Goal: Information Seeking & Learning: Learn about a topic

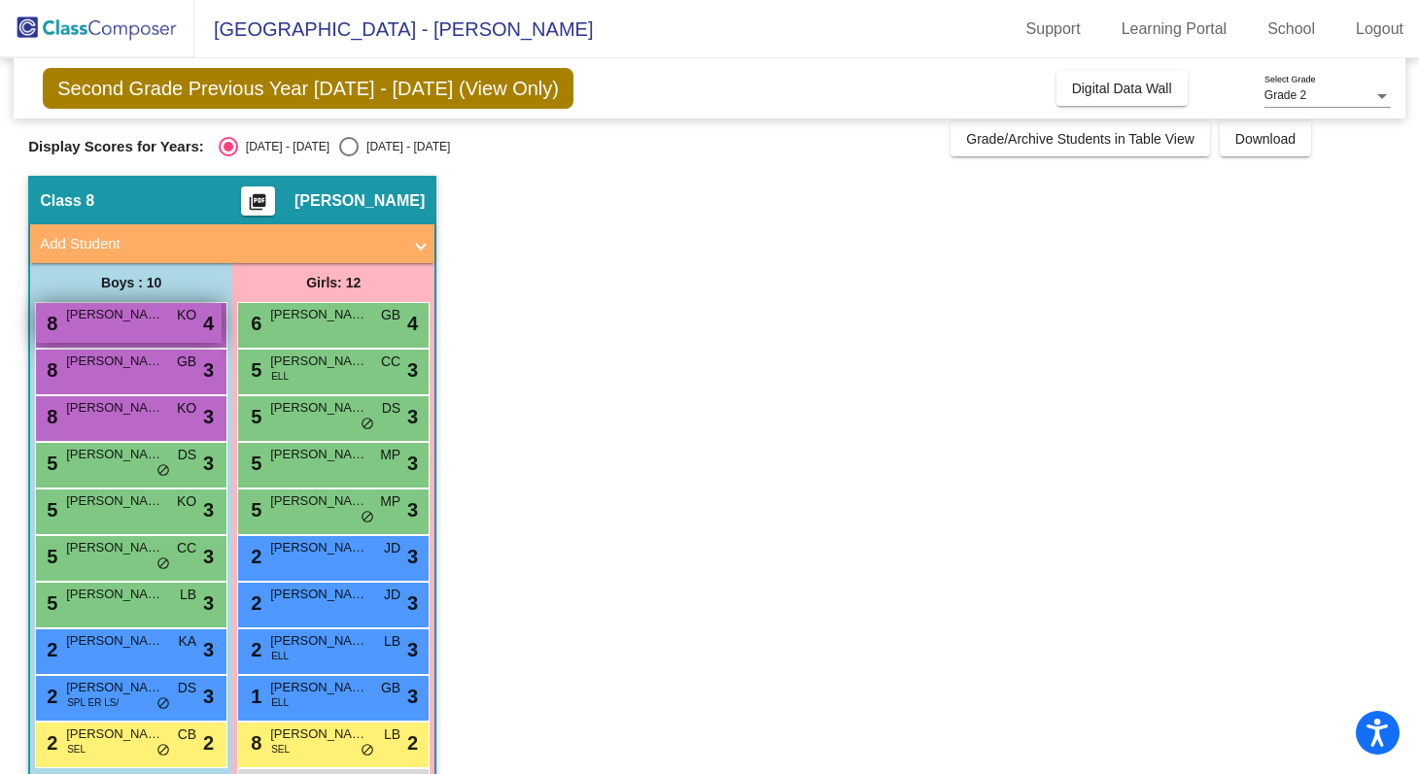
scroll to position [127, 0]
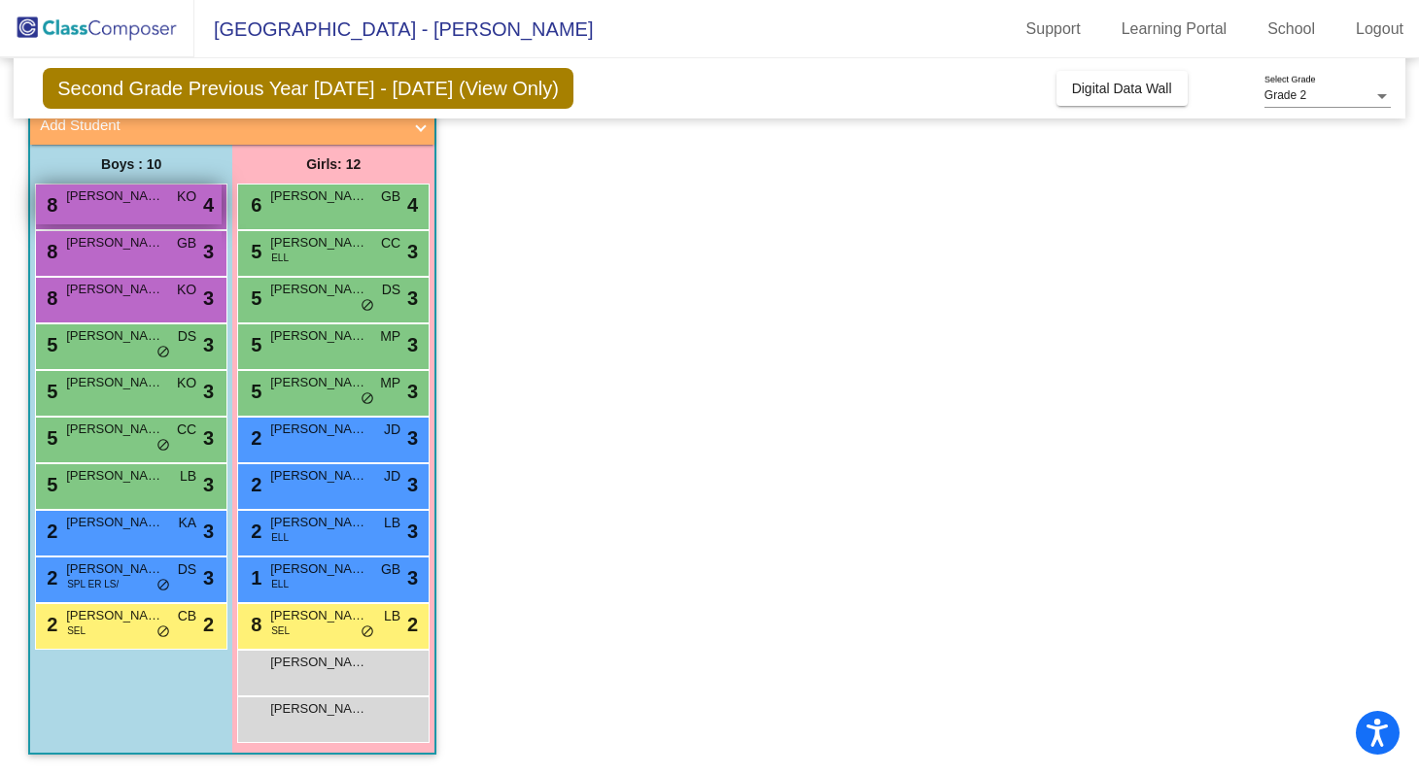
click at [133, 206] on div "8 [PERSON_NAME] KO lock do_not_disturb_alt 4" at bounding box center [129, 205] width 186 height 40
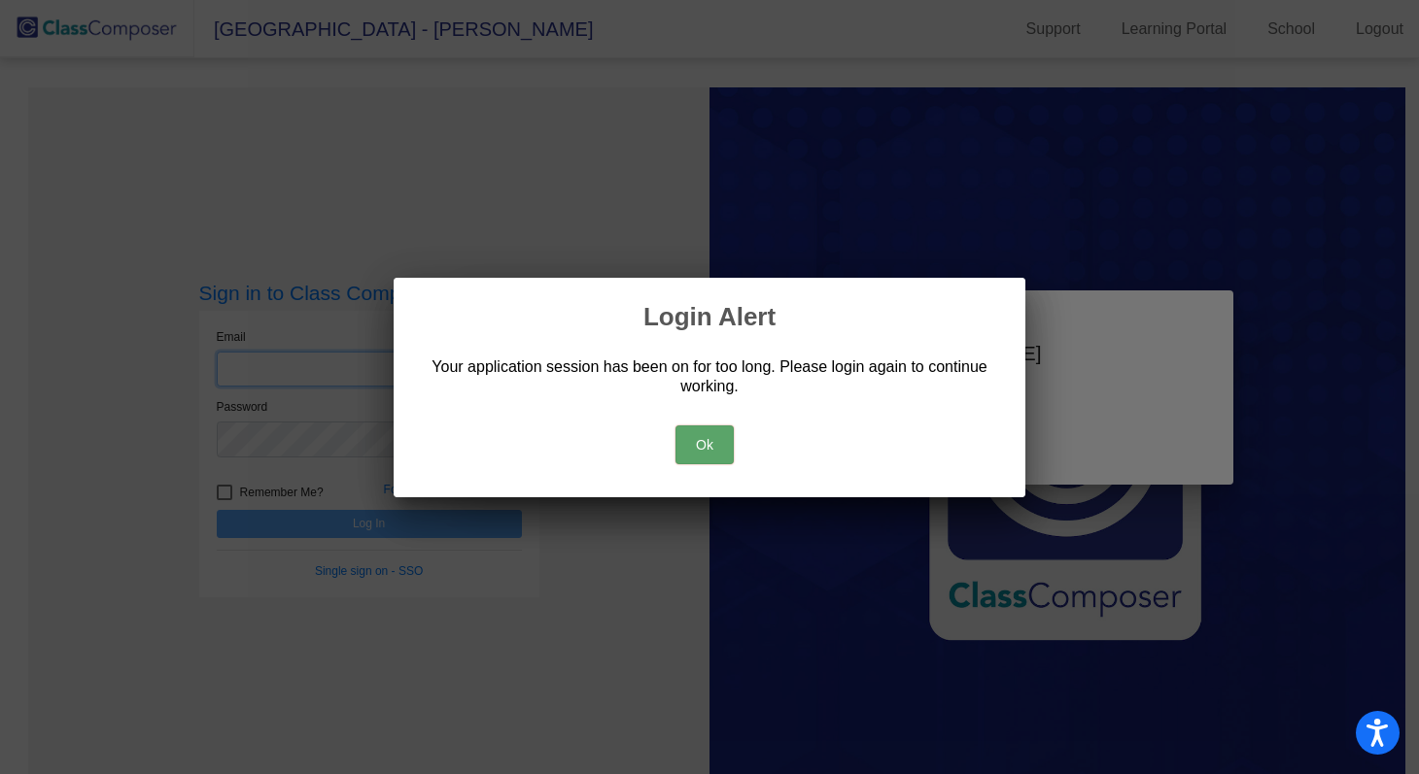
type input "[EMAIL_ADDRESS][DOMAIN_NAME]"
click at [685, 447] on button "Ok" at bounding box center [704, 445] width 58 height 39
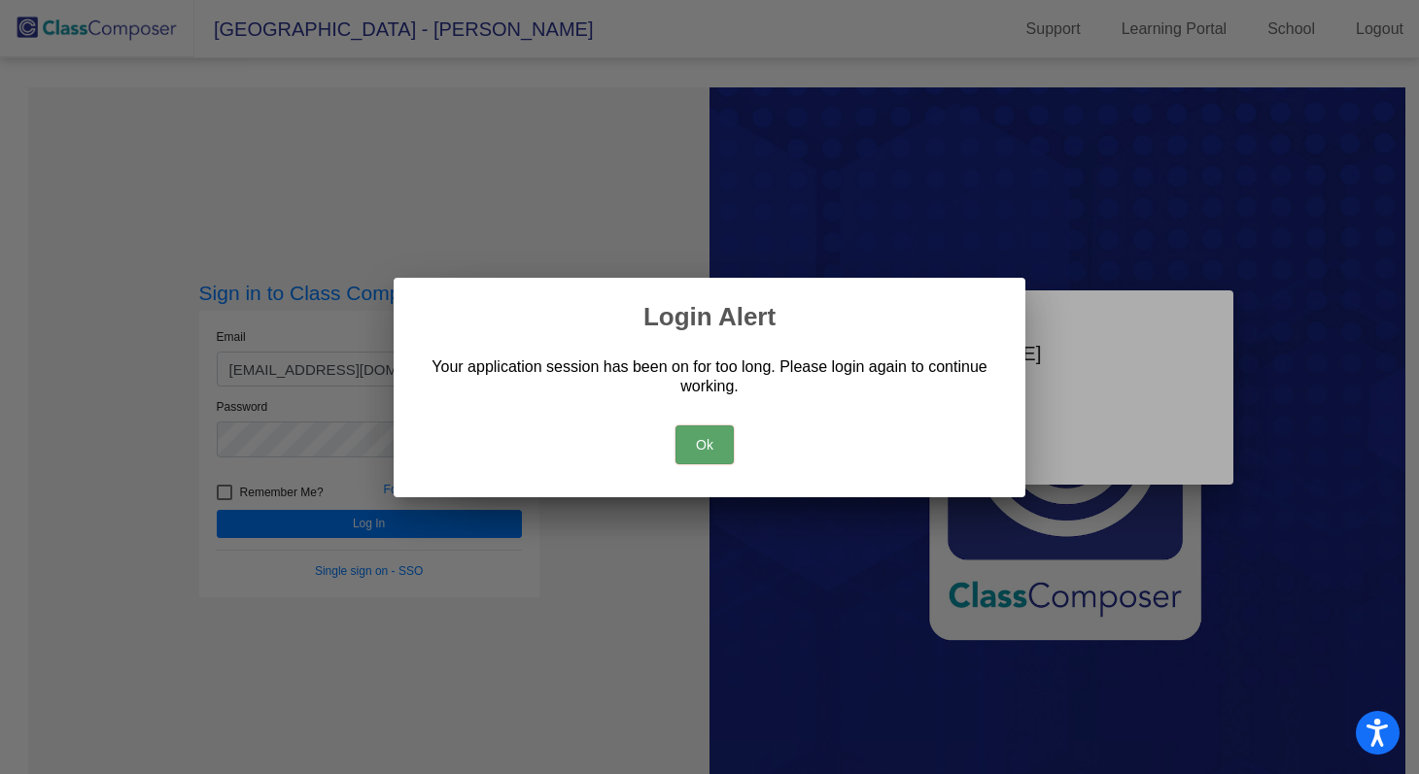
click at [402, 527] on div at bounding box center [709, 387] width 1419 height 774
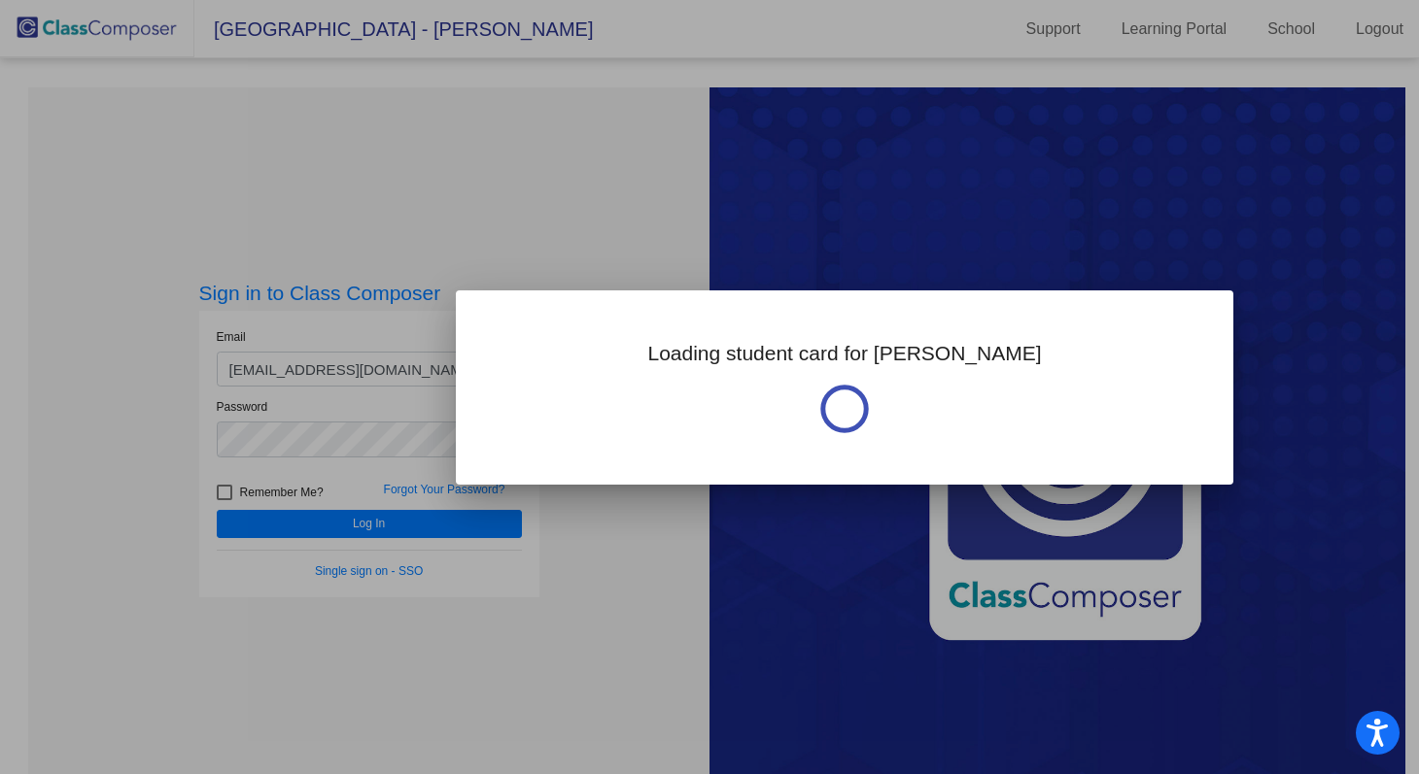
click at [479, 525] on div at bounding box center [709, 387] width 1419 height 774
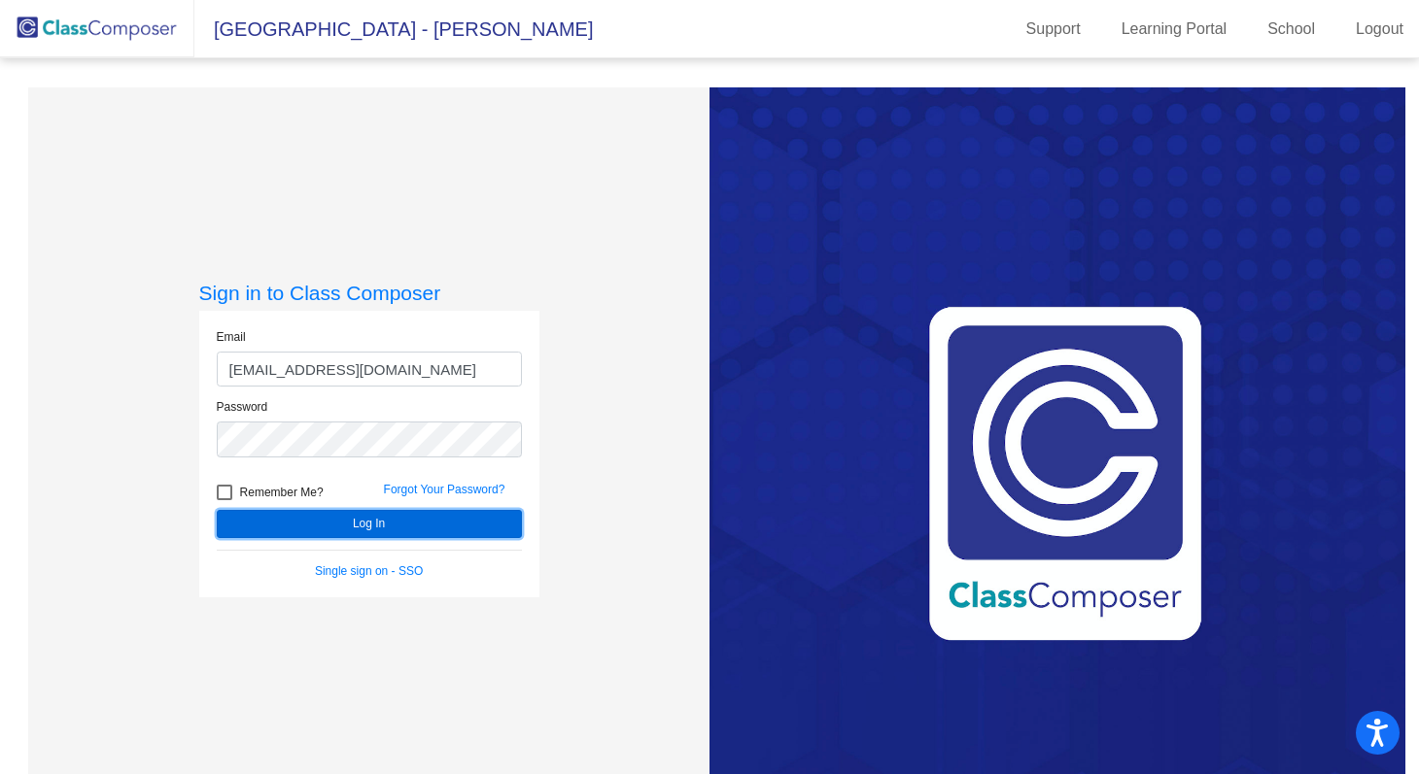
click at [268, 531] on button "Log In" at bounding box center [369, 524] width 305 height 28
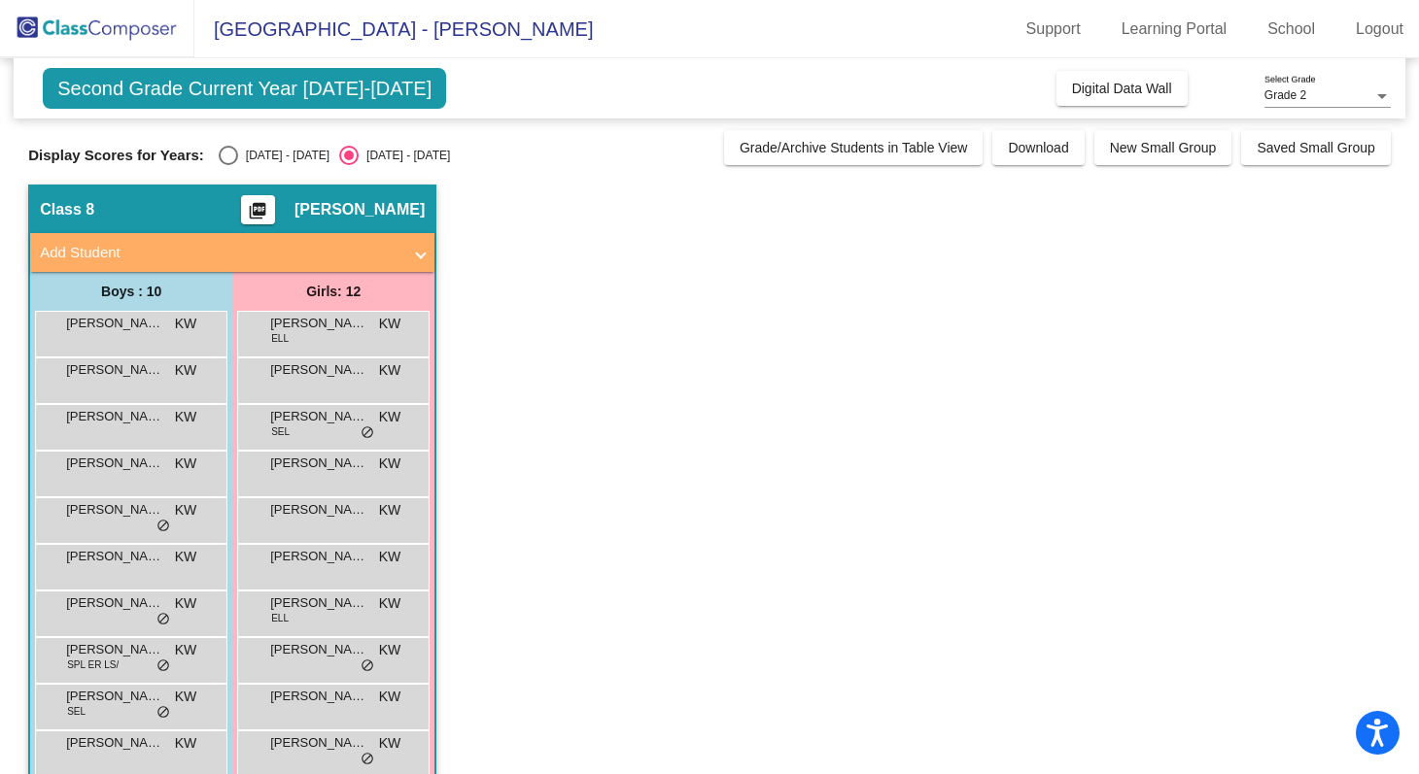
click at [239, 153] on div "[DATE] - [DATE]" at bounding box center [283, 155] width 91 height 17
click at [228, 165] on input "[DATE] - [DATE]" at bounding box center [227, 165] width 1 height 1
radio input "true"
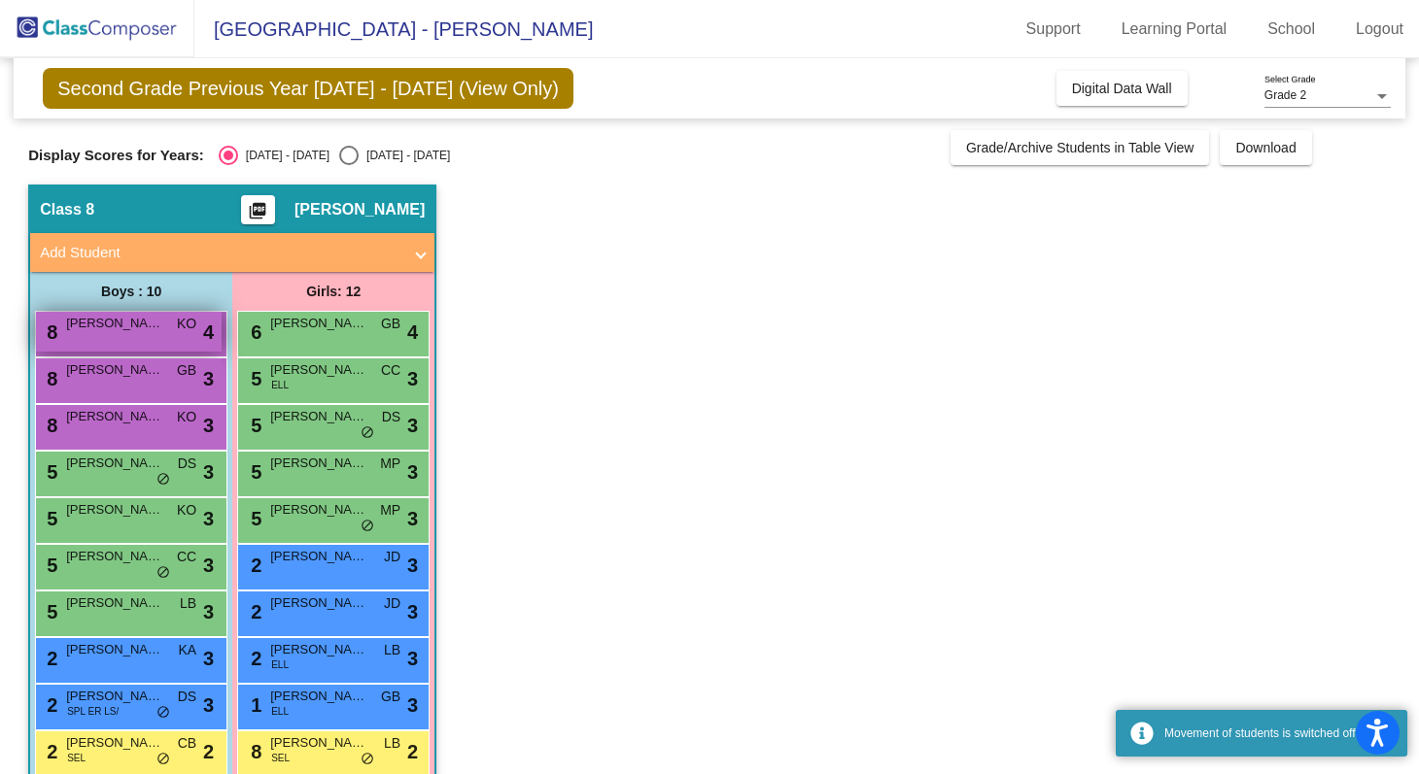
click at [113, 332] on div "8 [PERSON_NAME] KO lock do_not_disturb_alt 4" at bounding box center [129, 332] width 186 height 40
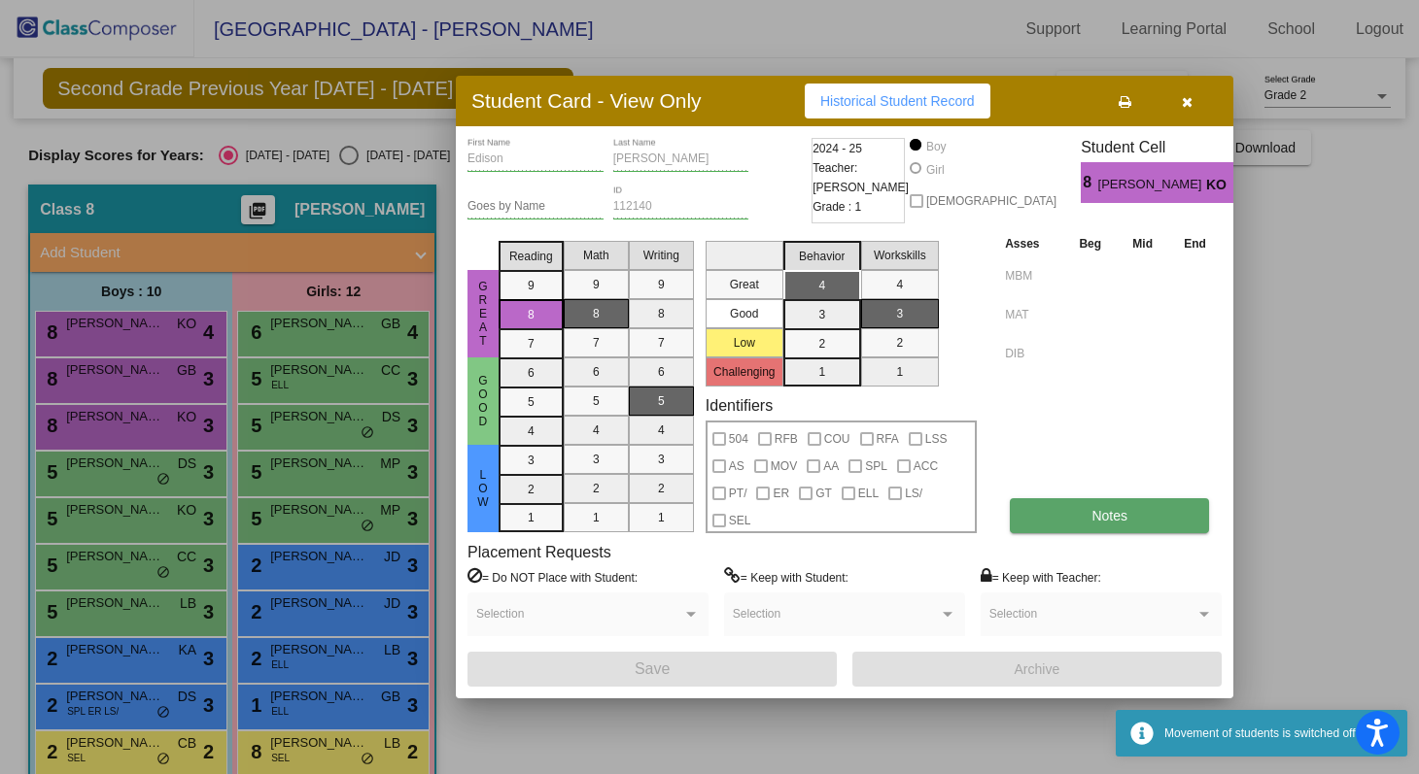
click at [685, 512] on span "Notes" at bounding box center [1109, 516] width 36 height 16
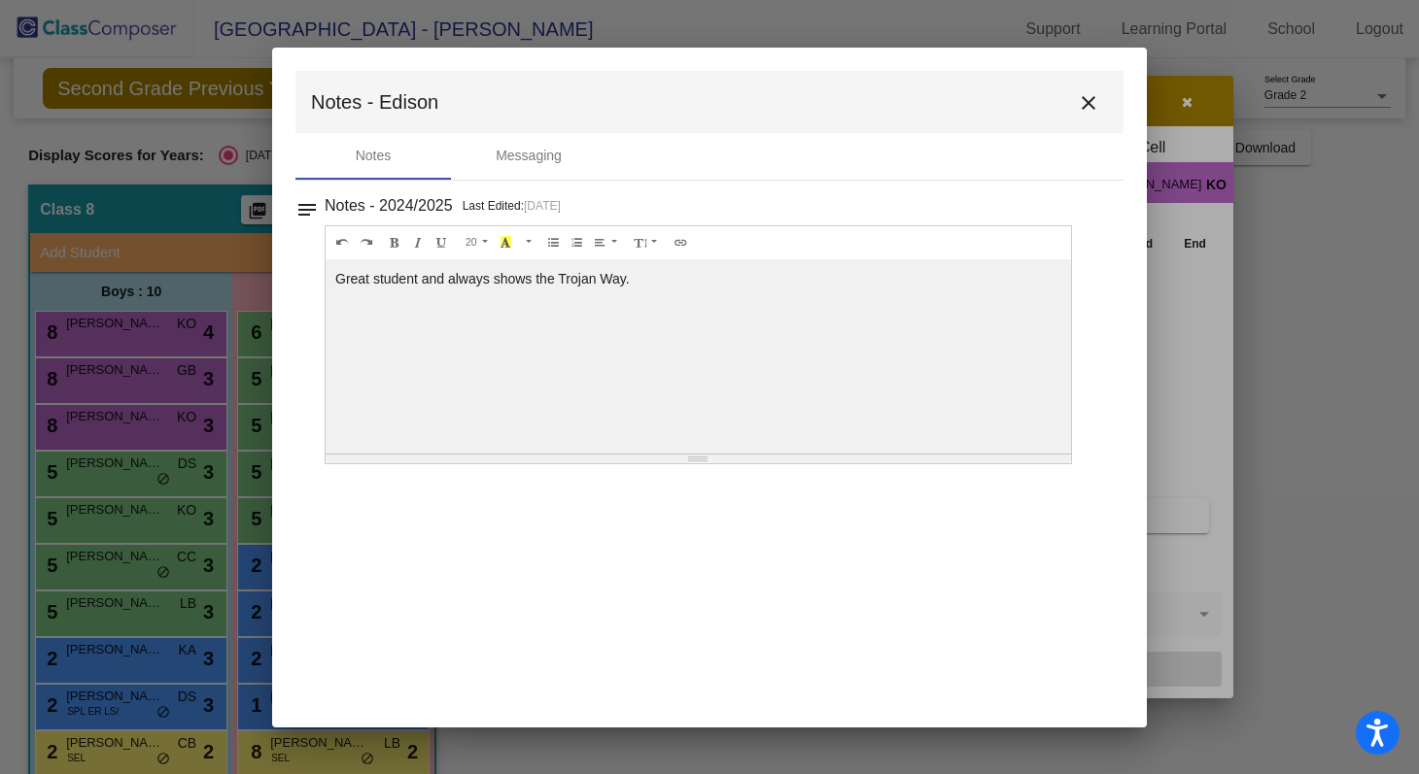
click at [685, 93] on mat-icon "close" at bounding box center [1088, 102] width 23 height 23
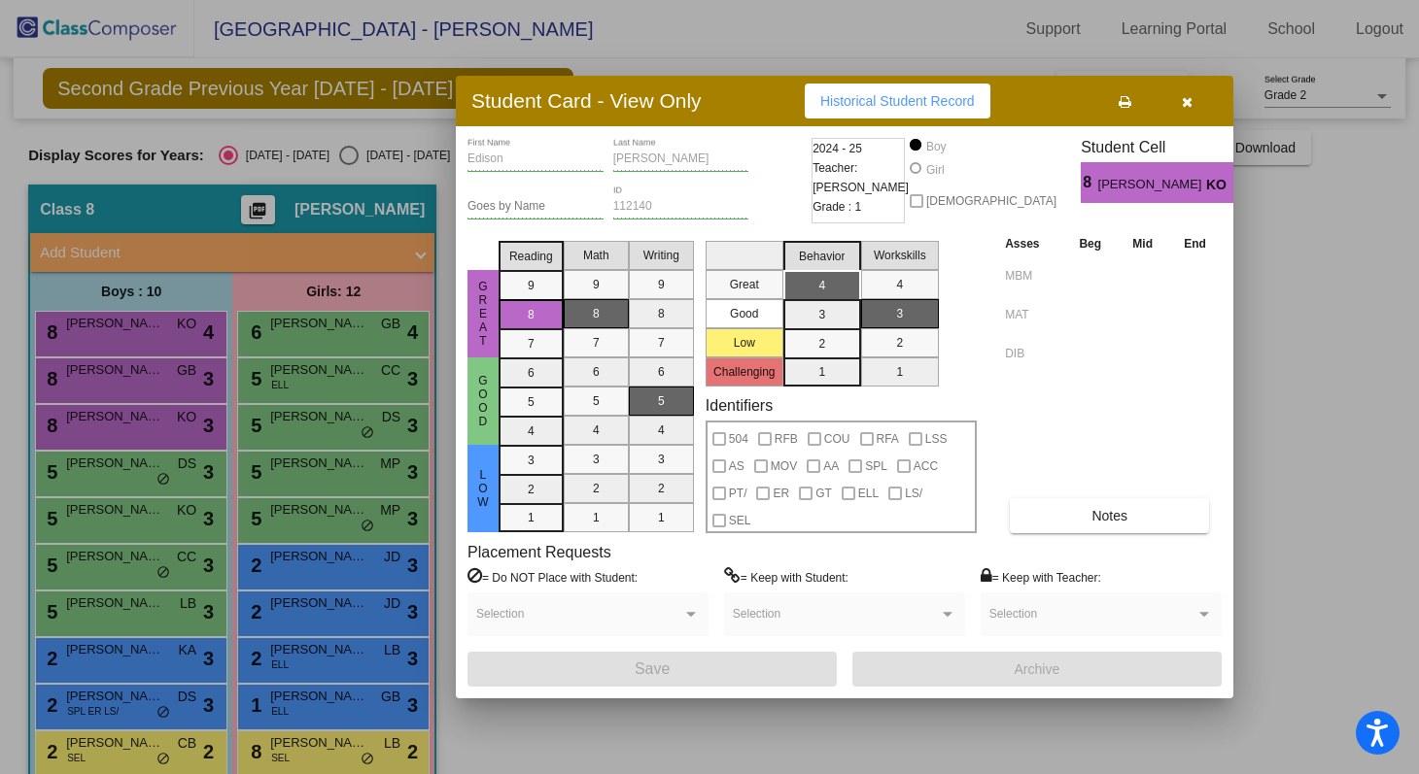
click at [685, 105] on icon "button" at bounding box center [1187, 102] width 11 height 14
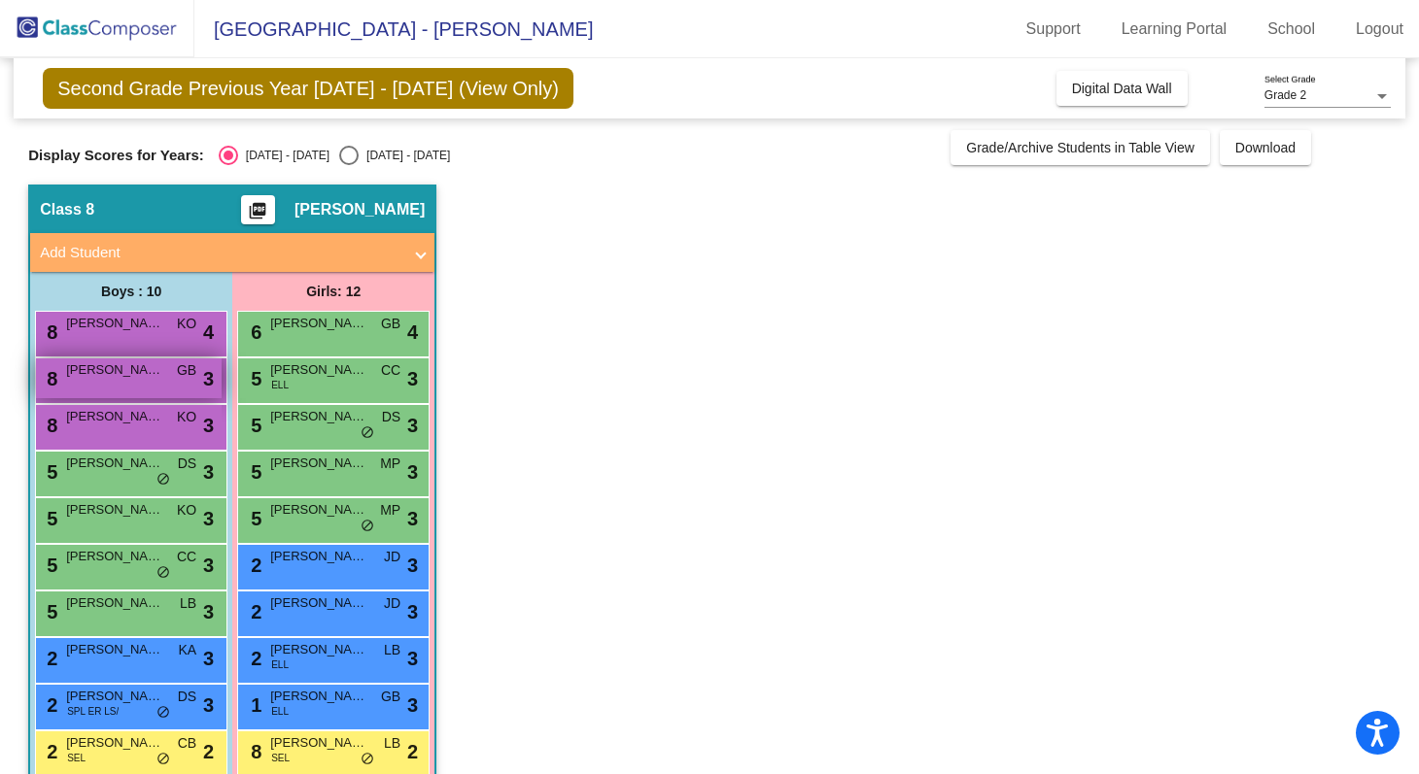
click at [117, 384] on div "8 [PERSON_NAME] GB lock do_not_disturb_alt 3" at bounding box center [129, 379] width 186 height 40
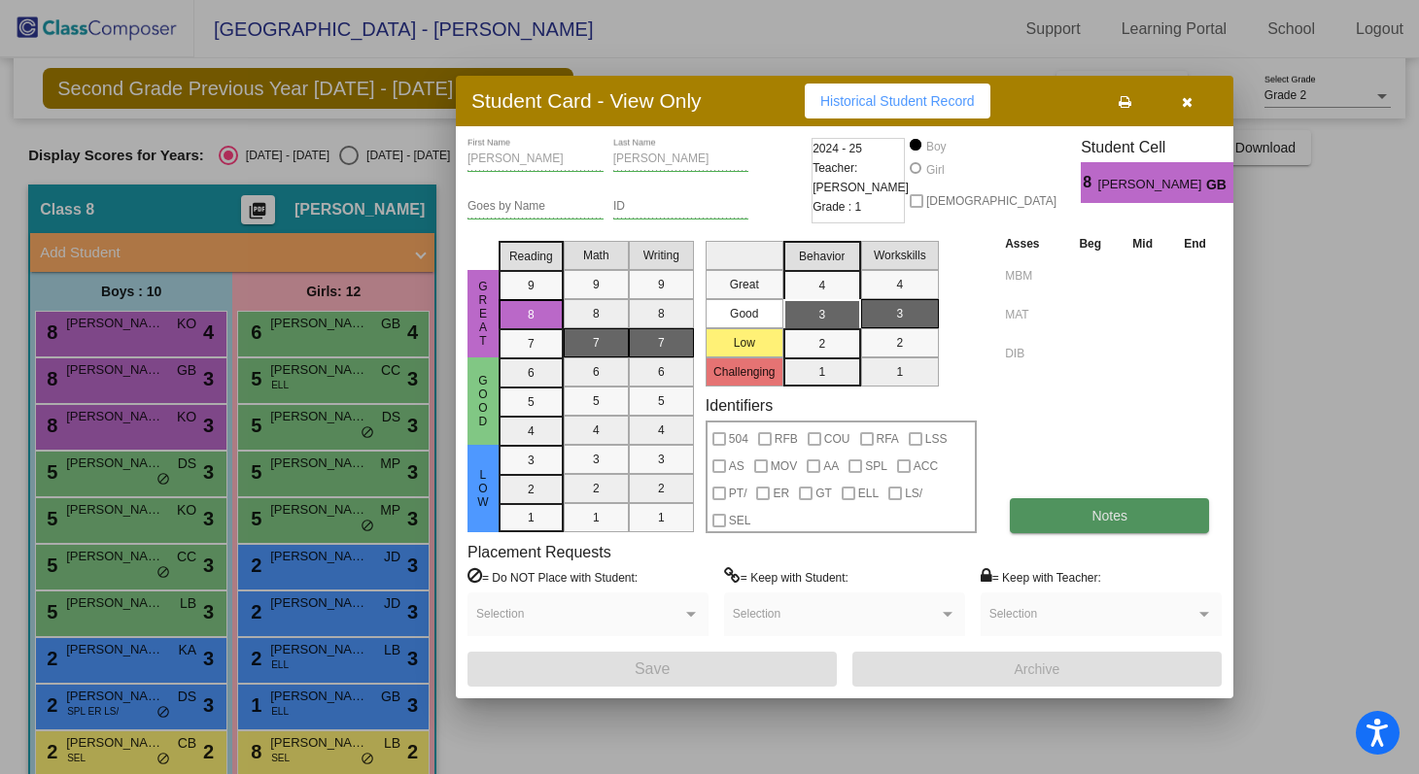
click at [685, 532] on button "Notes" at bounding box center [1109, 515] width 199 height 35
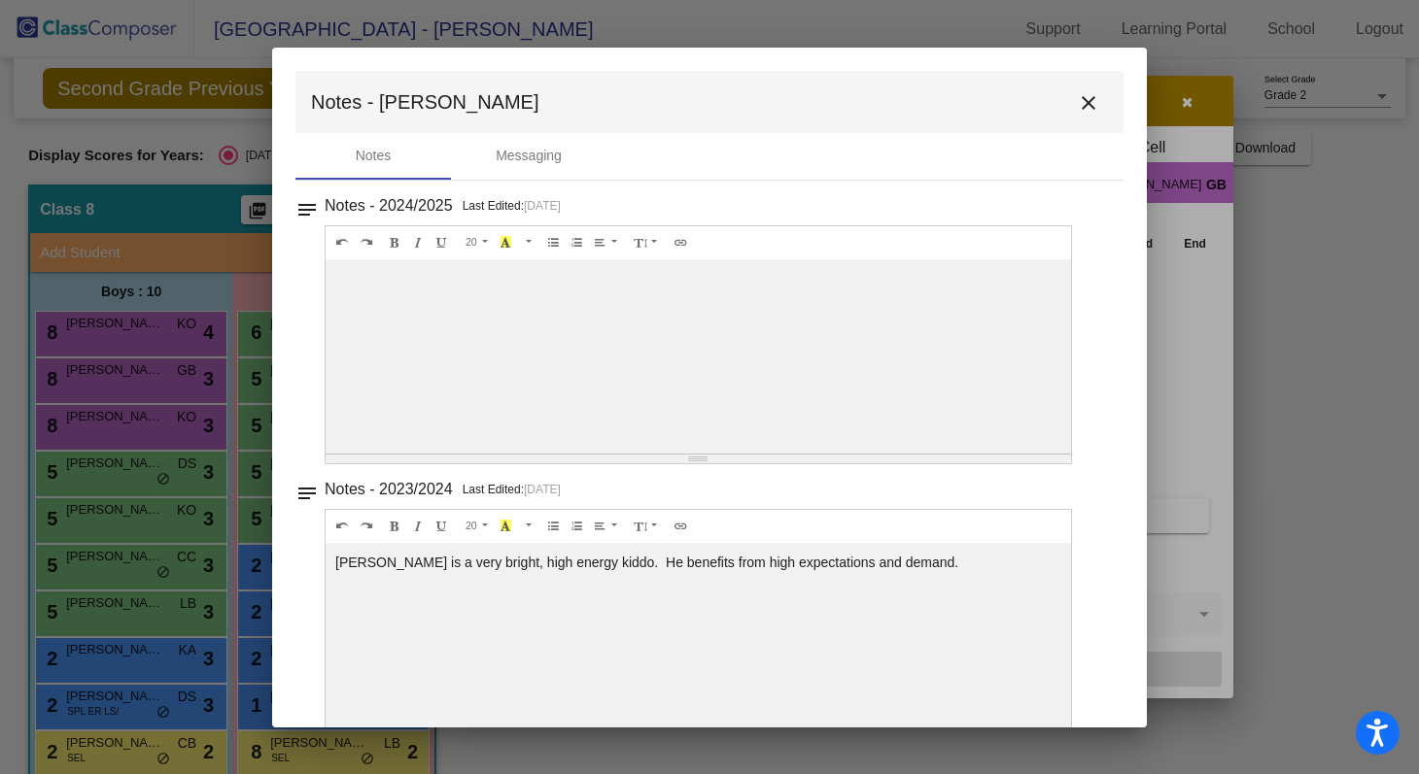
click at [685, 99] on mat-icon "close" at bounding box center [1088, 102] width 23 height 23
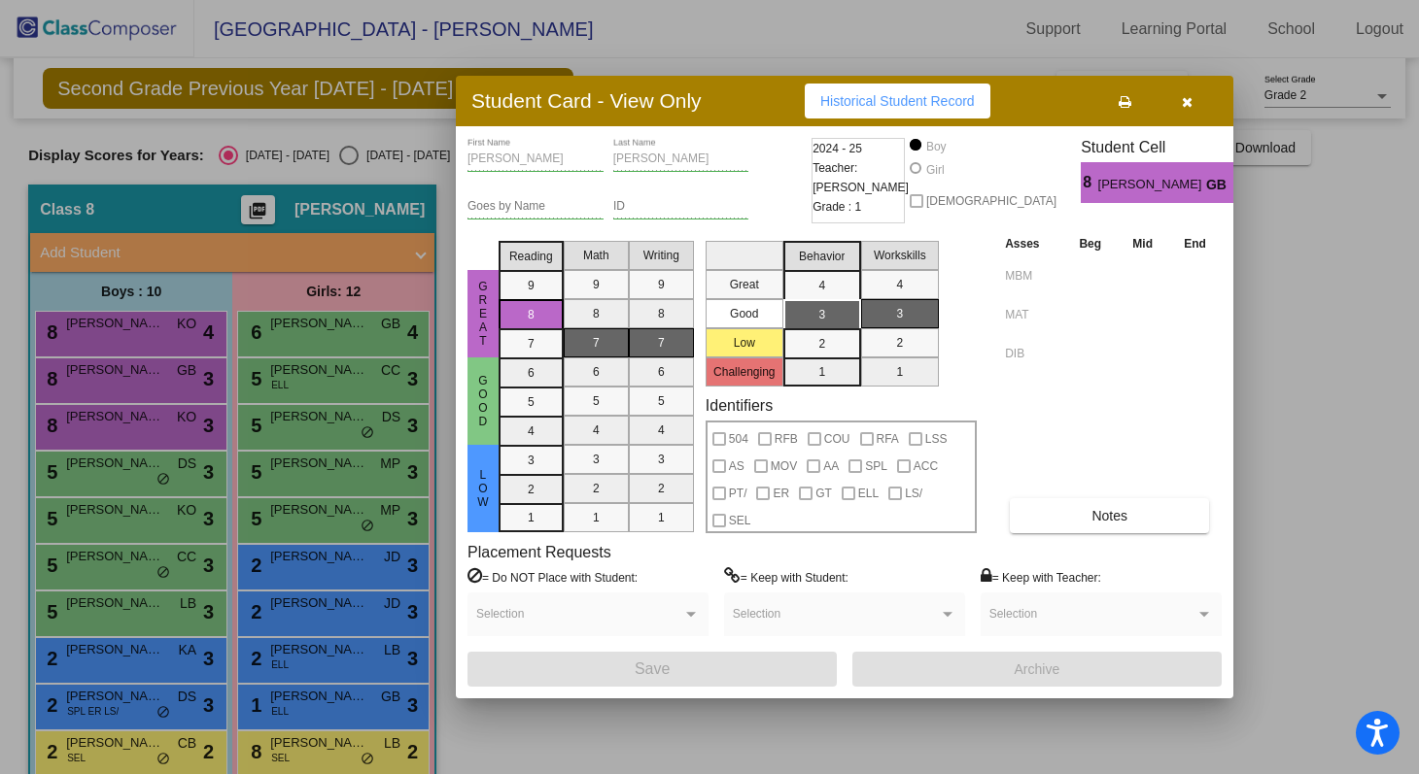
click at [685, 107] on button "button" at bounding box center [1186, 101] width 62 height 35
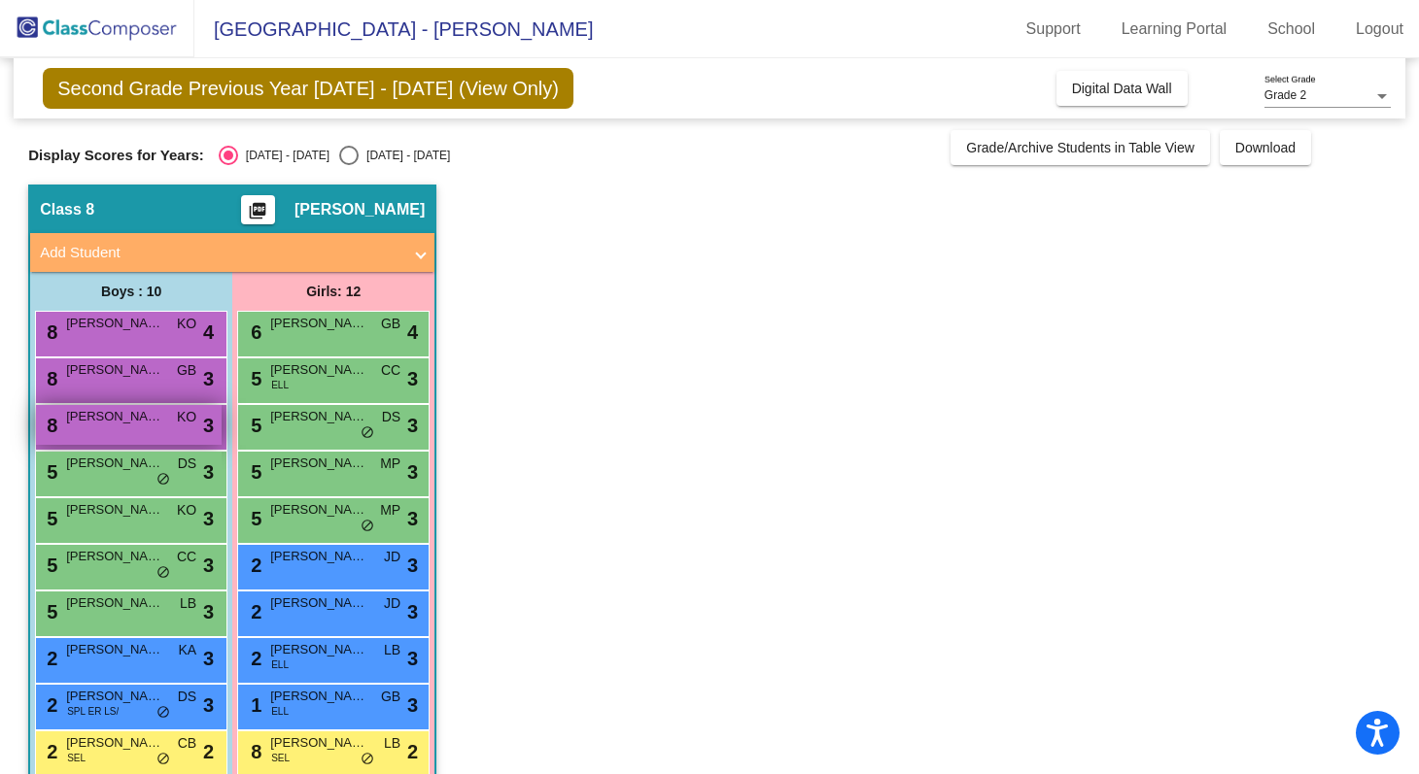
click at [88, 417] on span "[PERSON_NAME] [PERSON_NAME]" at bounding box center [114, 416] width 97 height 19
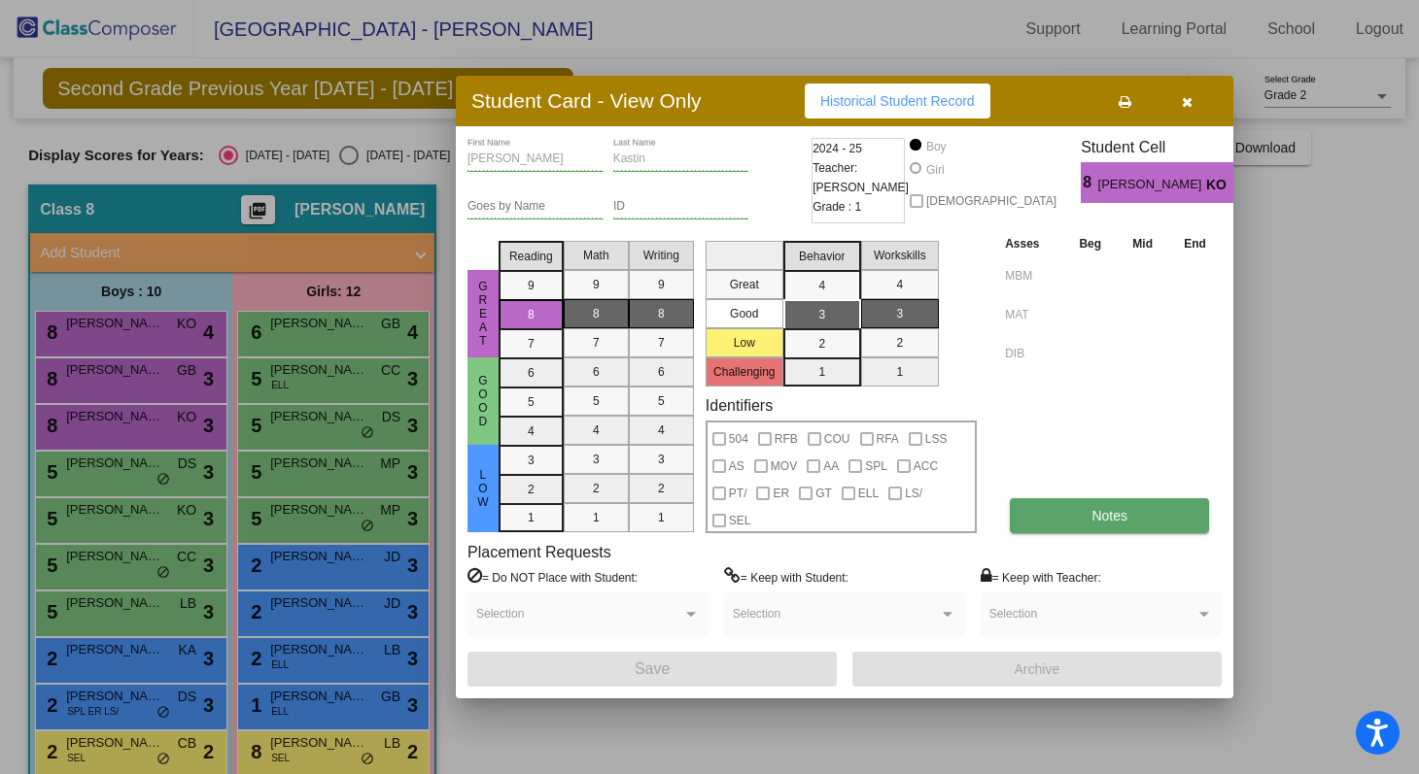
click at [685, 521] on button "Notes" at bounding box center [1109, 515] width 199 height 35
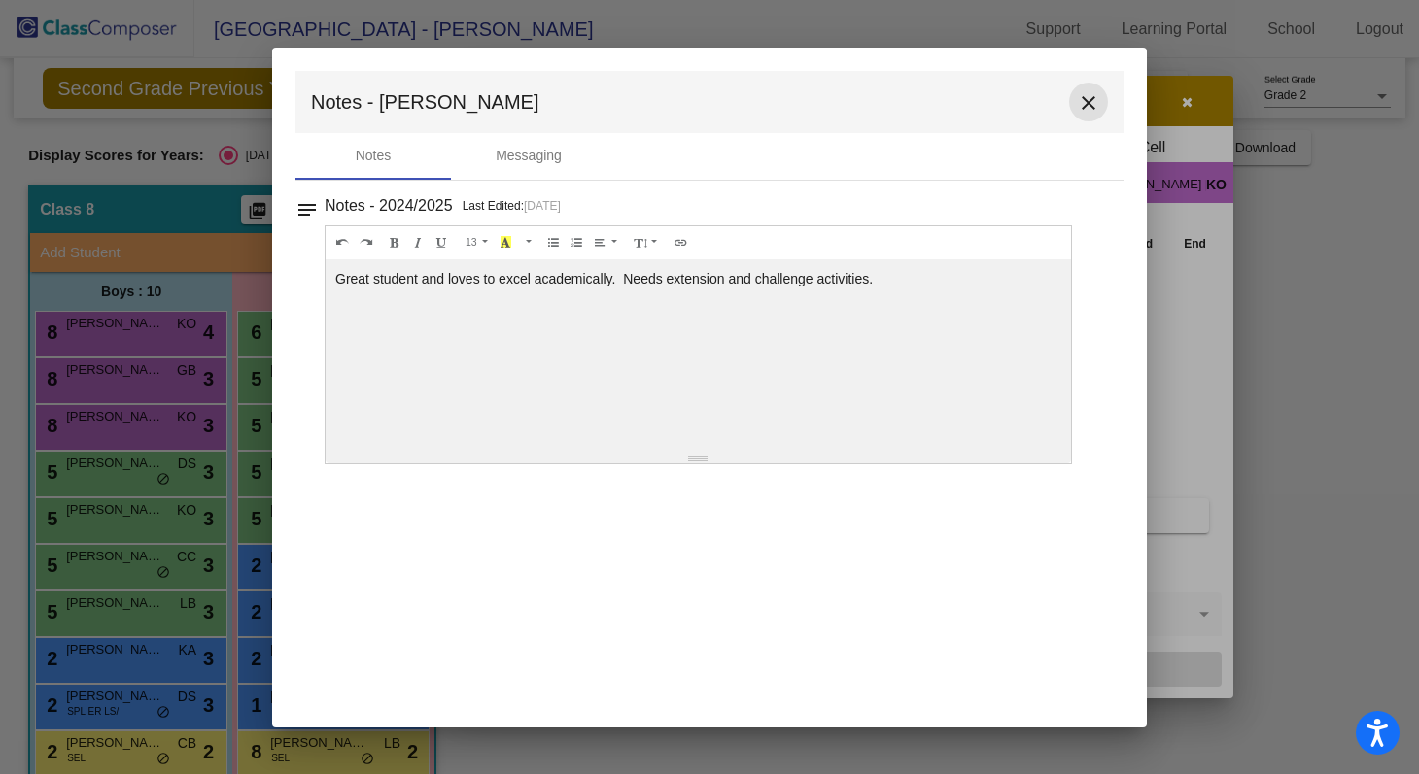
click at [685, 94] on mat-icon "close" at bounding box center [1088, 102] width 23 height 23
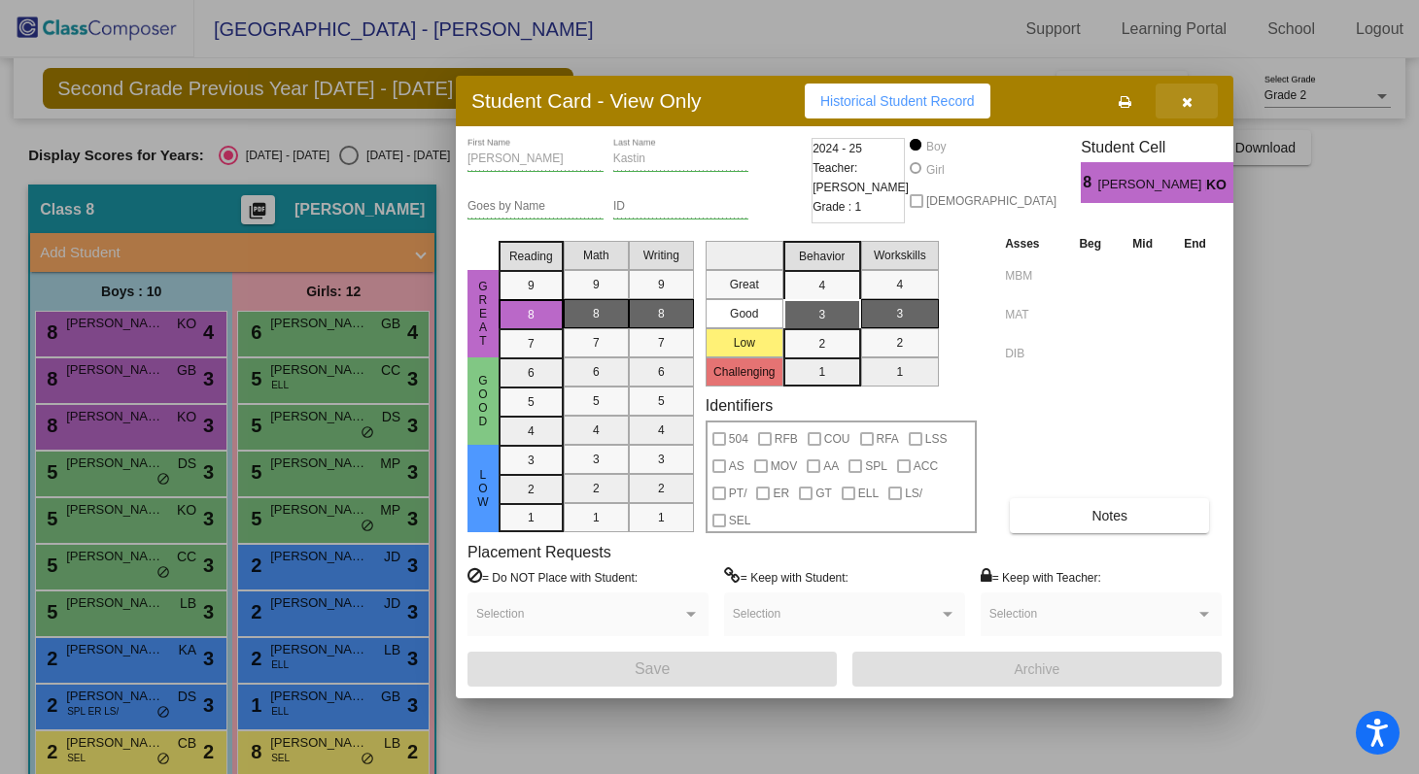
click at [685, 101] on button "button" at bounding box center [1186, 101] width 62 height 35
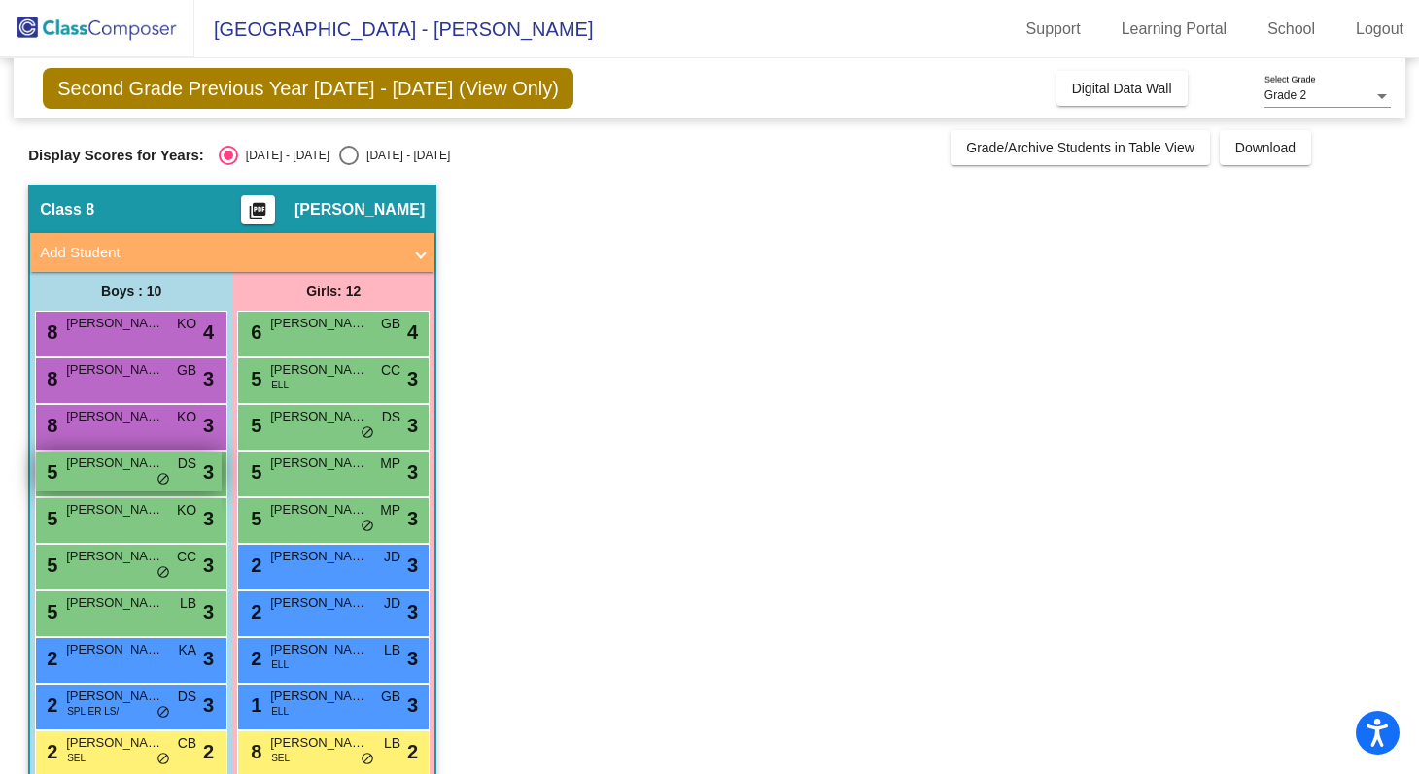
click at [120, 467] on span "[PERSON_NAME]" at bounding box center [114, 463] width 97 height 19
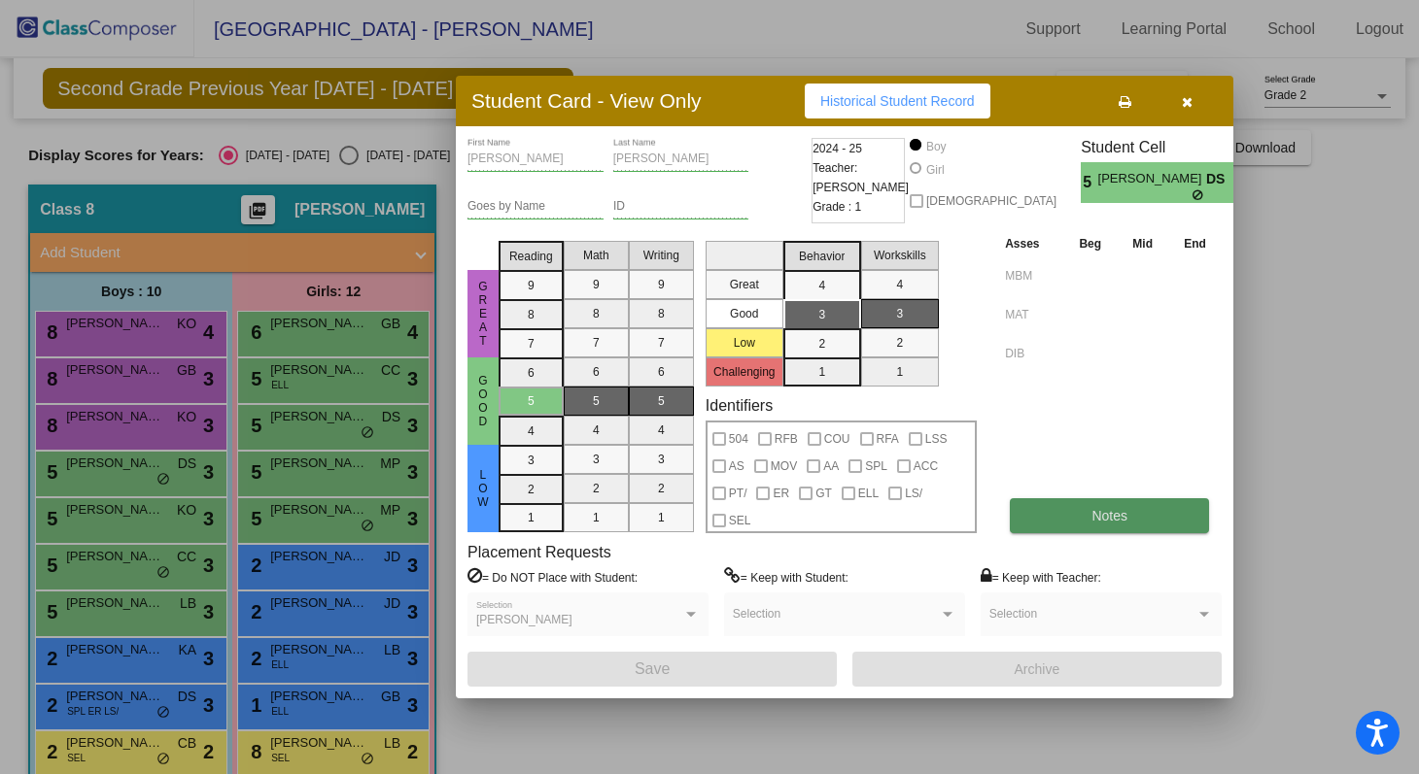
click at [685, 502] on button "Notes" at bounding box center [1109, 515] width 199 height 35
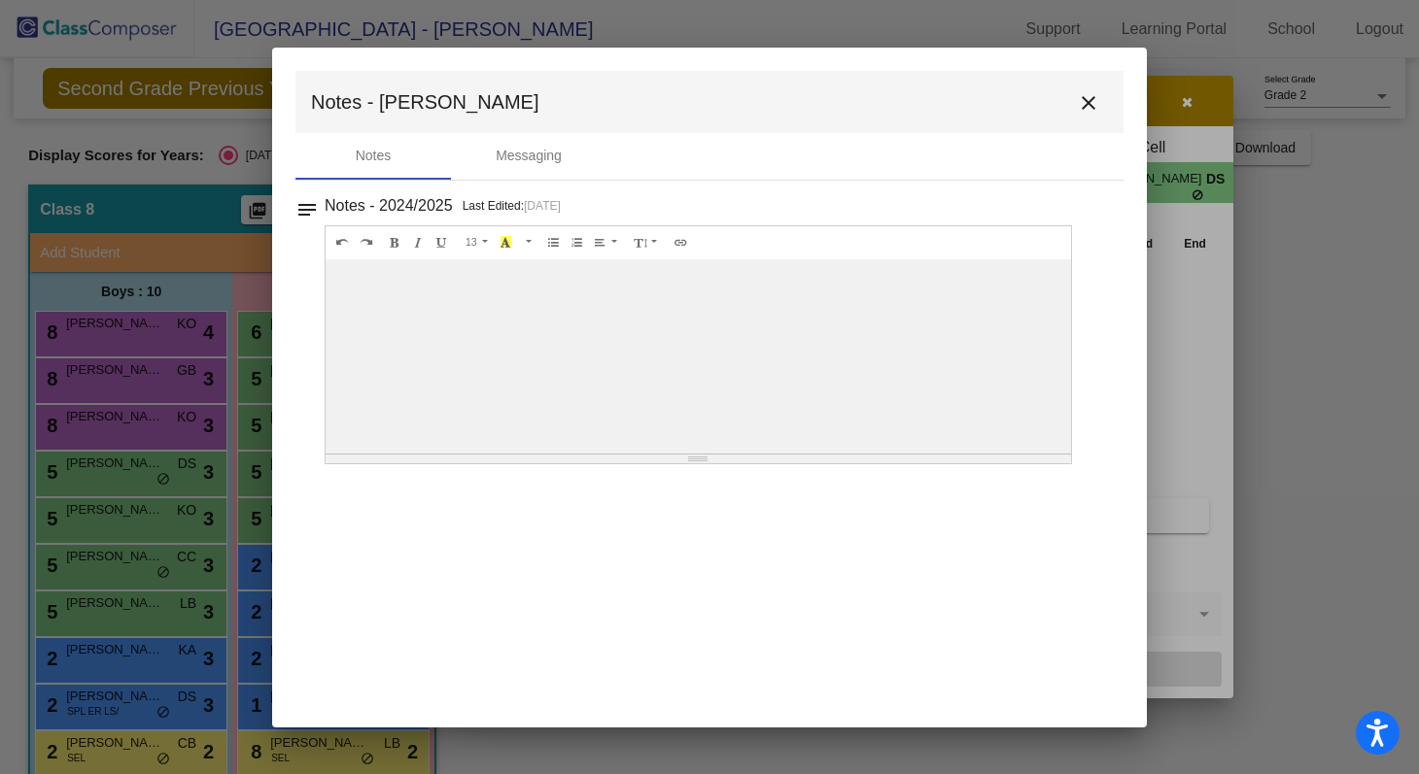
click at [685, 110] on button "close" at bounding box center [1088, 102] width 39 height 39
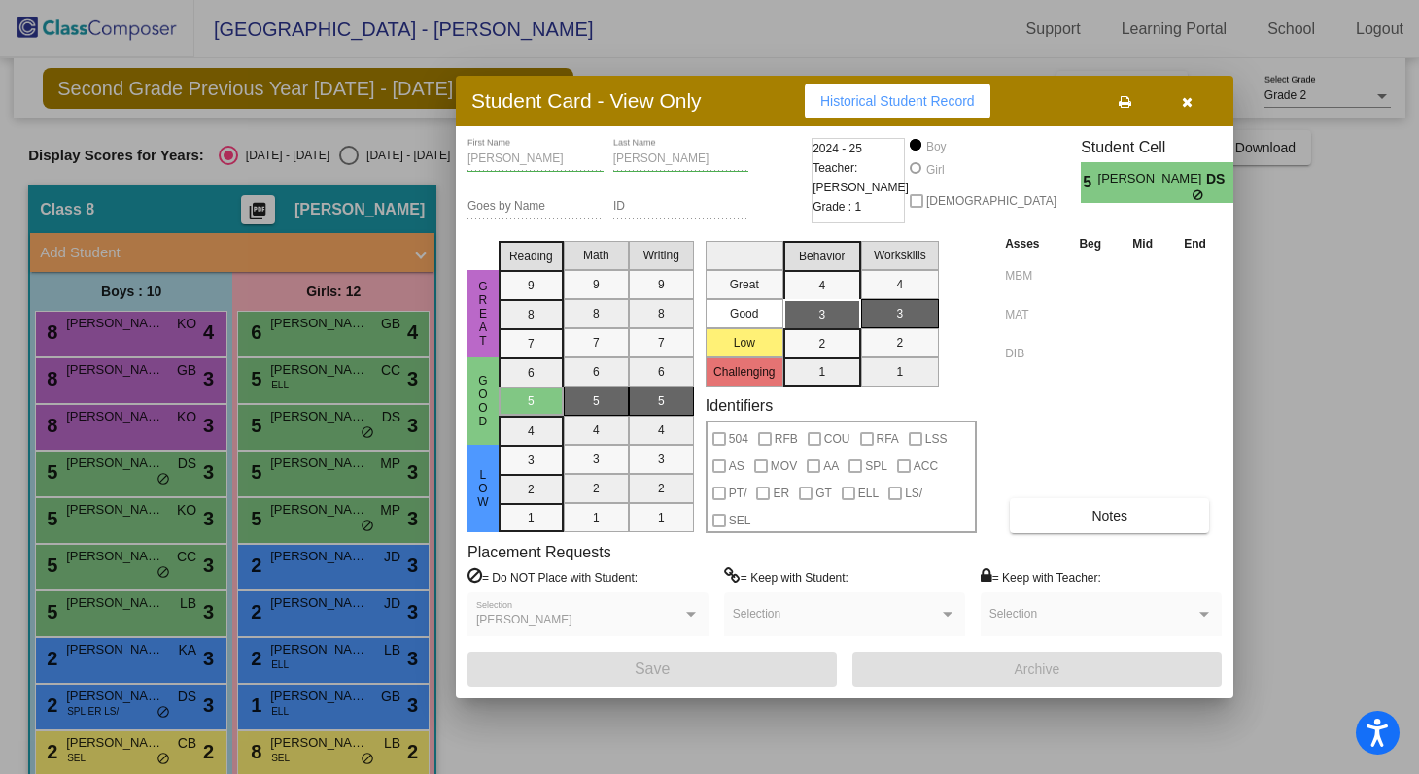
click at [685, 107] on button "button" at bounding box center [1186, 101] width 62 height 35
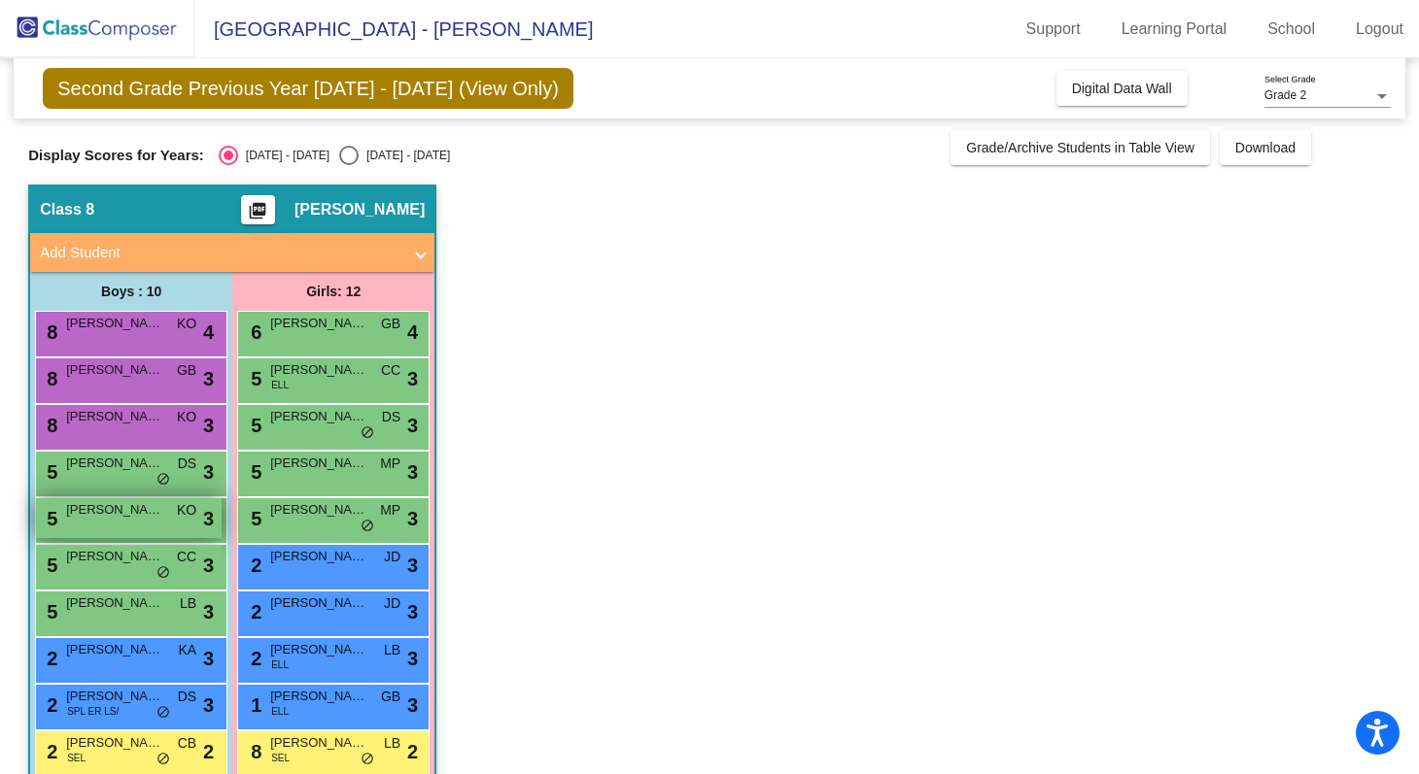
click at [104, 515] on span "[PERSON_NAME]" at bounding box center [114, 509] width 97 height 19
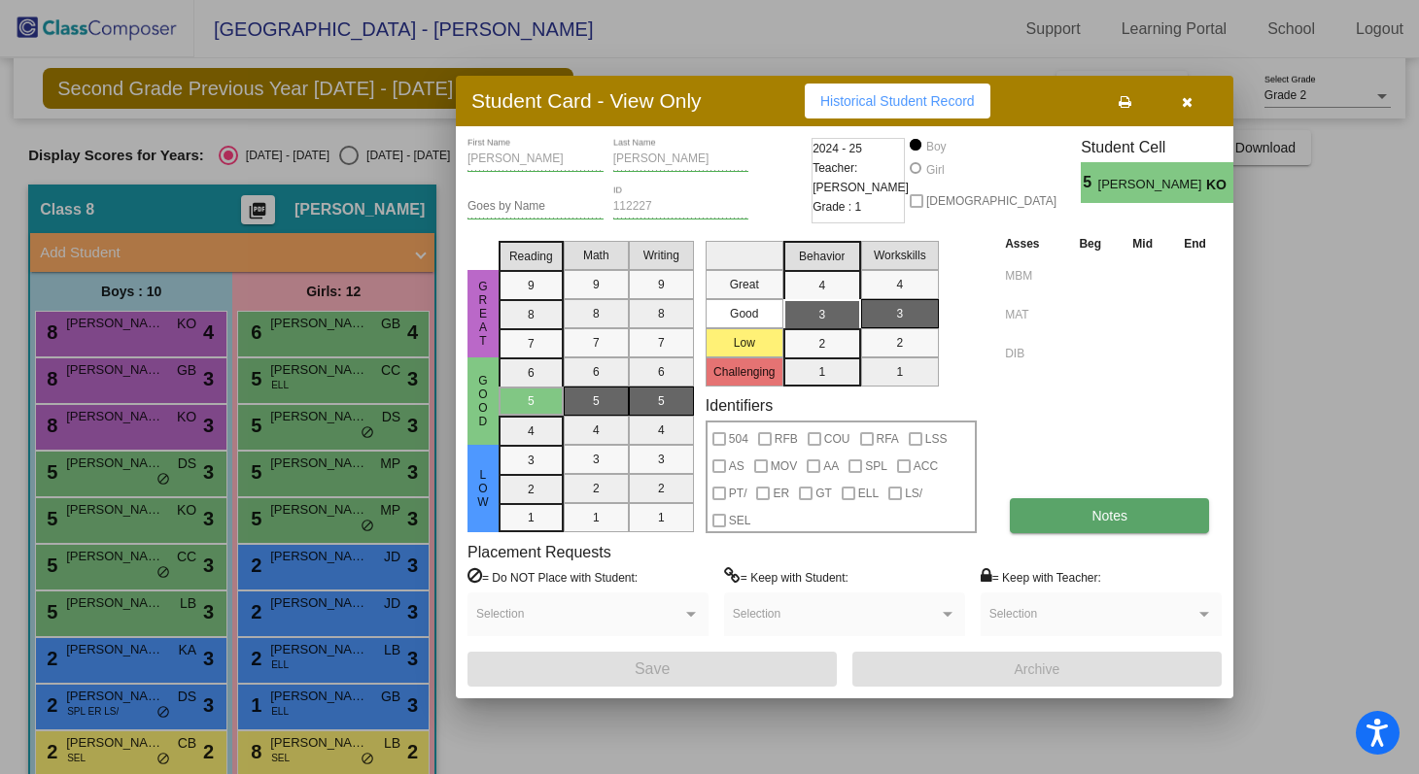
click at [685, 526] on button "Notes" at bounding box center [1109, 515] width 199 height 35
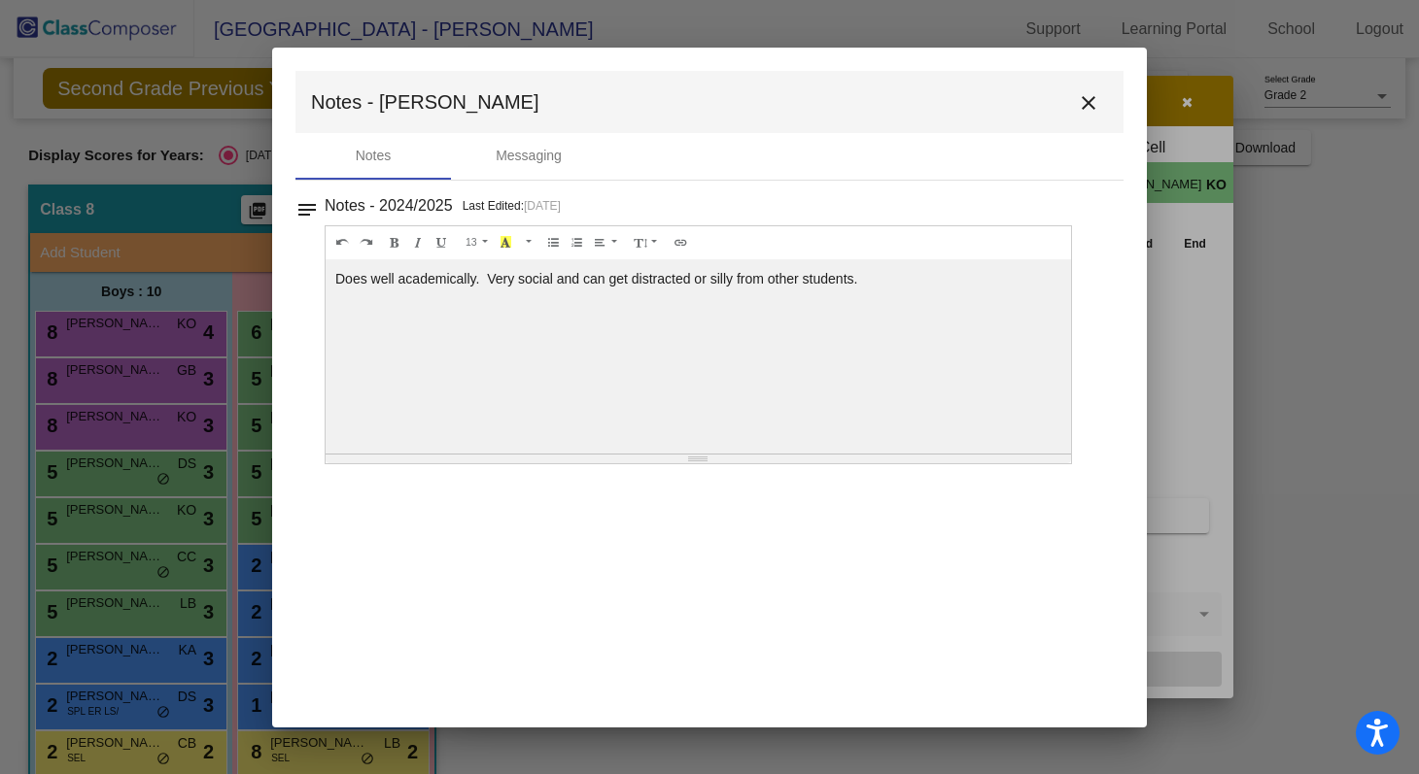
click at [685, 101] on mat-icon "close" at bounding box center [1088, 102] width 23 height 23
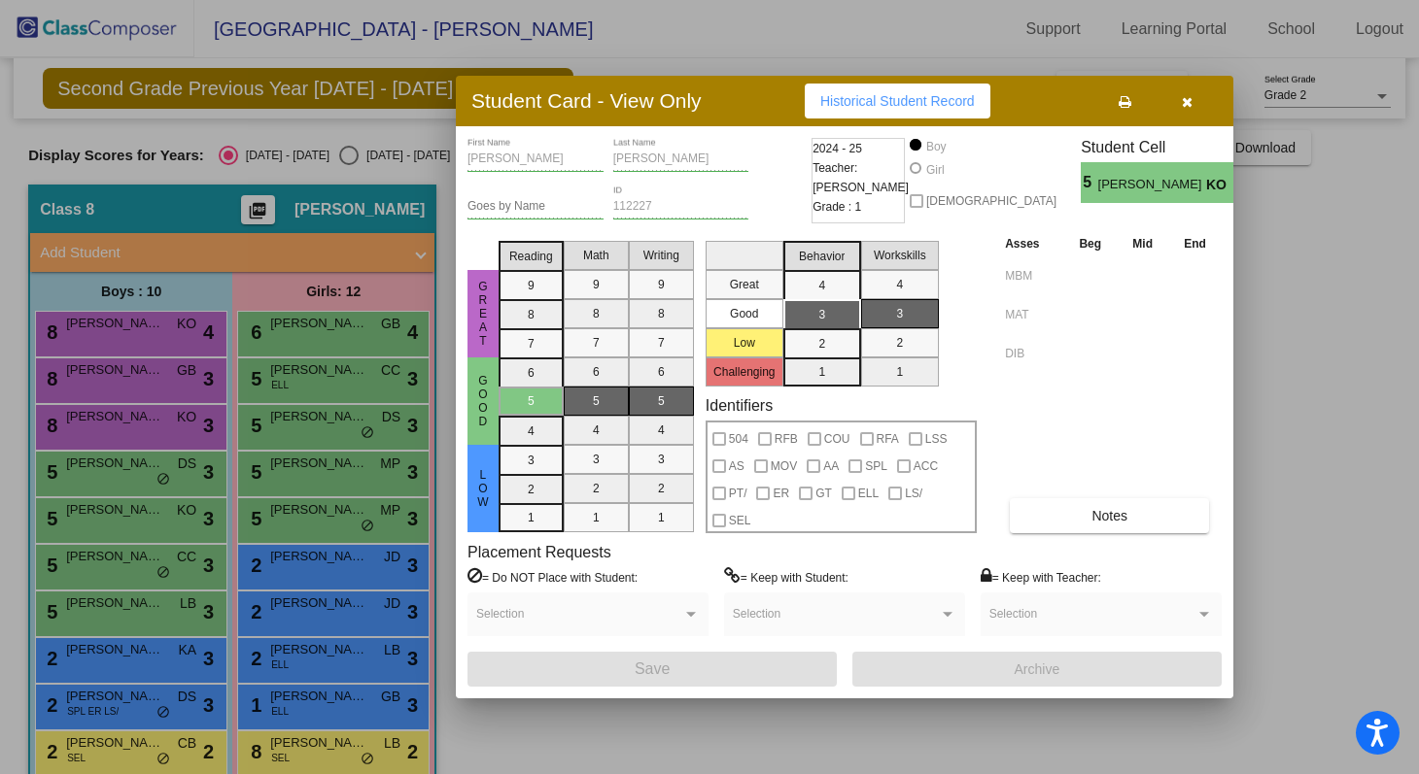
click at [685, 101] on button "button" at bounding box center [1186, 101] width 62 height 35
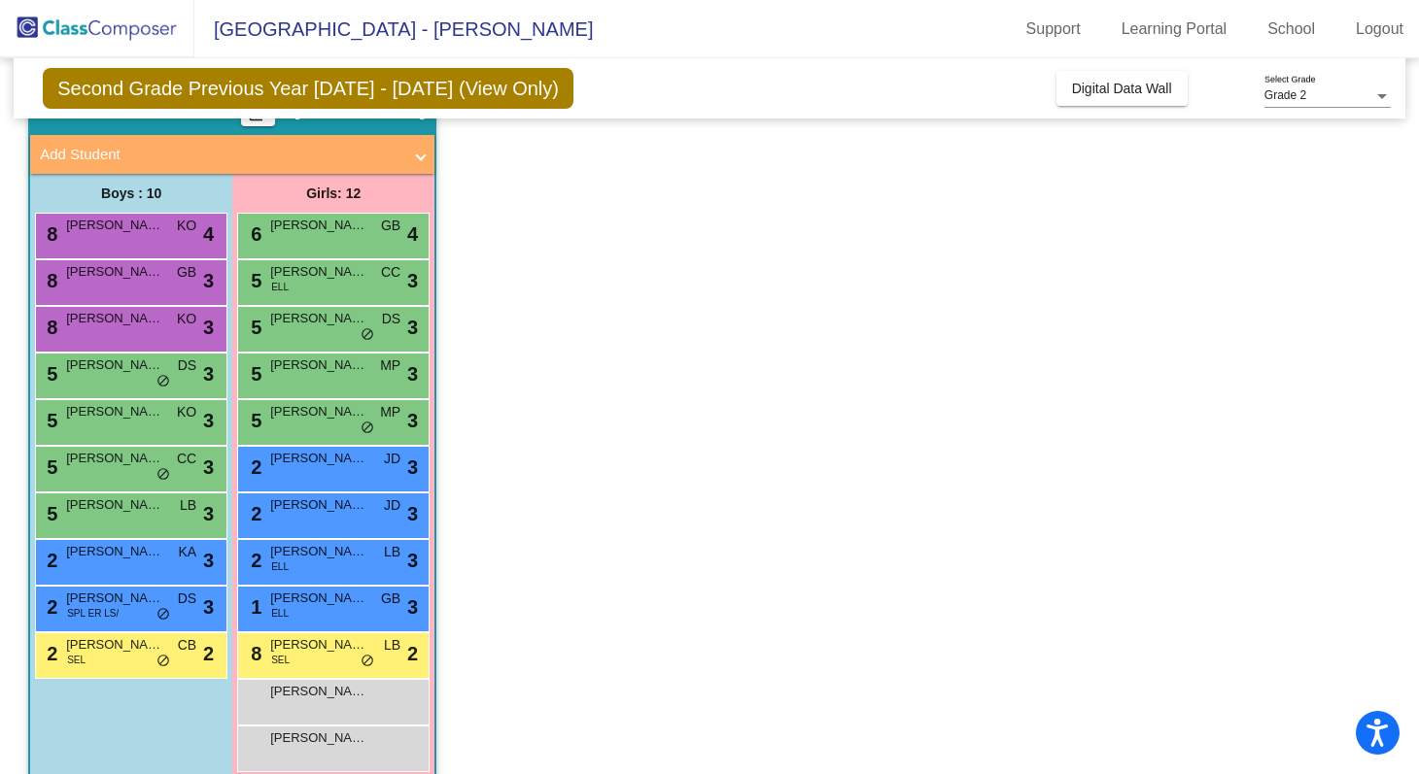
scroll to position [127, 0]
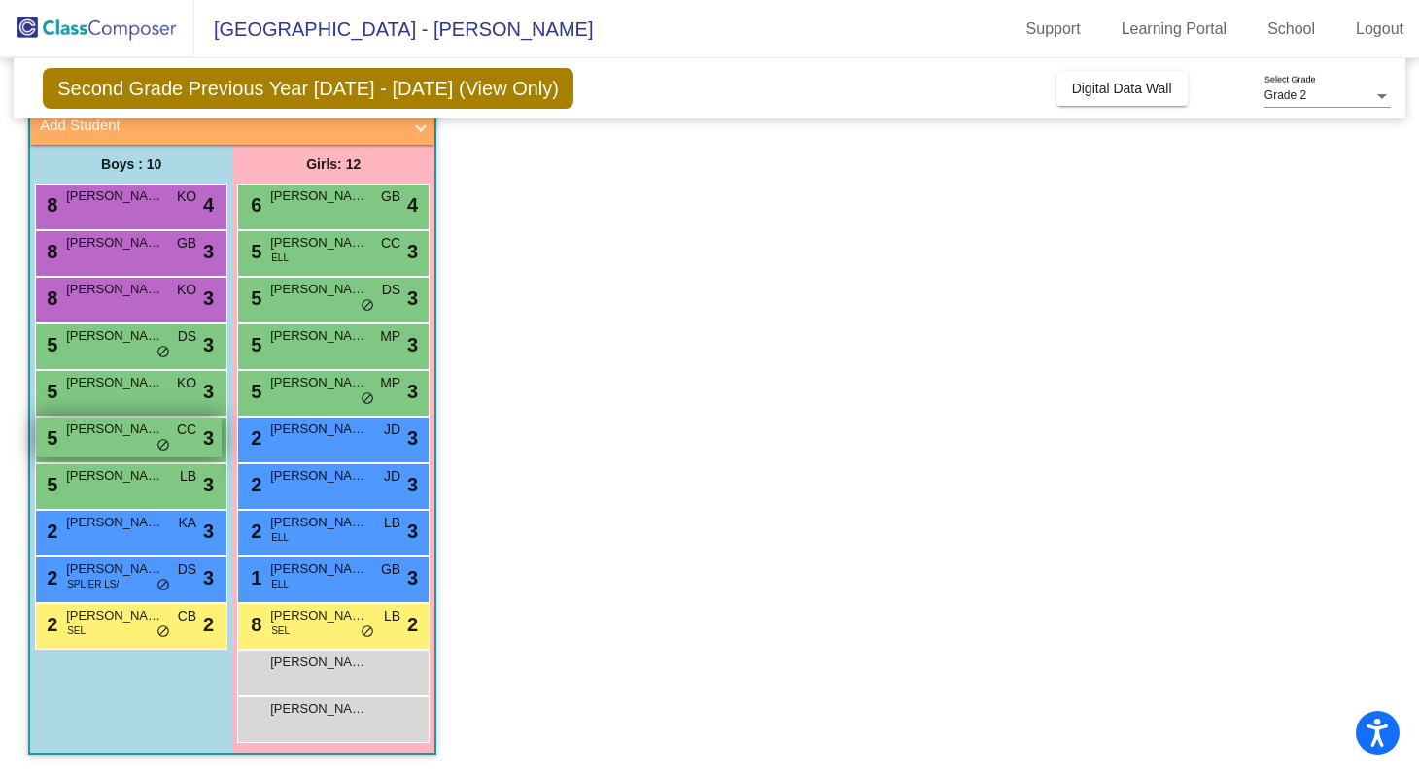
click at [99, 441] on div "5 [PERSON_NAME] CC lock do_not_disturb_alt 3" at bounding box center [129, 438] width 186 height 40
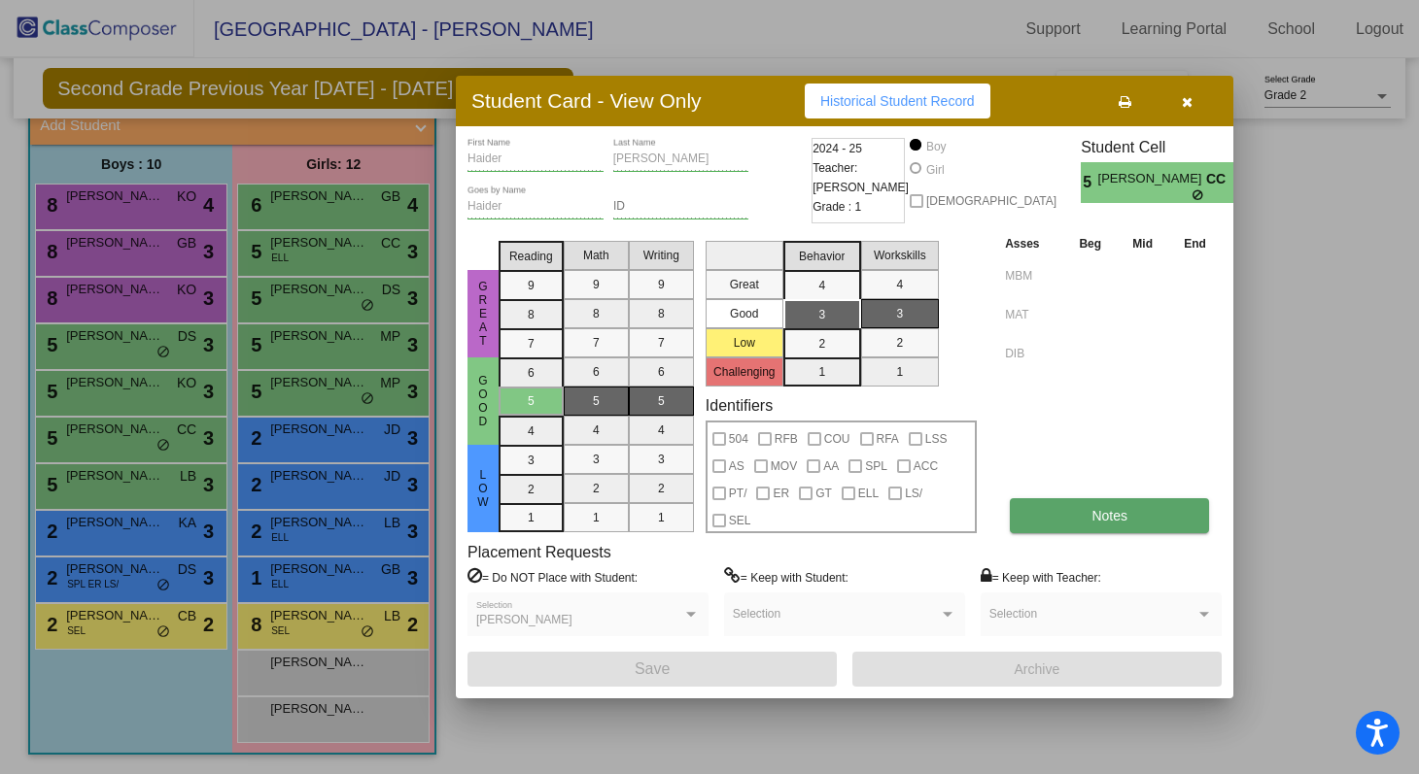
click at [685, 505] on button "Notes" at bounding box center [1109, 515] width 199 height 35
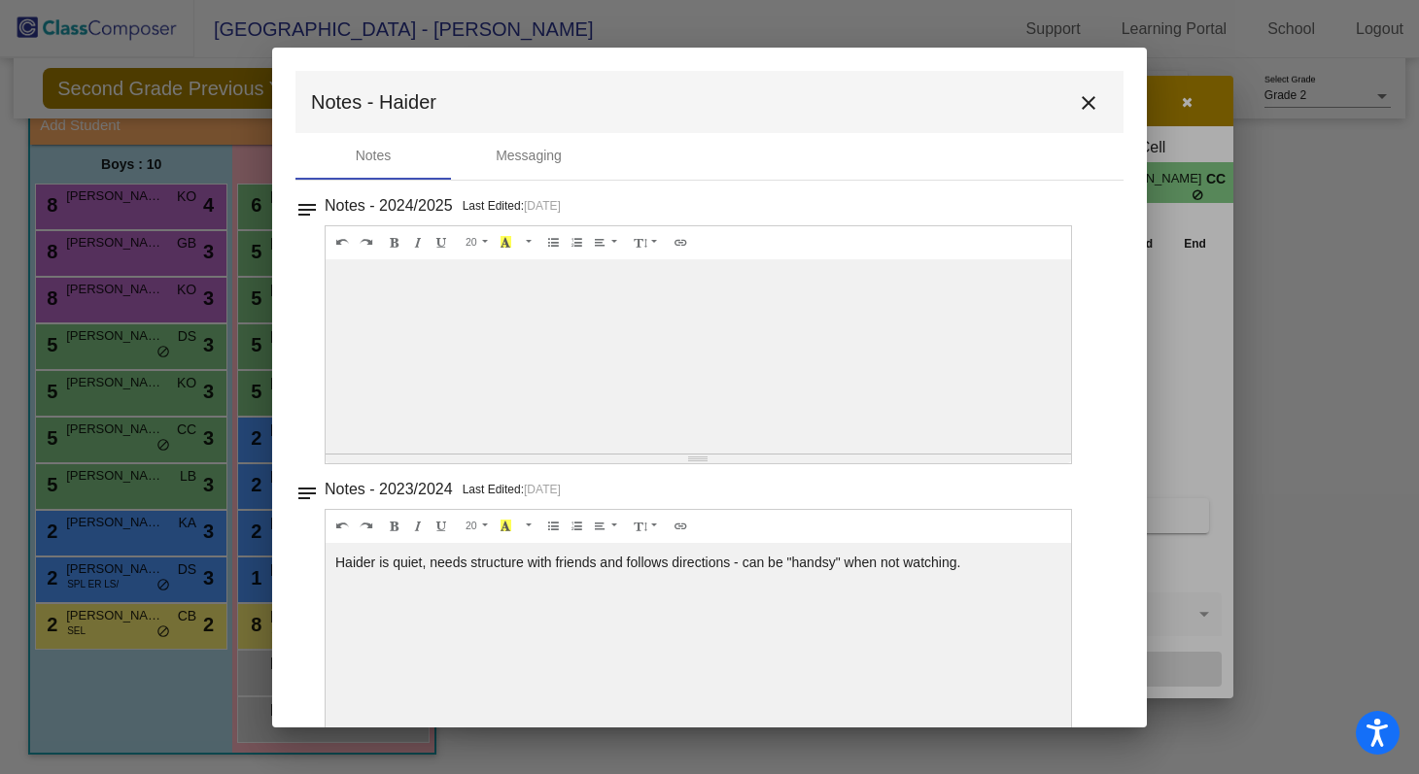
click at [685, 94] on mat-icon "close" at bounding box center [1088, 102] width 23 height 23
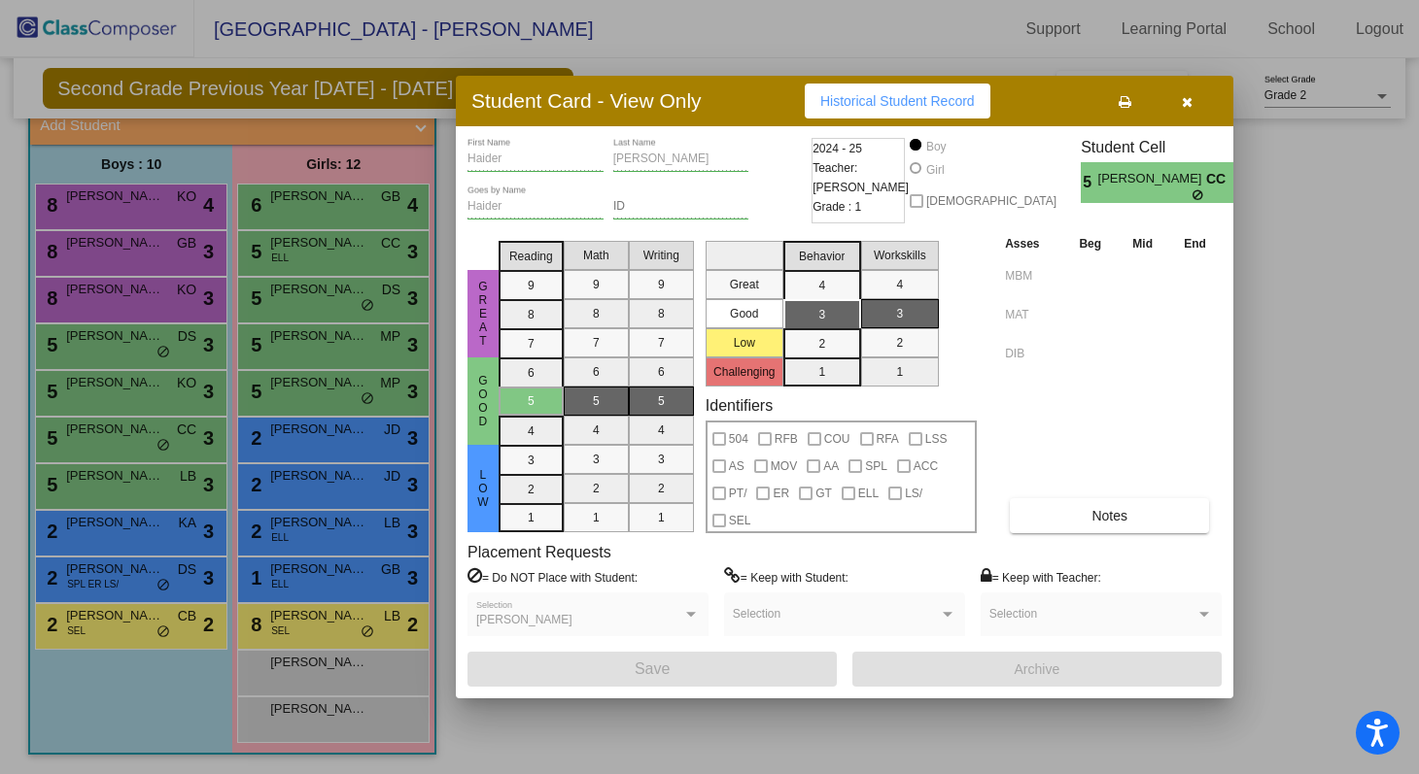
click at [685, 98] on button "button" at bounding box center [1186, 101] width 62 height 35
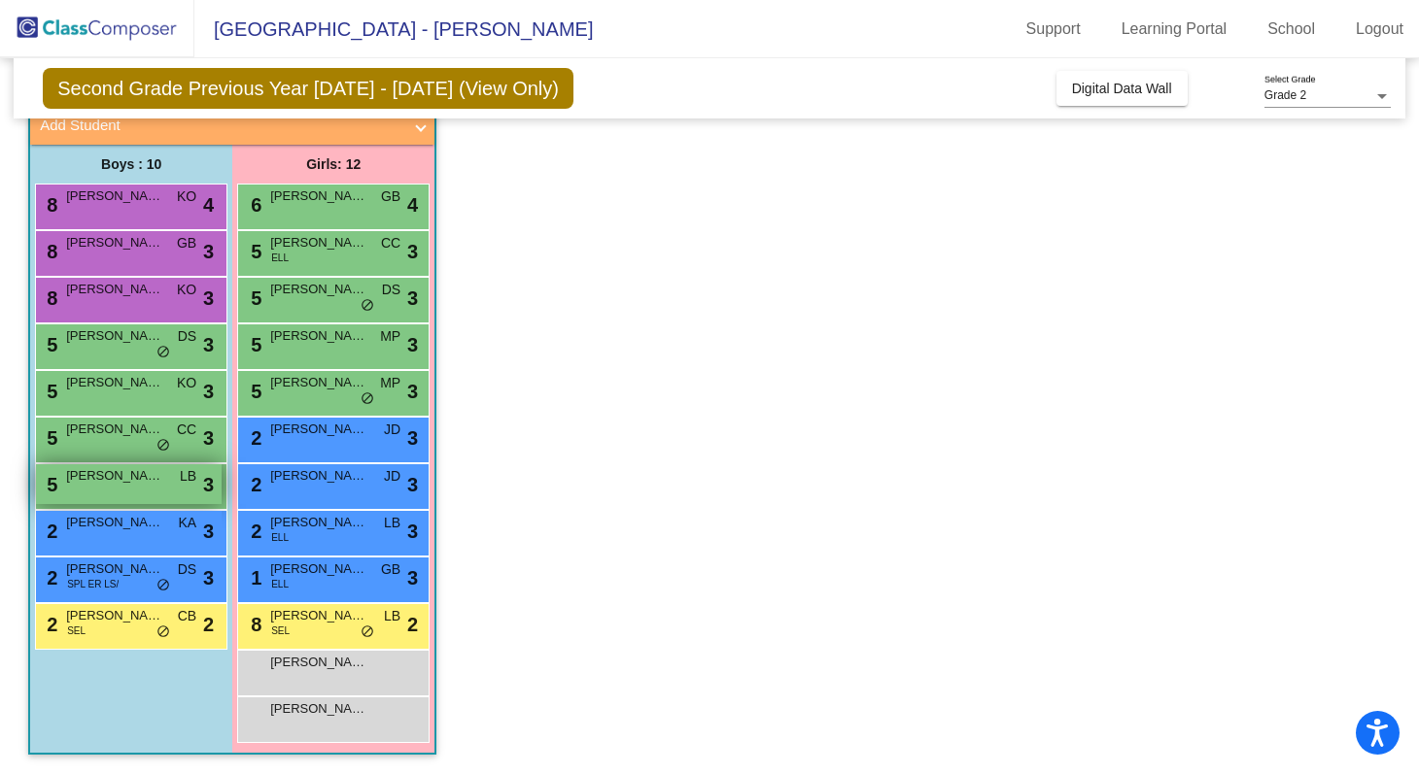
click at [103, 480] on span "[PERSON_NAME]" at bounding box center [114, 475] width 97 height 19
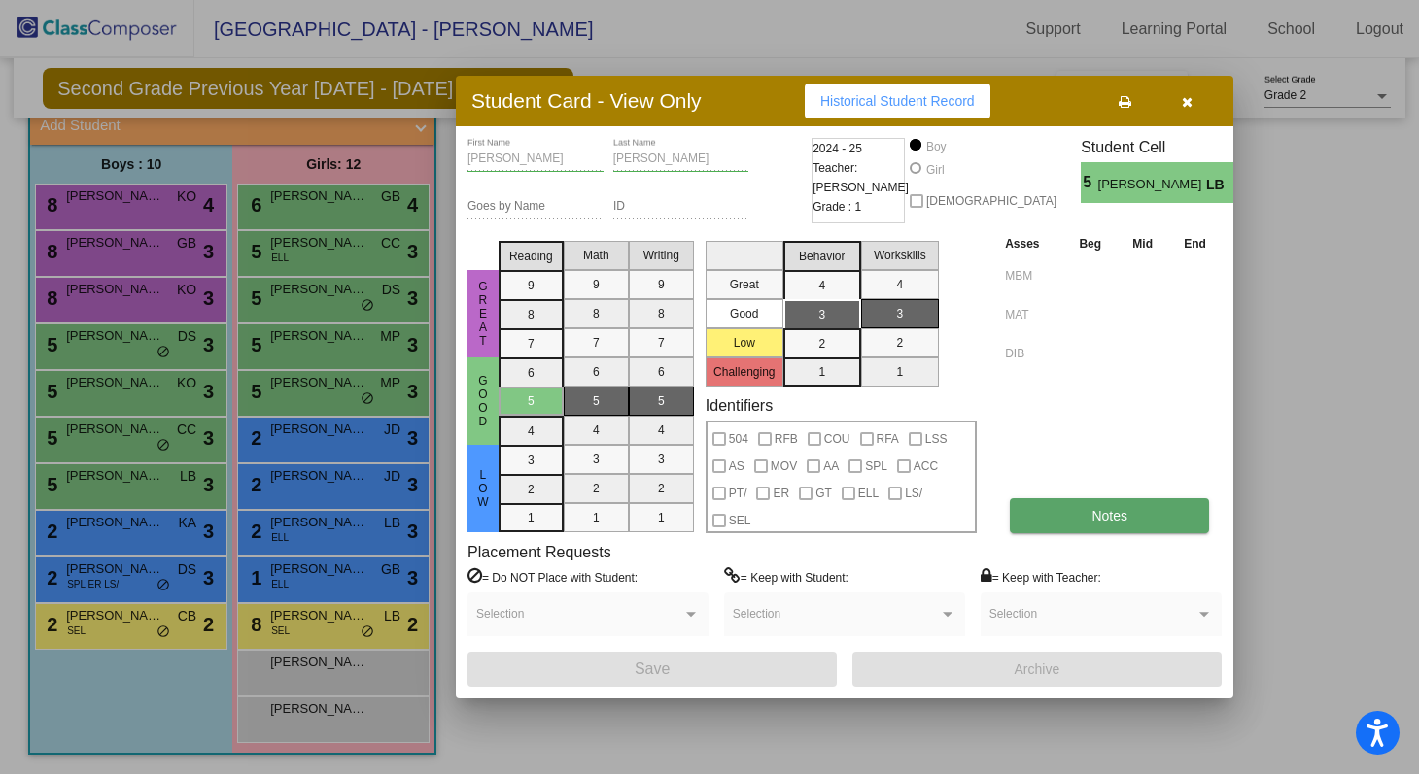
click at [685, 526] on button "Notes" at bounding box center [1109, 515] width 199 height 35
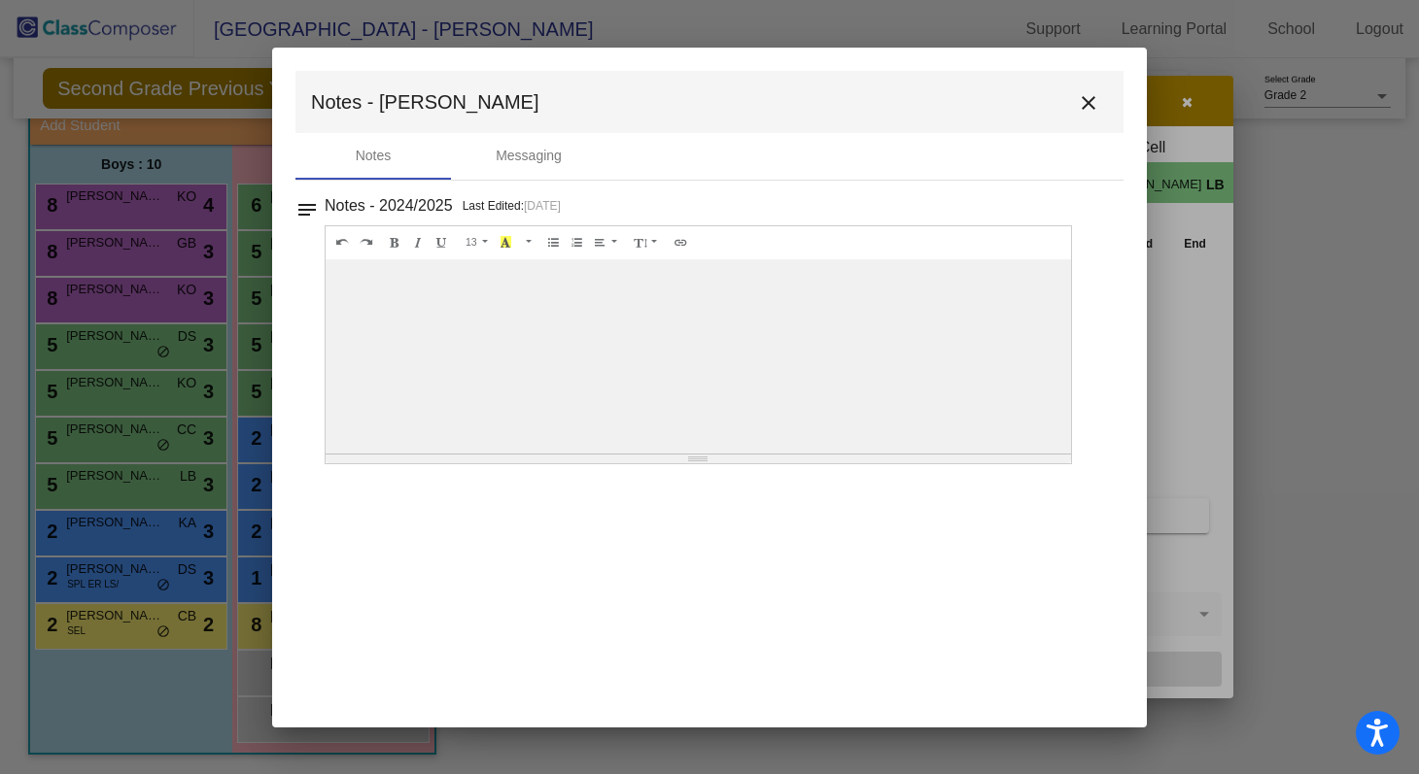
click at [685, 88] on button "close" at bounding box center [1088, 102] width 39 height 39
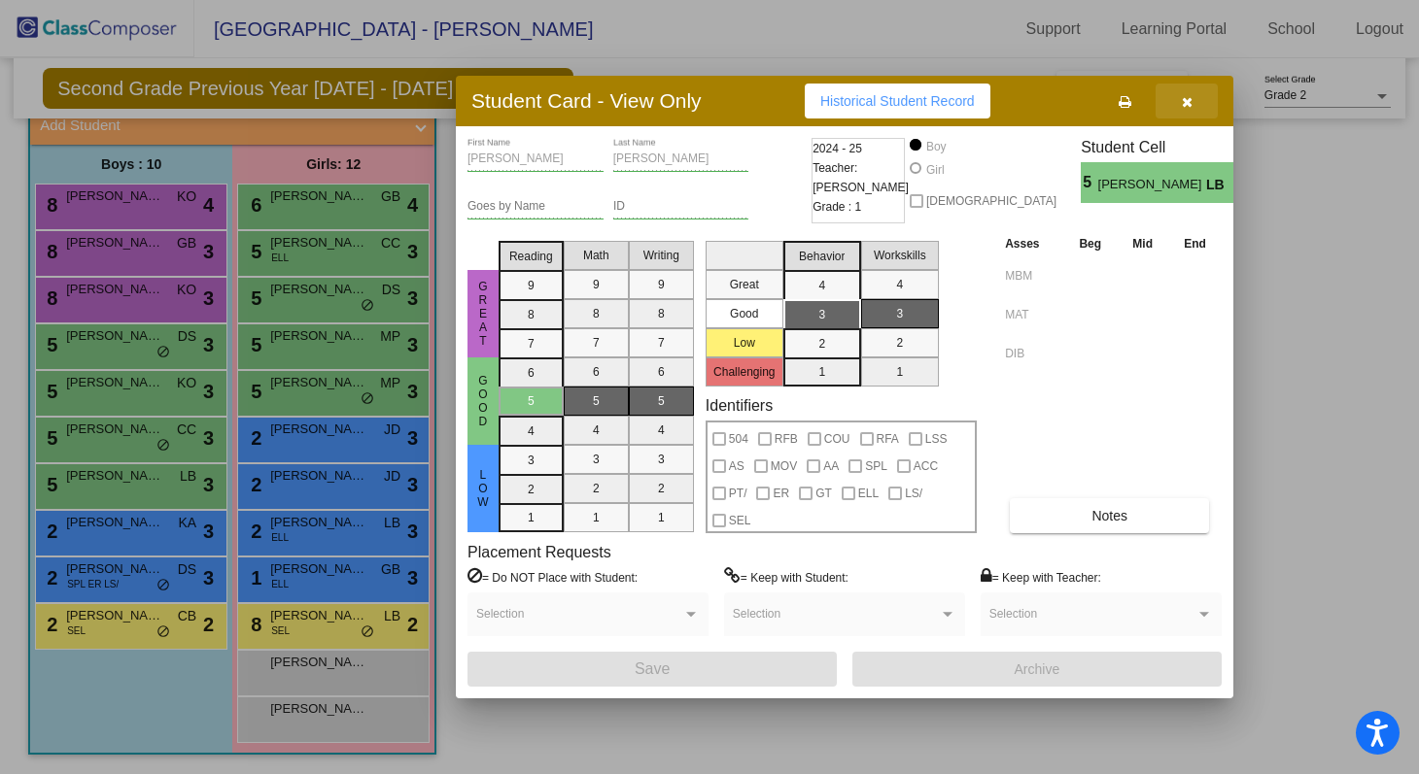
click at [685, 96] on button "button" at bounding box center [1186, 101] width 62 height 35
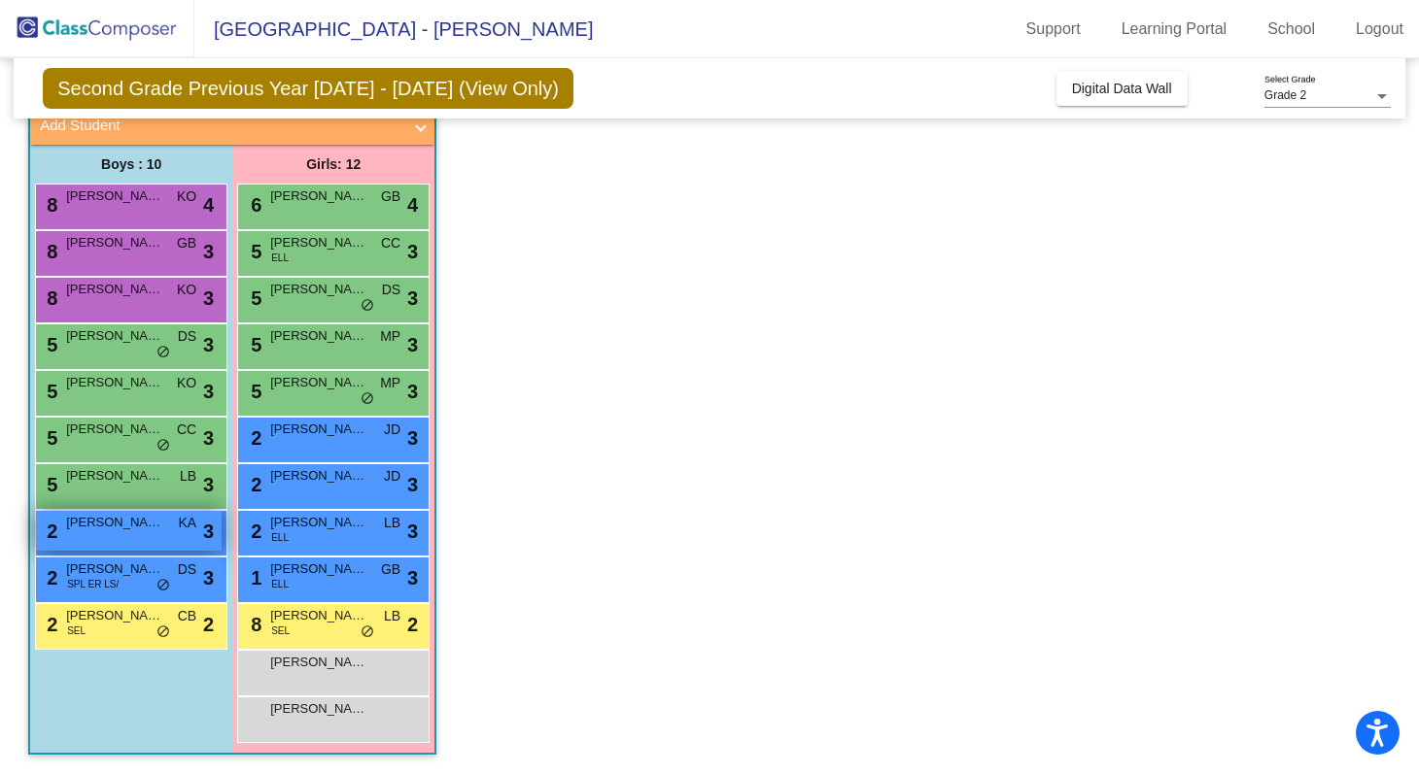
click at [123, 523] on span "[PERSON_NAME]" at bounding box center [114, 522] width 97 height 19
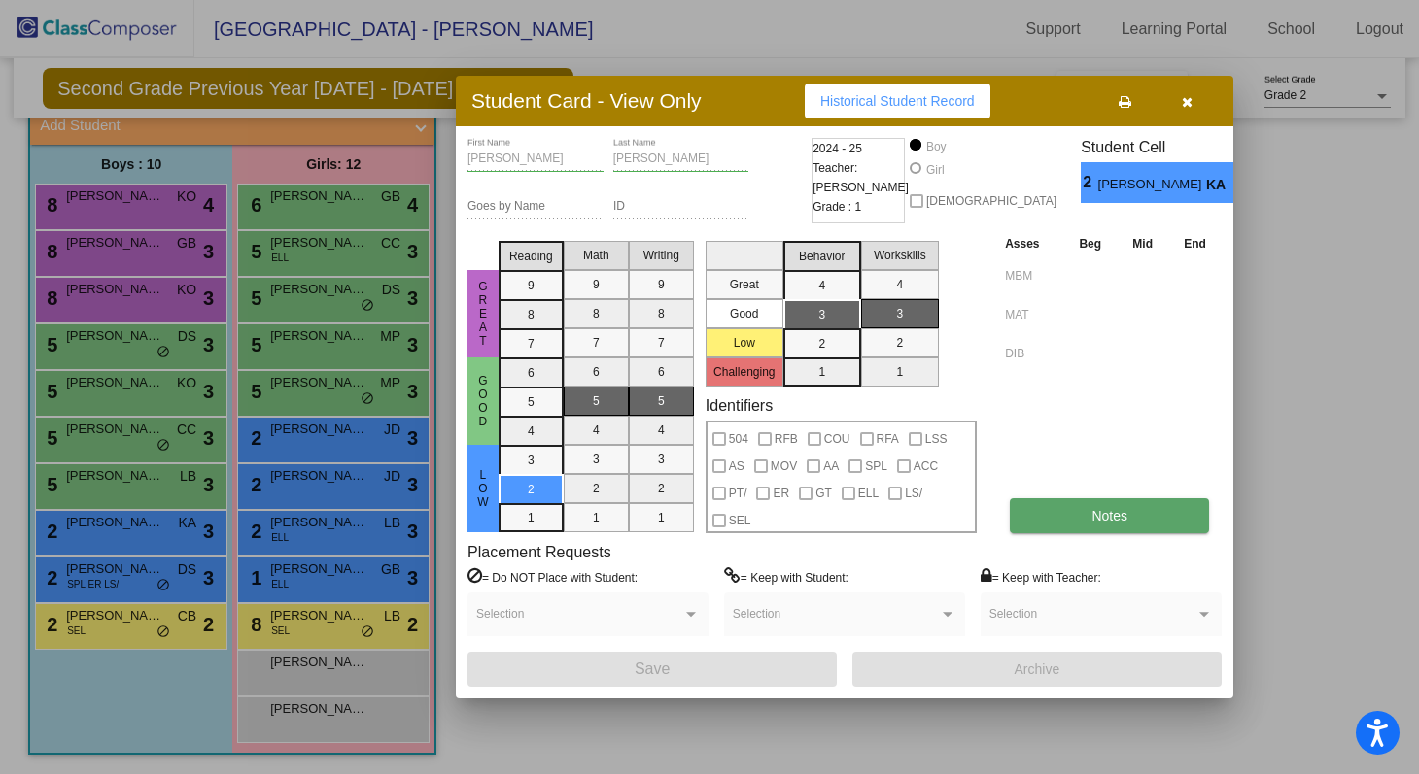
click at [685, 514] on span "Notes" at bounding box center [1109, 516] width 36 height 16
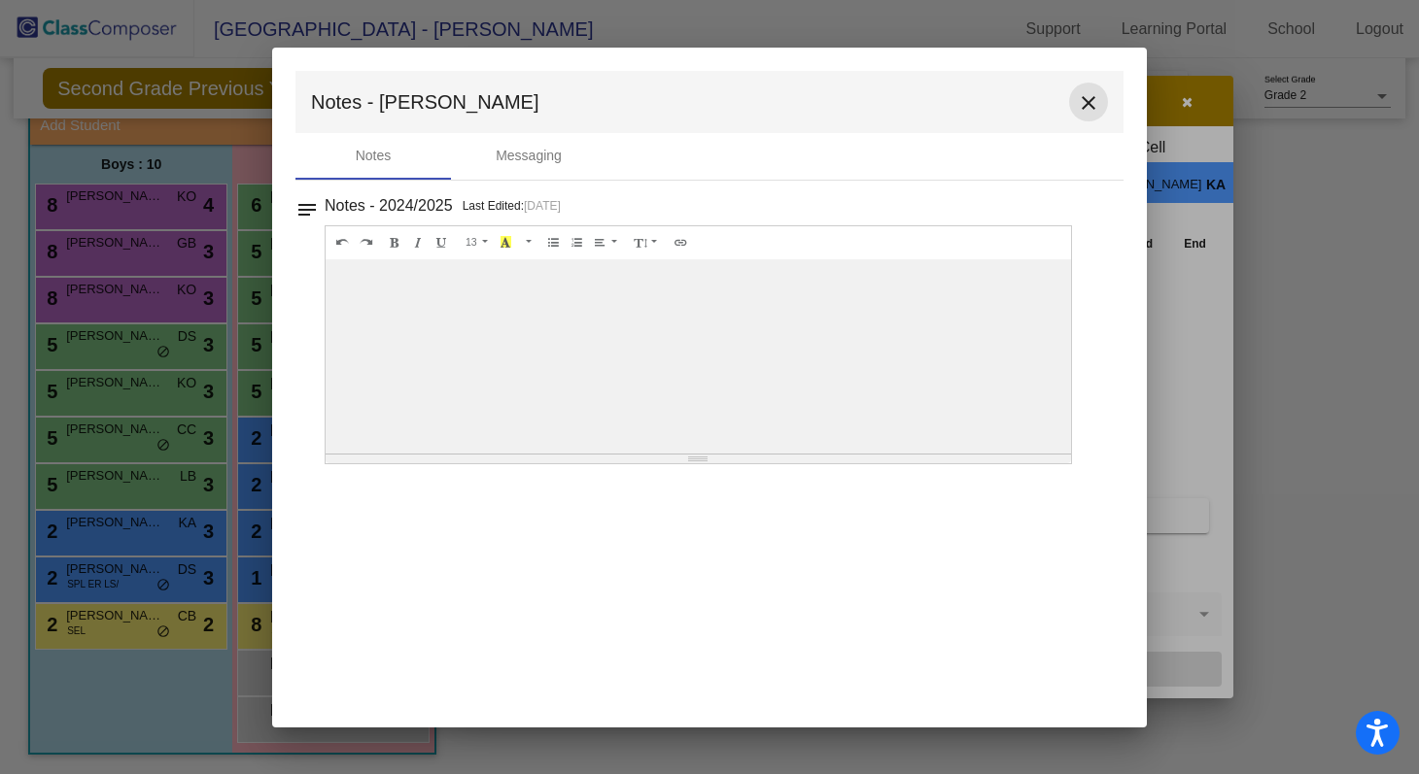
click at [685, 91] on mat-icon "close" at bounding box center [1088, 102] width 23 height 23
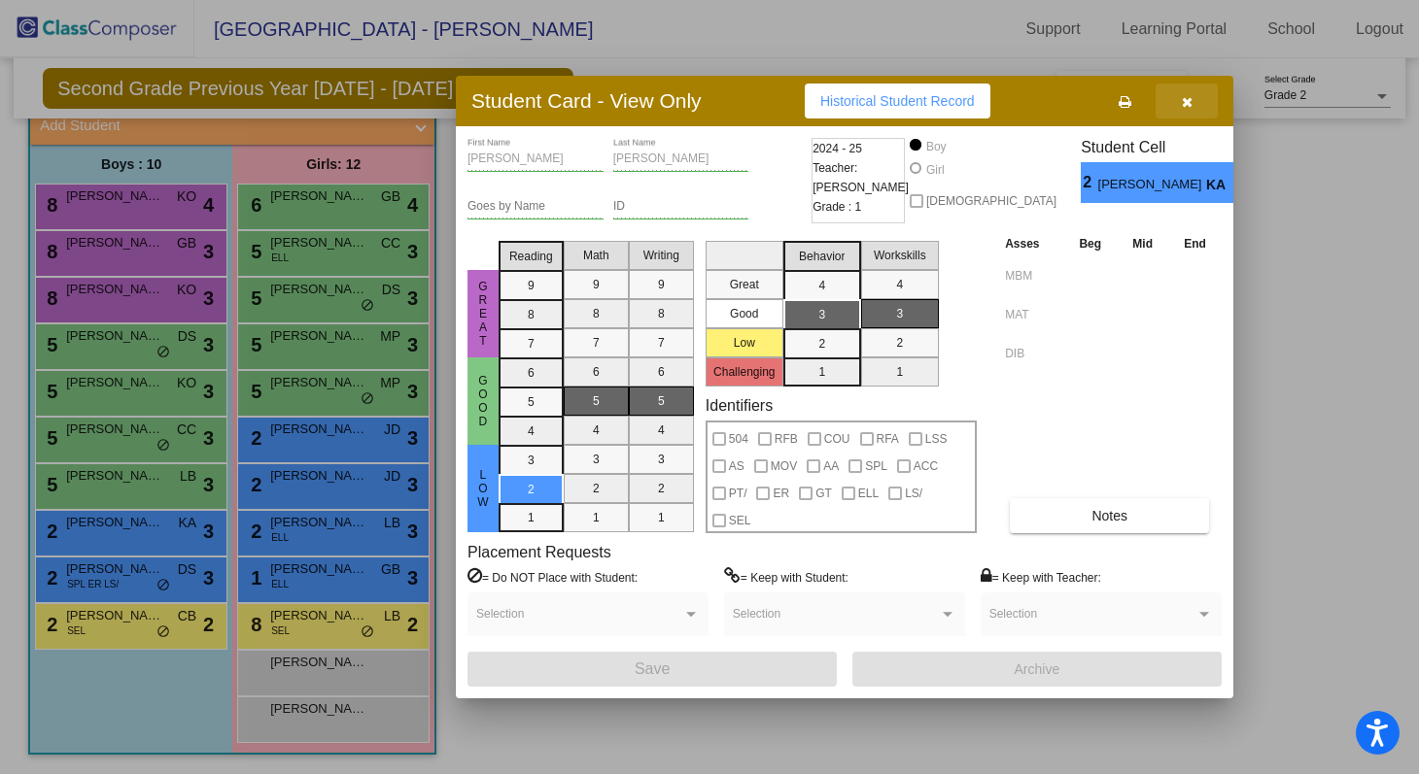
click at [685, 99] on icon "button" at bounding box center [1187, 102] width 11 height 14
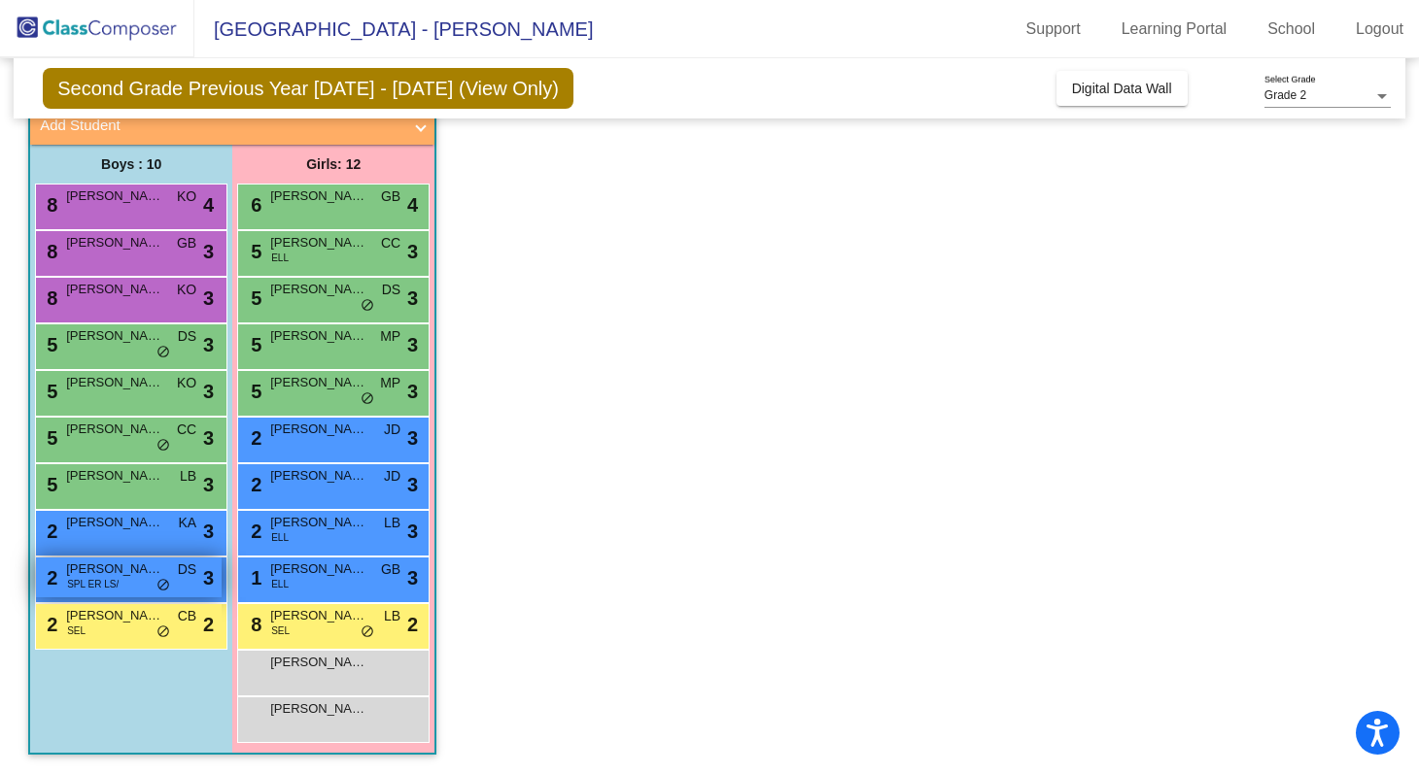
click at [82, 568] on span "[PERSON_NAME]" at bounding box center [114, 569] width 97 height 19
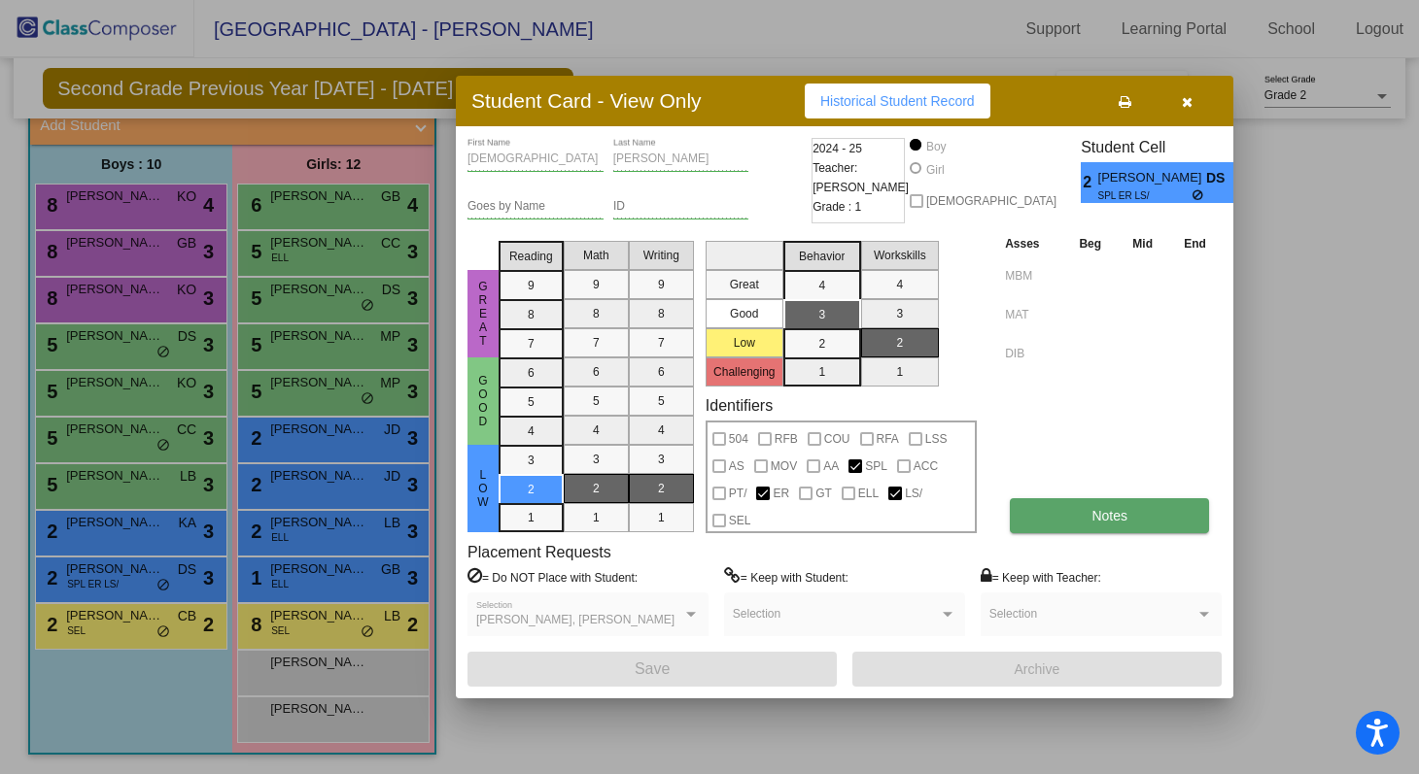
click at [685, 504] on button "Notes" at bounding box center [1109, 515] width 199 height 35
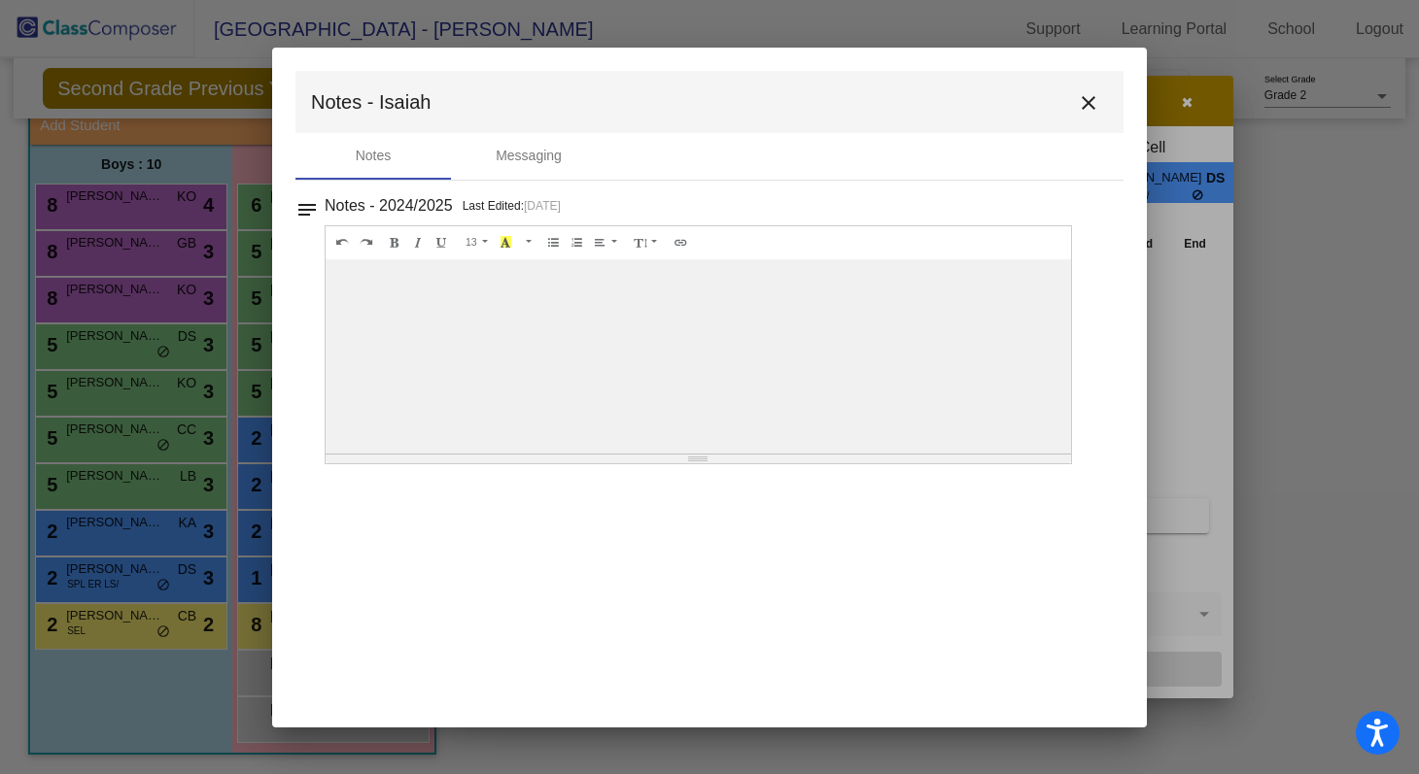
click at [685, 96] on mat-icon "close" at bounding box center [1088, 102] width 23 height 23
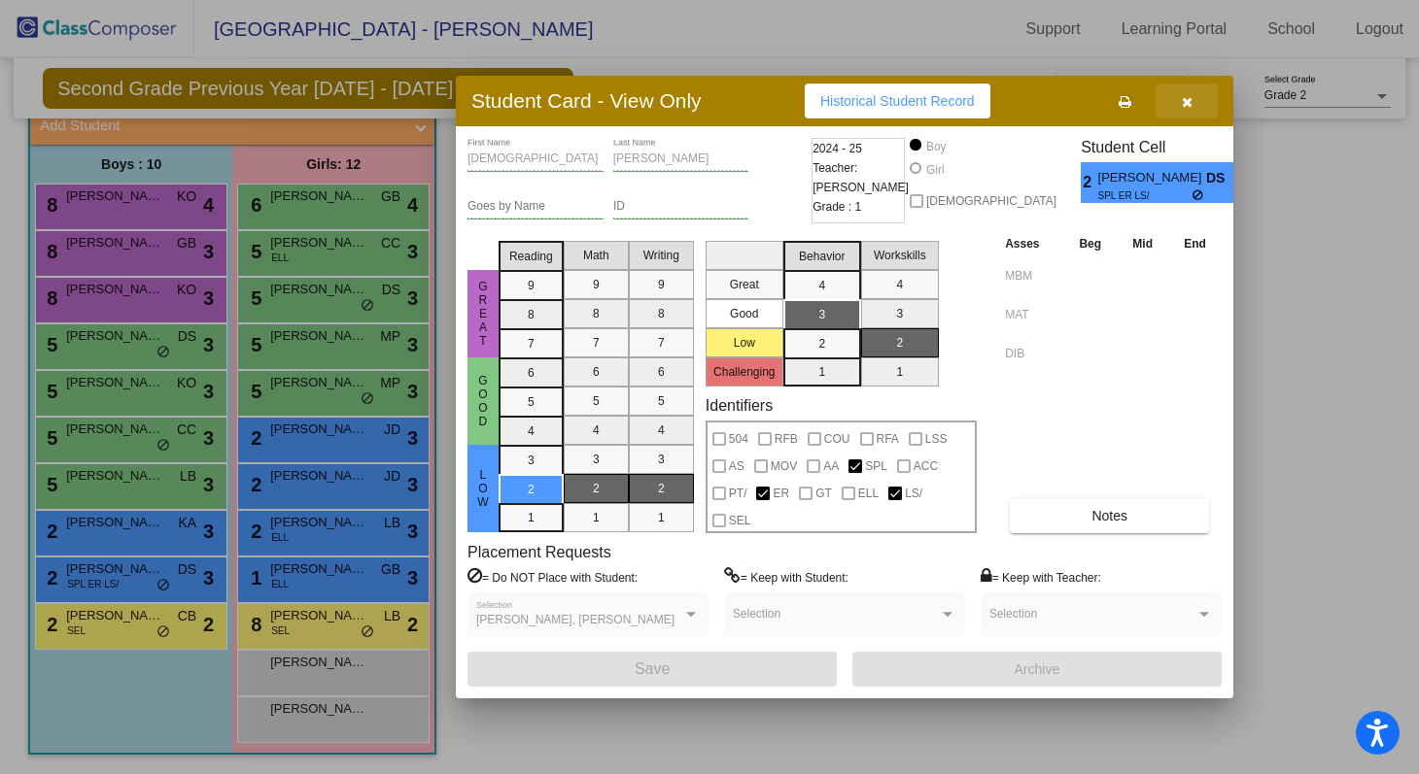
click at [685, 102] on icon "button" at bounding box center [1187, 102] width 11 height 14
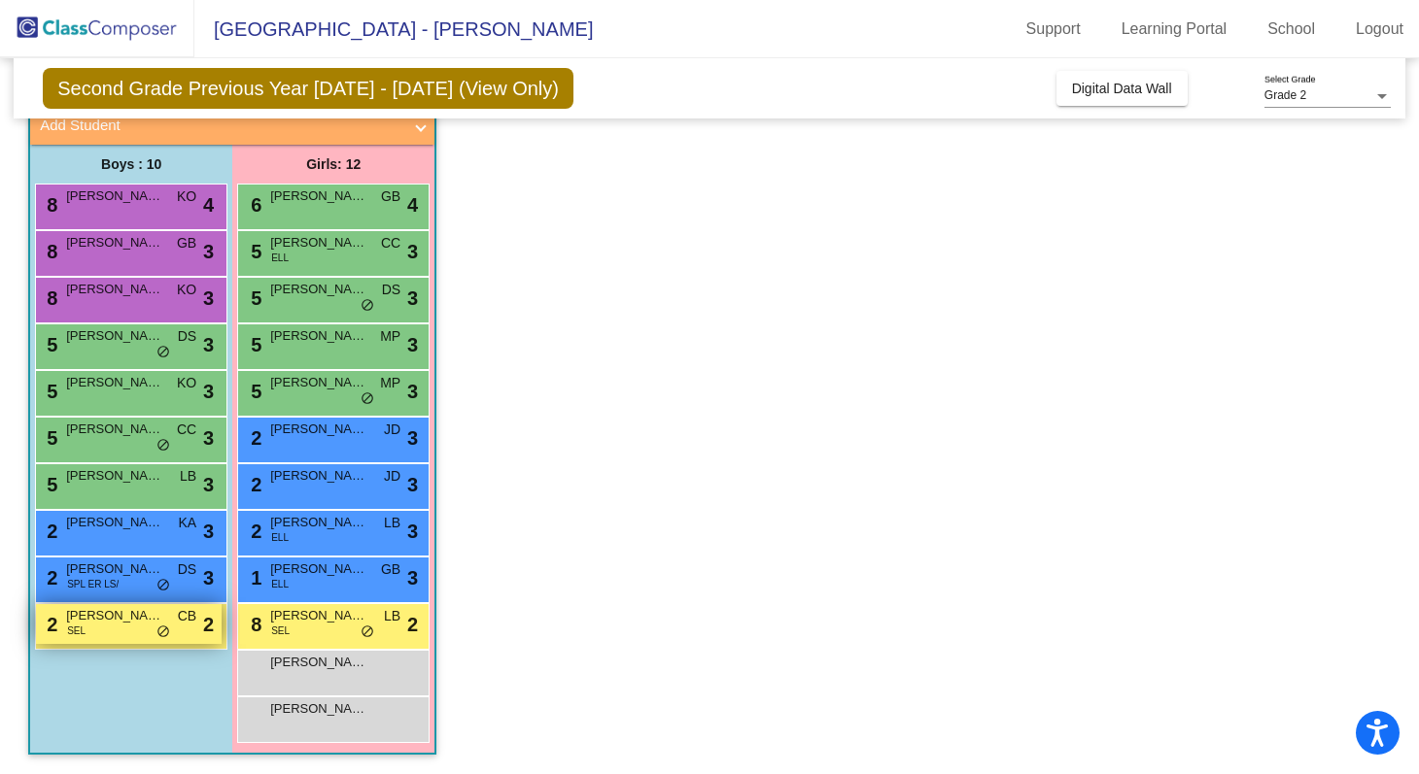
click at [86, 620] on span "[PERSON_NAME]" at bounding box center [114, 615] width 97 height 19
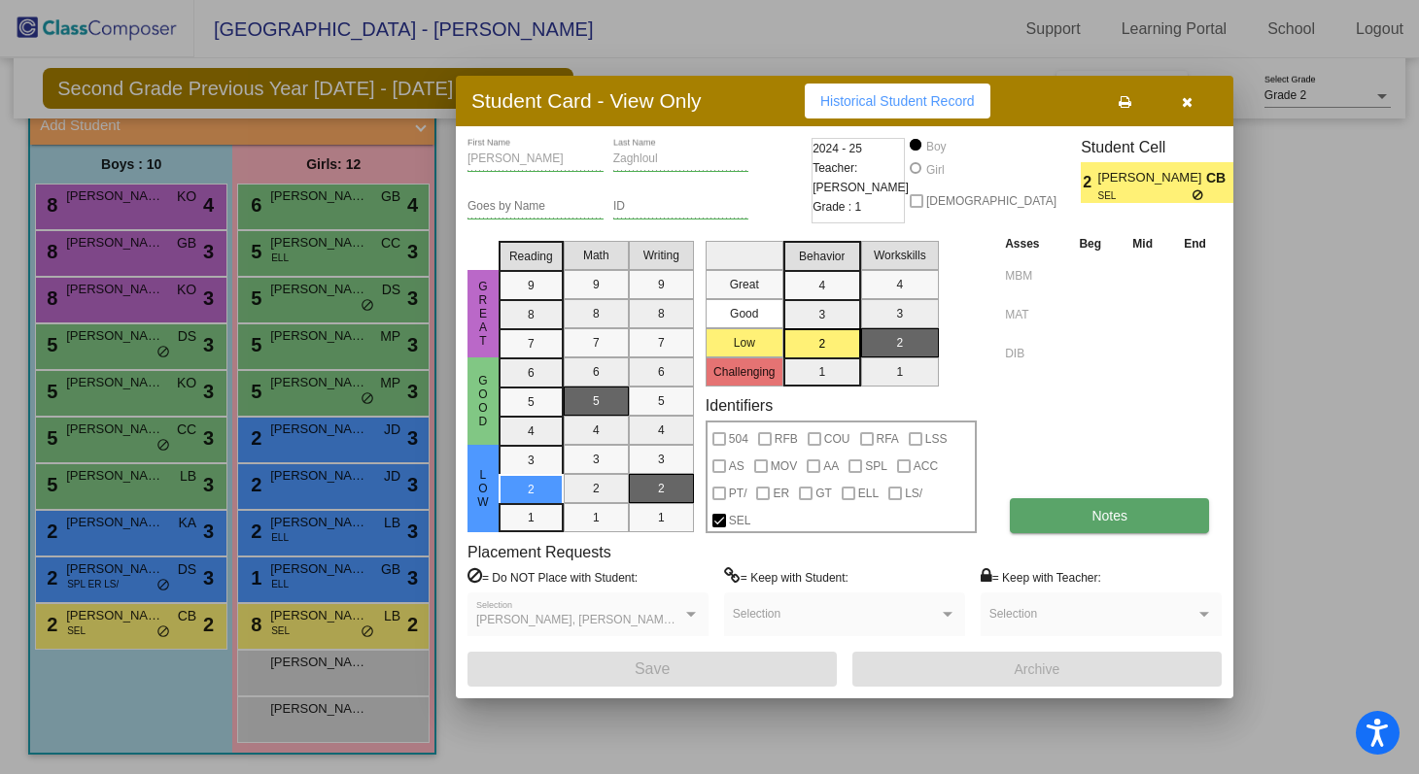
click at [685, 505] on button "Notes" at bounding box center [1109, 515] width 199 height 35
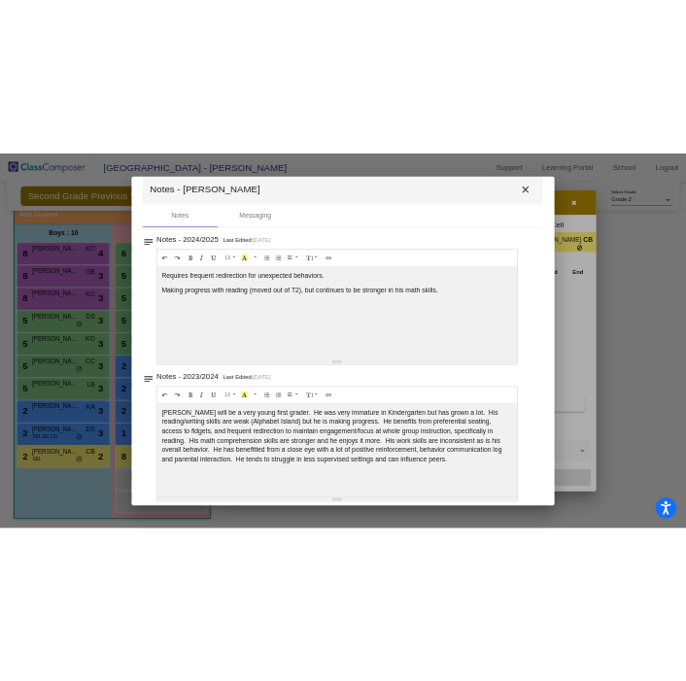
scroll to position [45, 0]
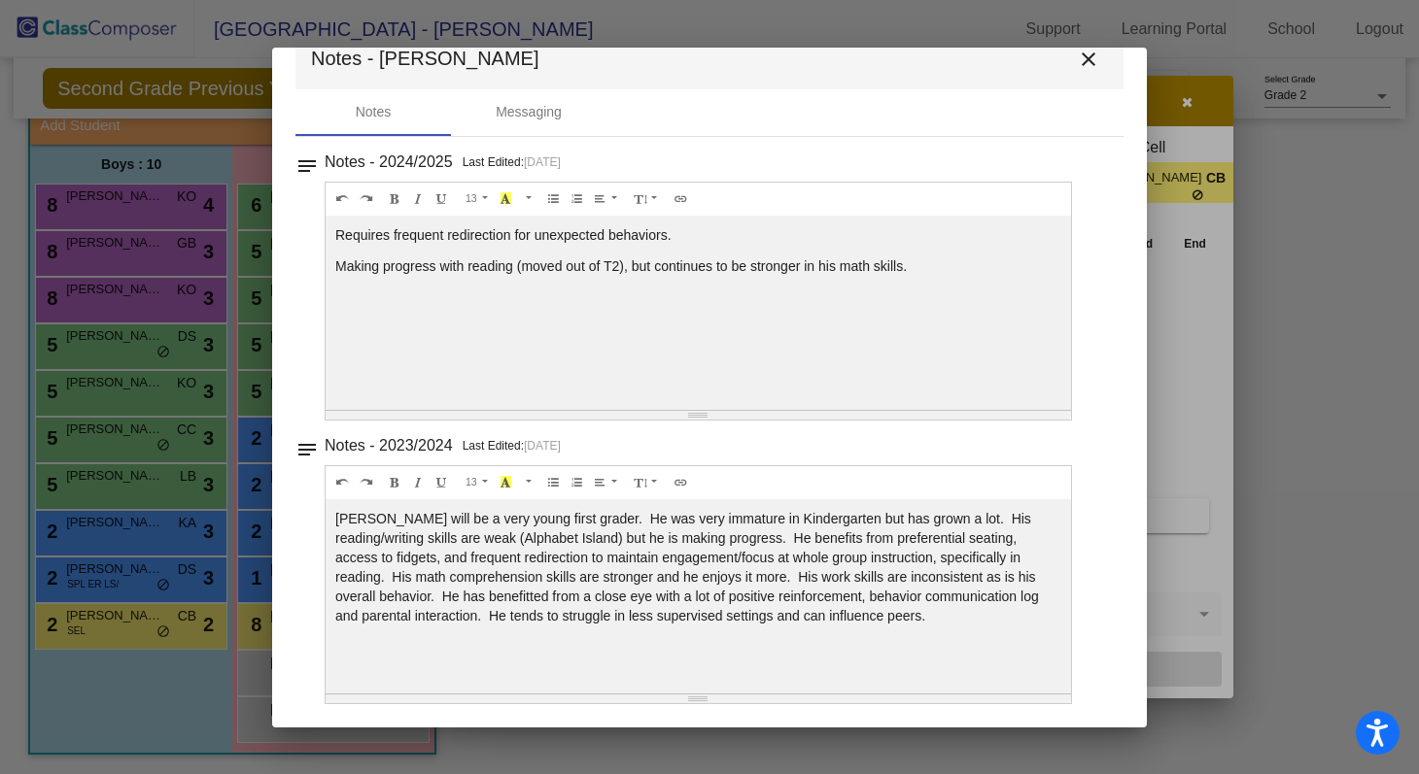
click at [685, 58] on mat-icon "close" at bounding box center [1088, 59] width 23 height 23
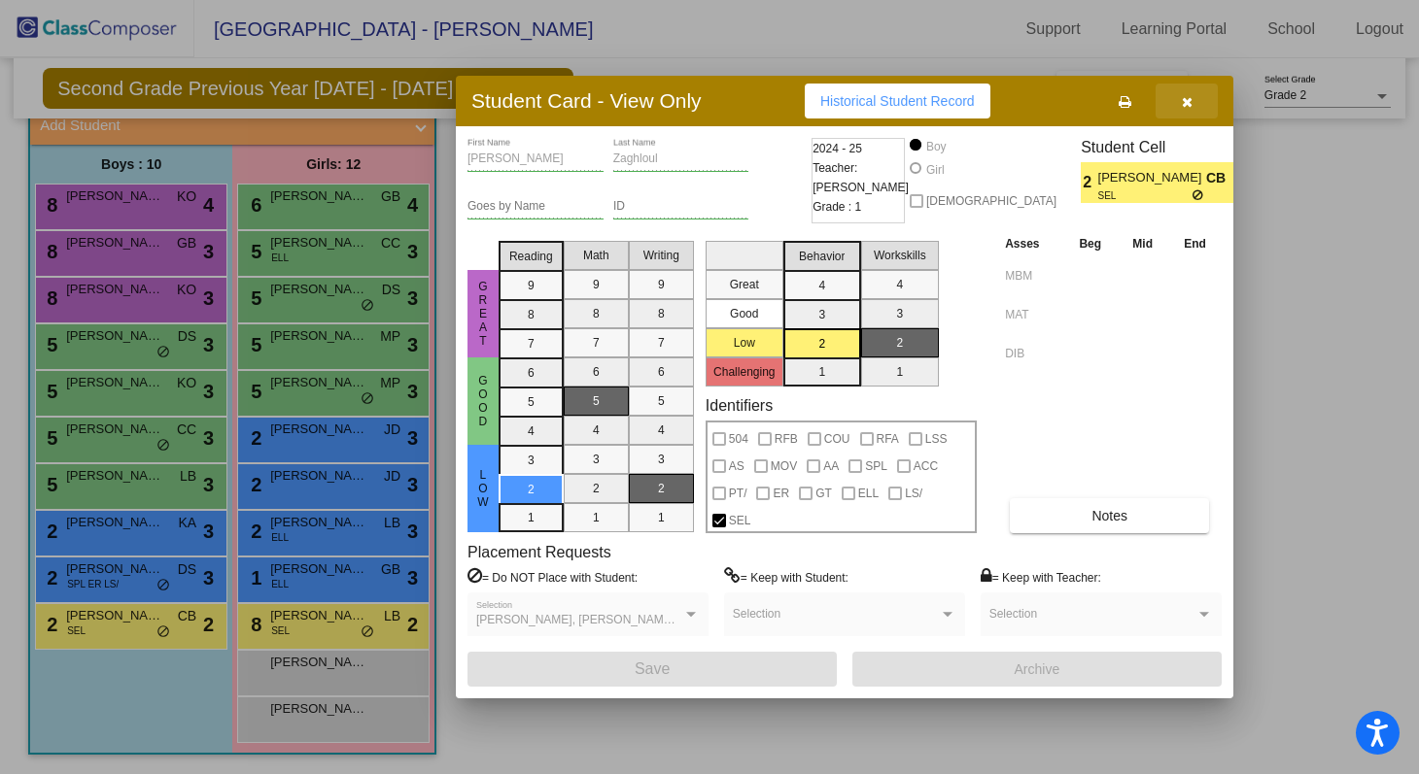
click at [685, 99] on button "button" at bounding box center [1186, 101] width 62 height 35
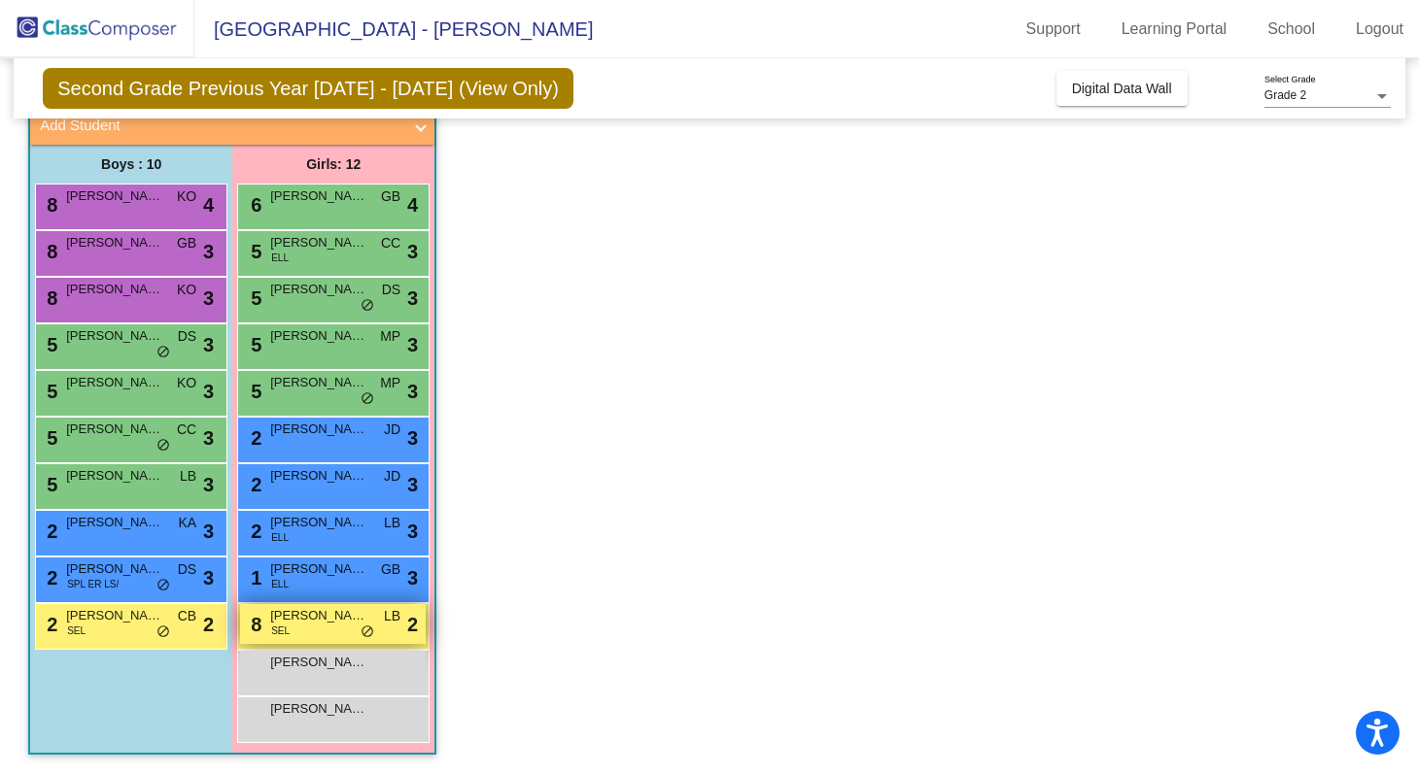
click at [302, 629] on div "8 [PERSON_NAME] SEL LB lock do_not_disturb_alt 2" at bounding box center [333, 624] width 186 height 40
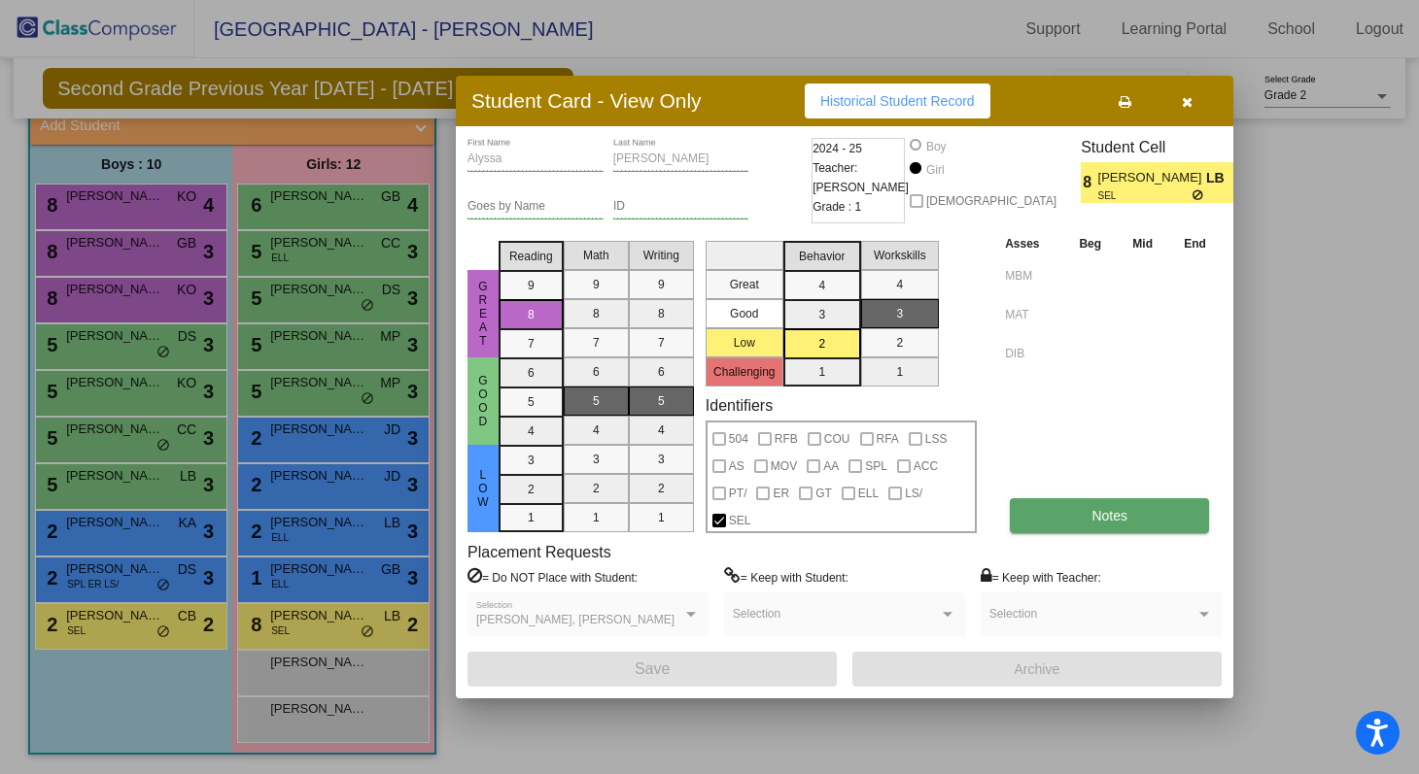
click at [685, 499] on button "Notes" at bounding box center [1109, 515] width 199 height 35
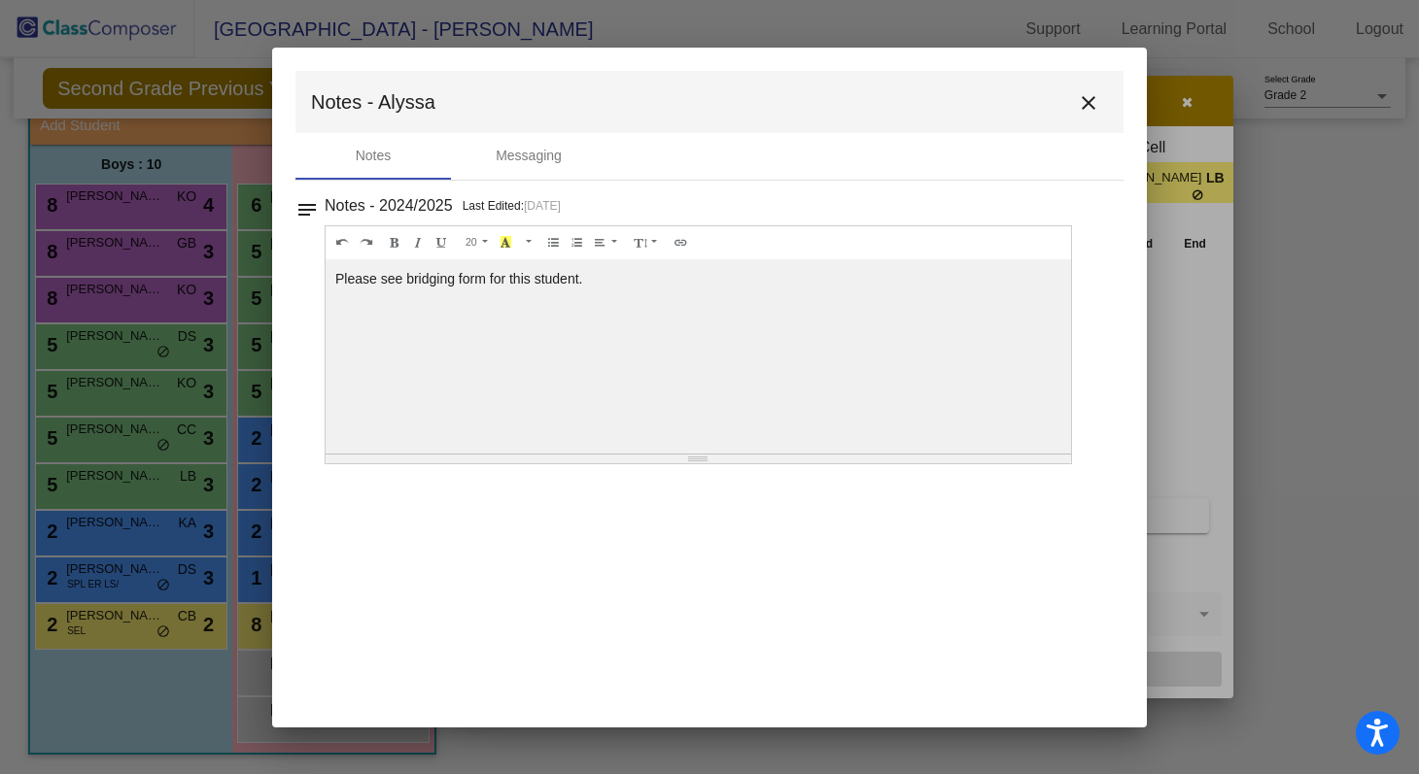
click at [685, 99] on mat-icon "close" at bounding box center [1088, 102] width 23 height 23
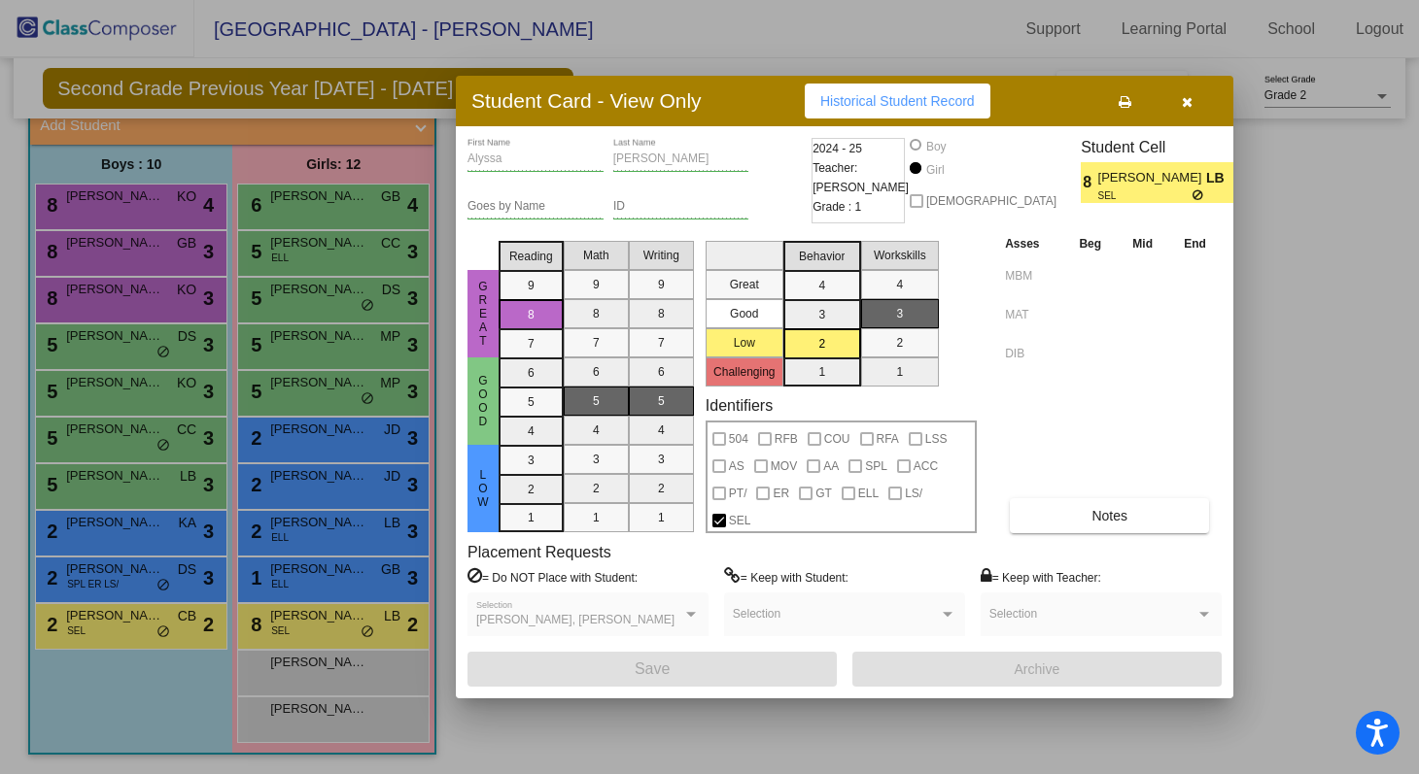
click at [685, 101] on button "button" at bounding box center [1186, 101] width 62 height 35
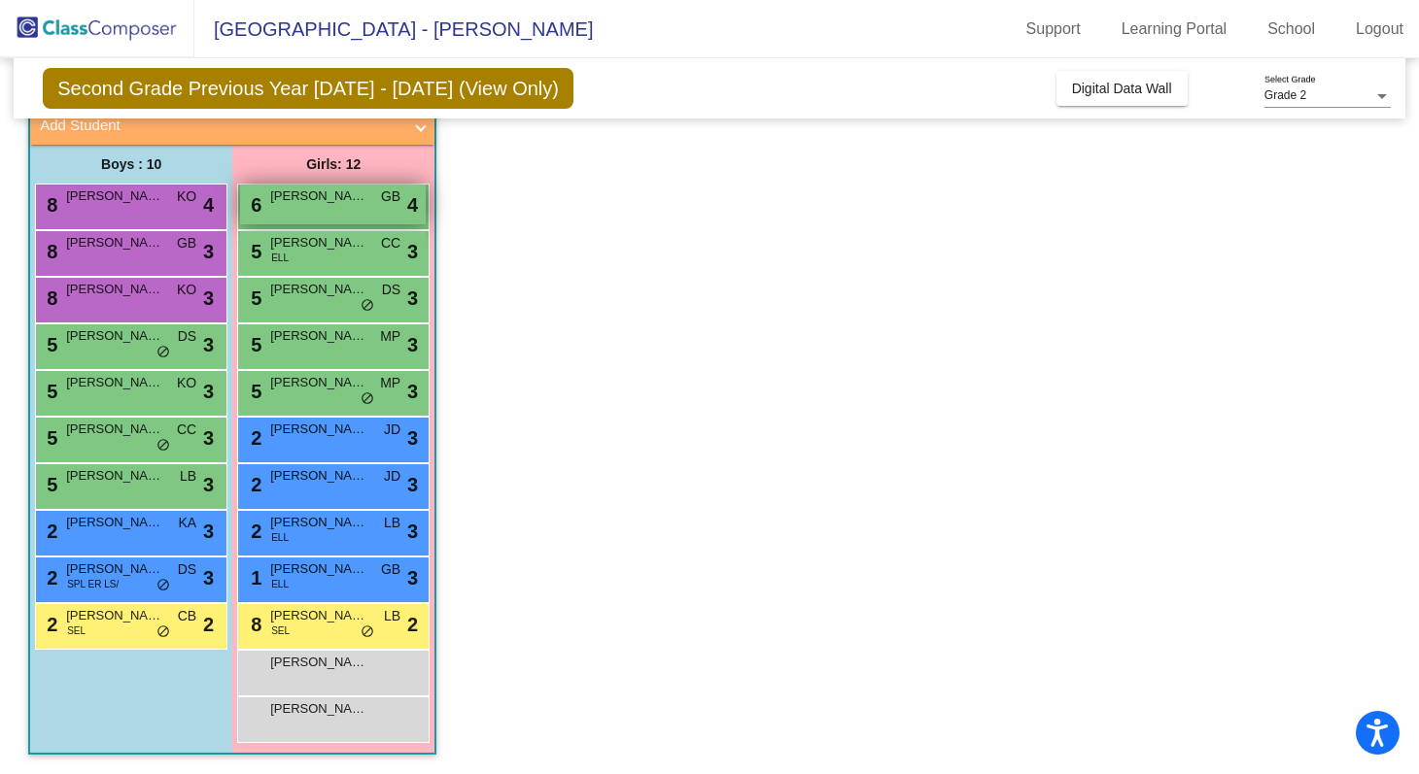
click at [302, 209] on div "6 [PERSON_NAME] GB lock do_not_disturb_alt 4" at bounding box center [333, 205] width 186 height 40
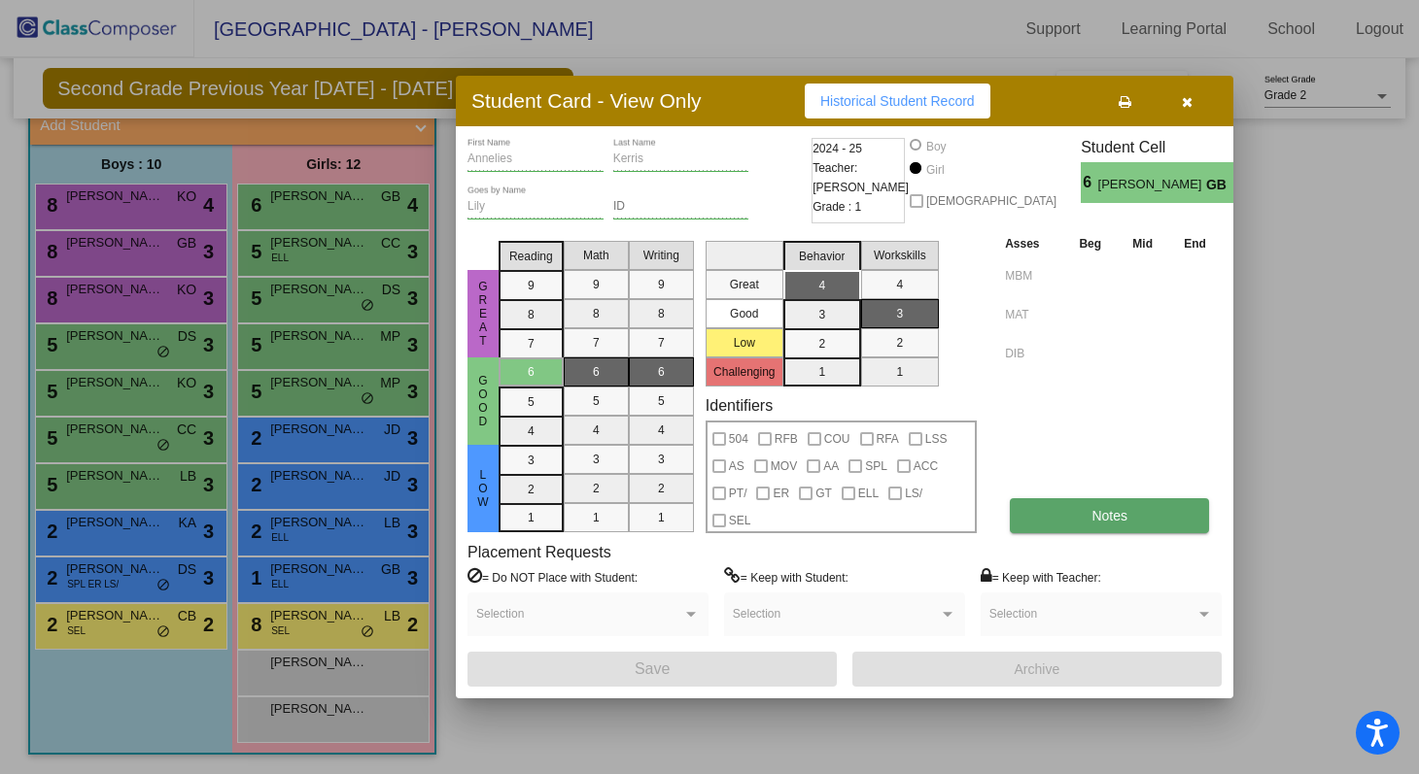
click at [685, 501] on button "Notes" at bounding box center [1109, 515] width 199 height 35
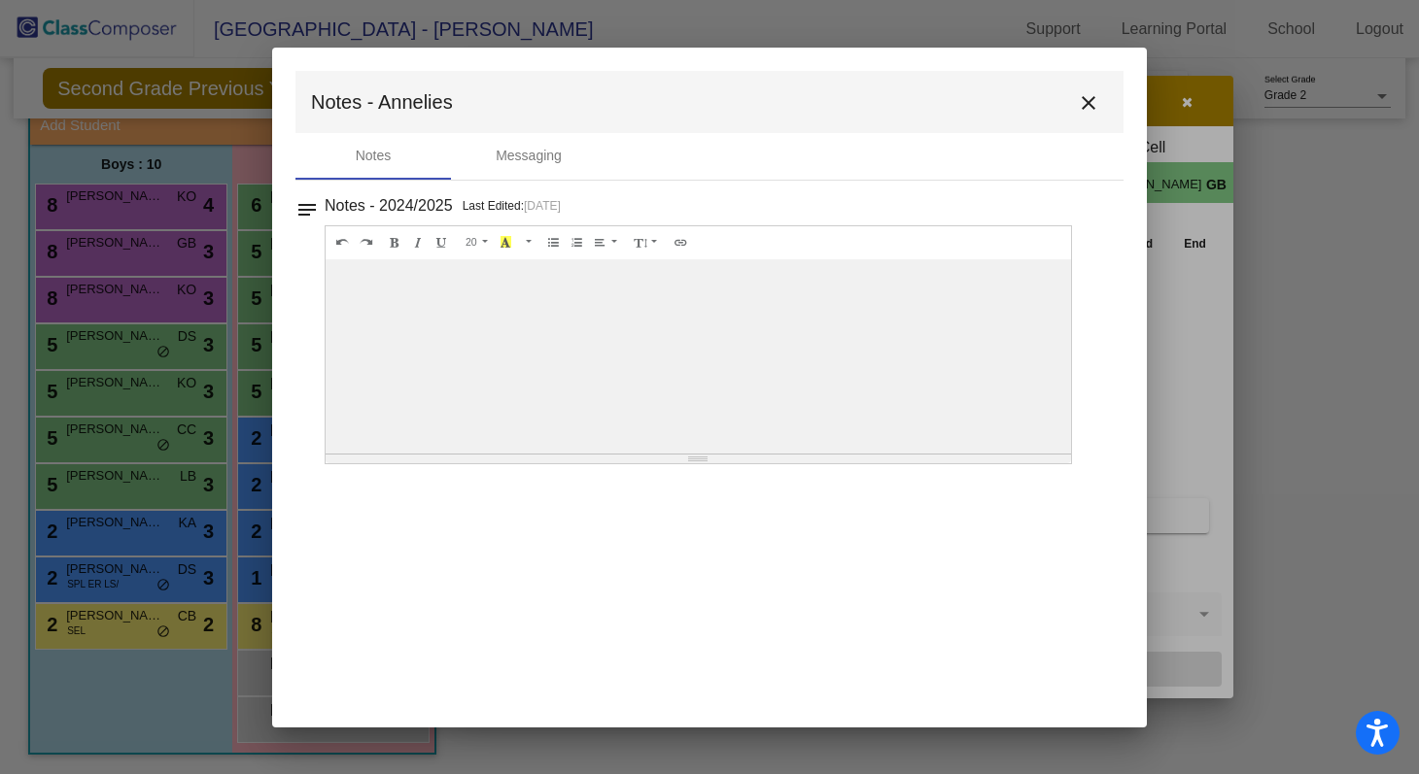
click at [685, 91] on mat-icon "close" at bounding box center [1088, 102] width 23 height 23
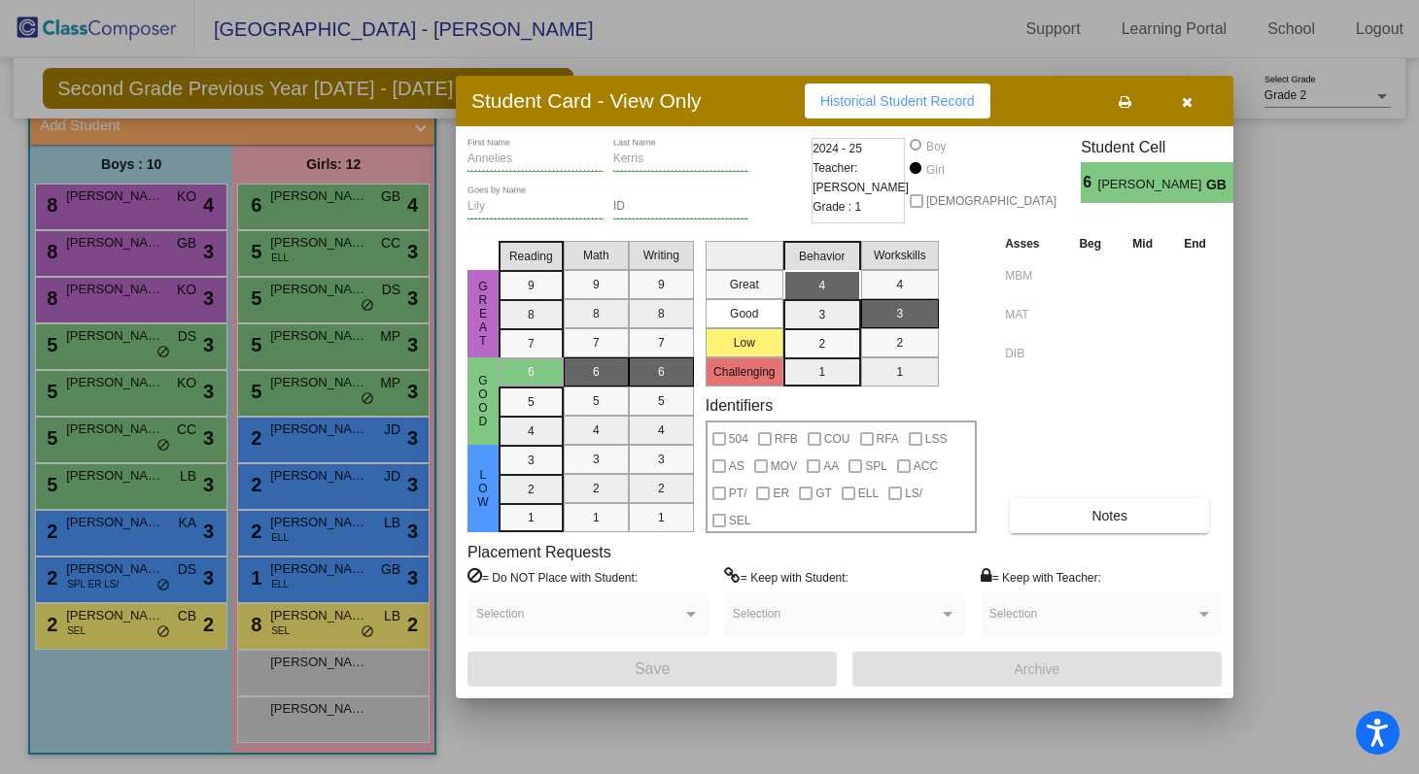
click at [685, 103] on icon "button" at bounding box center [1187, 102] width 11 height 14
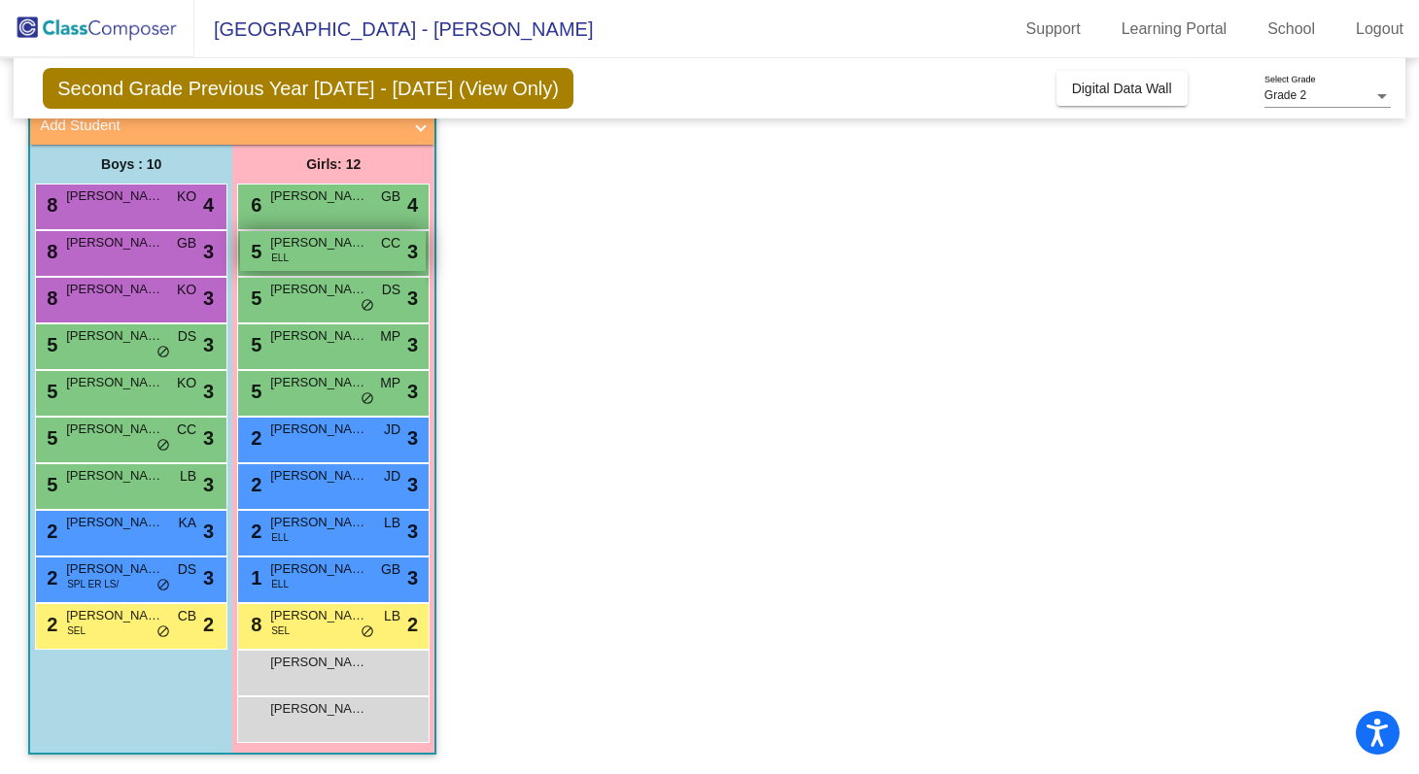
click at [297, 252] on span "[PERSON_NAME]" at bounding box center [318, 242] width 97 height 19
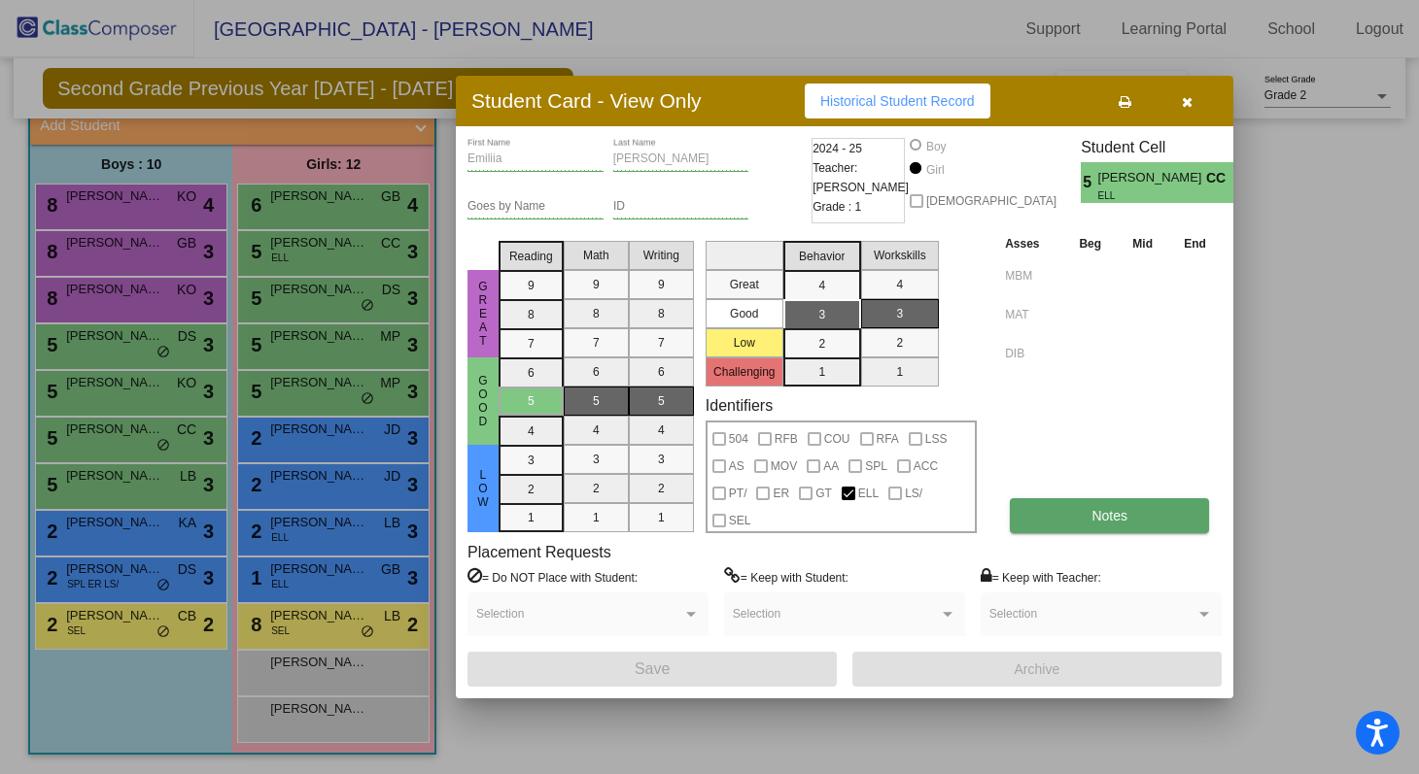
click at [685, 529] on button "Notes" at bounding box center [1109, 515] width 199 height 35
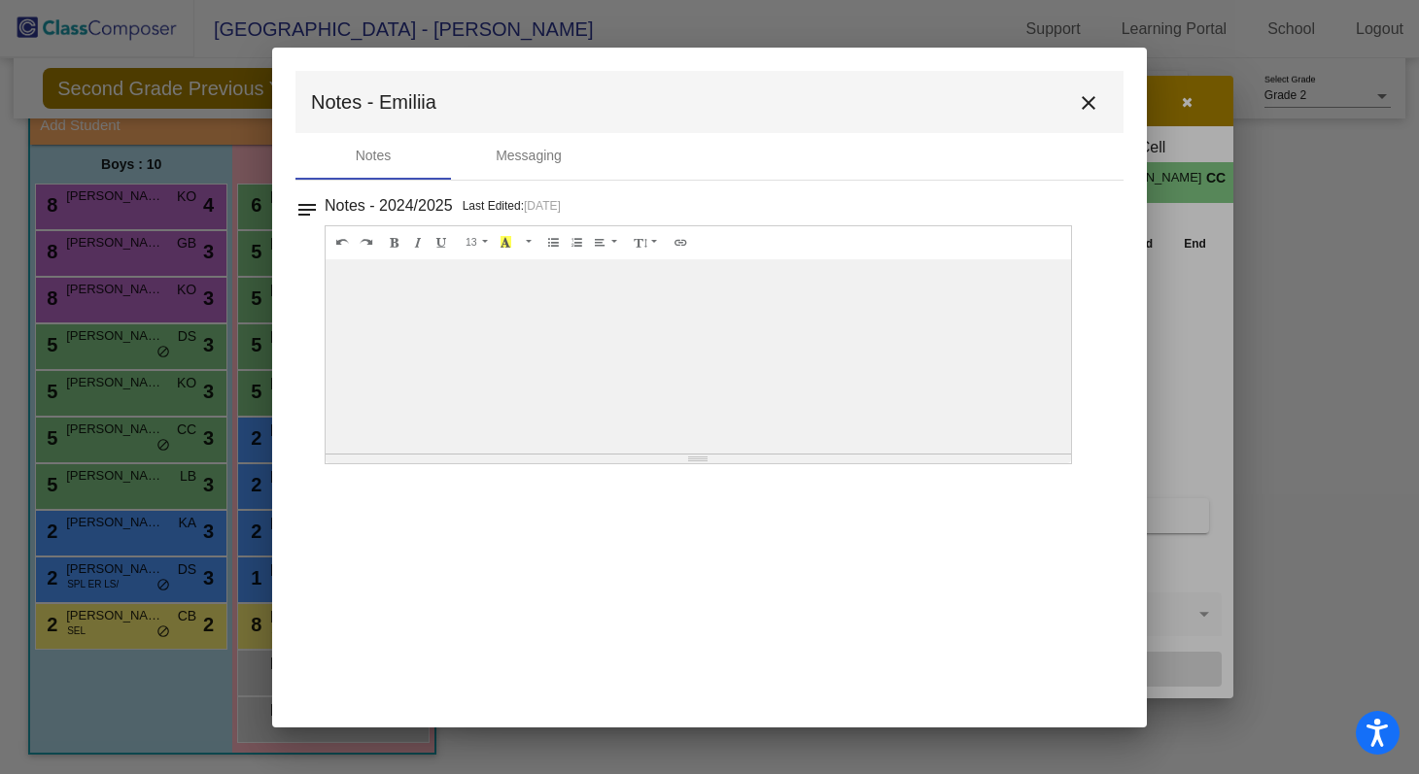
click at [685, 96] on mat-icon "close" at bounding box center [1088, 102] width 23 height 23
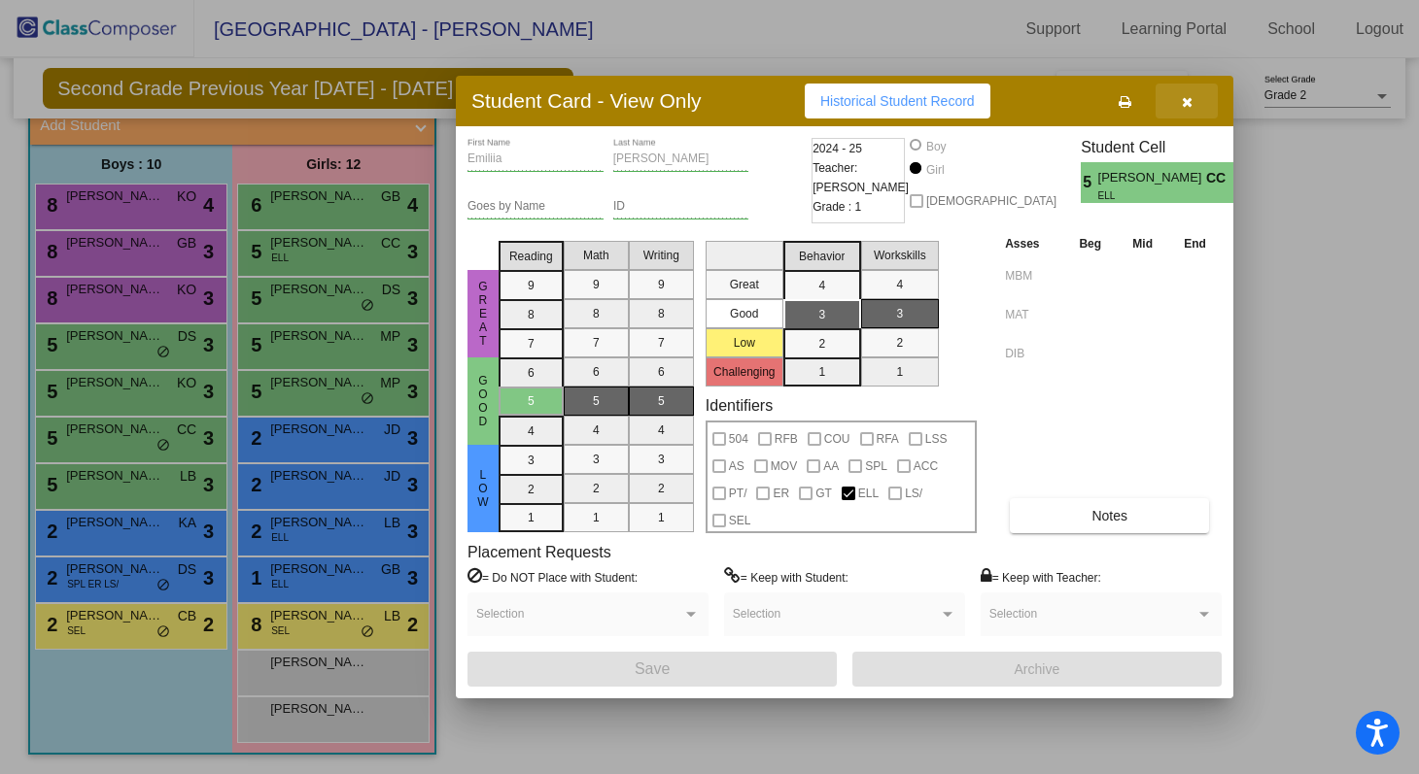
click at [685, 101] on button "button" at bounding box center [1186, 101] width 62 height 35
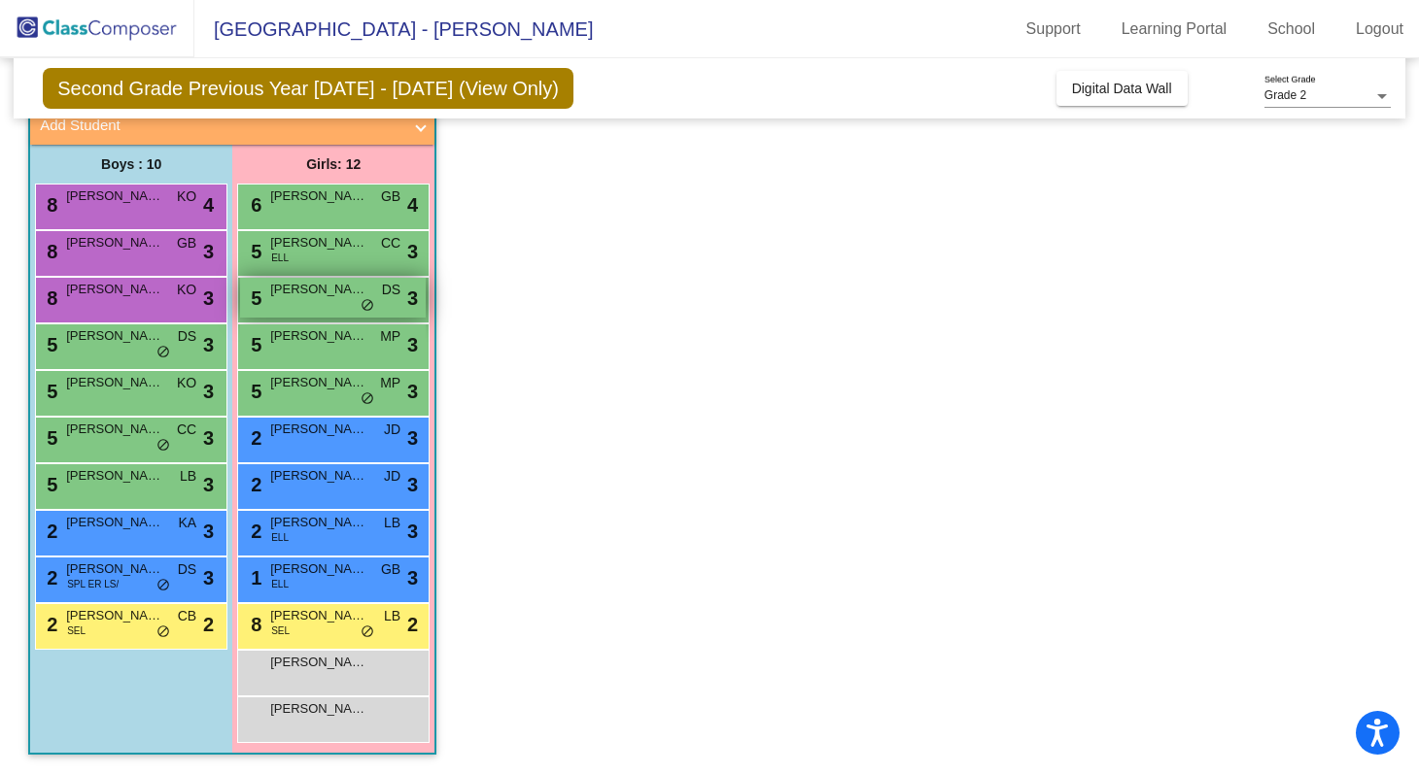
click at [279, 303] on div "5 [PERSON_NAME] DS lock do_not_disturb_alt 3" at bounding box center [333, 298] width 186 height 40
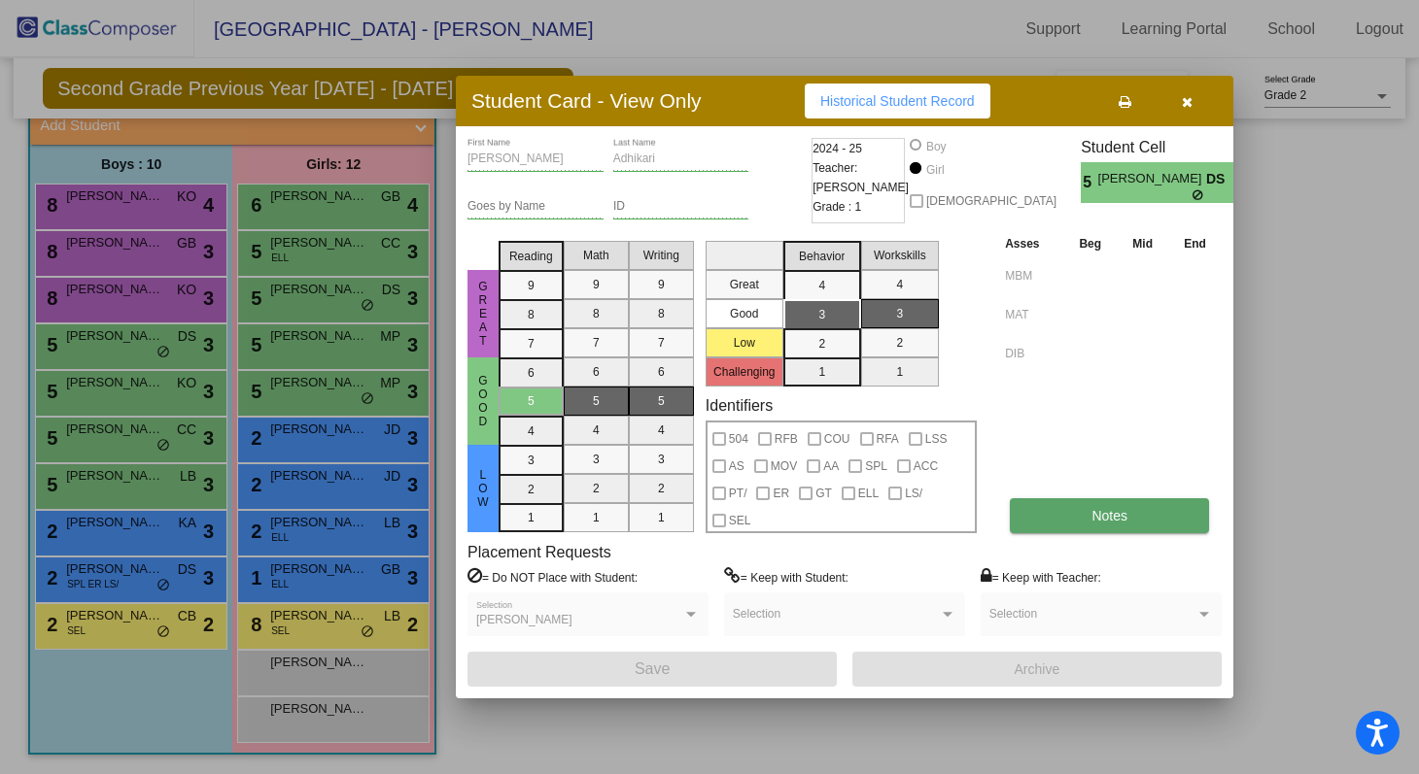
click at [685, 503] on button "Notes" at bounding box center [1109, 515] width 199 height 35
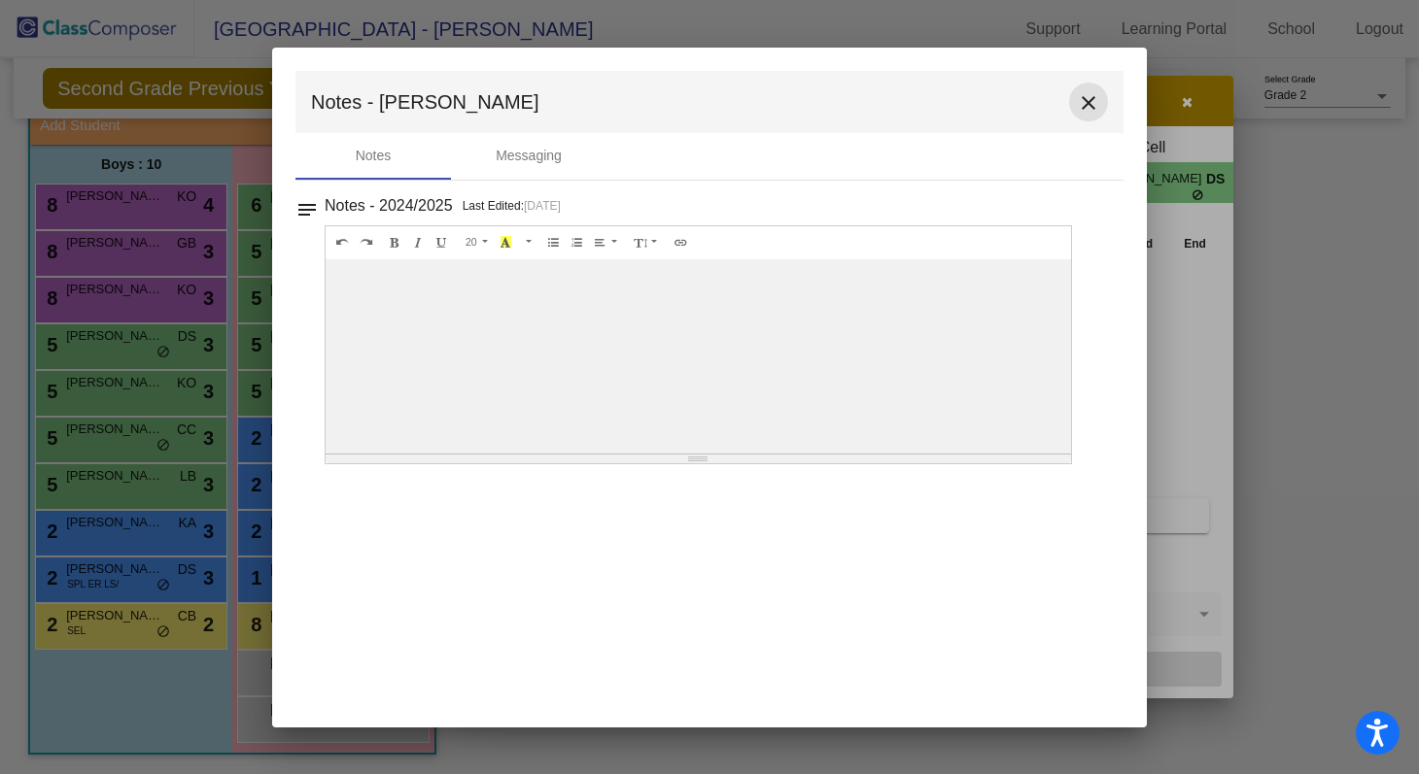
click at [685, 96] on mat-icon "close" at bounding box center [1088, 102] width 23 height 23
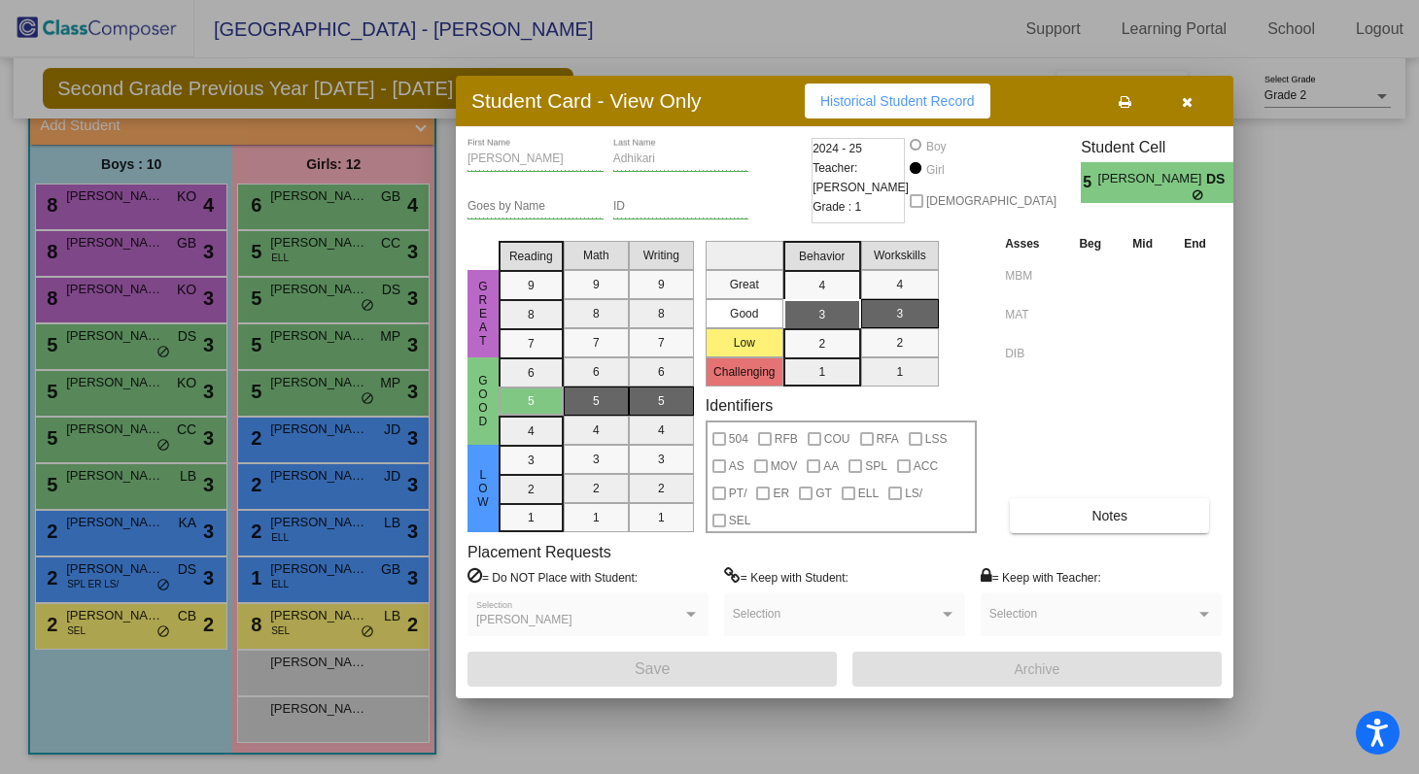
click at [685, 104] on button "button" at bounding box center [1186, 101] width 62 height 35
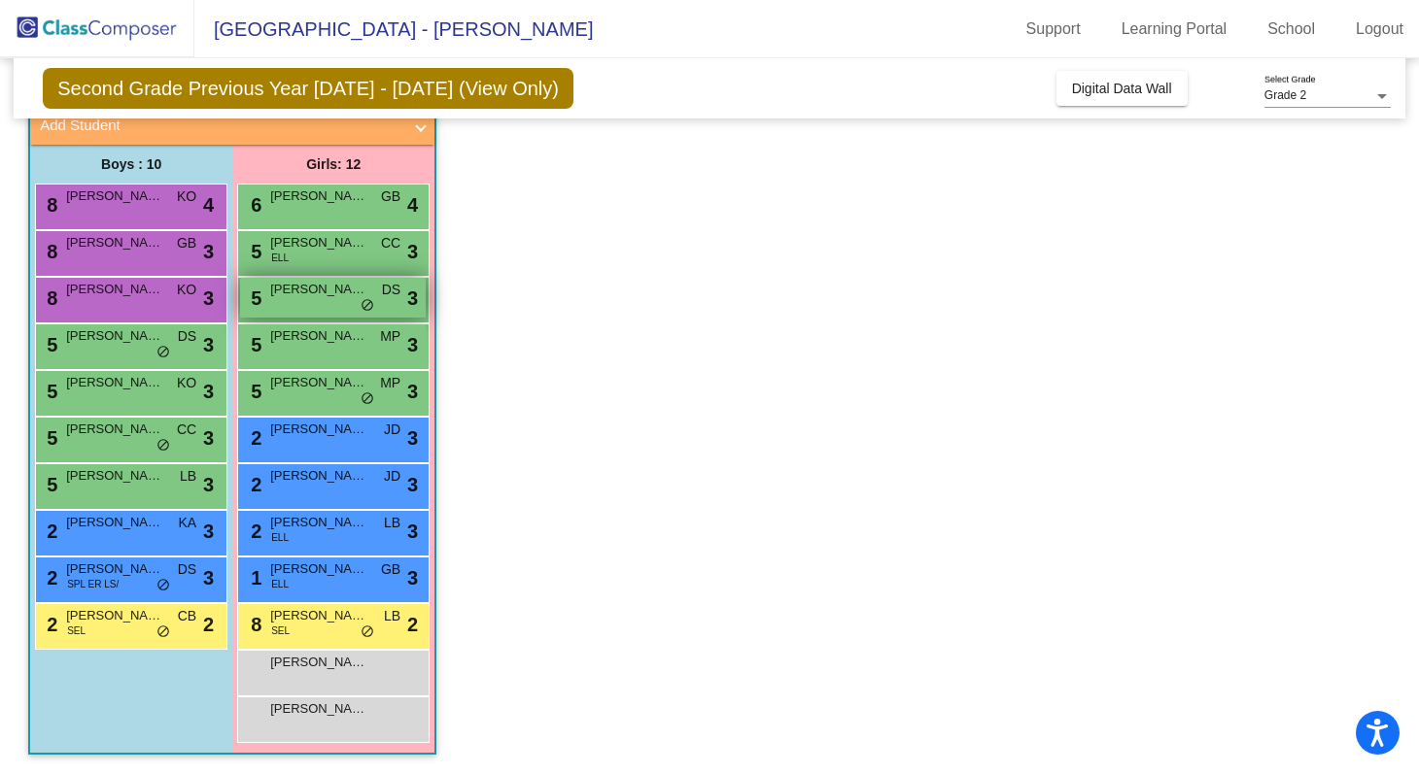
click at [308, 305] on div "5 [PERSON_NAME] DS lock do_not_disturb_alt 3" at bounding box center [333, 298] width 186 height 40
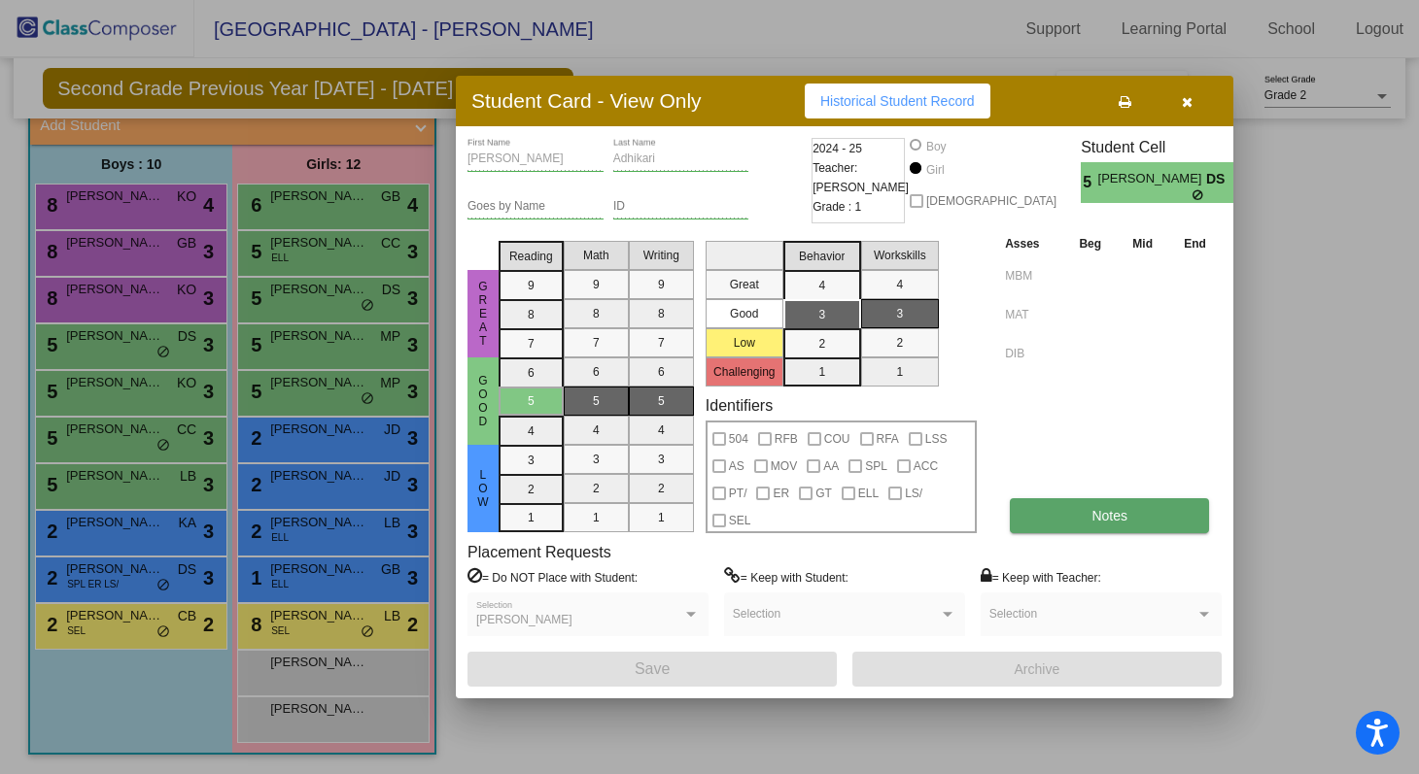
click at [685, 522] on button "Notes" at bounding box center [1109, 515] width 199 height 35
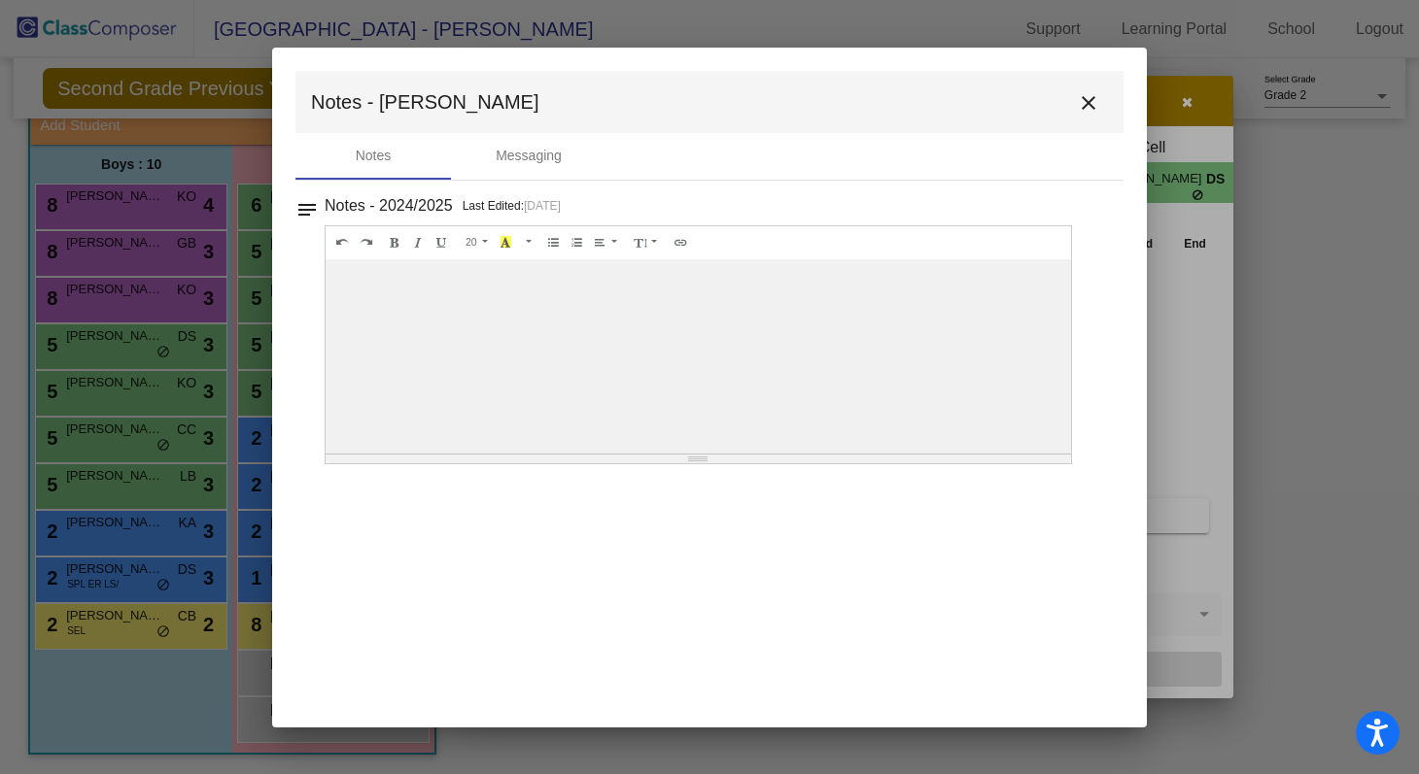
click at [685, 89] on button "close" at bounding box center [1088, 102] width 39 height 39
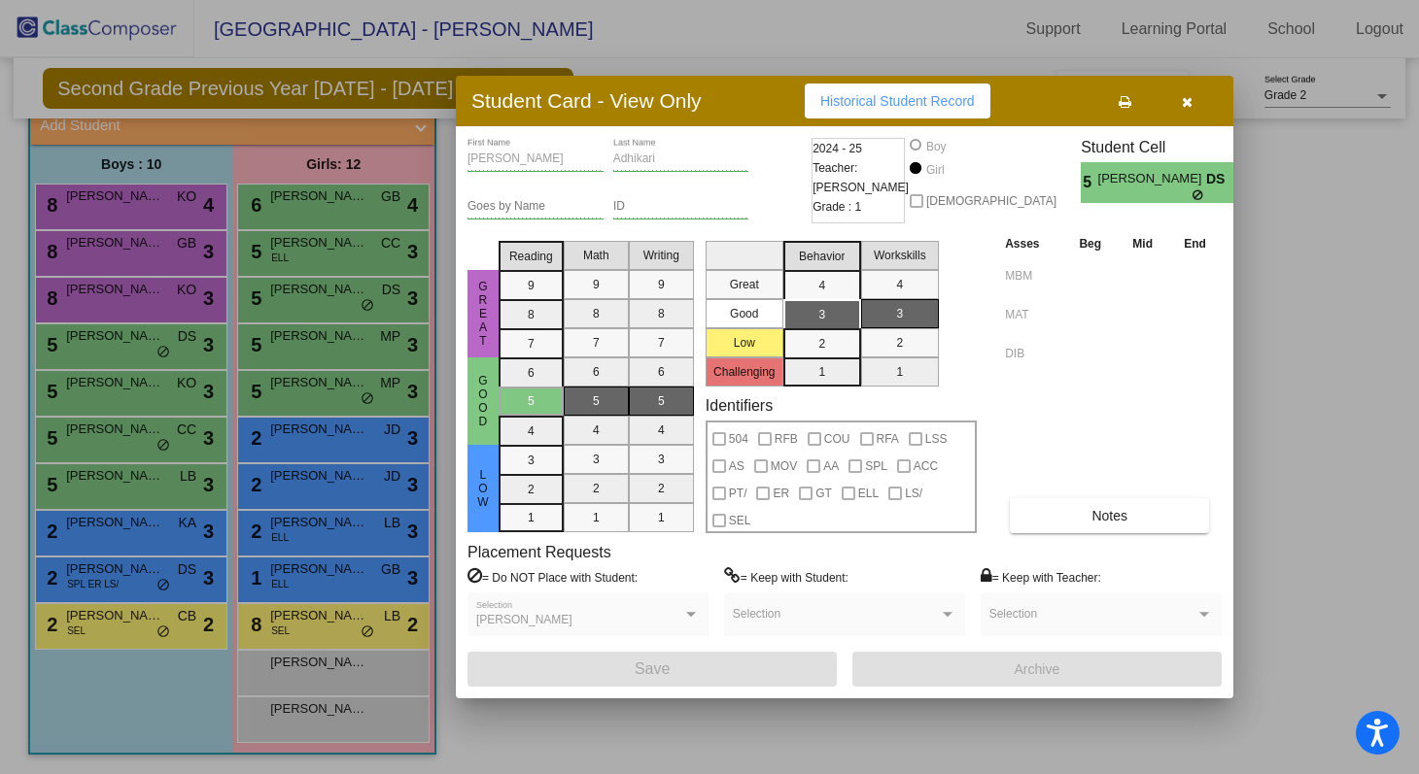
click at [685, 104] on button "button" at bounding box center [1186, 101] width 62 height 35
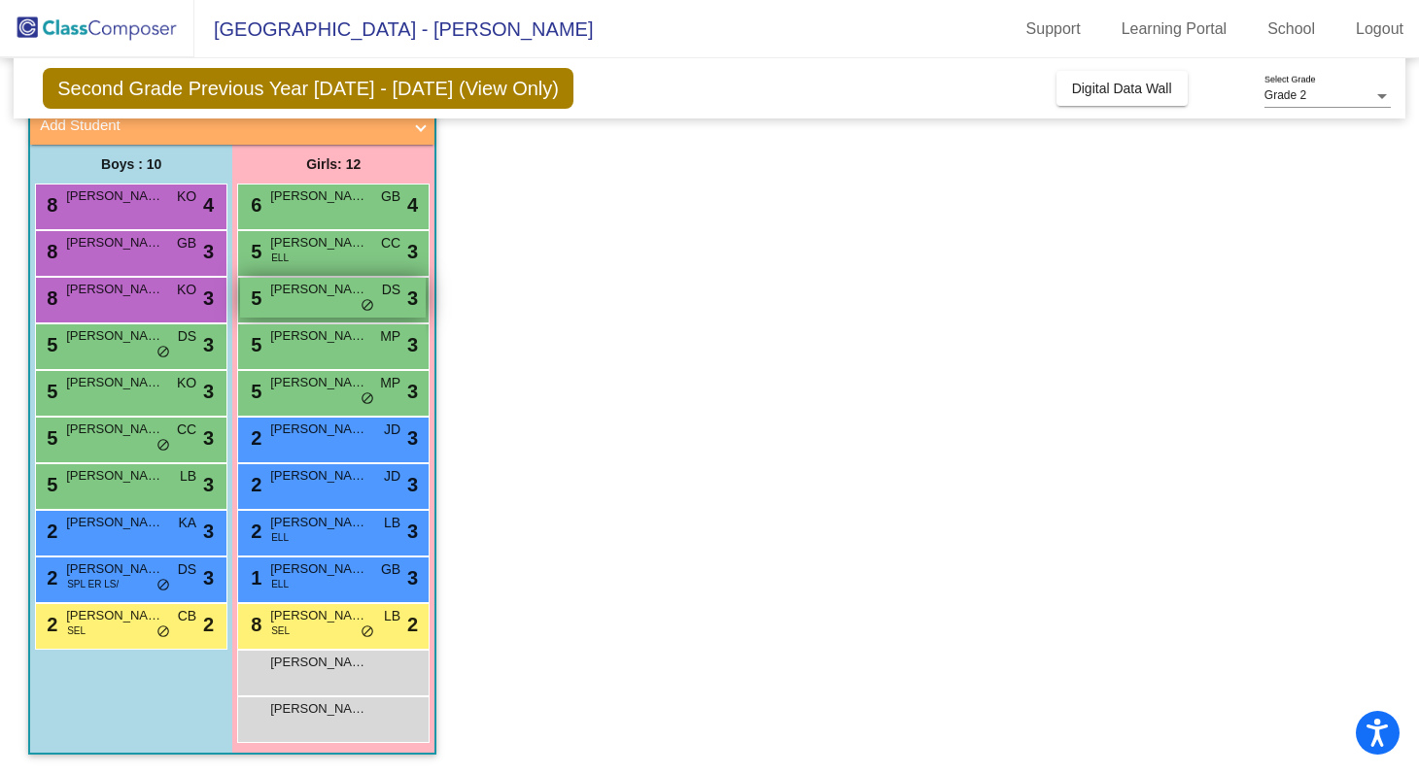
click at [326, 298] on div "5 [PERSON_NAME] DS lock do_not_disturb_alt 3" at bounding box center [333, 298] width 186 height 40
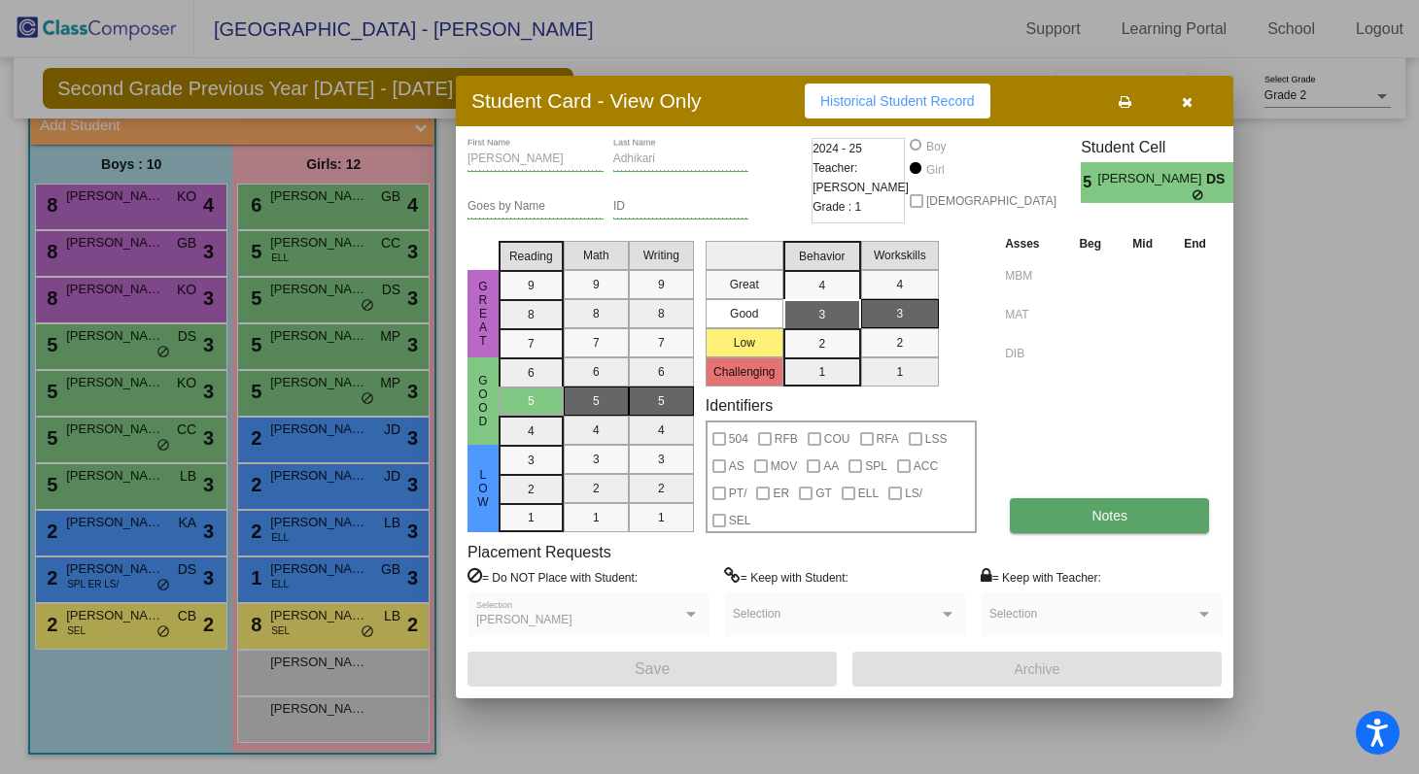
click at [685, 523] on button "Notes" at bounding box center [1109, 515] width 199 height 35
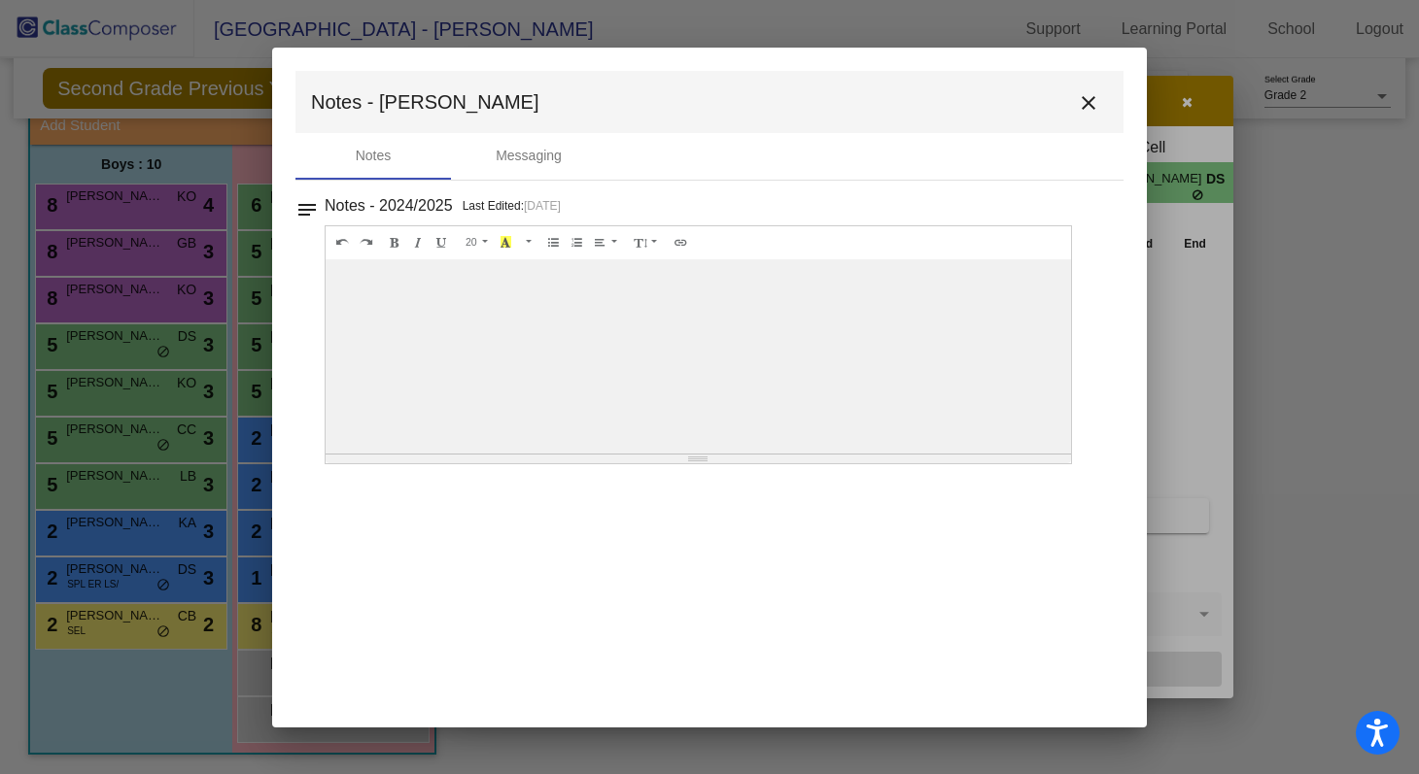
click at [685, 98] on mat-icon "close" at bounding box center [1088, 102] width 23 height 23
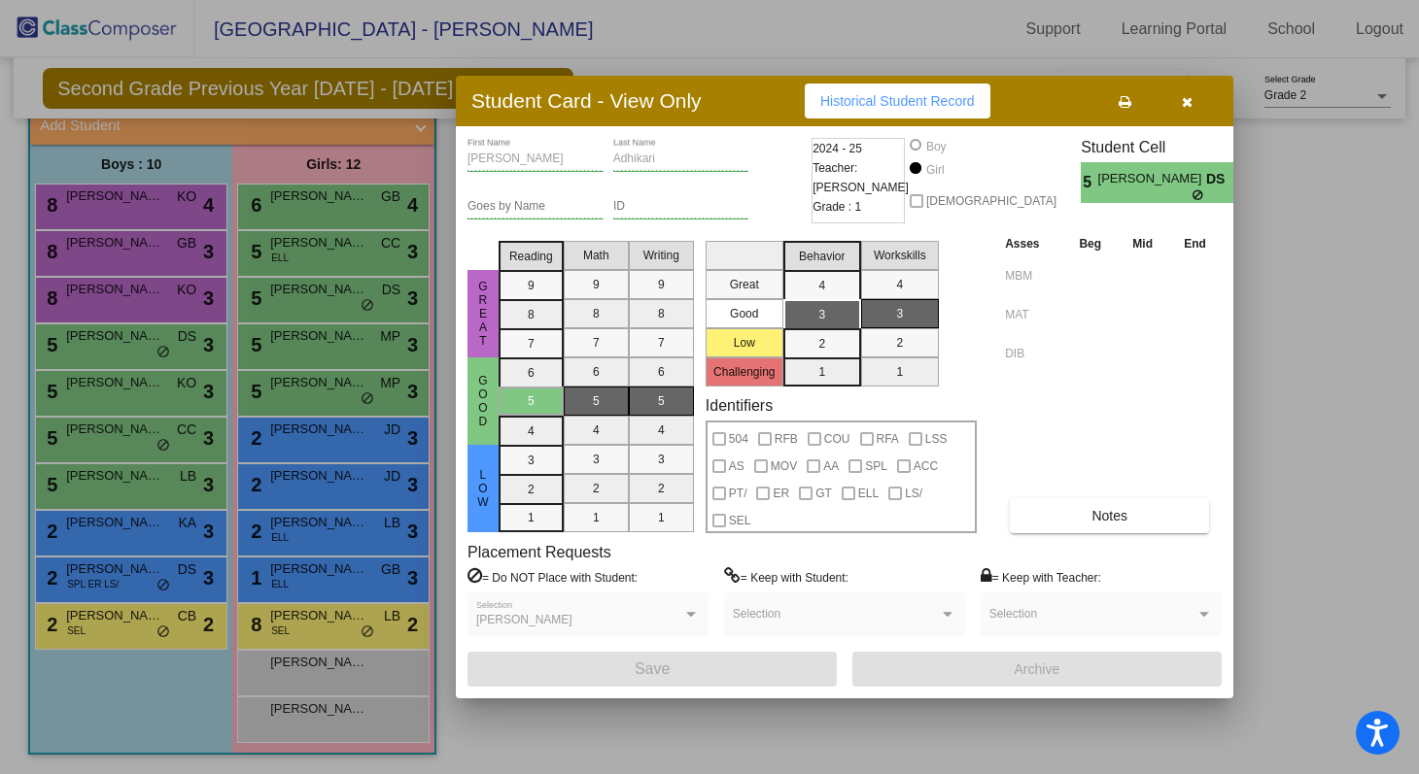
click at [685, 110] on button "button" at bounding box center [1186, 101] width 62 height 35
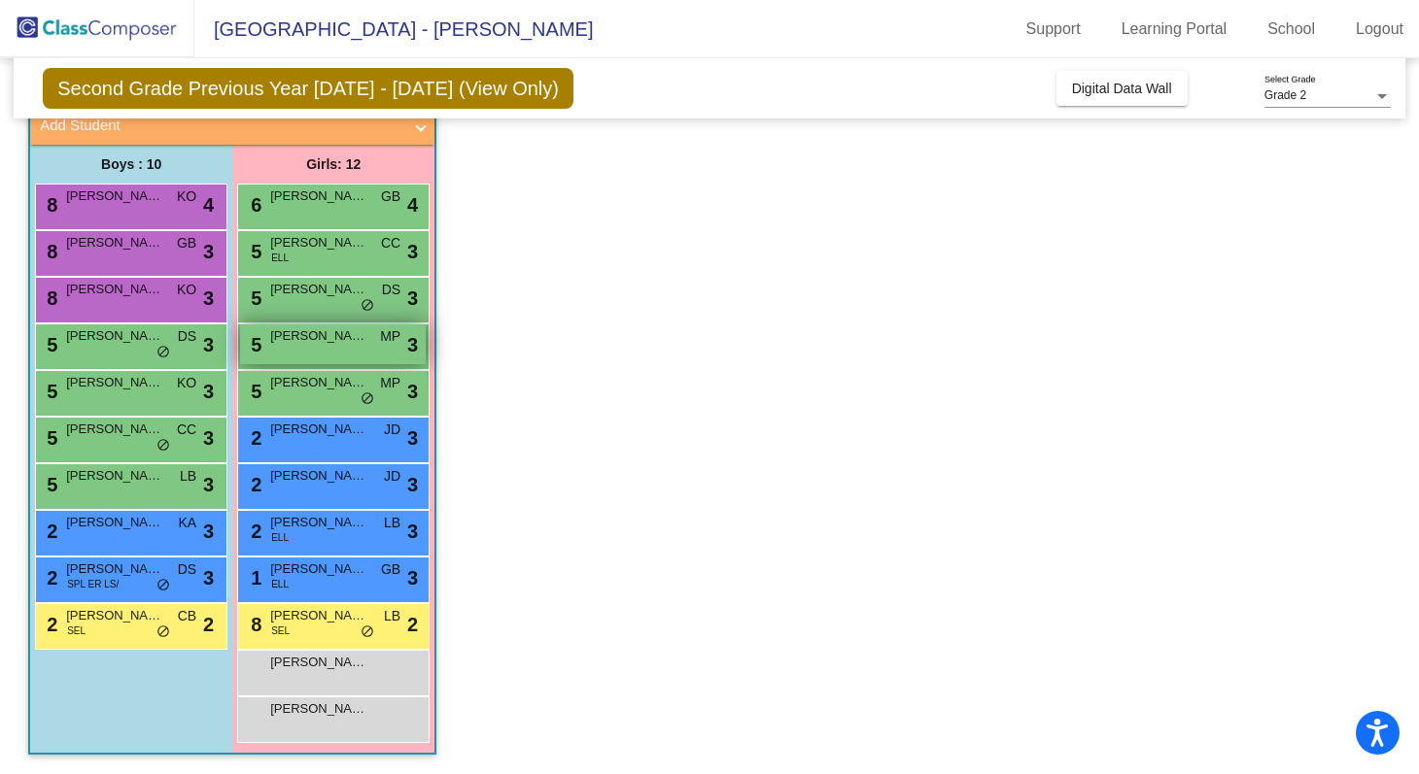
click at [314, 341] on span "[PERSON_NAME]" at bounding box center [318, 335] width 97 height 19
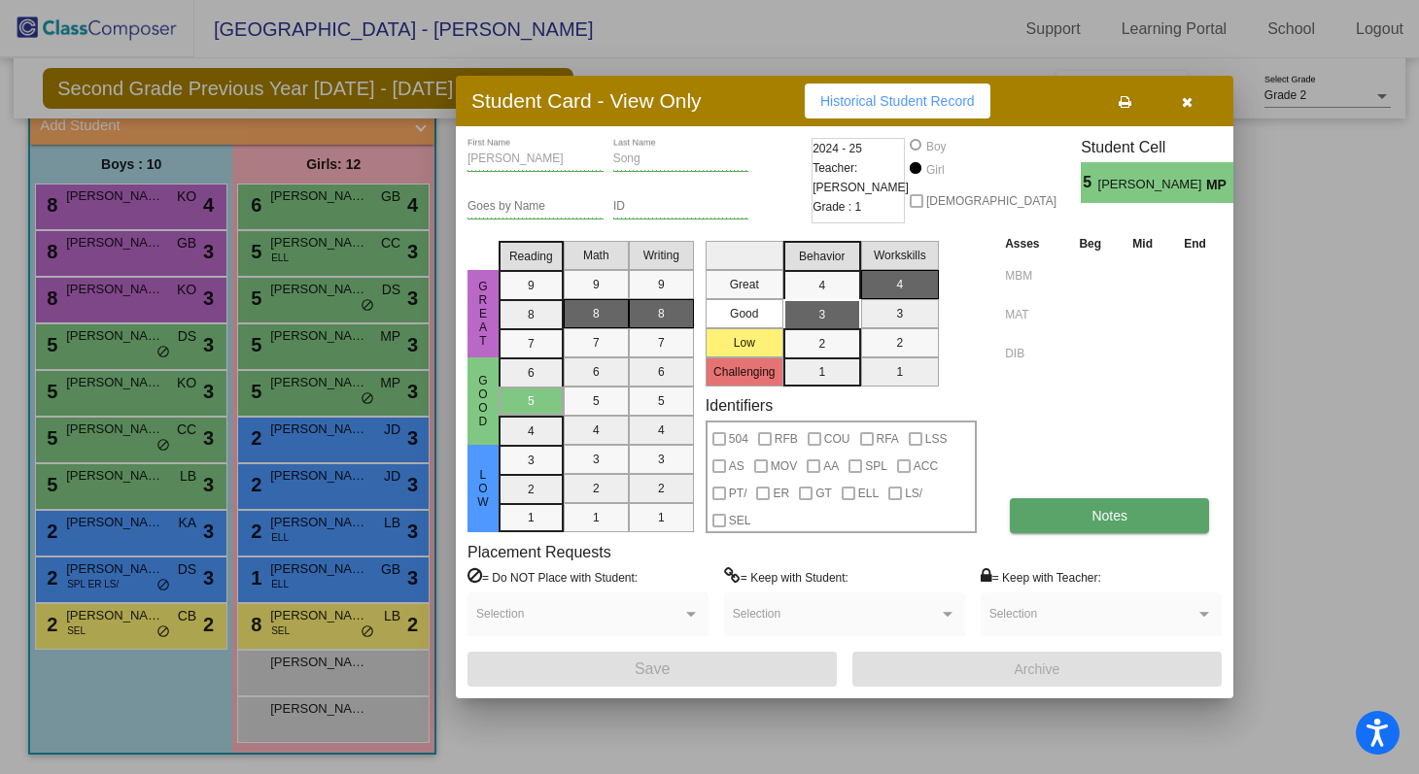
click at [685, 519] on button "Notes" at bounding box center [1109, 515] width 199 height 35
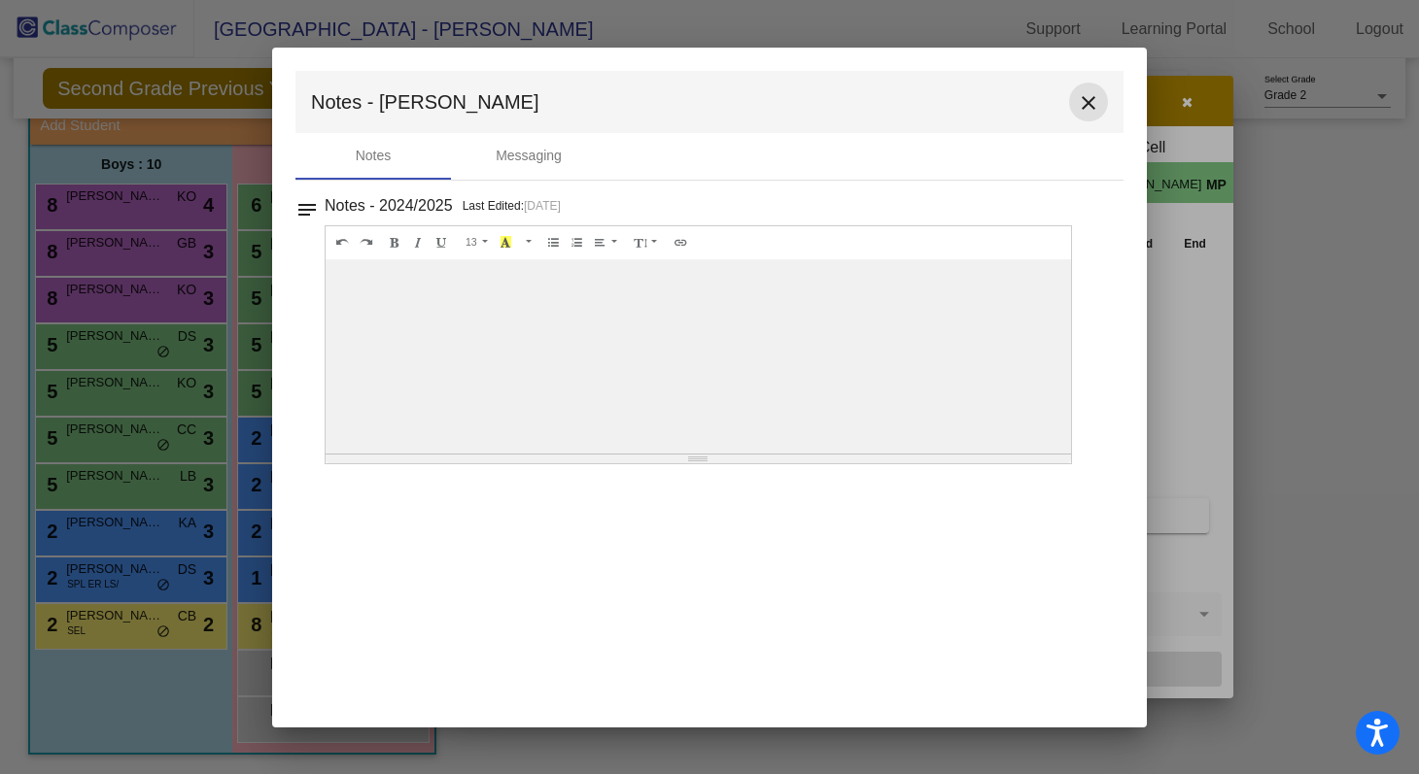
click at [685, 101] on mat-icon "close" at bounding box center [1088, 102] width 23 height 23
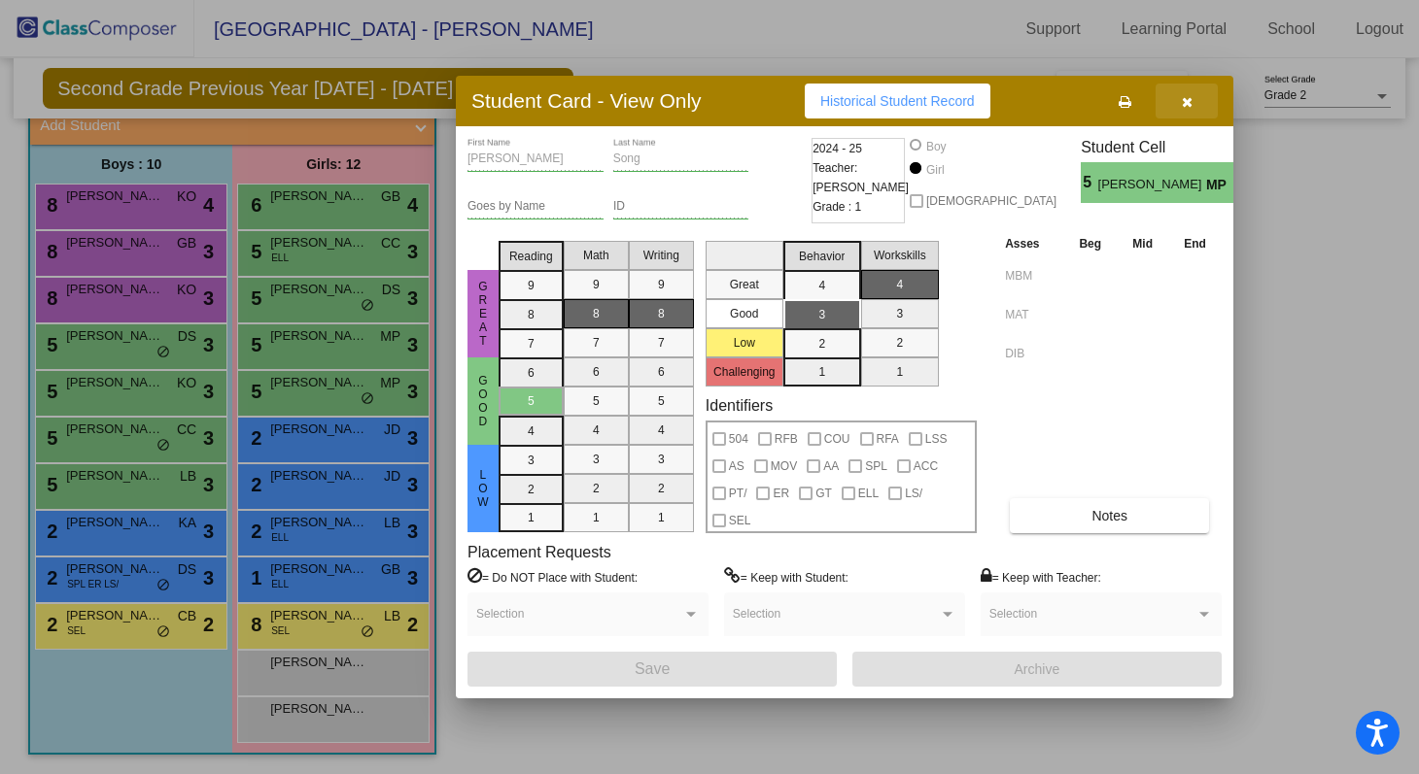
click at [685, 98] on button "button" at bounding box center [1186, 101] width 62 height 35
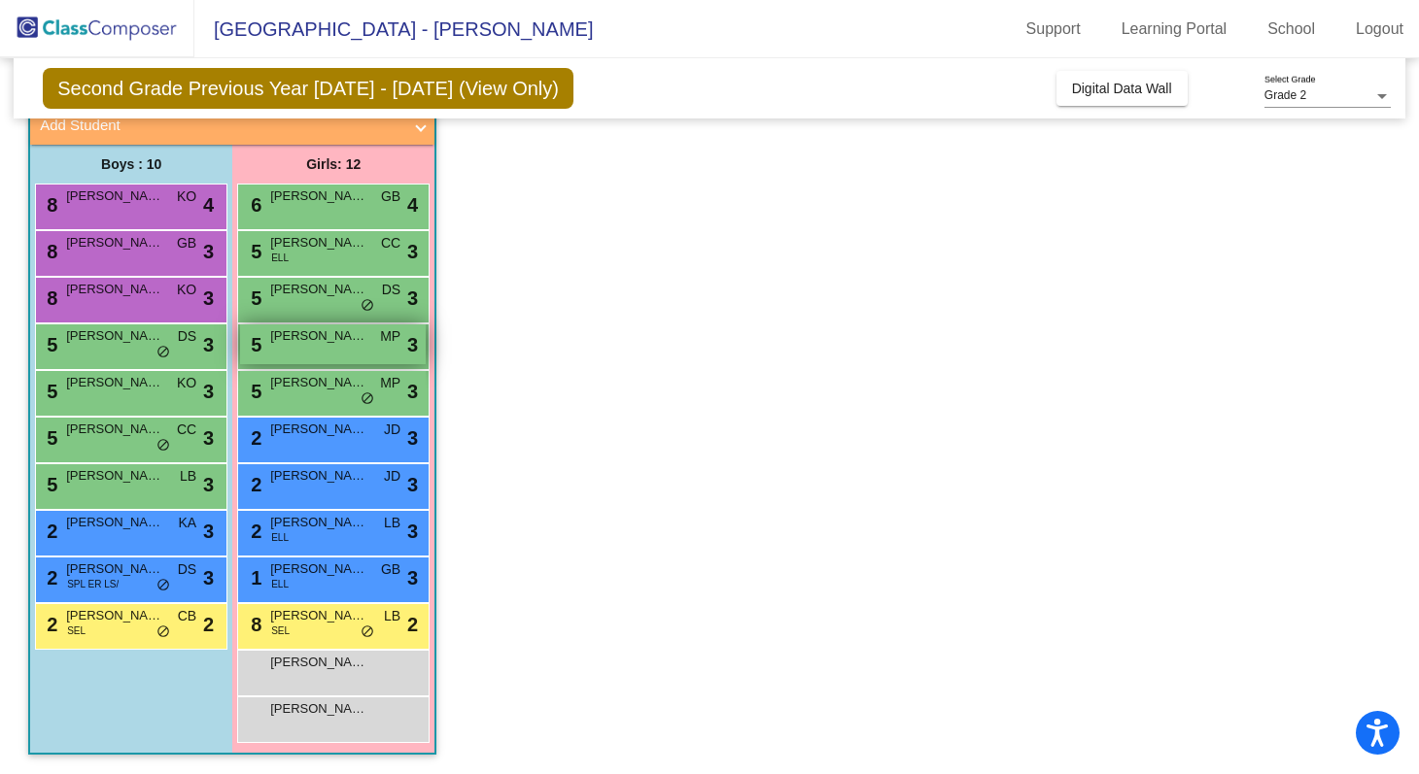
click at [313, 345] on span "[PERSON_NAME]" at bounding box center [318, 335] width 97 height 19
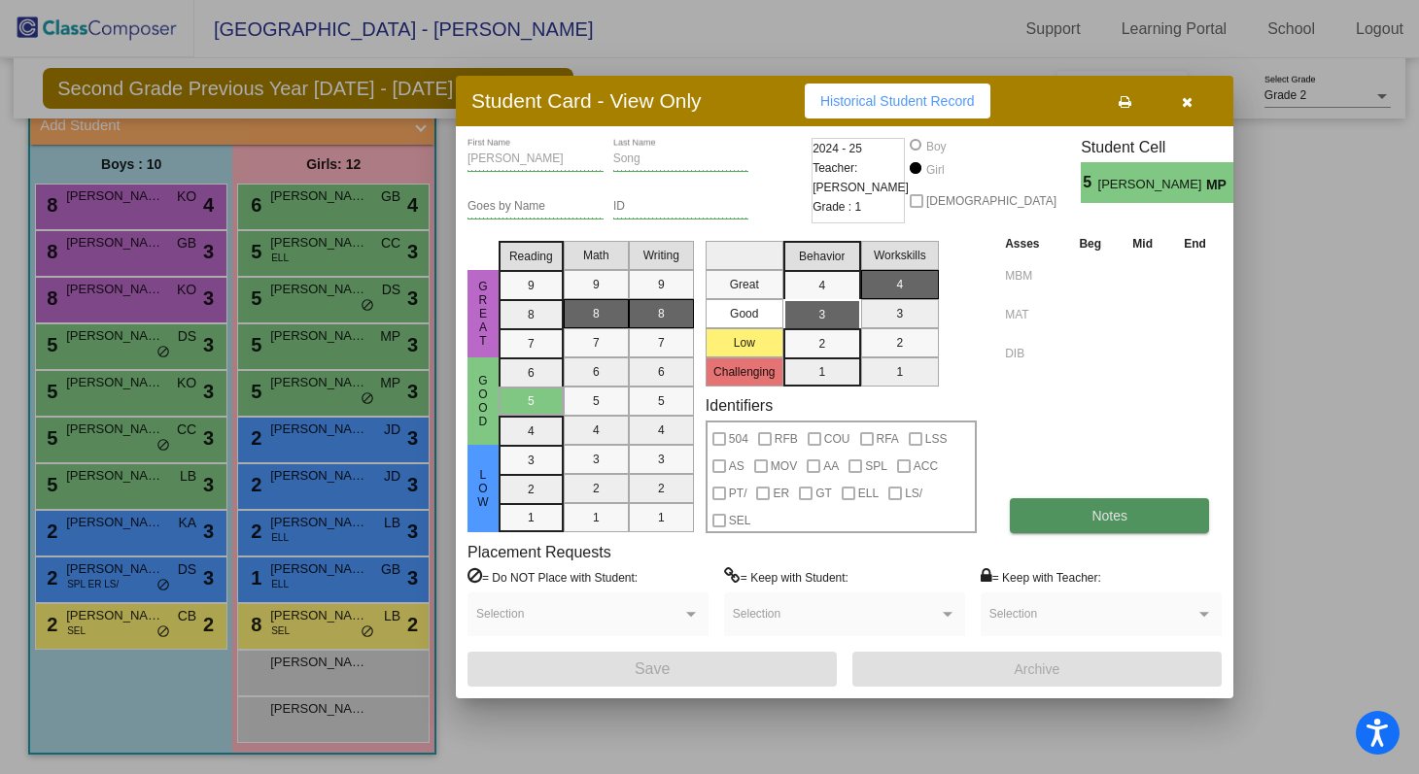
click at [685, 532] on button "Notes" at bounding box center [1109, 515] width 199 height 35
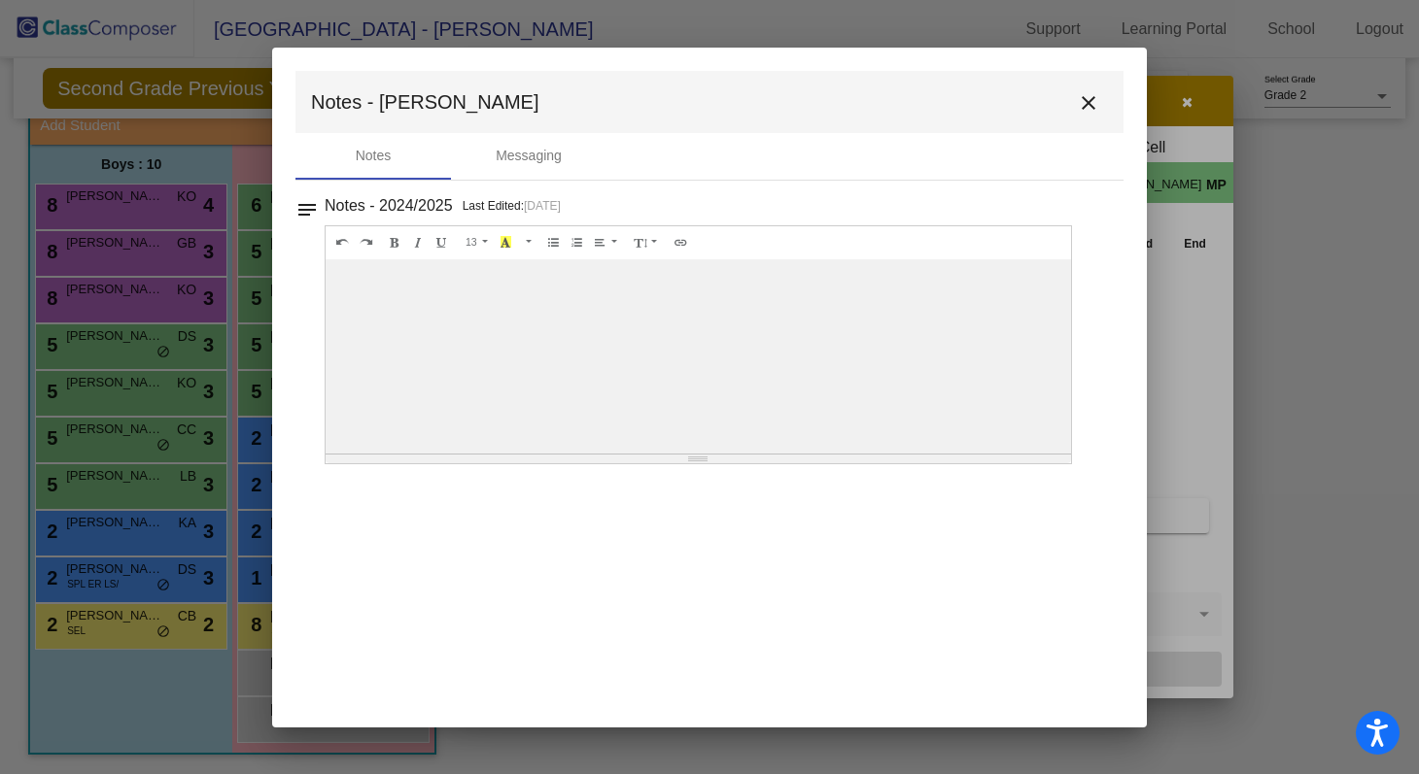
click at [685, 97] on mat-icon "close" at bounding box center [1088, 102] width 23 height 23
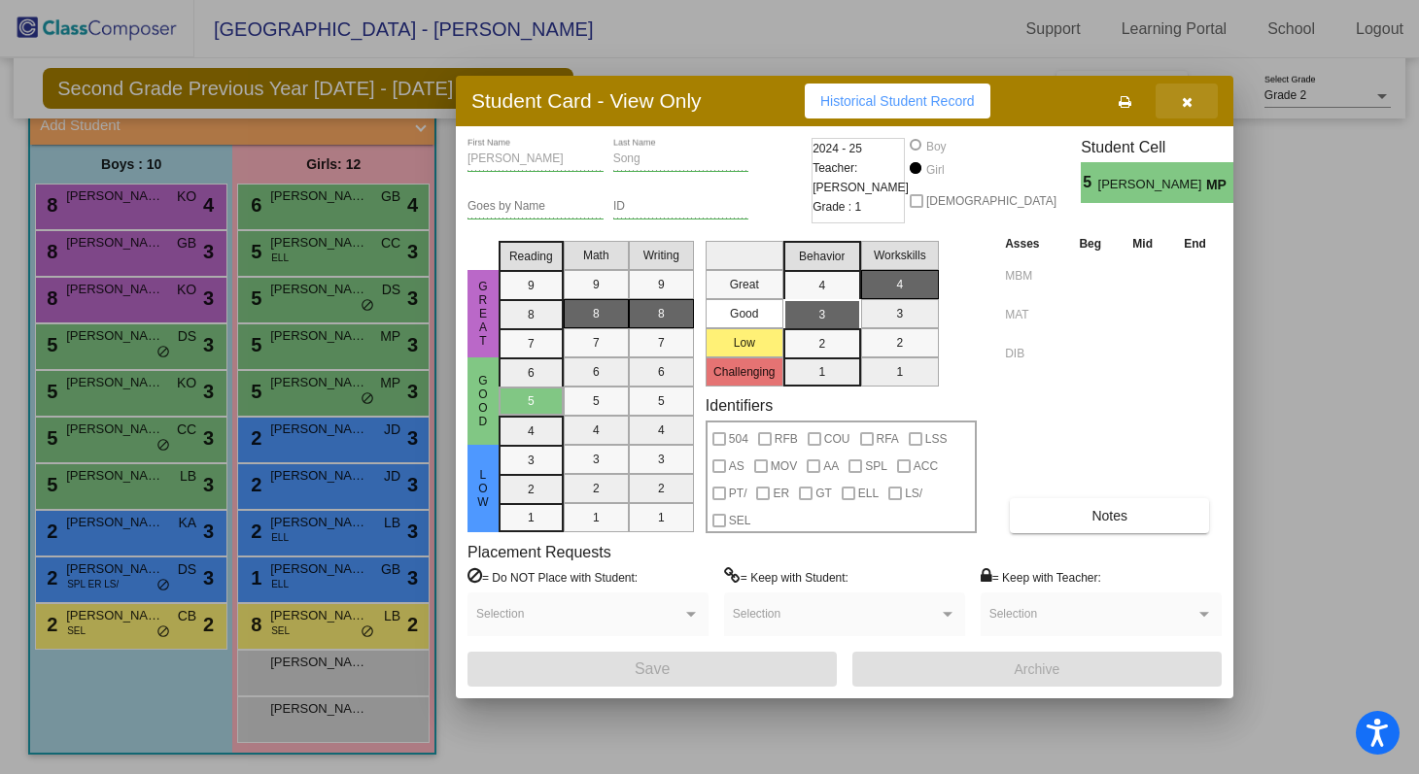
click at [685, 106] on button "button" at bounding box center [1186, 101] width 62 height 35
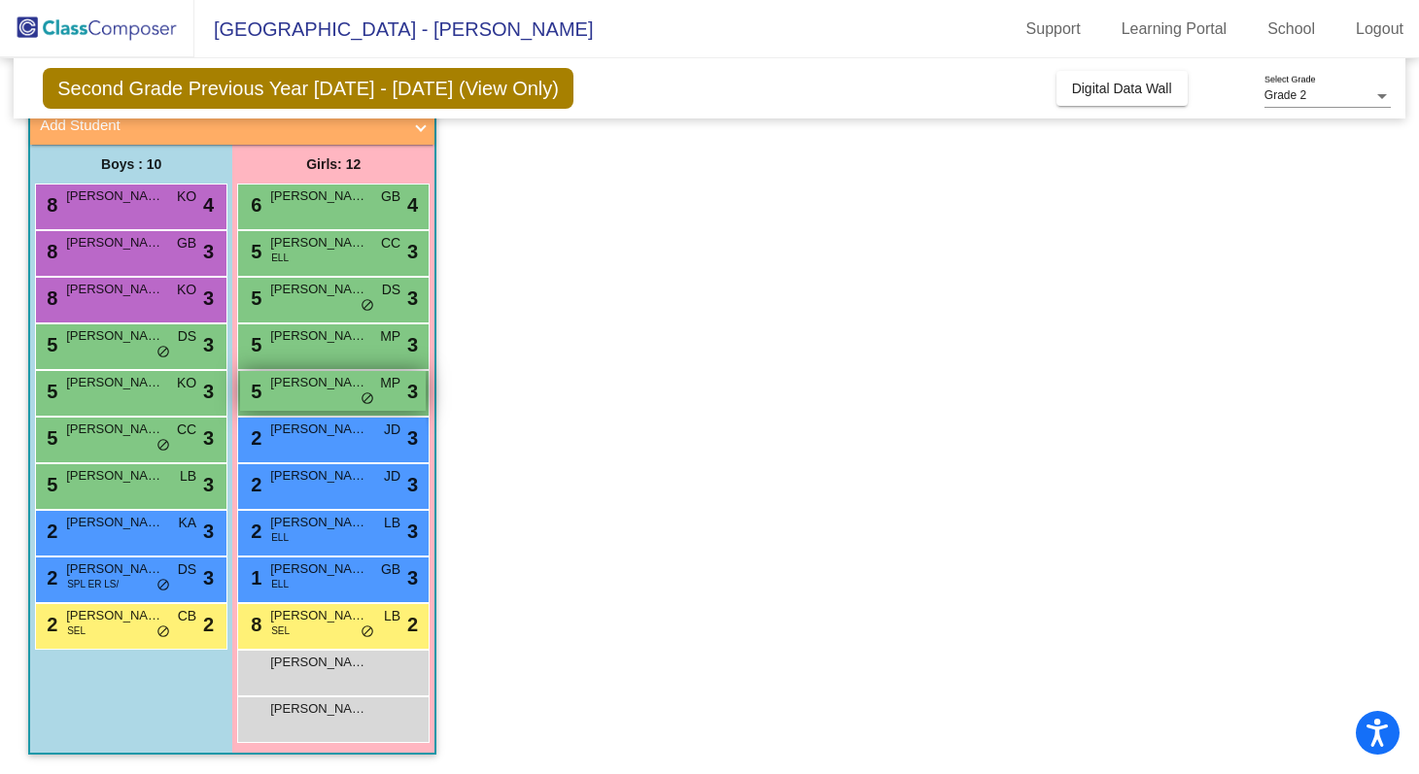
click at [295, 385] on span "[PERSON_NAME]" at bounding box center [318, 382] width 97 height 19
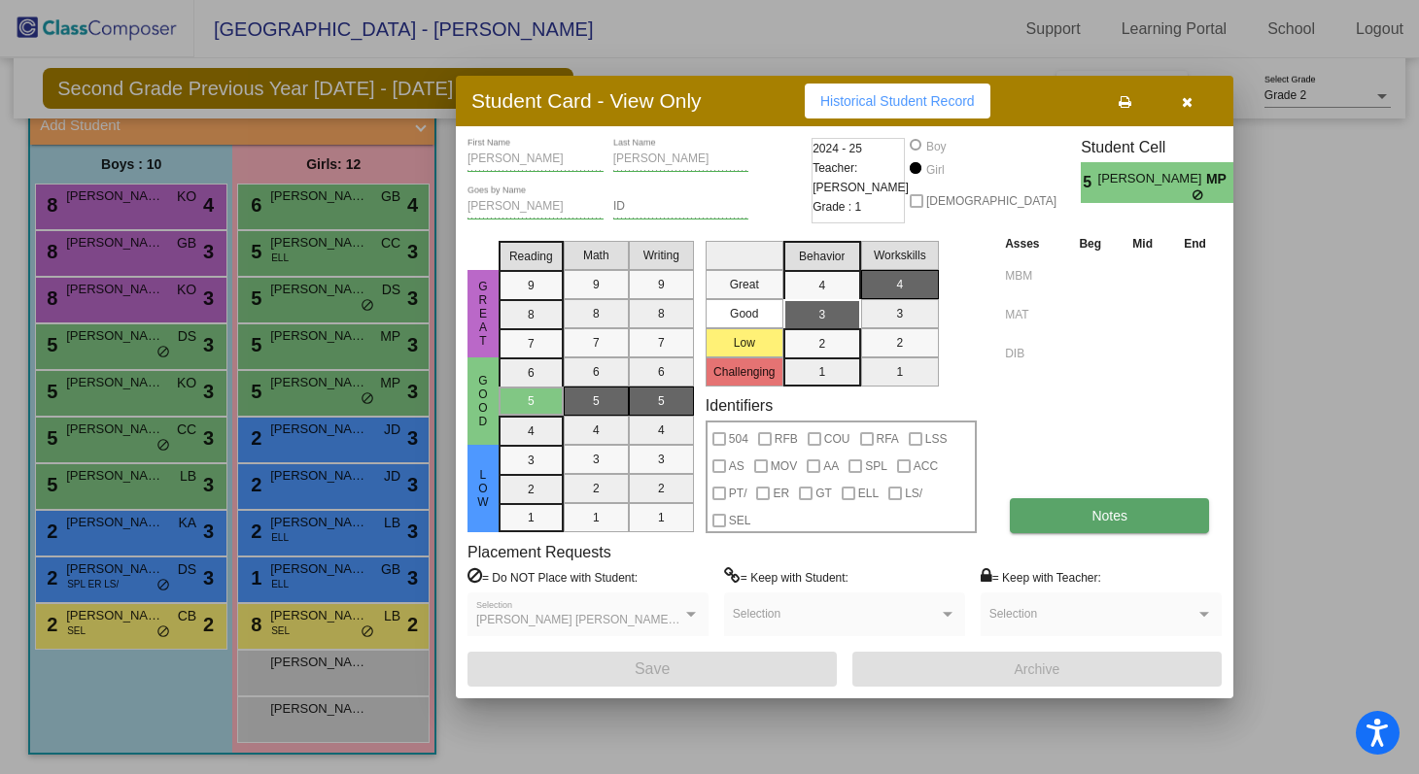
click at [685, 508] on span "Notes" at bounding box center [1109, 516] width 36 height 16
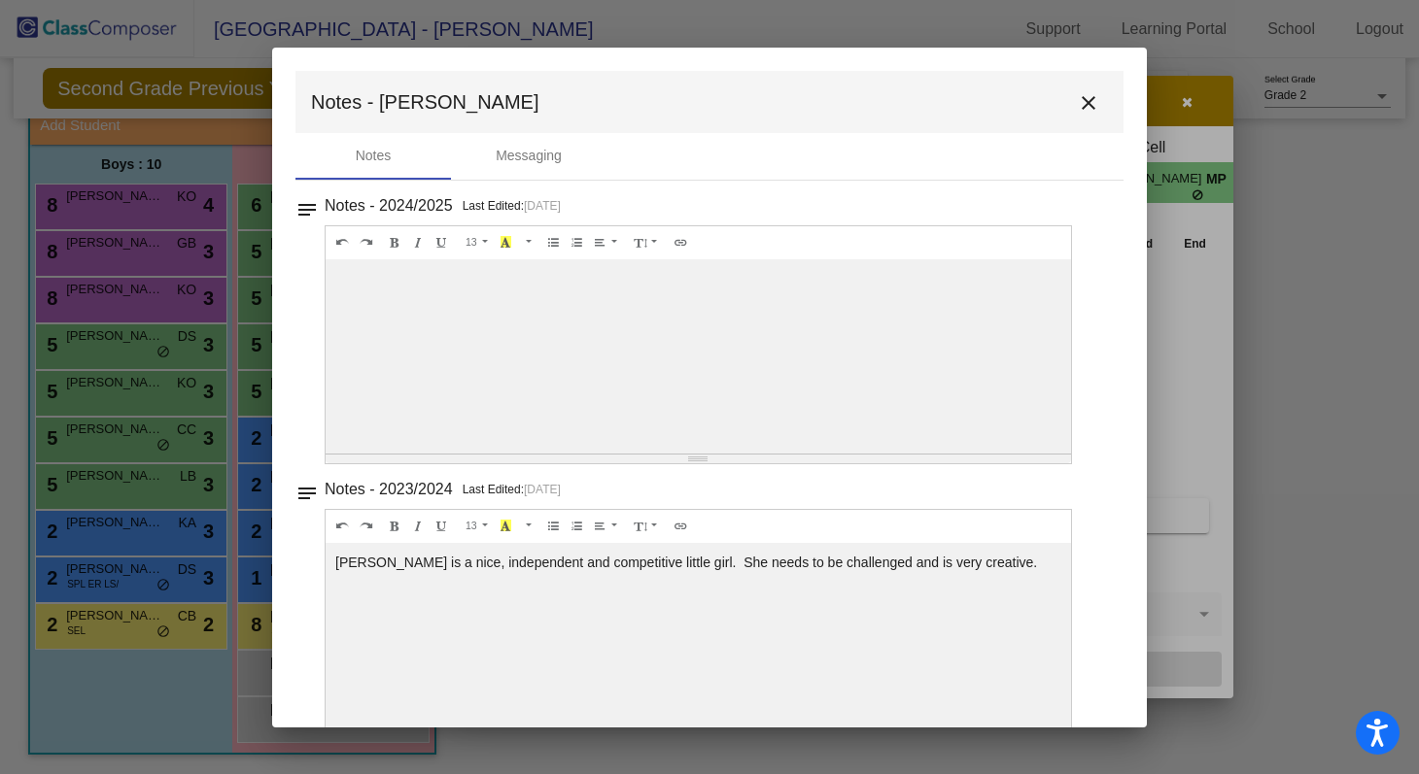
click at [685, 100] on mat-icon "close" at bounding box center [1088, 102] width 23 height 23
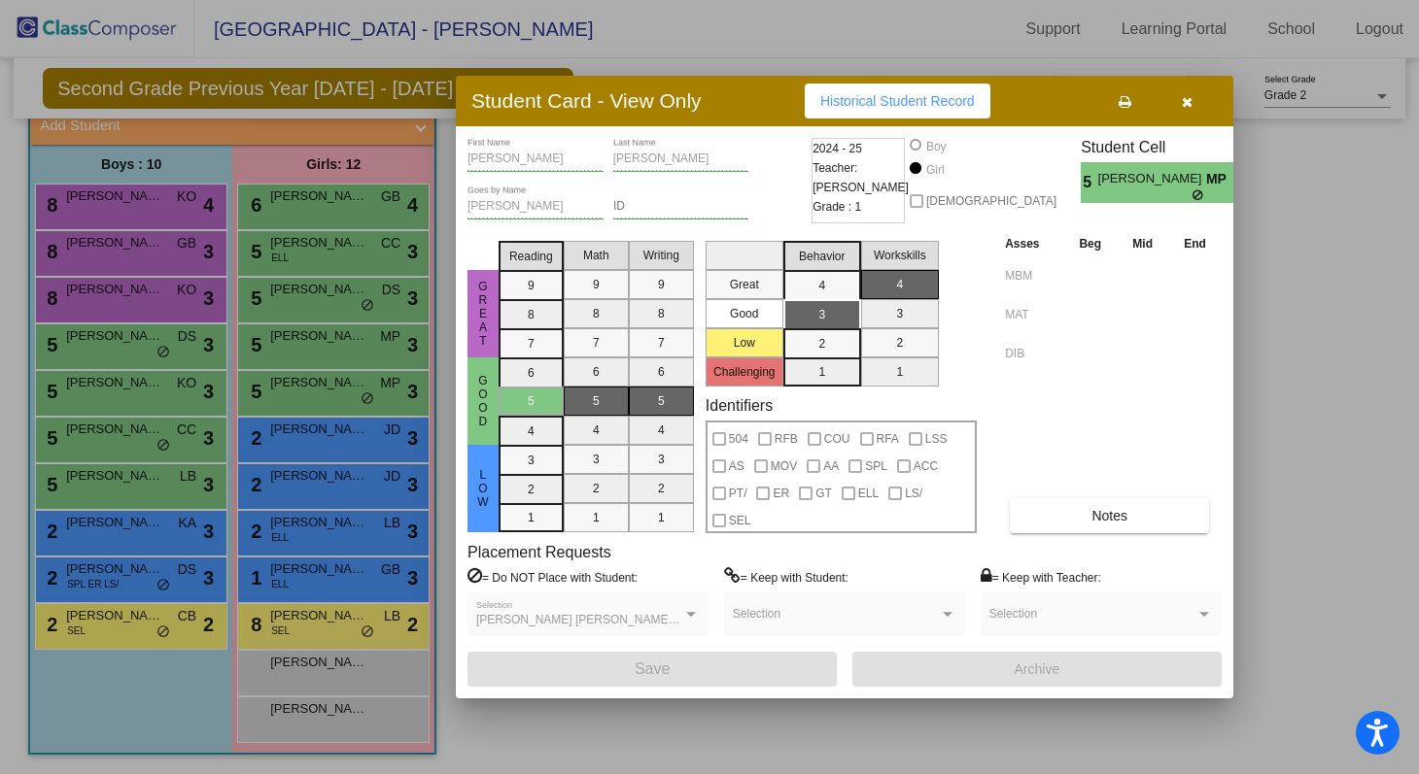
click at [685, 107] on icon "button" at bounding box center [1187, 102] width 11 height 14
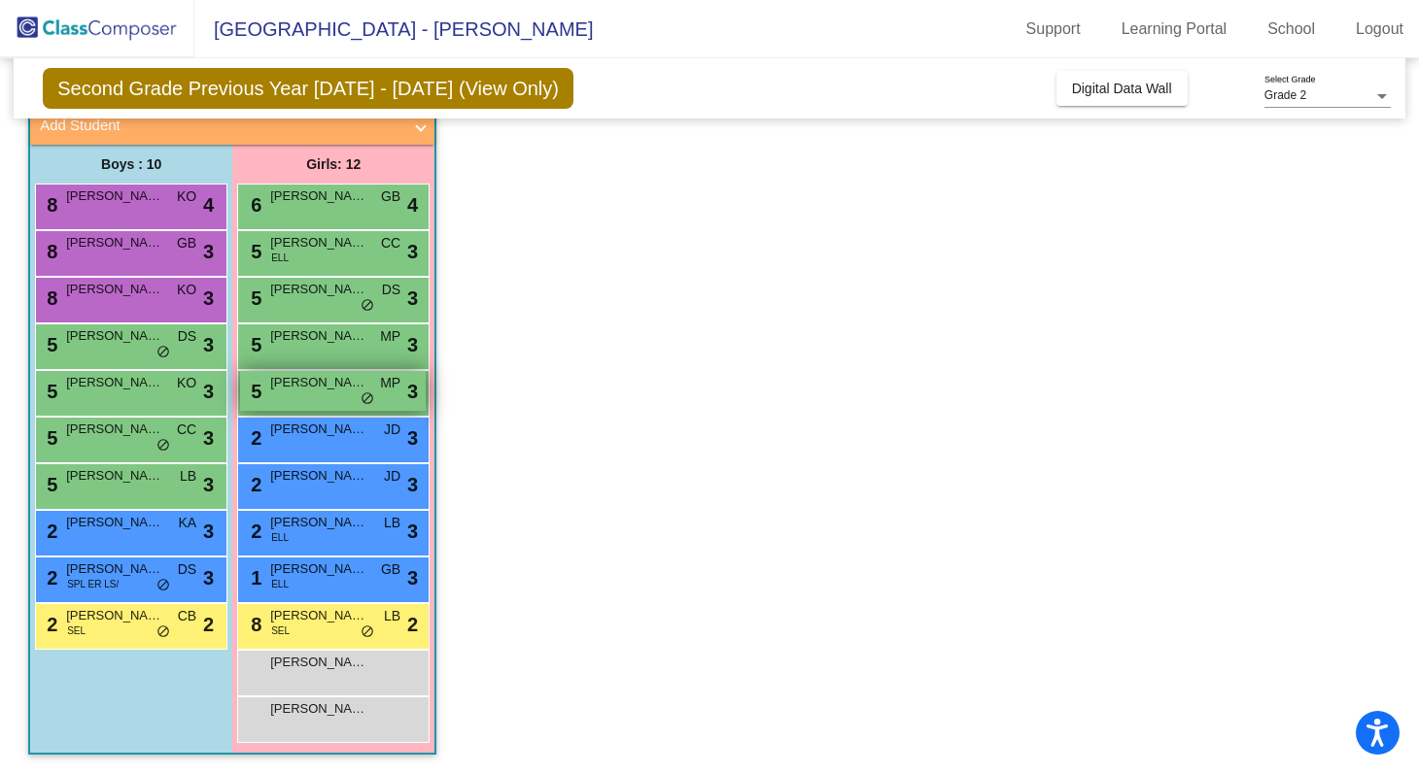
click at [322, 394] on div "5 [PERSON_NAME] MP lock do_not_disturb_alt 3" at bounding box center [333, 391] width 186 height 40
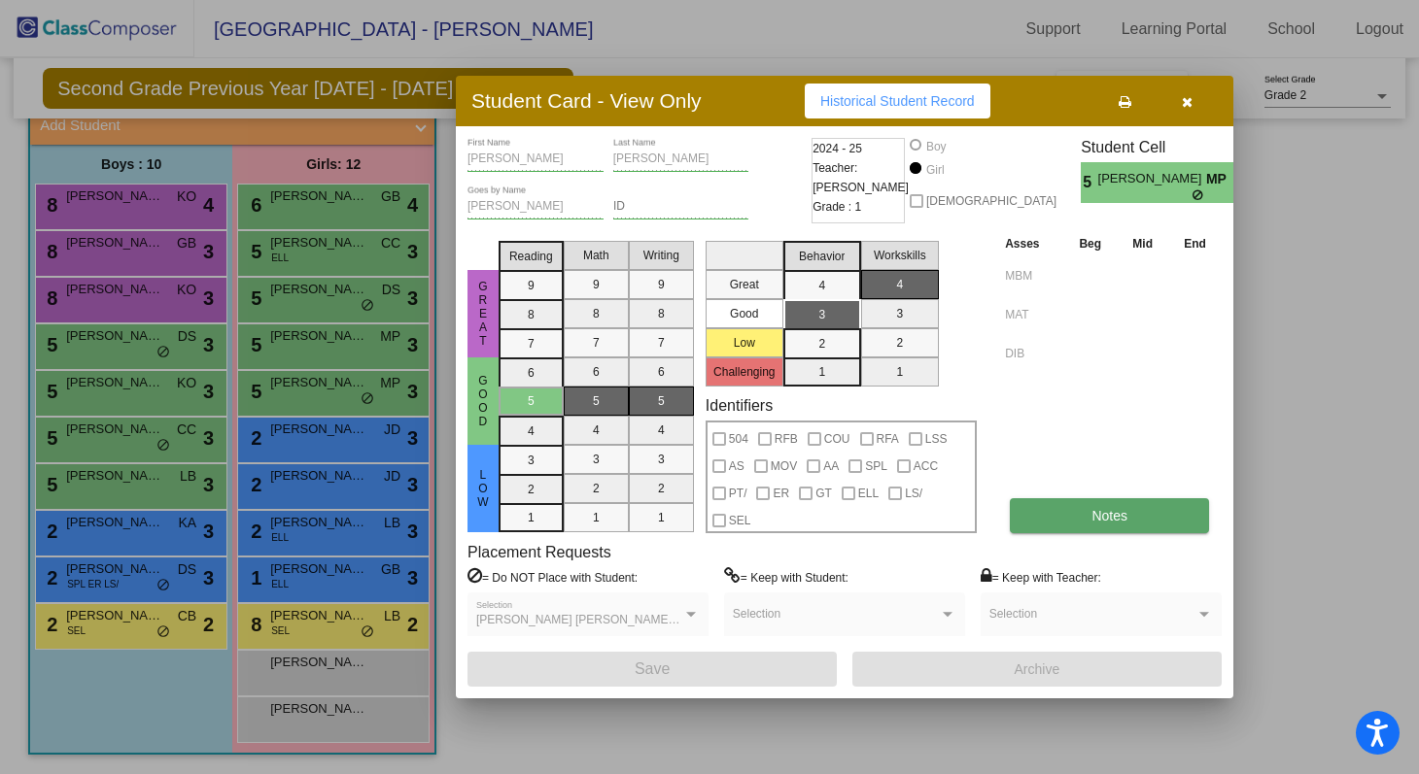
click at [685, 510] on button "Notes" at bounding box center [1109, 515] width 199 height 35
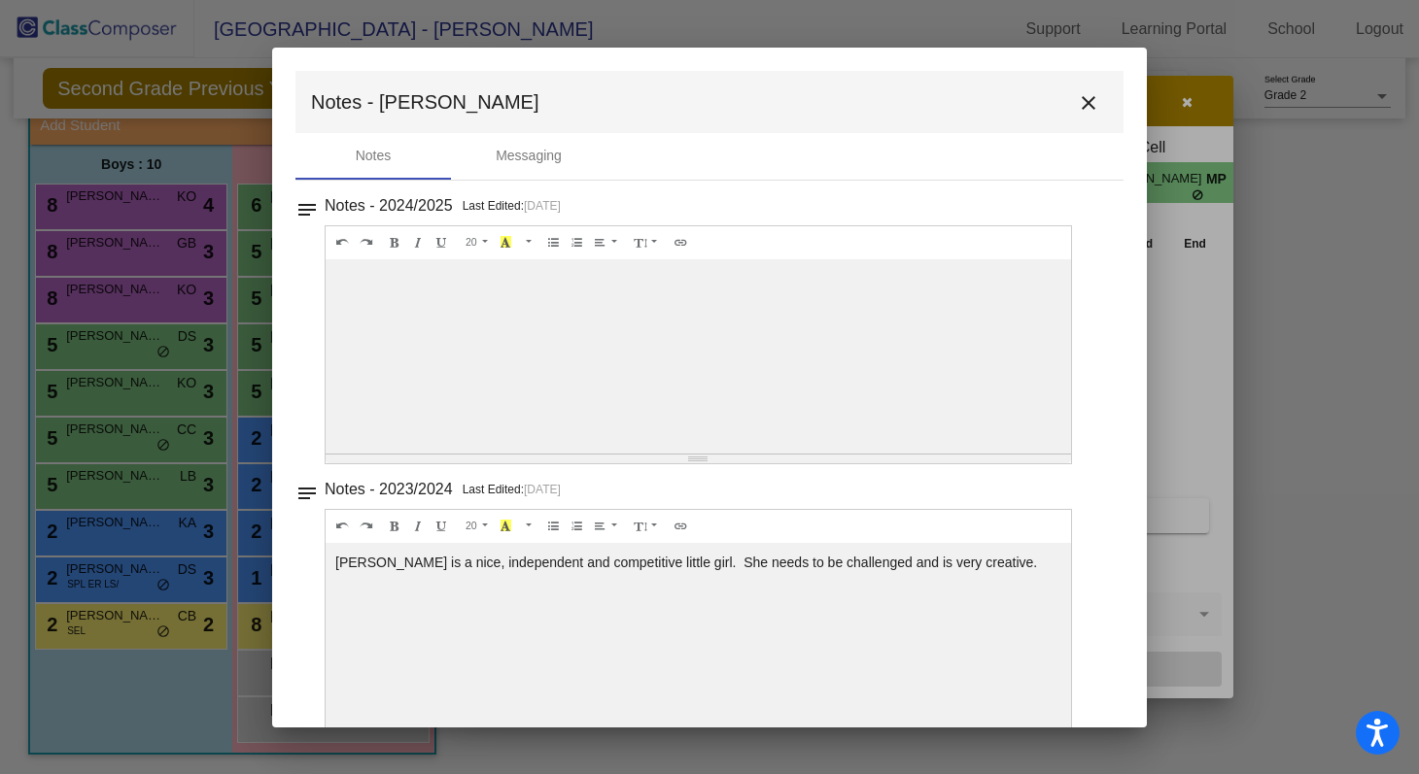
click at [685, 99] on button "close" at bounding box center [1088, 102] width 39 height 39
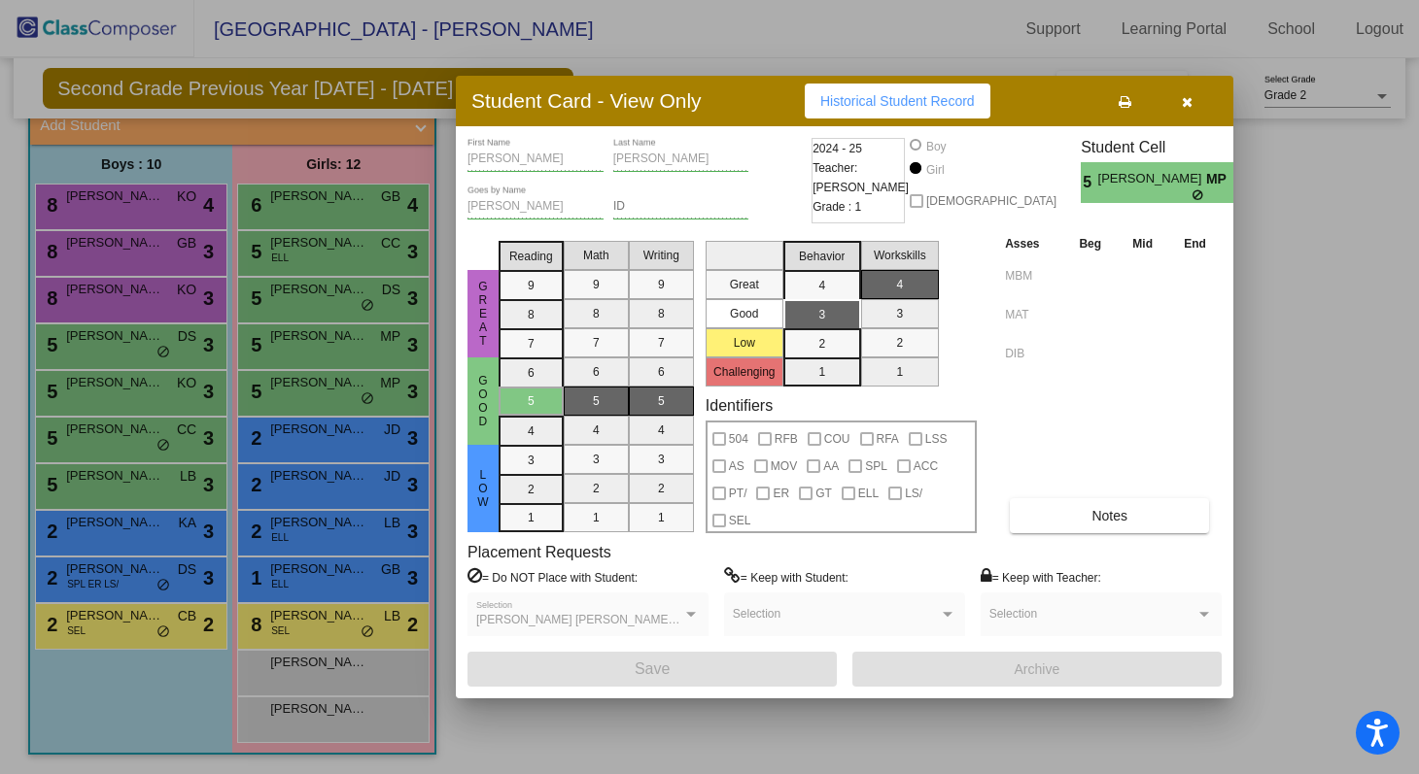
click at [685, 108] on button "button" at bounding box center [1186, 101] width 62 height 35
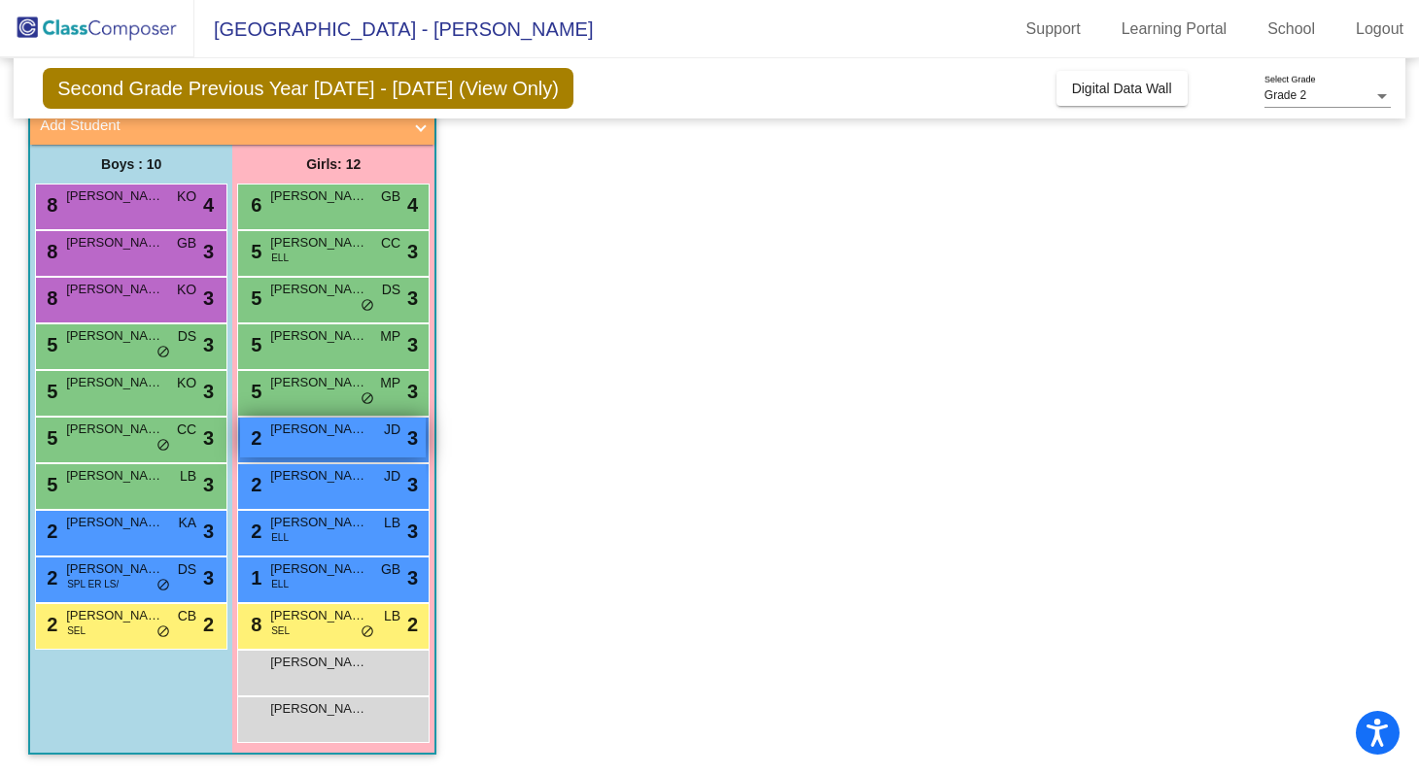
click at [326, 420] on span "[PERSON_NAME]" at bounding box center [318, 429] width 97 height 19
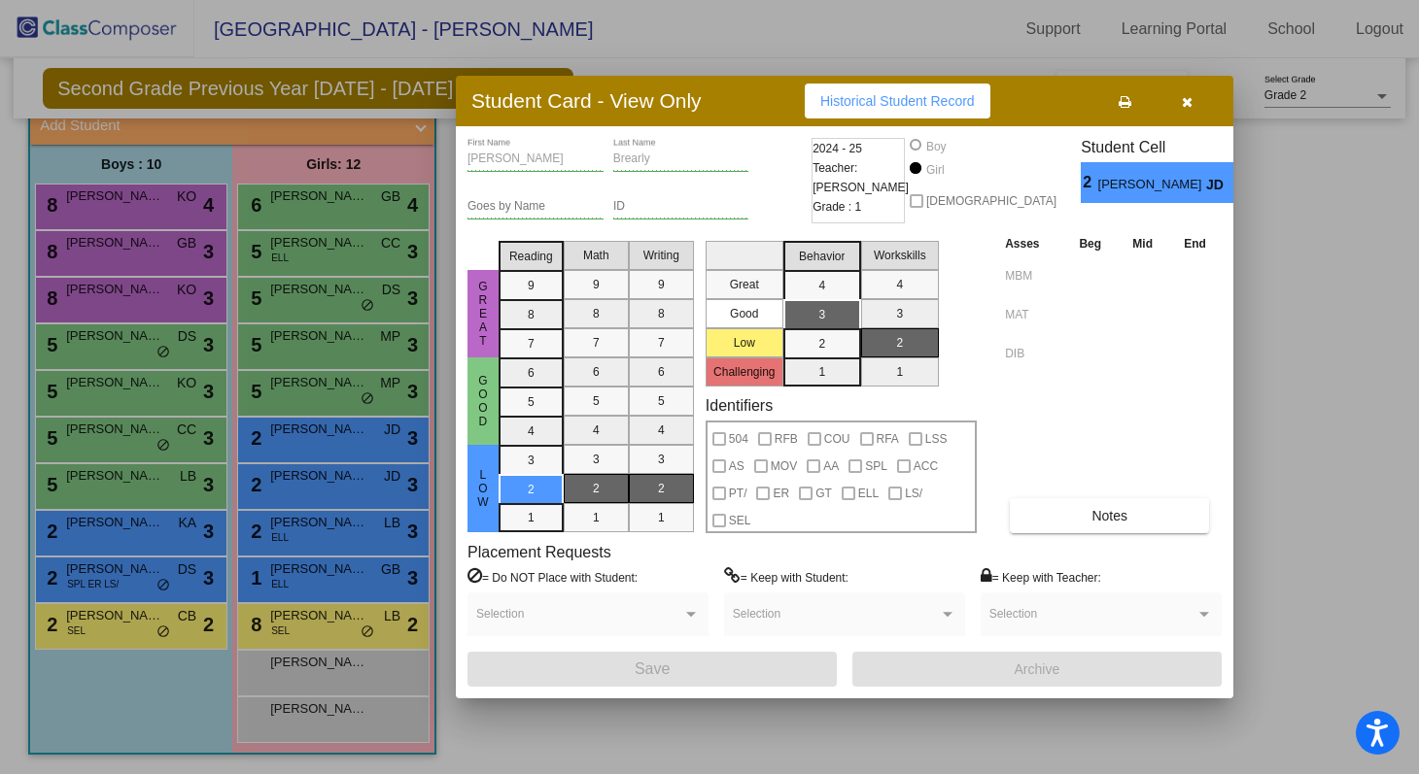
click at [685, 491] on div "Asses Beg Mid End MBM MAT DIB Notes" at bounding box center [1111, 383] width 222 height 300
click at [685, 513] on span "Notes" at bounding box center [1109, 516] width 36 height 16
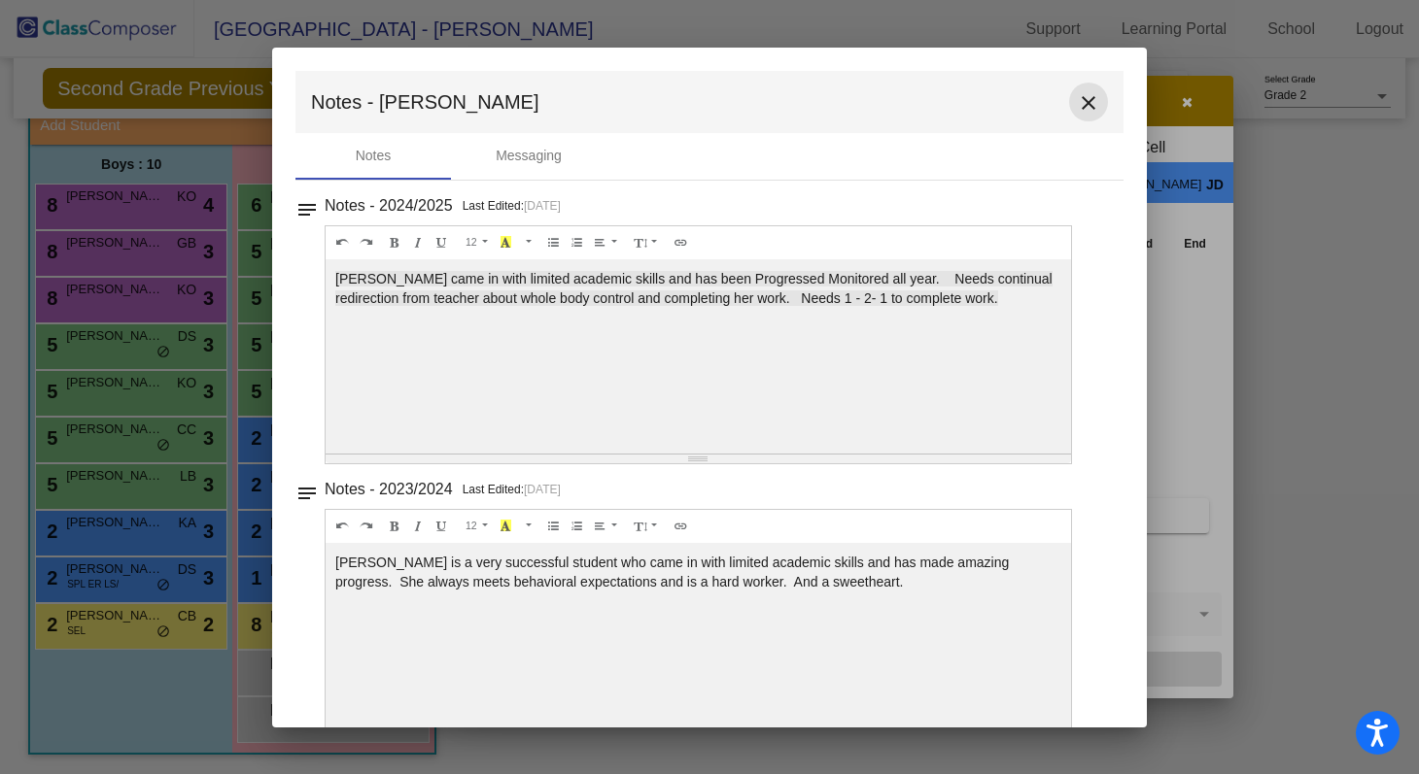
click at [685, 94] on mat-icon "close" at bounding box center [1088, 102] width 23 height 23
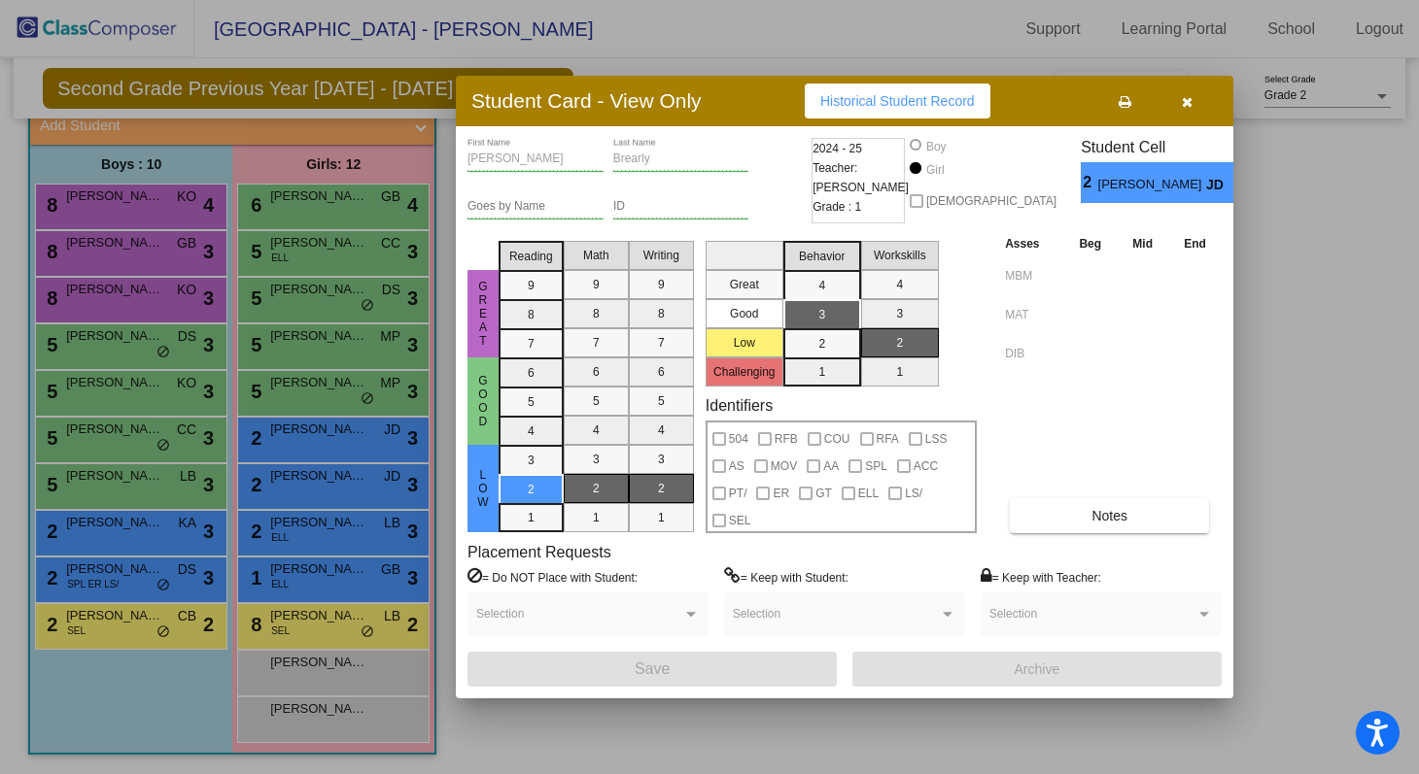
click at [685, 96] on button "button" at bounding box center [1186, 101] width 62 height 35
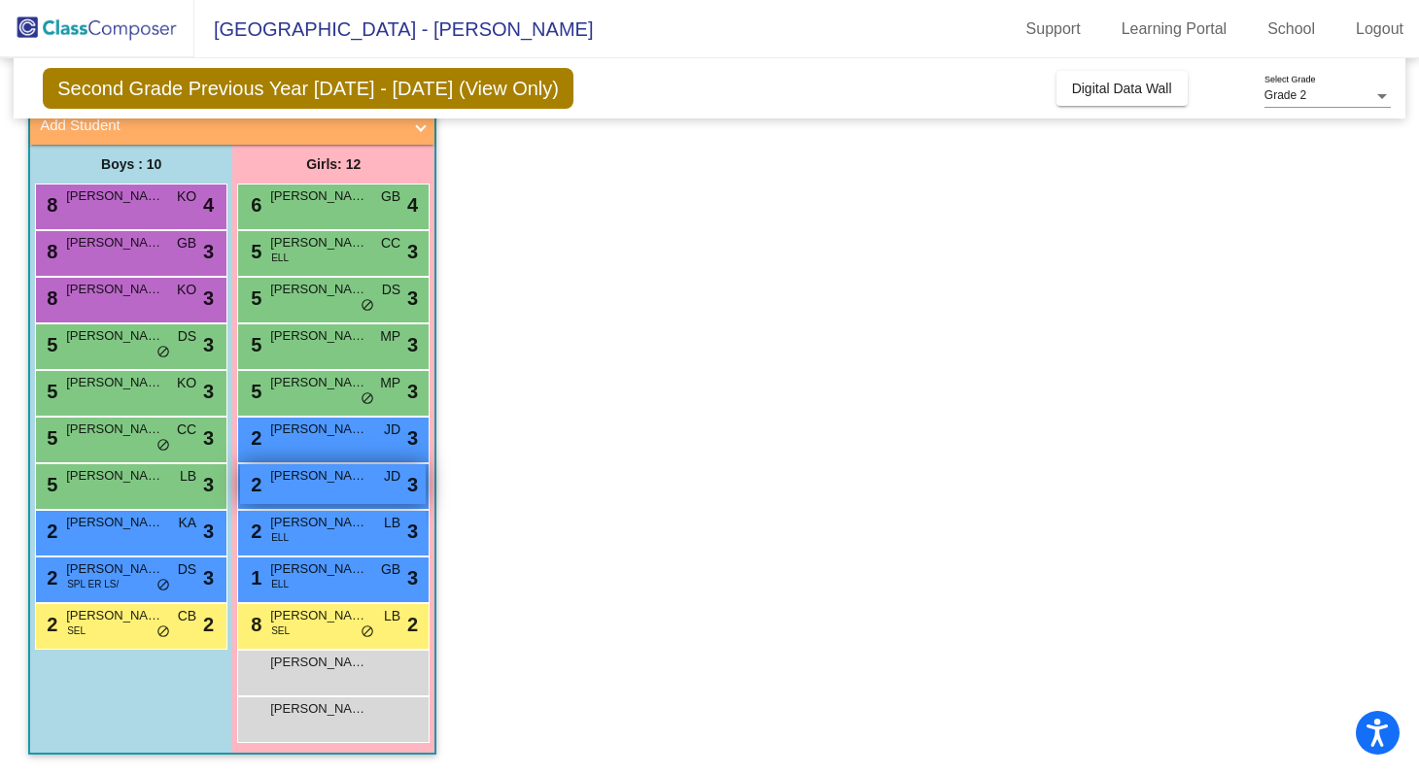
click at [338, 481] on span "[PERSON_NAME]" at bounding box center [318, 475] width 97 height 19
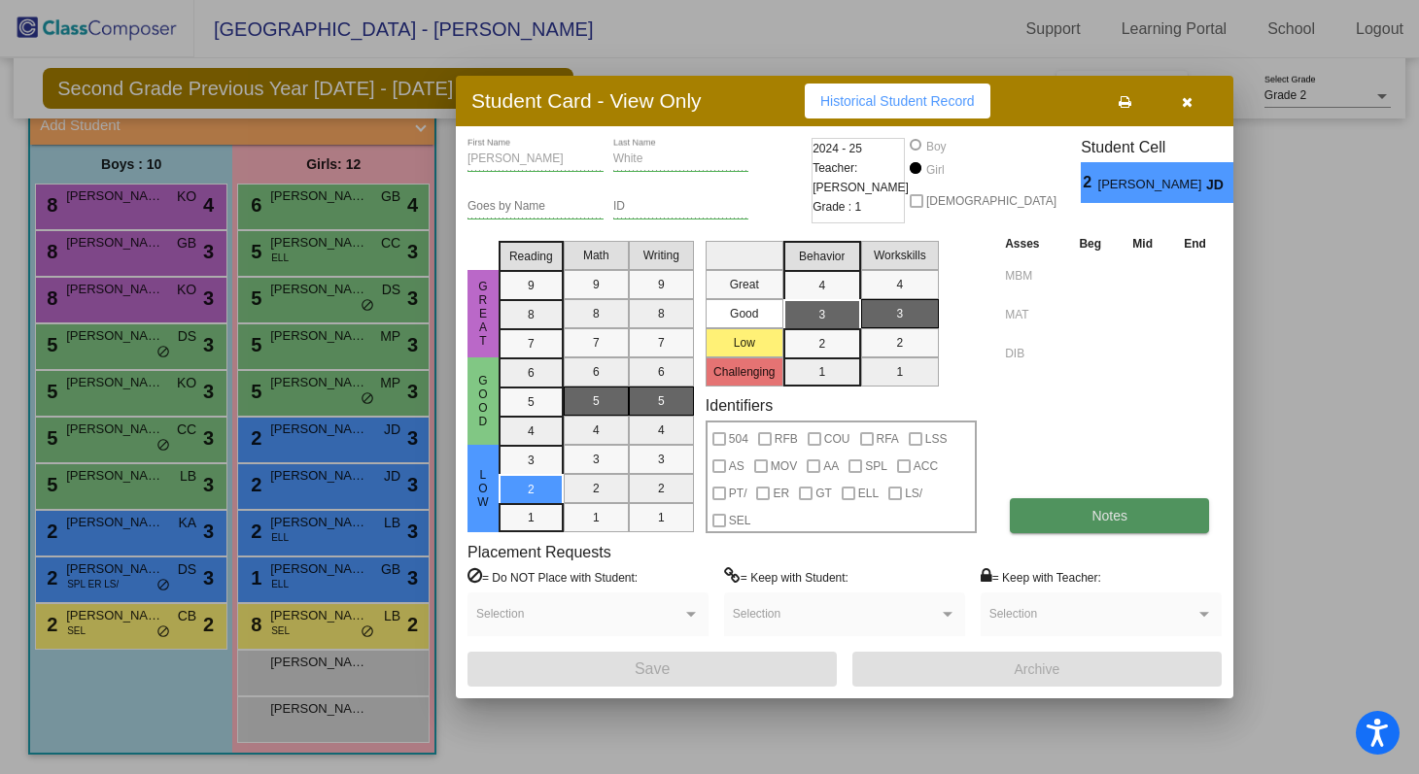
click at [685, 508] on span "Notes" at bounding box center [1109, 516] width 36 height 16
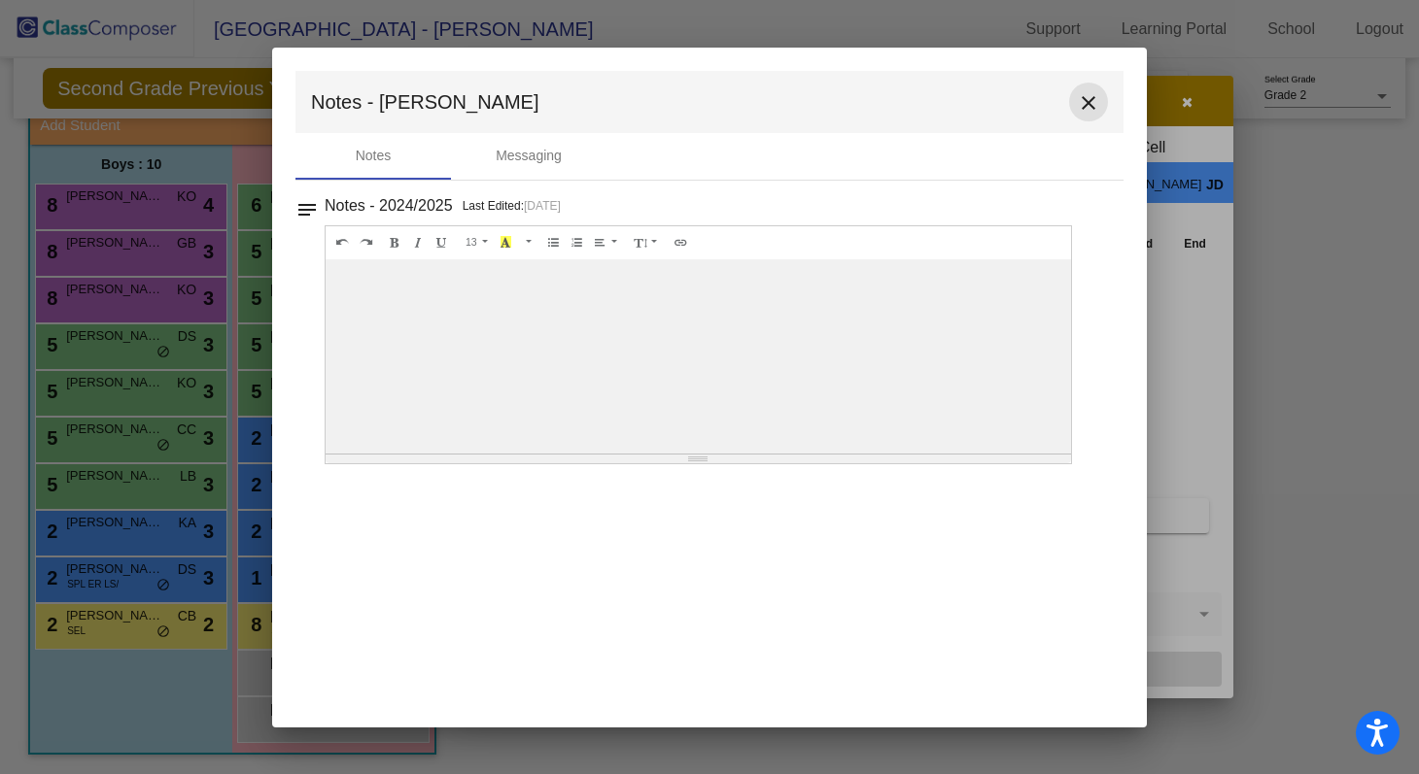
click at [685, 103] on mat-icon "close" at bounding box center [1088, 102] width 23 height 23
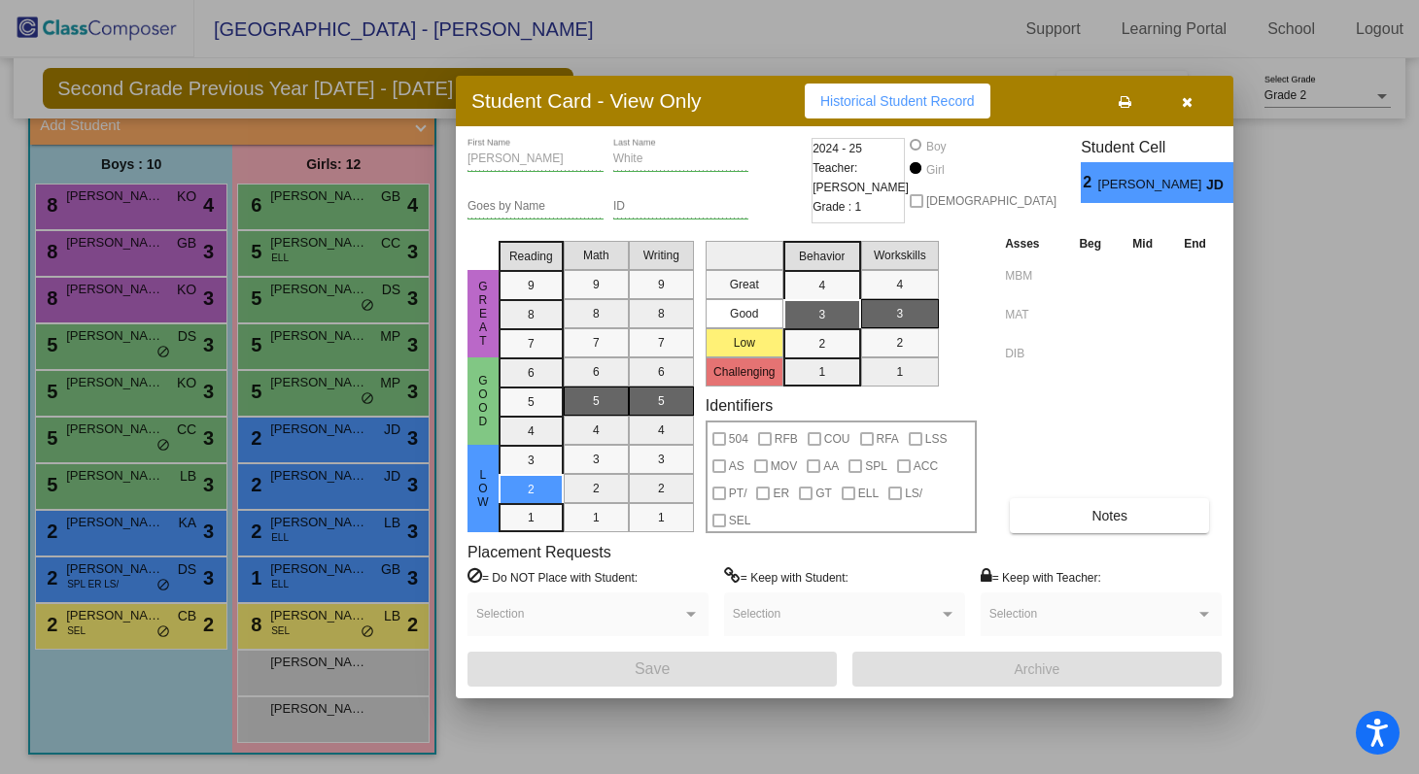
click at [685, 116] on button "button" at bounding box center [1186, 101] width 62 height 35
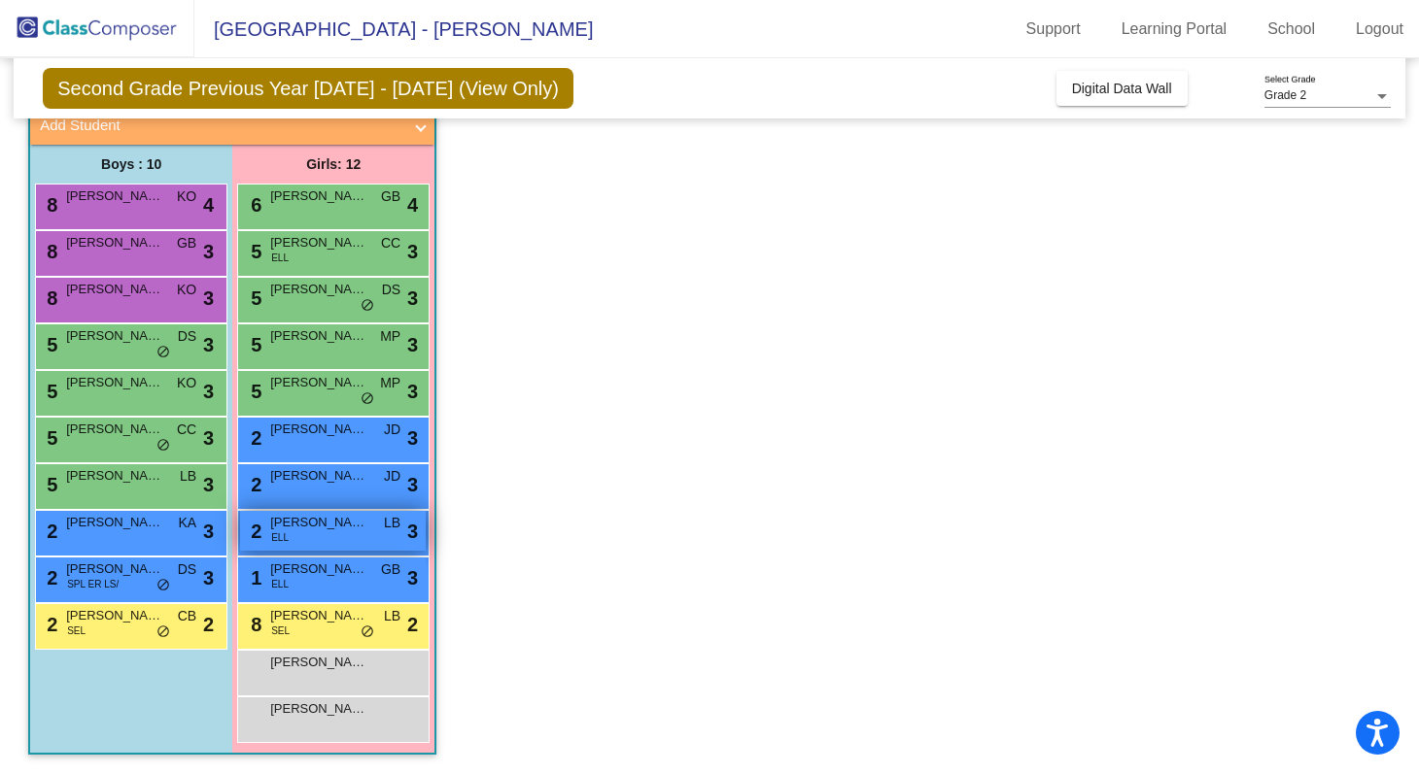
click at [340, 538] on div "2 [PERSON_NAME] [PERSON_NAME] lock do_not_disturb_alt 3" at bounding box center [333, 531] width 186 height 40
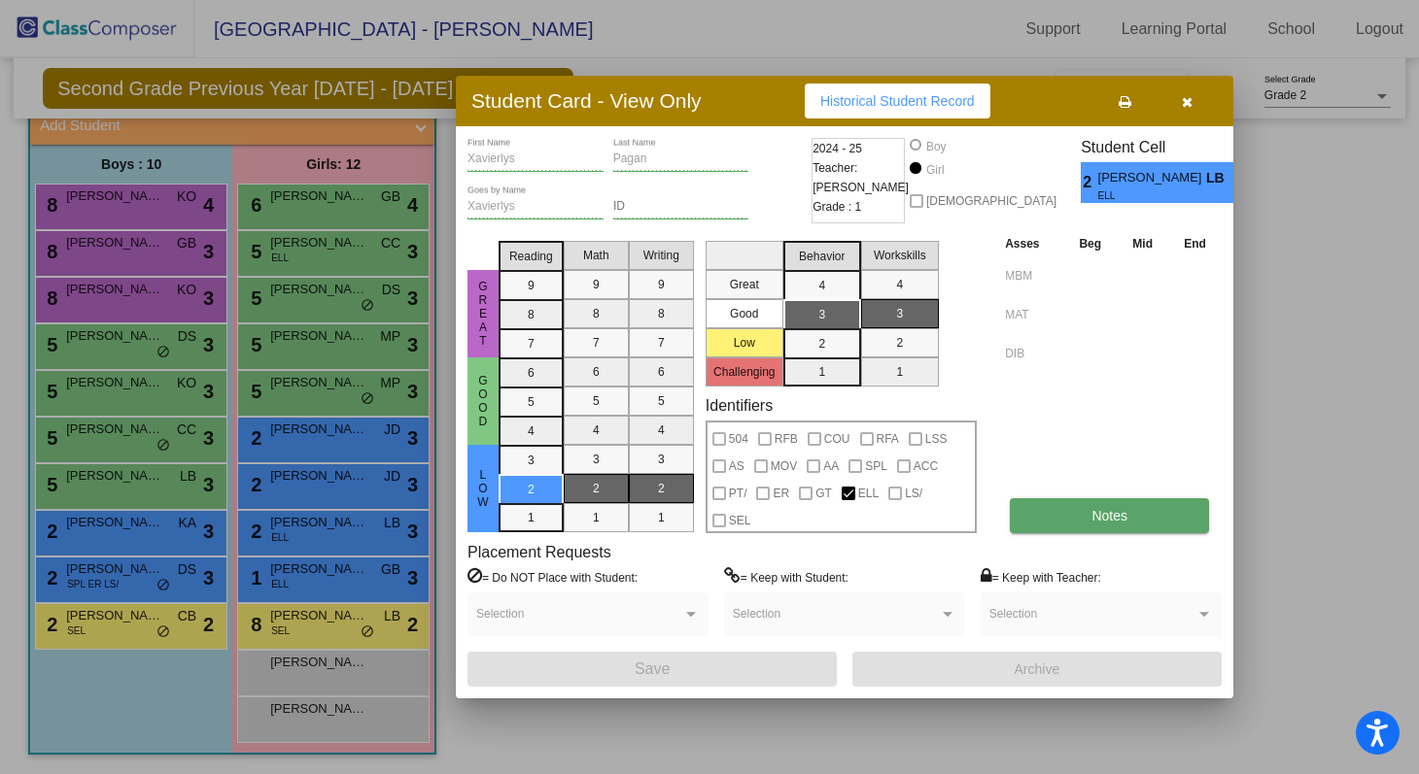
click at [685, 522] on span "Notes" at bounding box center [1109, 516] width 36 height 16
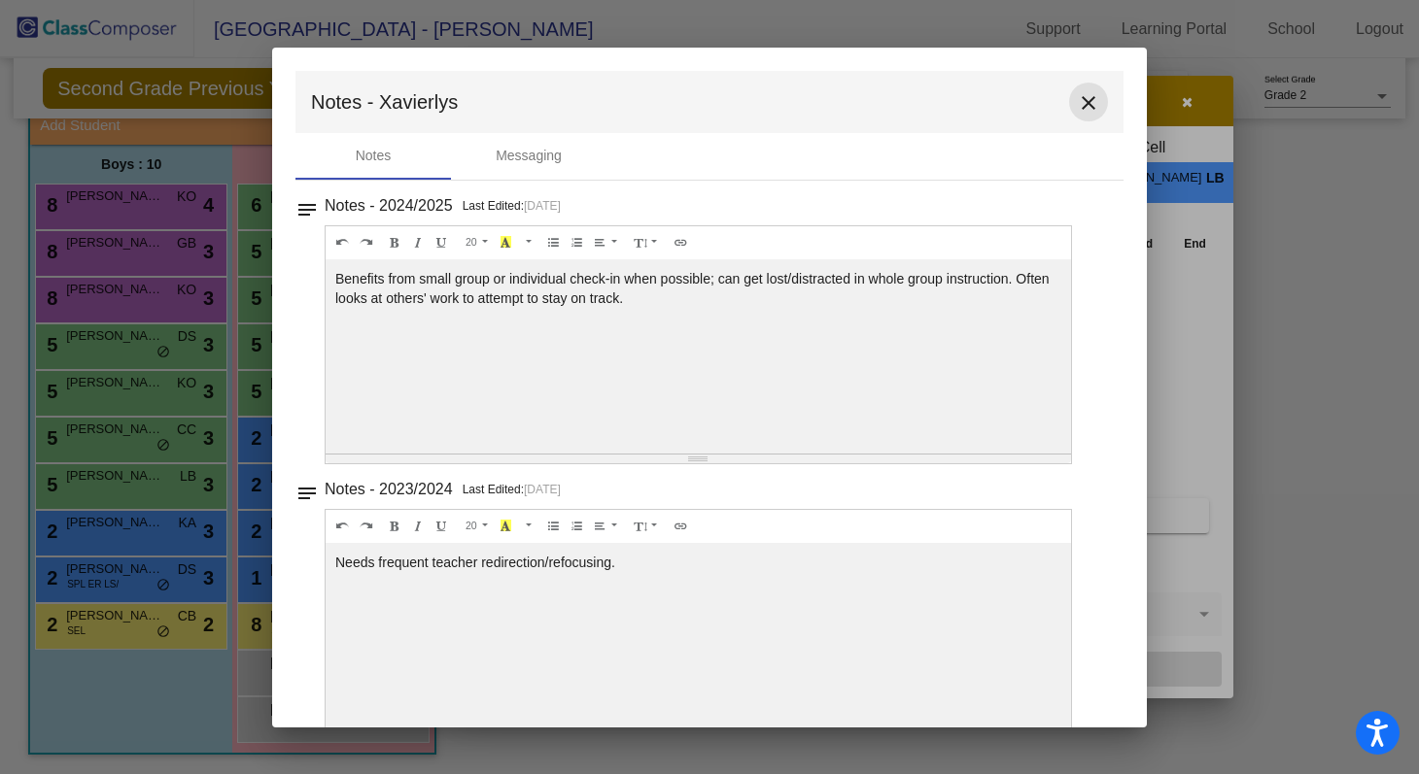
click at [685, 92] on button "close" at bounding box center [1088, 102] width 39 height 39
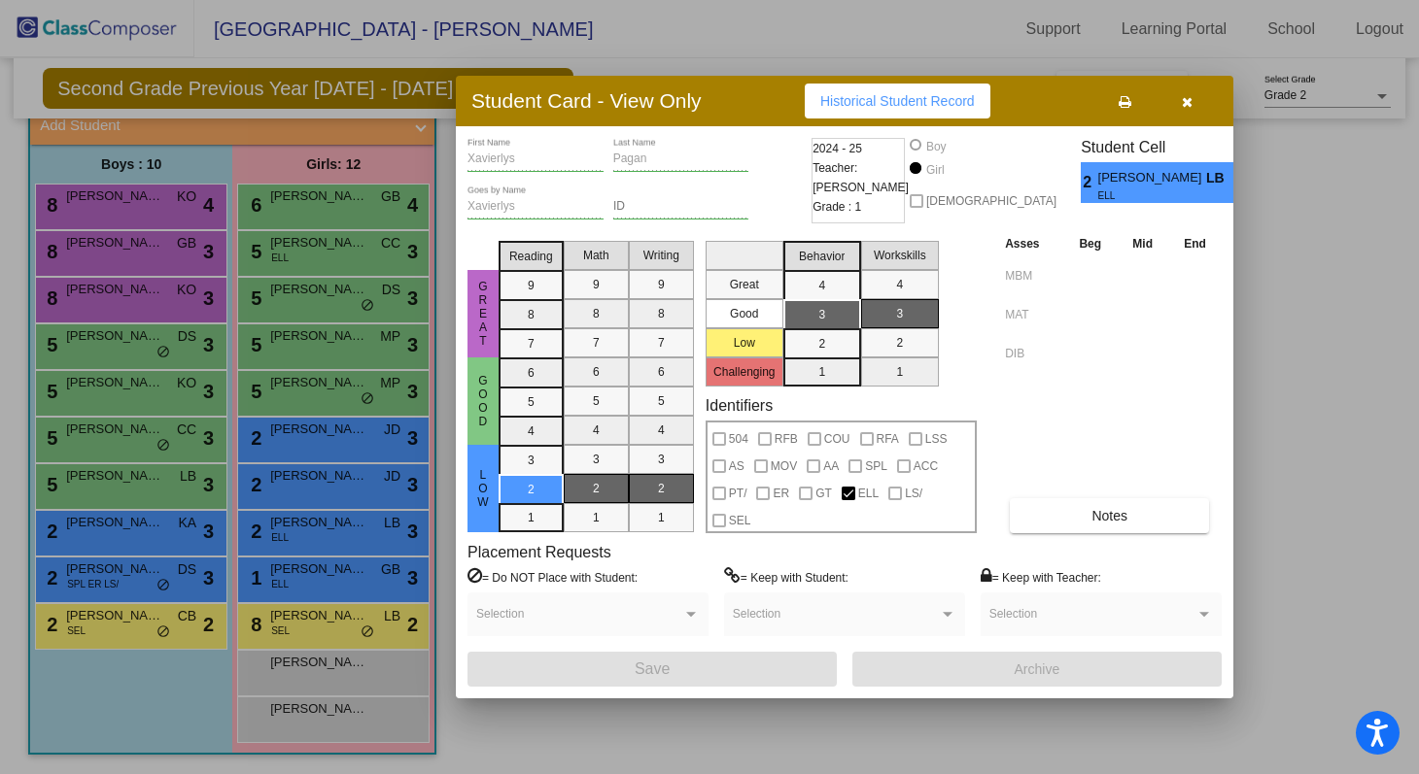
click at [685, 98] on button "button" at bounding box center [1186, 101] width 62 height 35
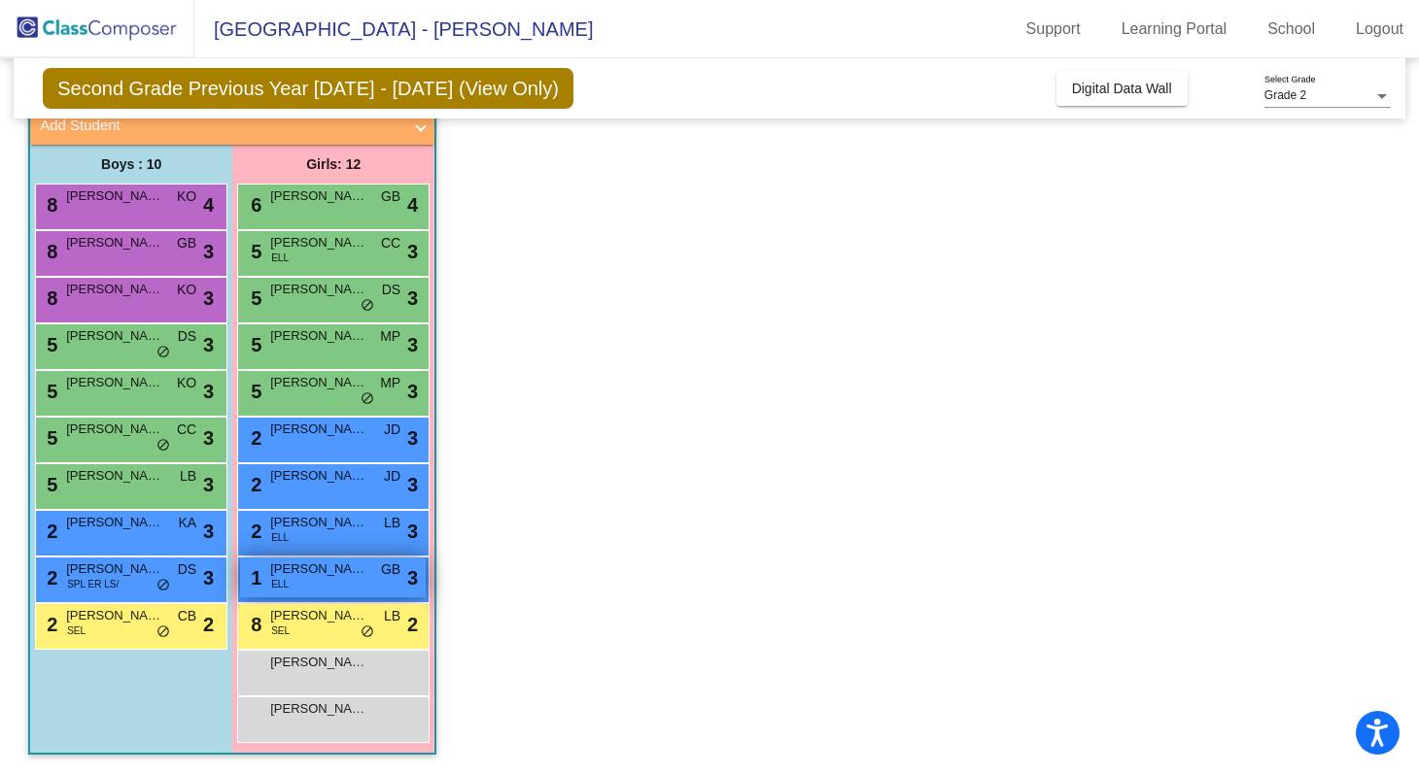
click at [335, 575] on span "[PERSON_NAME]" at bounding box center [318, 569] width 97 height 19
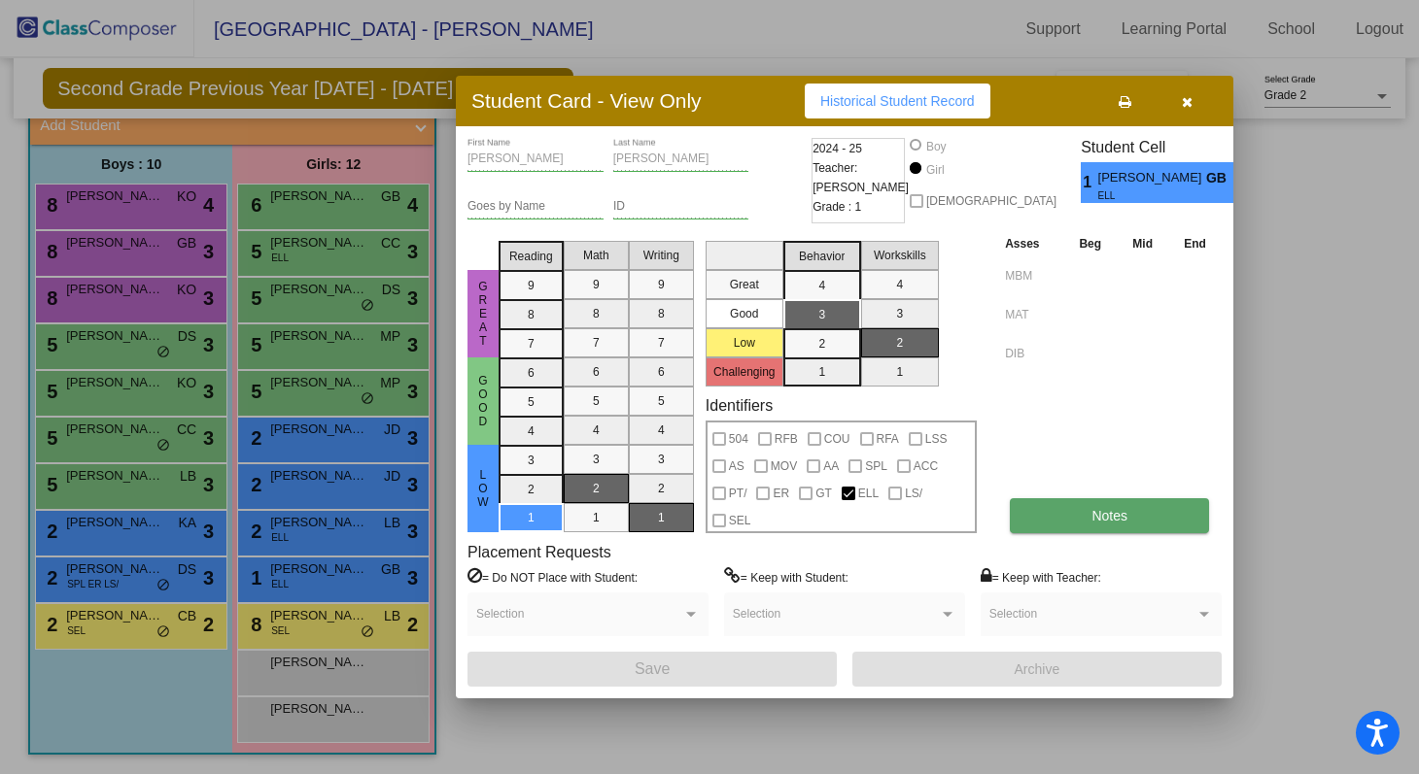
click at [685, 503] on button "Notes" at bounding box center [1109, 515] width 199 height 35
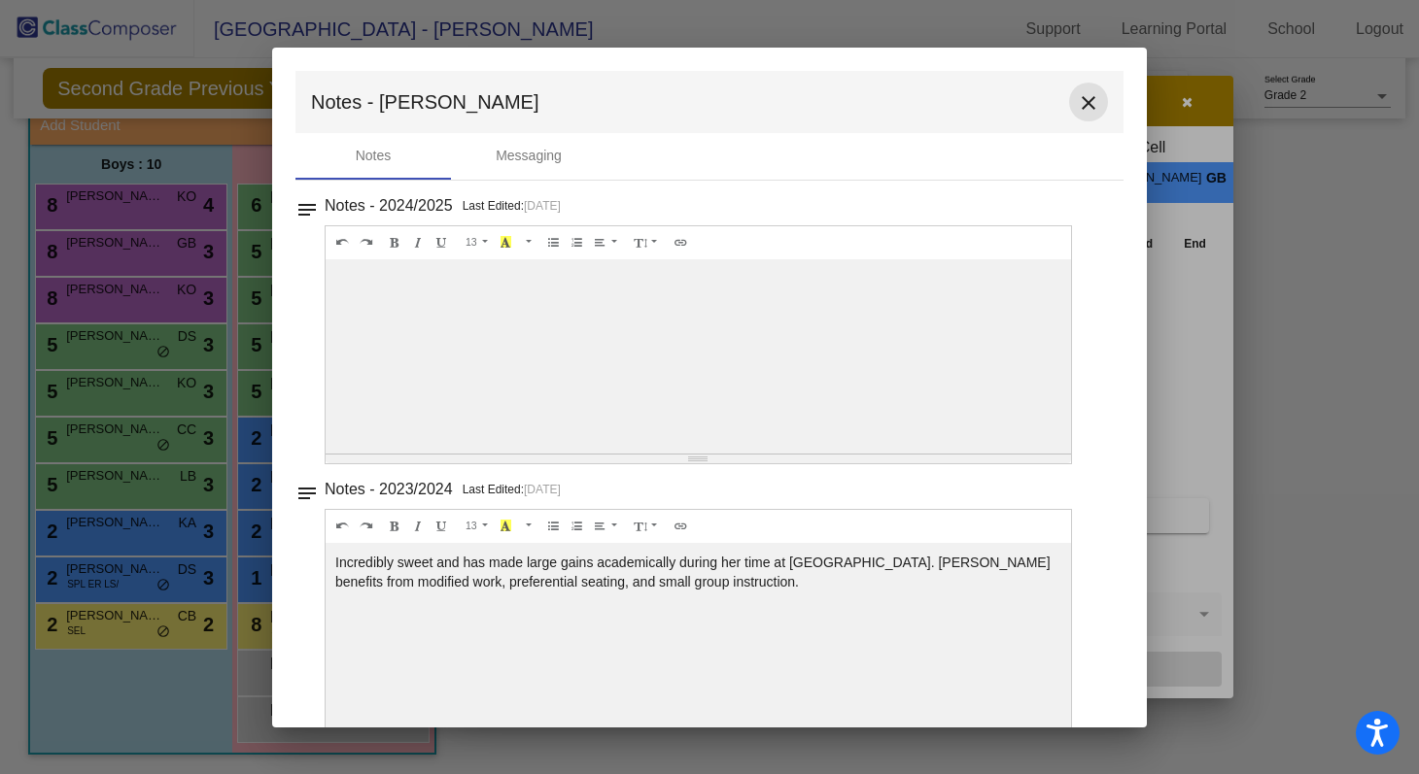
click at [685, 93] on mat-icon "close" at bounding box center [1088, 102] width 23 height 23
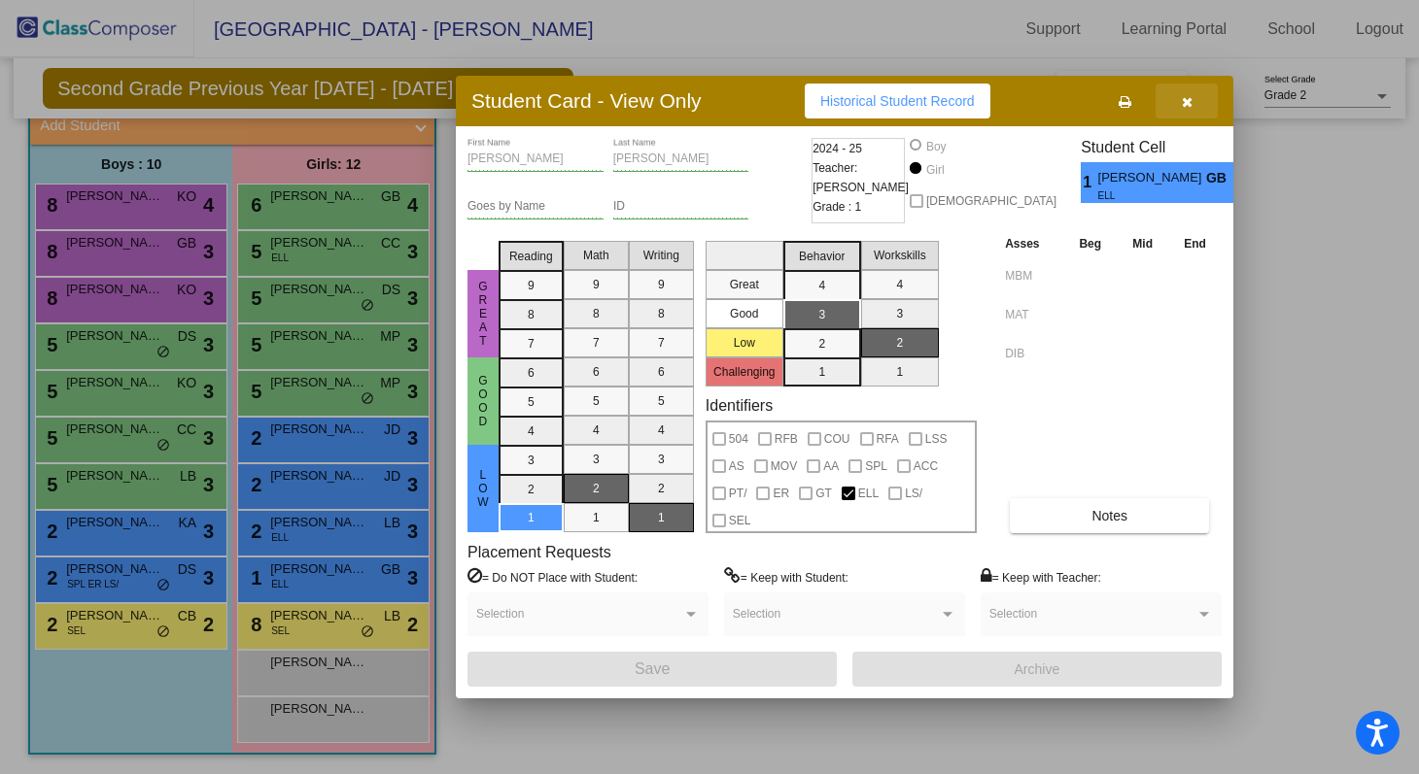
click at [685, 105] on button "button" at bounding box center [1186, 101] width 62 height 35
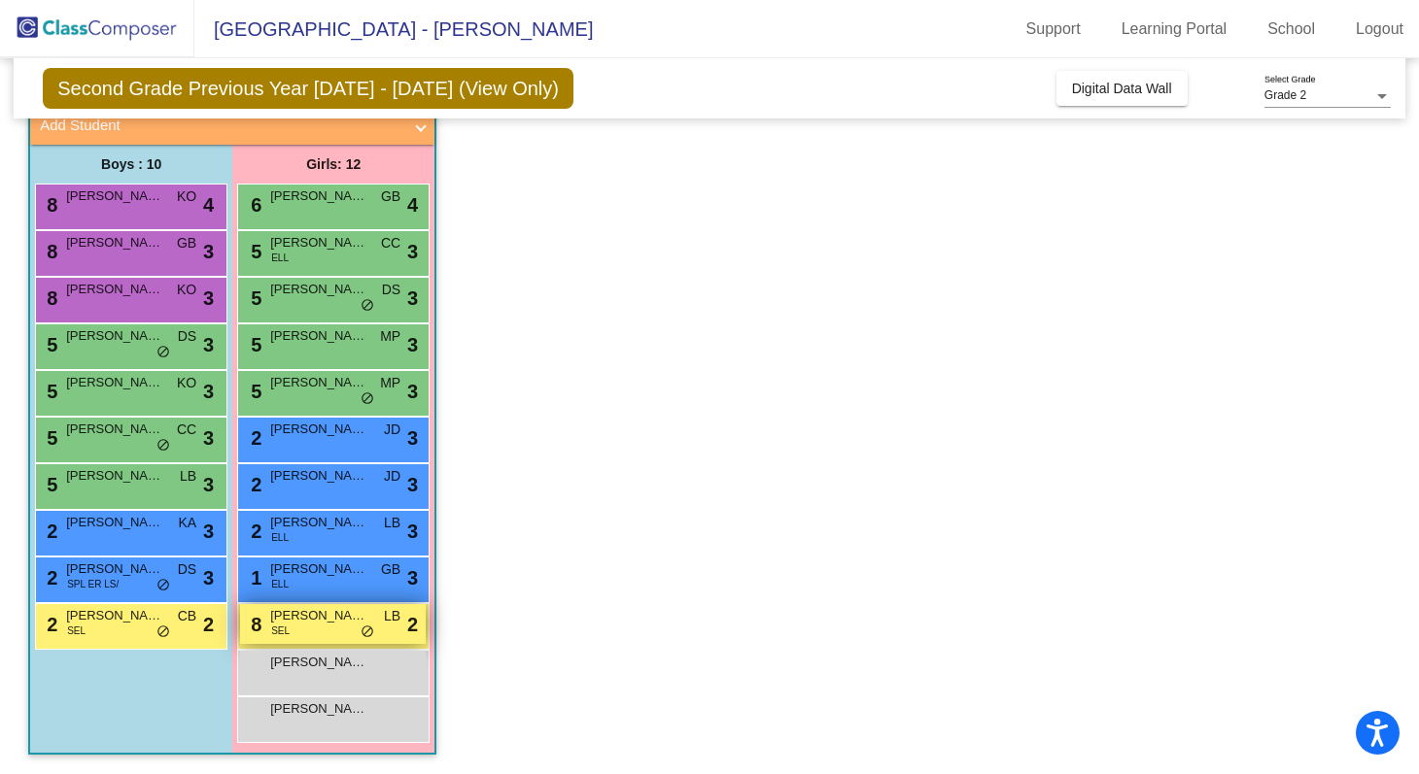
click at [323, 625] on span "[PERSON_NAME]" at bounding box center [318, 615] width 97 height 19
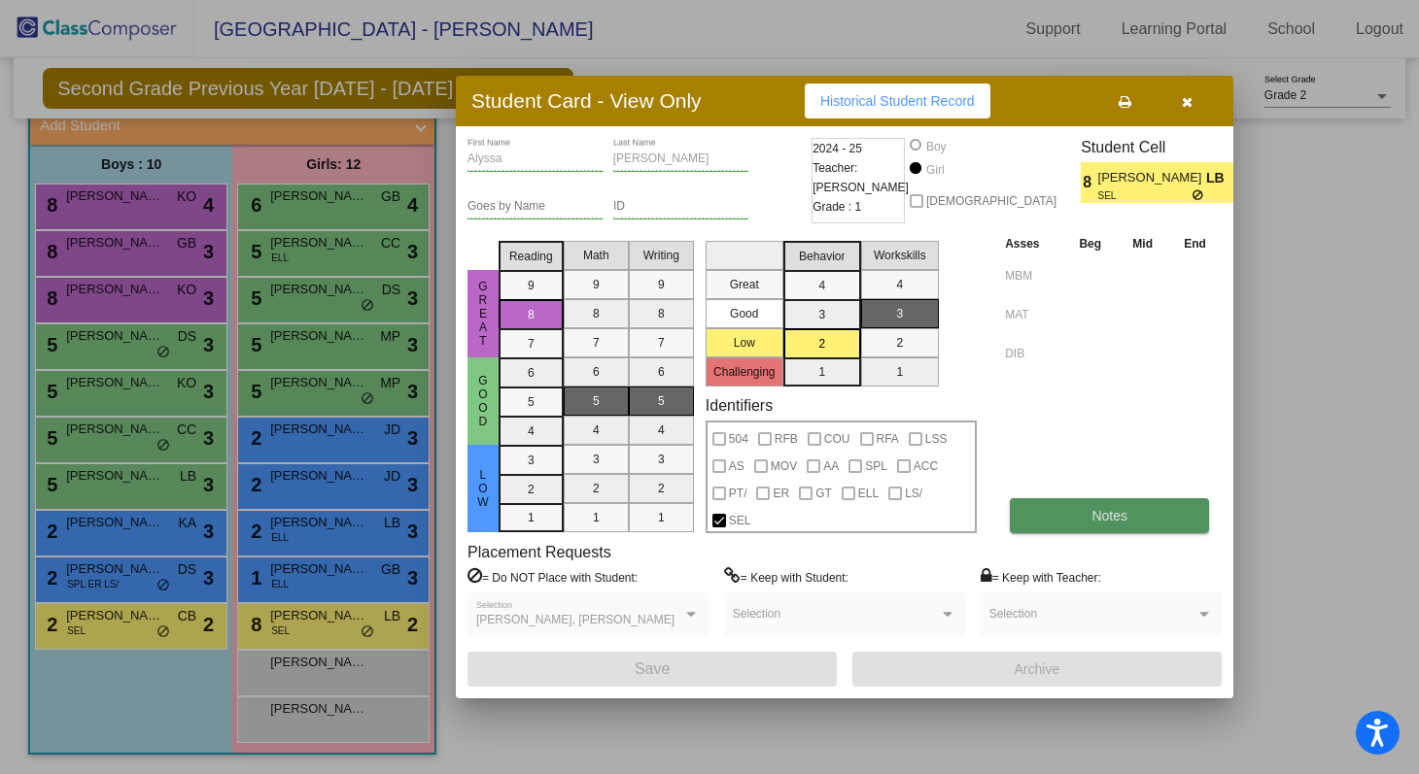
click at [685, 506] on button "Notes" at bounding box center [1109, 515] width 199 height 35
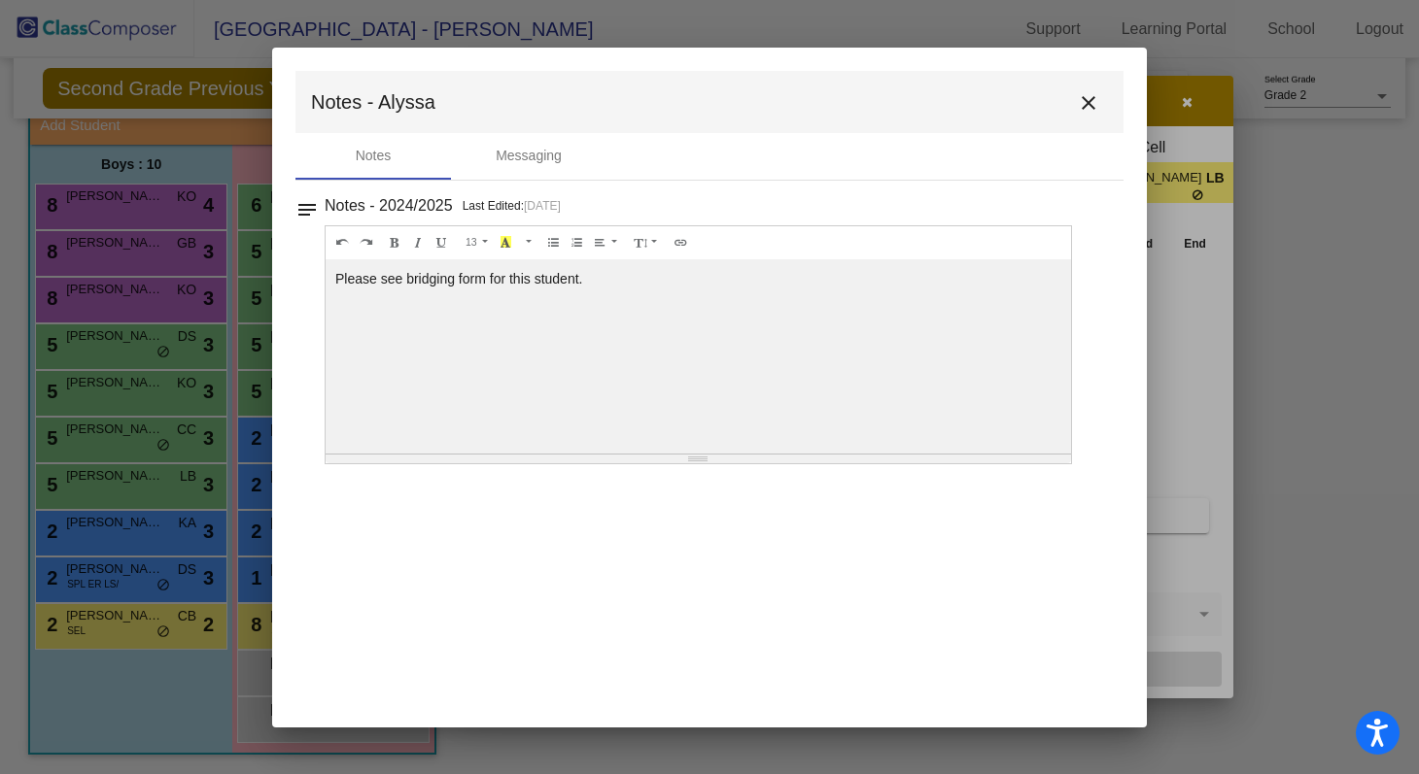
click at [685, 104] on mat-icon "close" at bounding box center [1088, 102] width 23 height 23
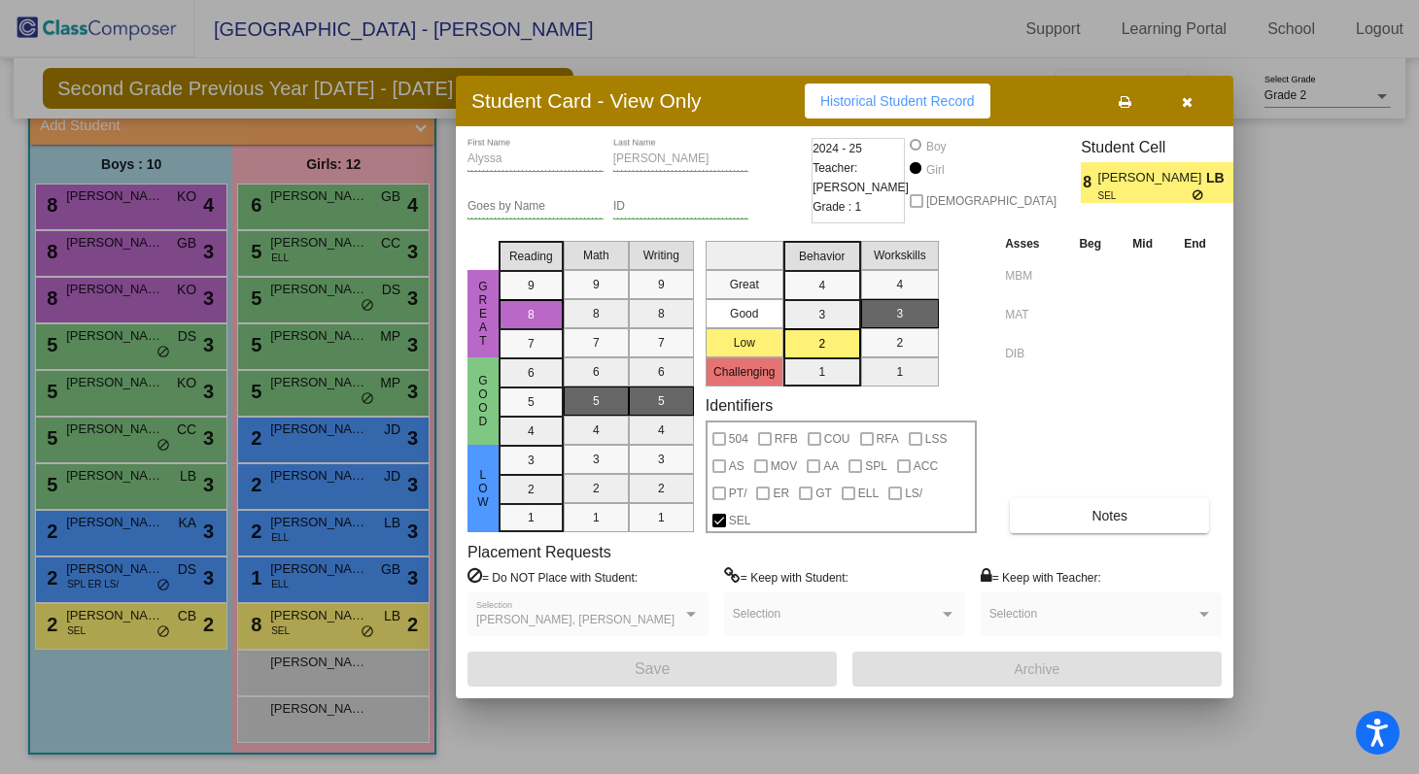
click at [685, 109] on button "button" at bounding box center [1186, 101] width 62 height 35
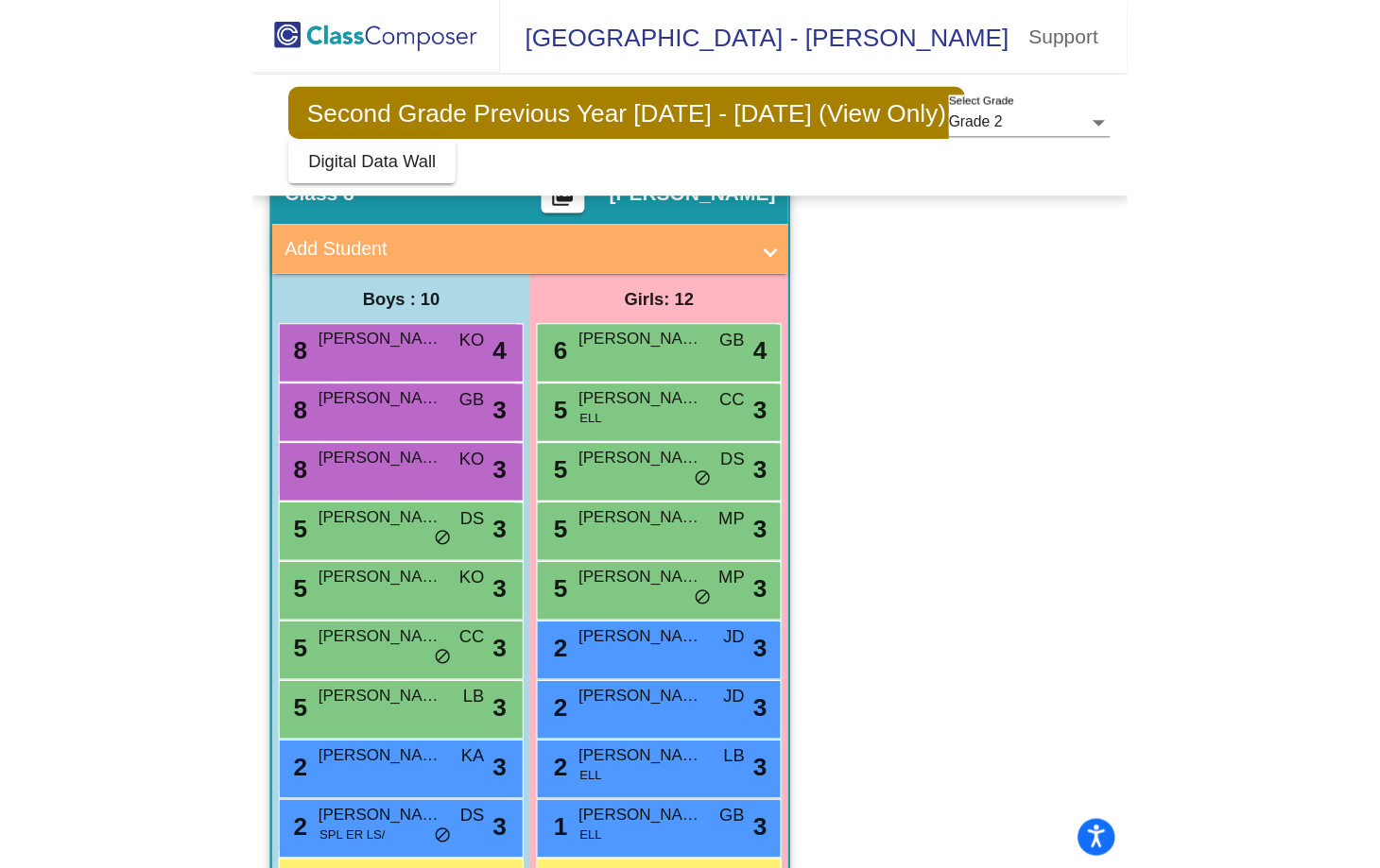
scroll to position [191, 0]
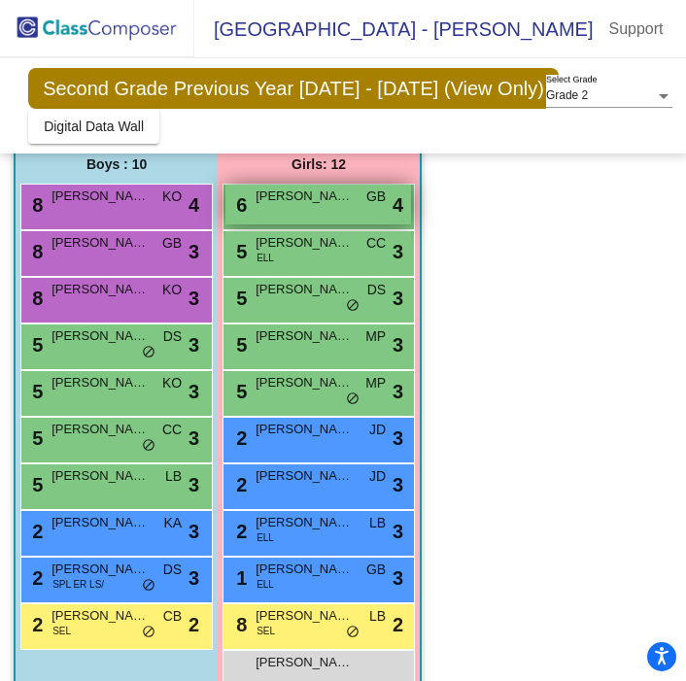
click at [325, 209] on div "6 [PERSON_NAME] GB lock do_not_disturb_alt 4" at bounding box center [318, 205] width 186 height 40
click at [286, 208] on div "6 [PERSON_NAME] GB lock do_not_disturb_alt 4" at bounding box center [318, 205] width 186 height 40
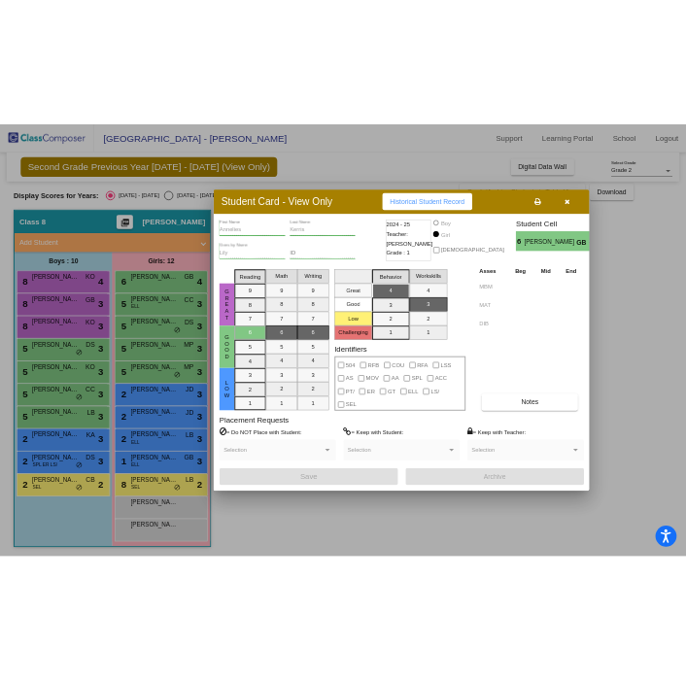
scroll to position [127, 0]
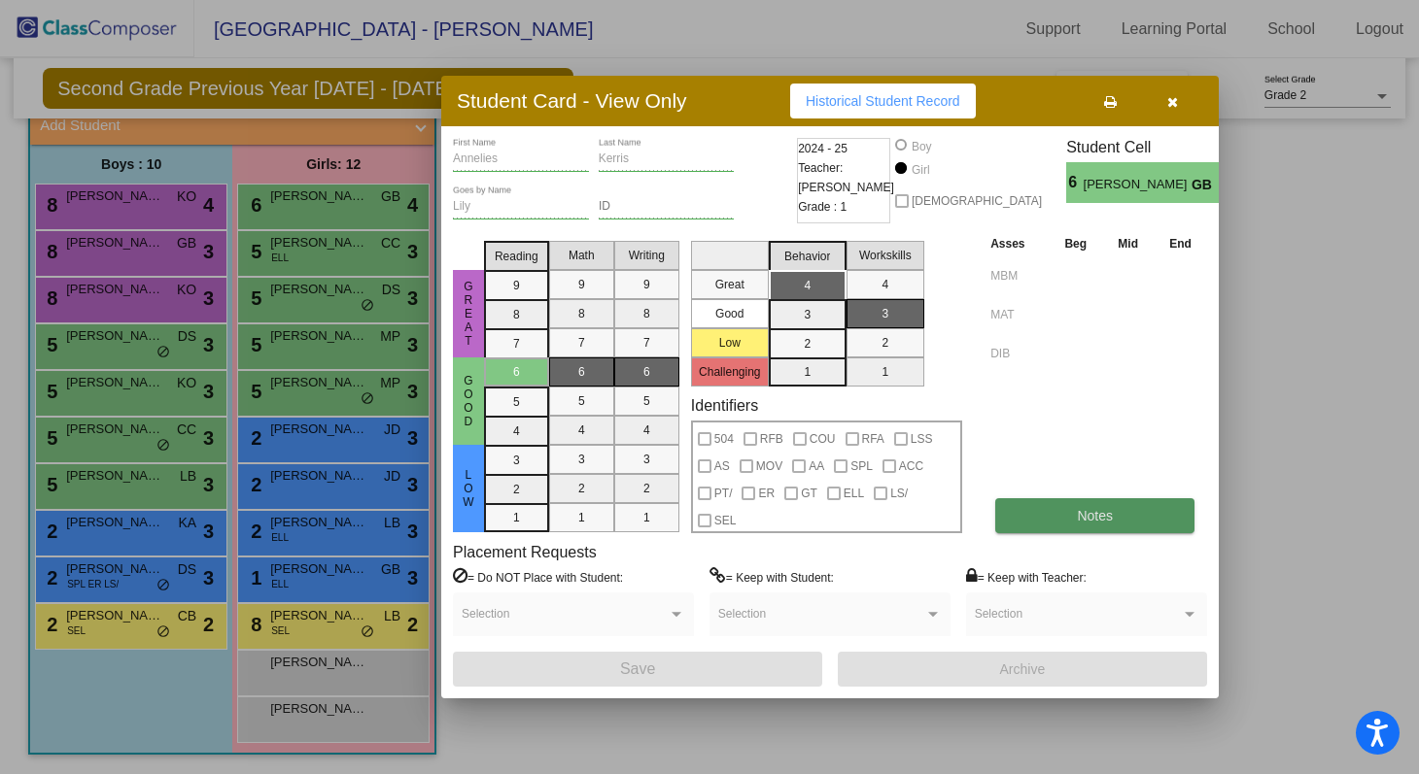
click at [685, 513] on button "Notes" at bounding box center [1094, 515] width 199 height 35
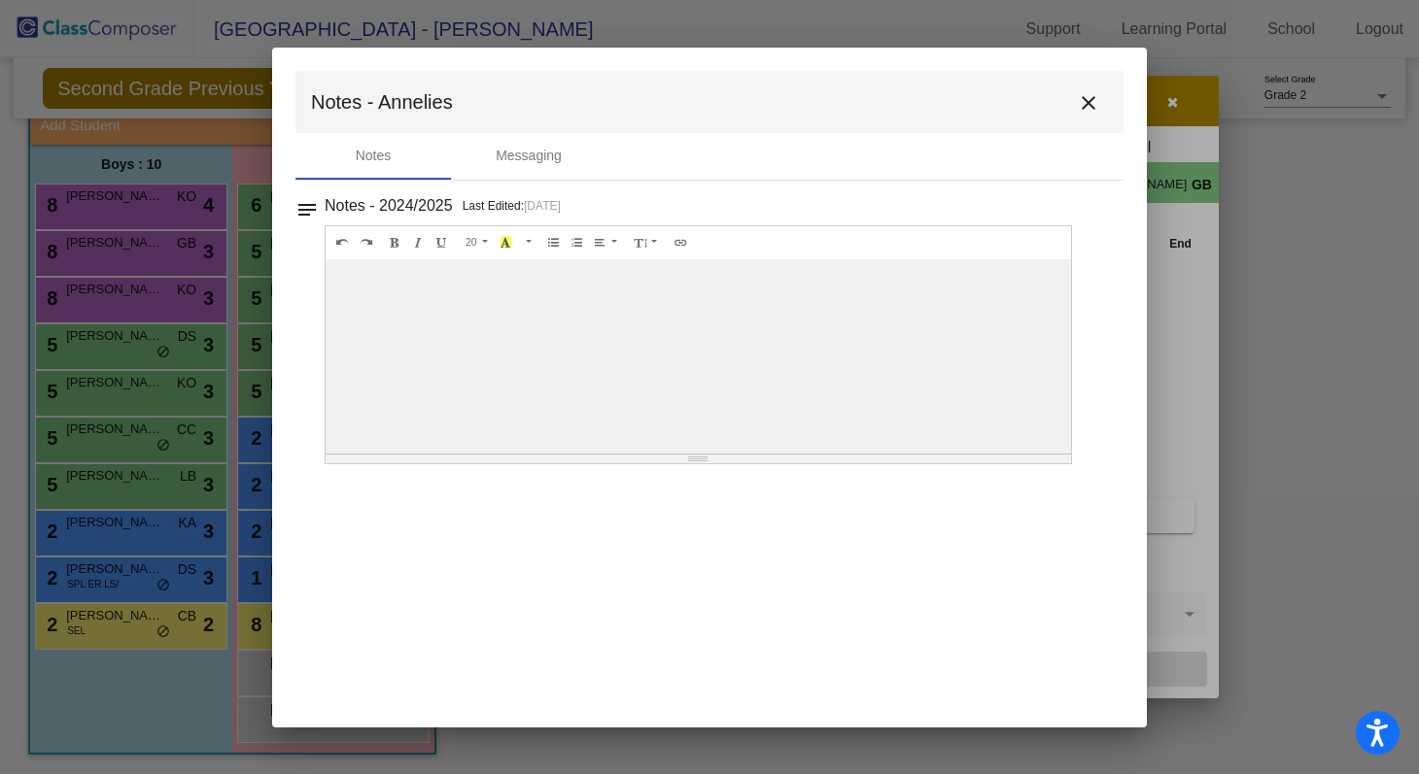
click at [685, 86] on button "close" at bounding box center [1088, 102] width 39 height 39
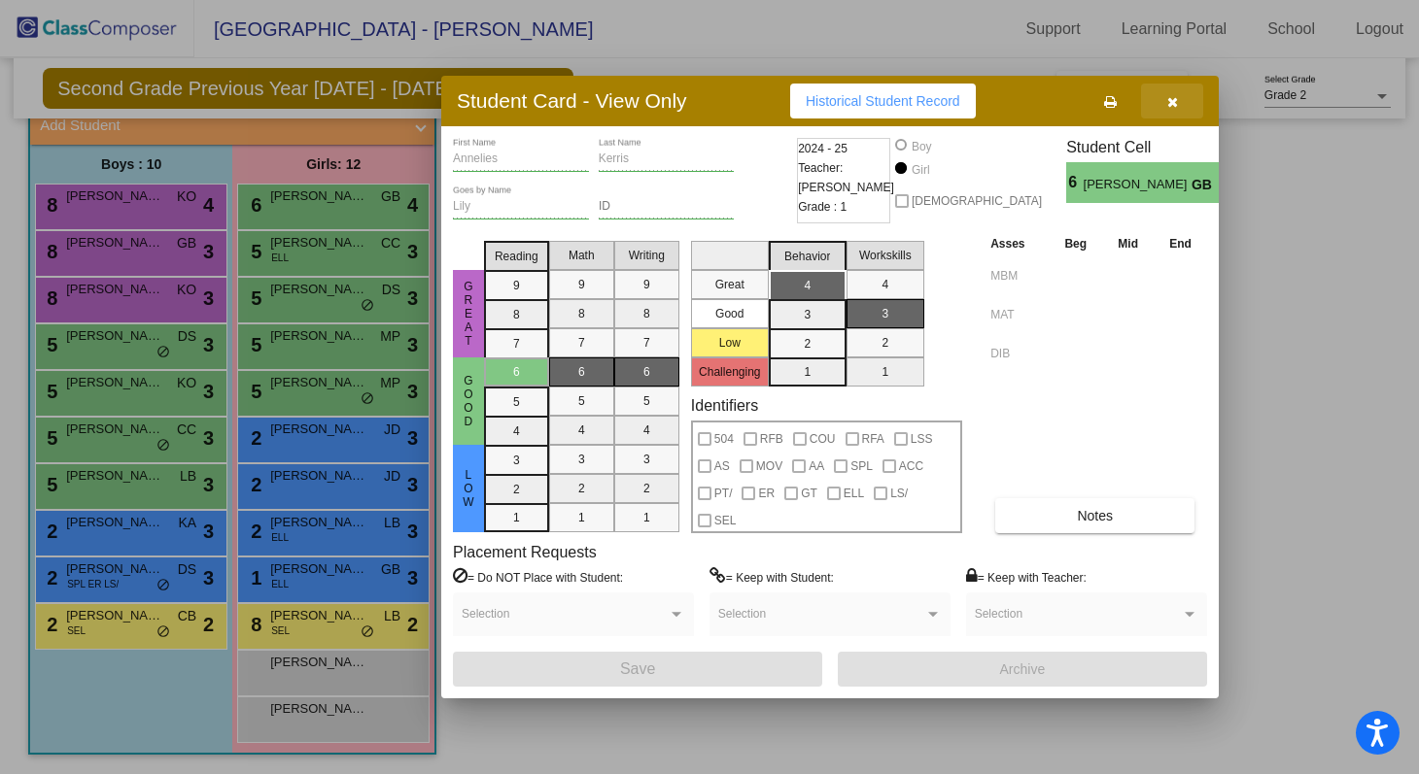
click at [685, 109] on icon "button" at bounding box center [1172, 102] width 11 height 14
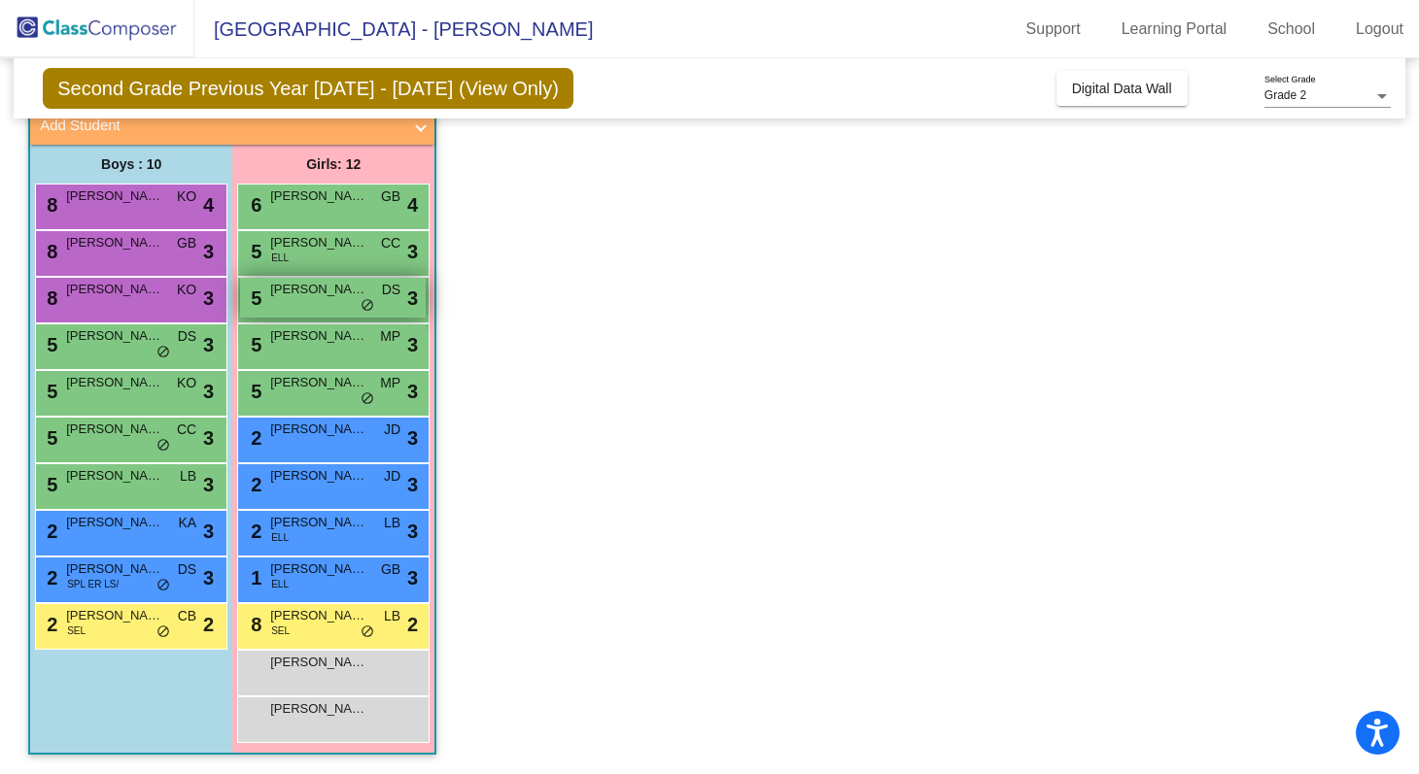
click at [326, 295] on span "[PERSON_NAME]" at bounding box center [318, 289] width 97 height 19
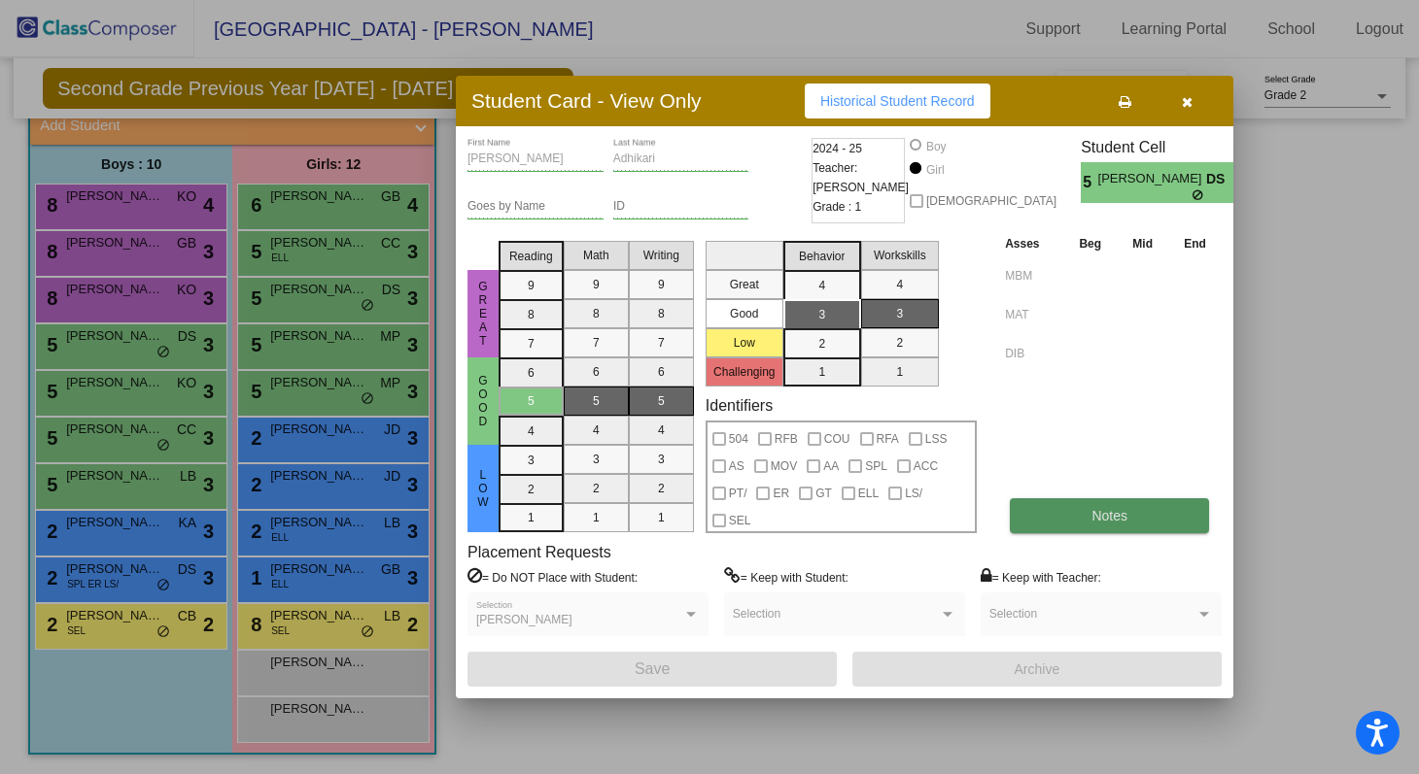
click at [685, 522] on span "Notes" at bounding box center [1109, 516] width 36 height 16
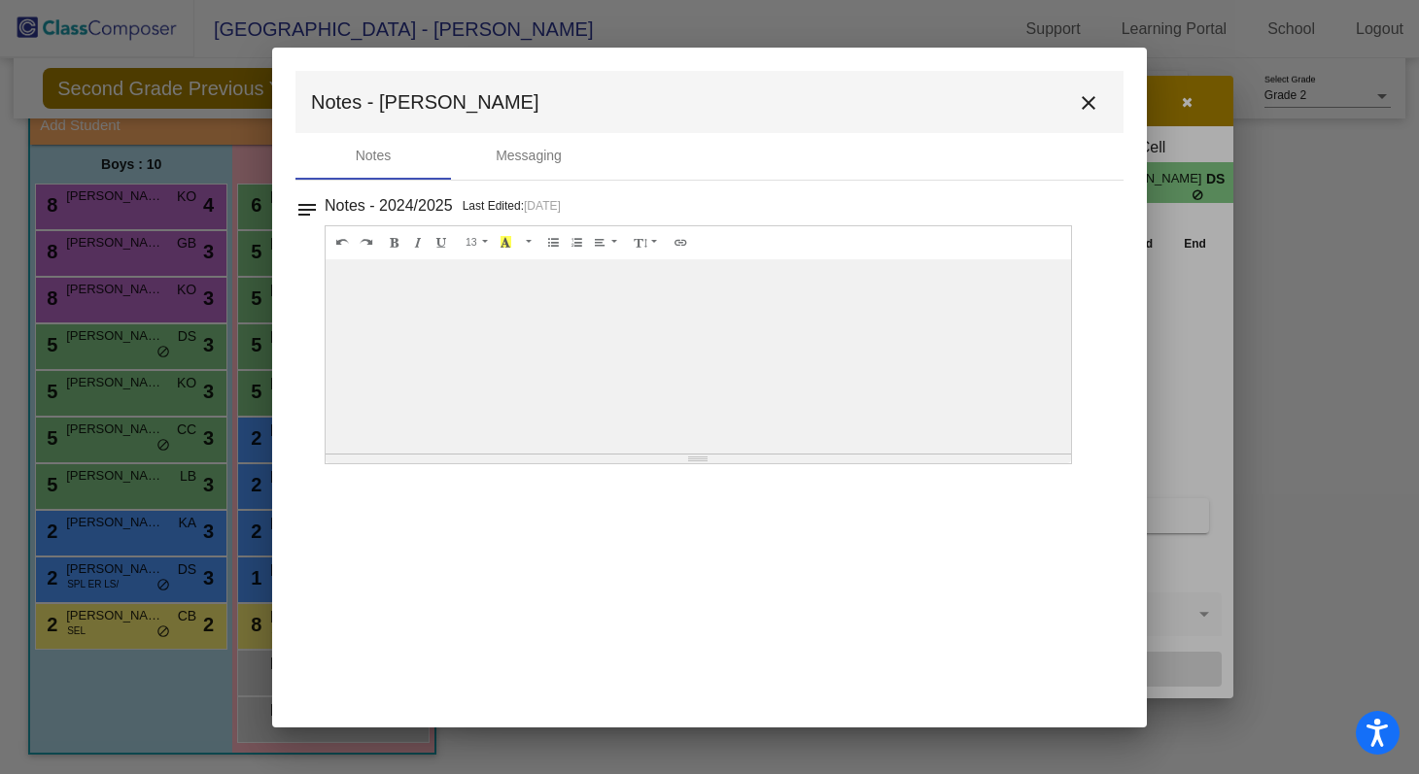
click at [685, 98] on mat-icon "close" at bounding box center [1088, 102] width 23 height 23
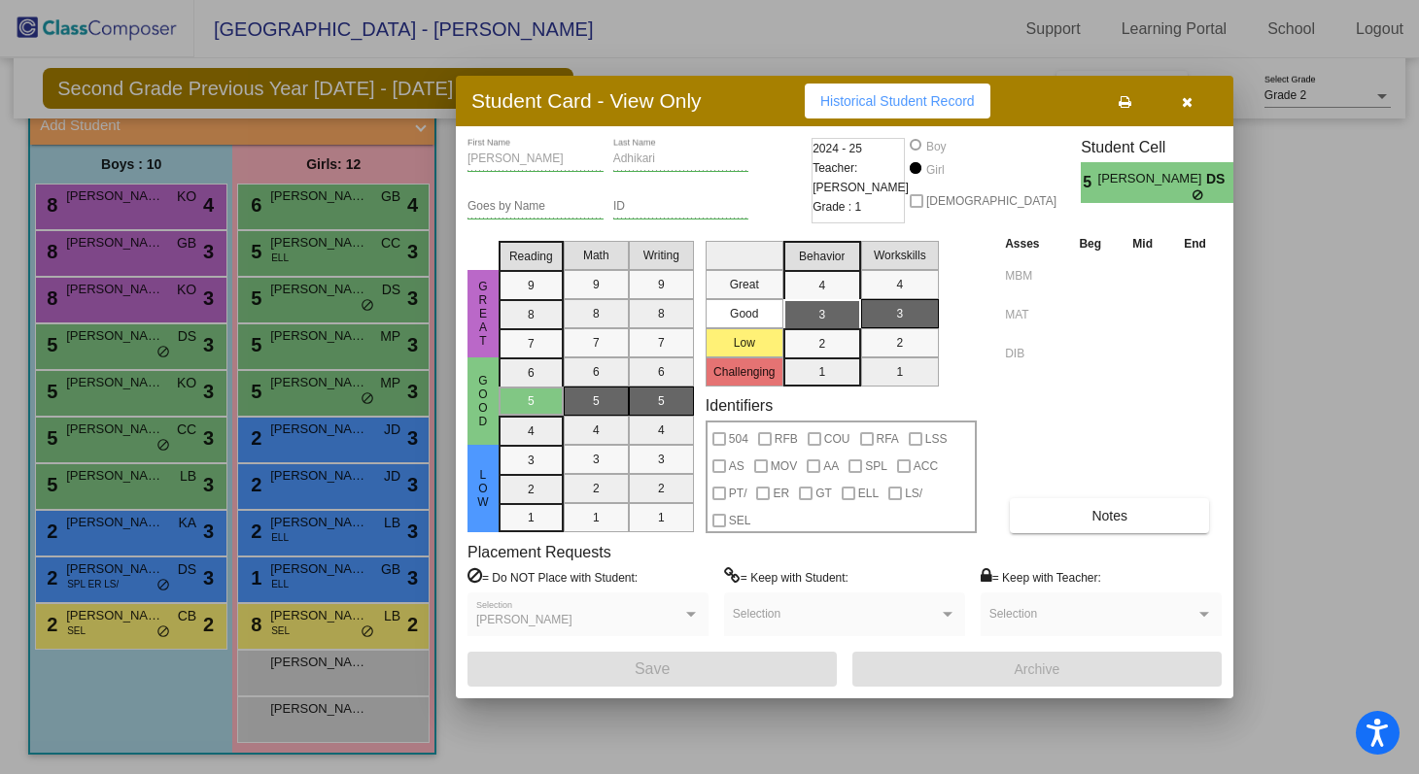
click at [685, 107] on button "button" at bounding box center [1186, 101] width 62 height 35
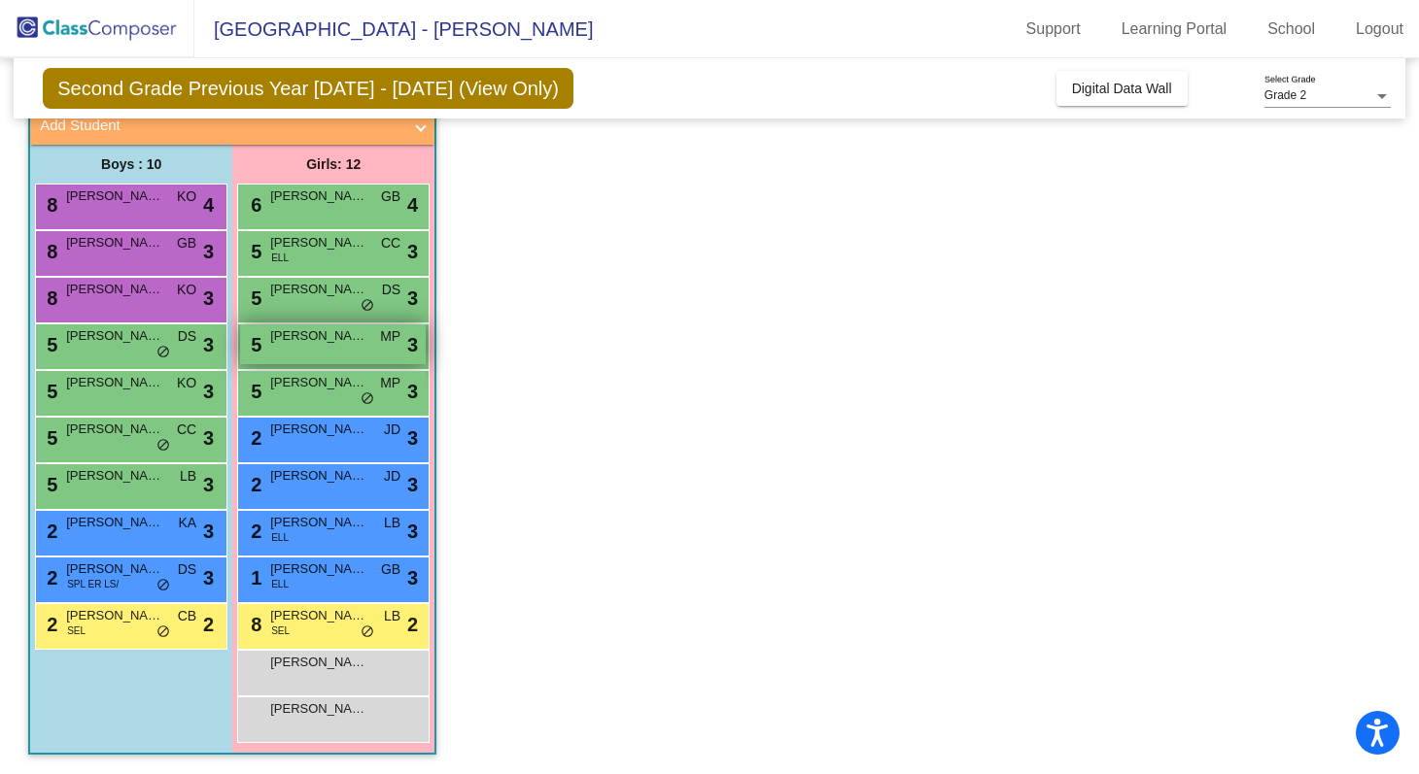
click at [331, 342] on span "[PERSON_NAME]" at bounding box center [318, 335] width 97 height 19
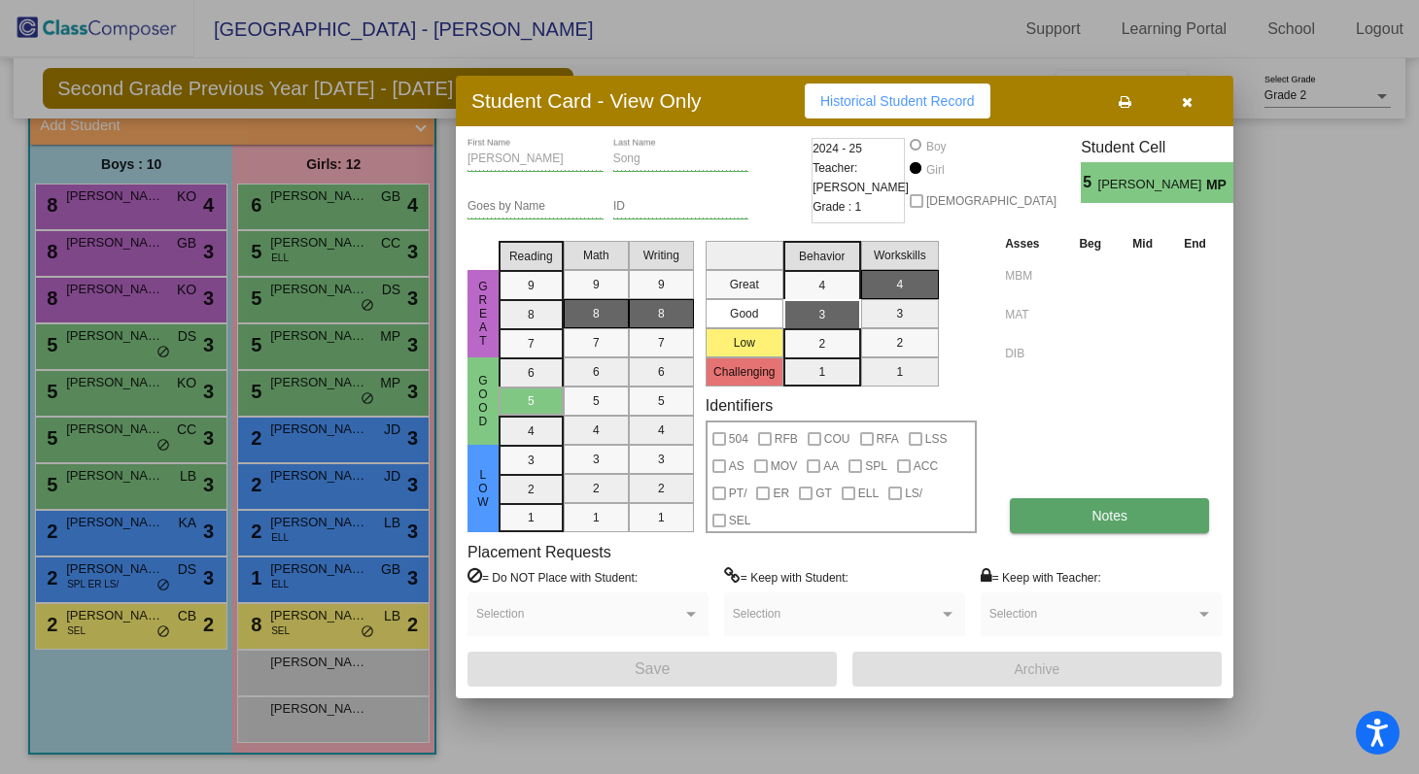
click at [685, 505] on button "Notes" at bounding box center [1109, 515] width 199 height 35
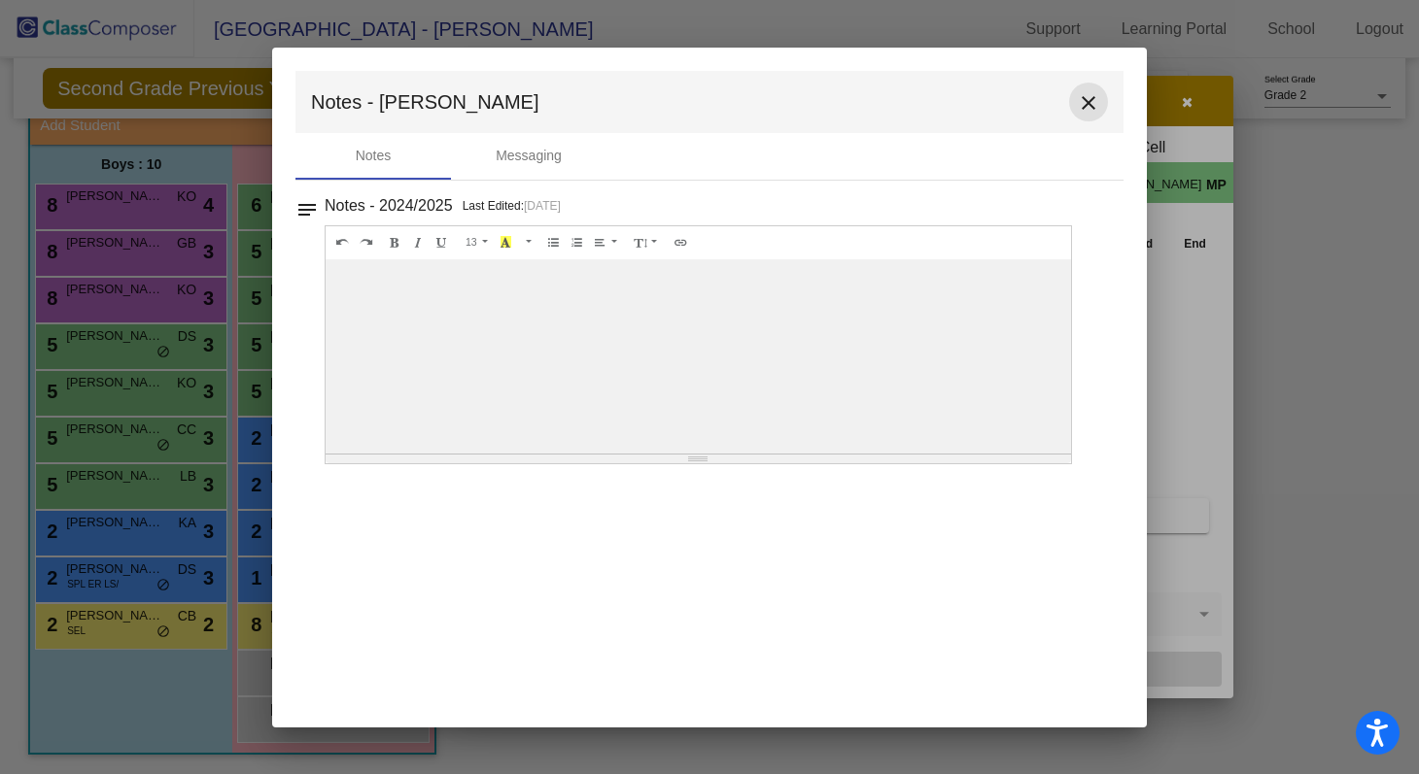
click at [685, 96] on mat-icon "close" at bounding box center [1088, 102] width 23 height 23
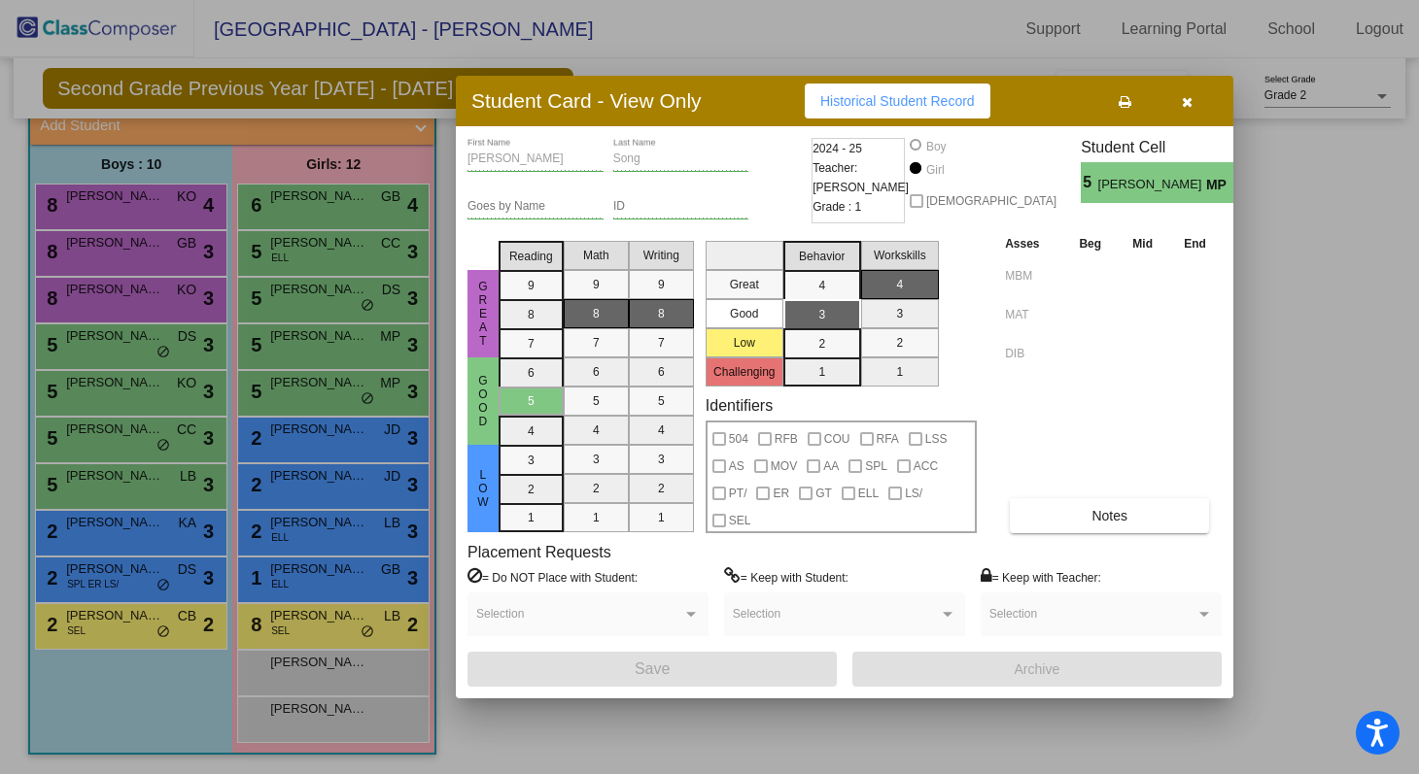
click at [685, 109] on button "button" at bounding box center [1186, 101] width 62 height 35
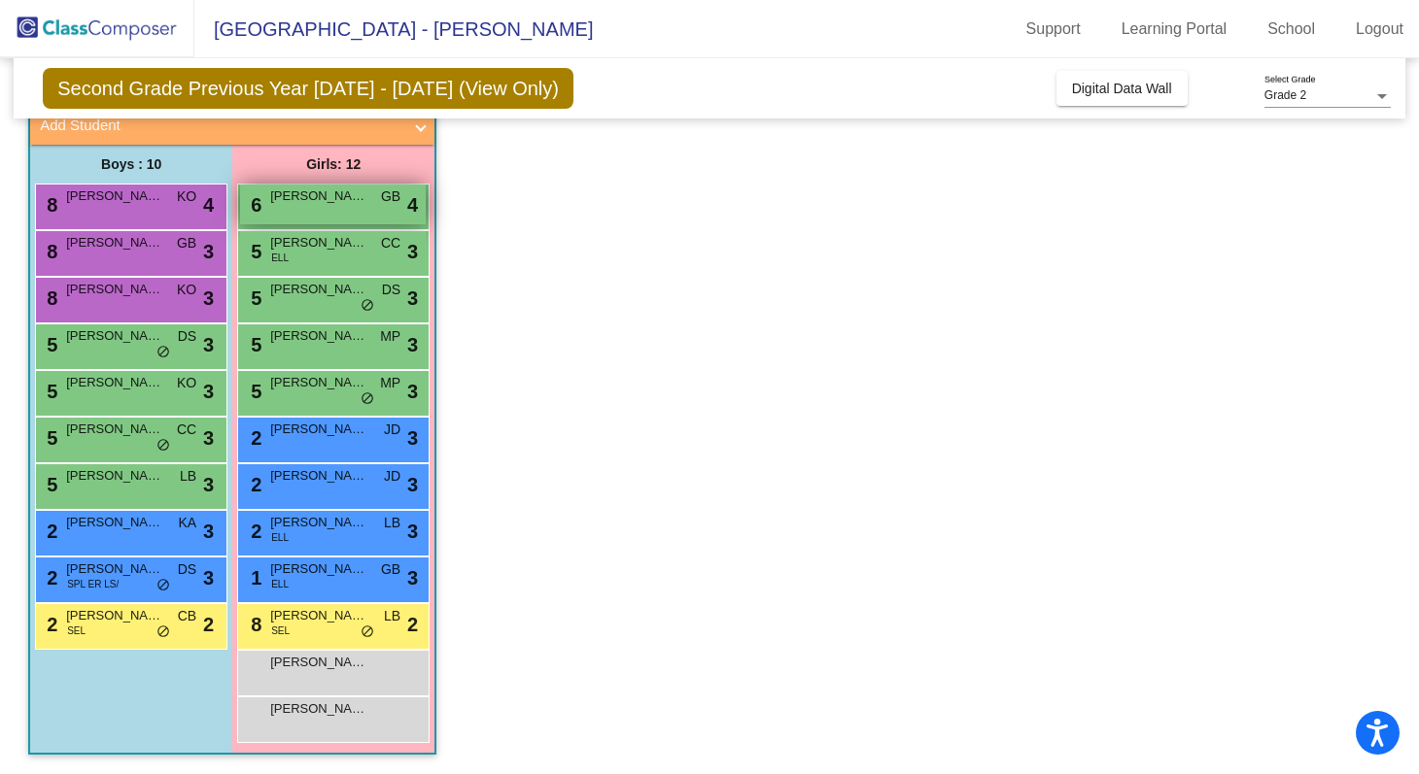
click at [351, 215] on div "6 [PERSON_NAME] GB lock do_not_disturb_alt 4" at bounding box center [333, 205] width 186 height 40
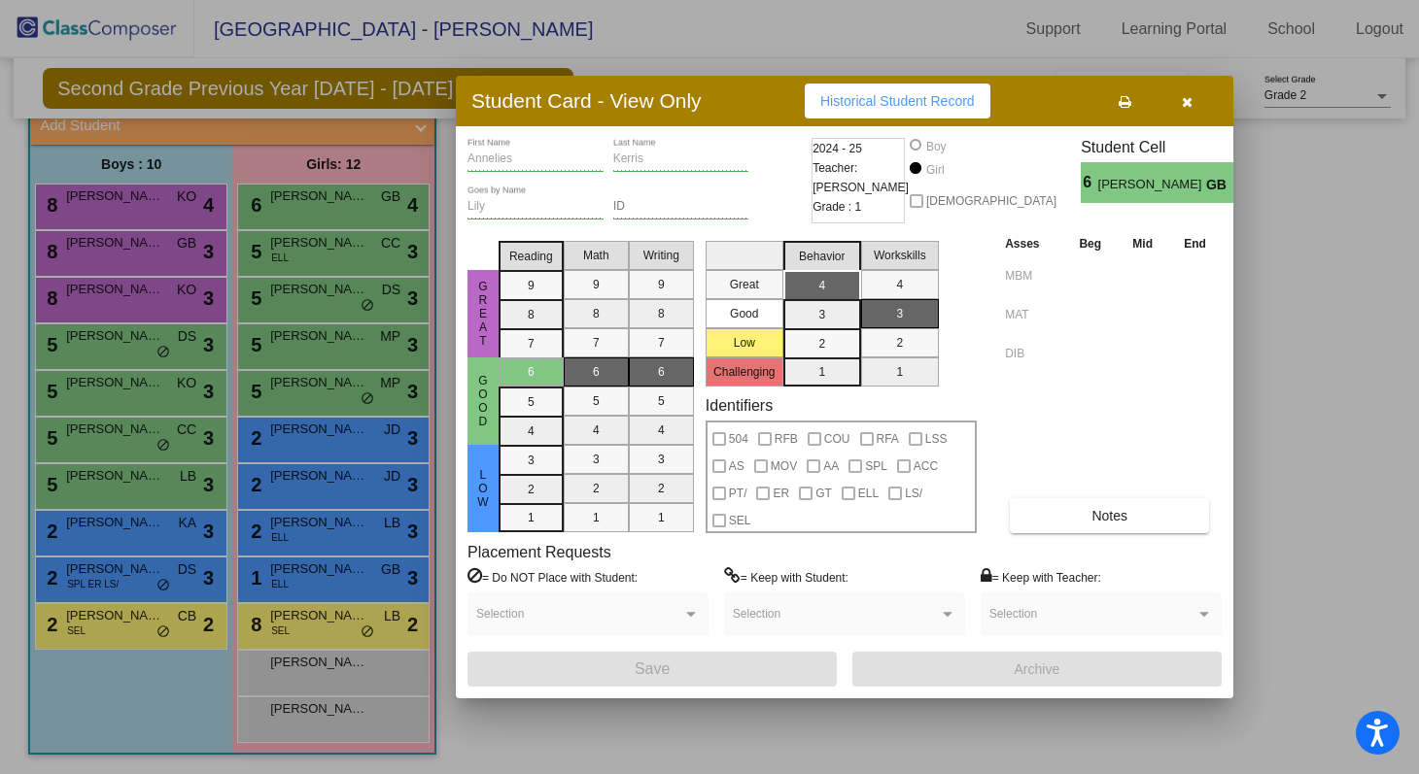
click at [685, 106] on button "button" at bounding box center [1186, 101] width 62 height 35
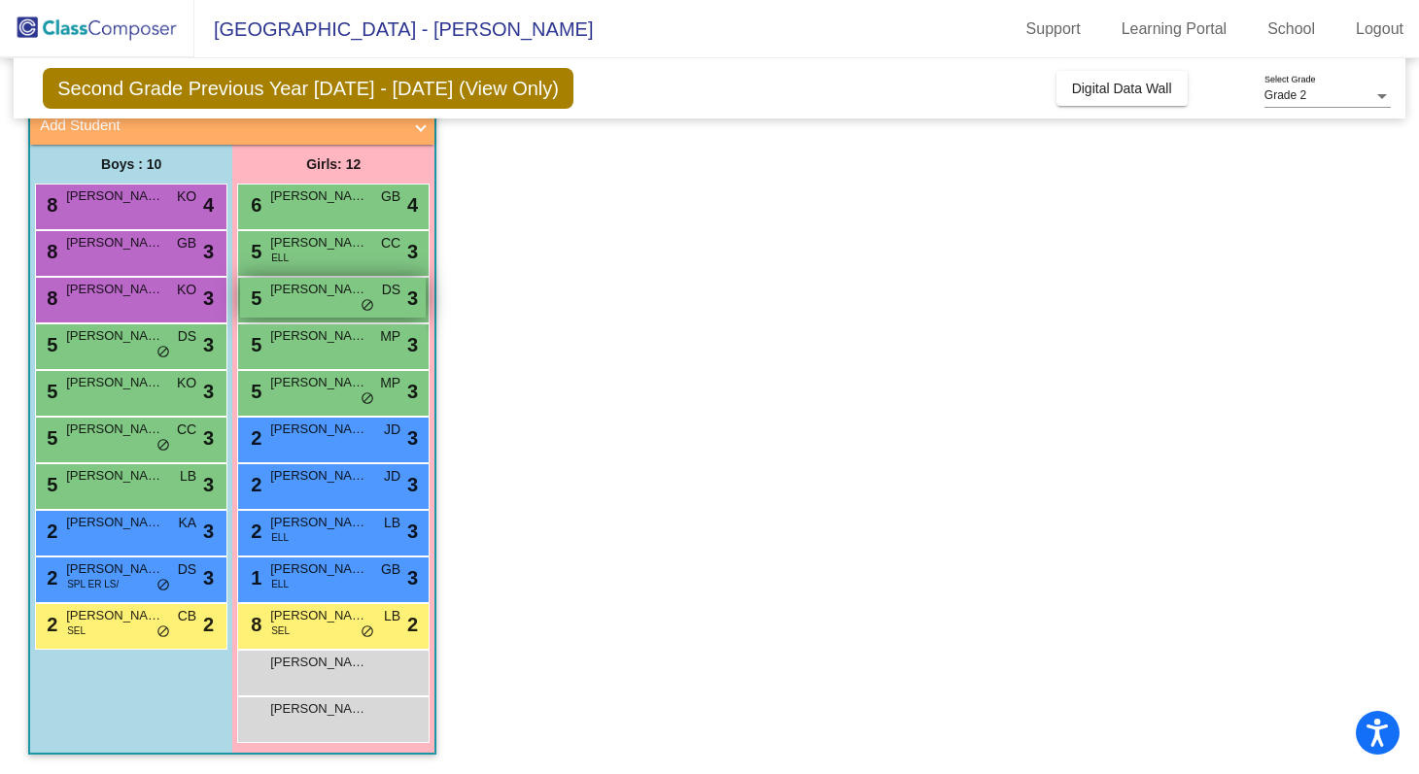
click at [286, 299] on div "5 [PERSON_NAME] DS lock do_not_disturb_alt 3" at bounding box center [333, 298] width 186 height 40
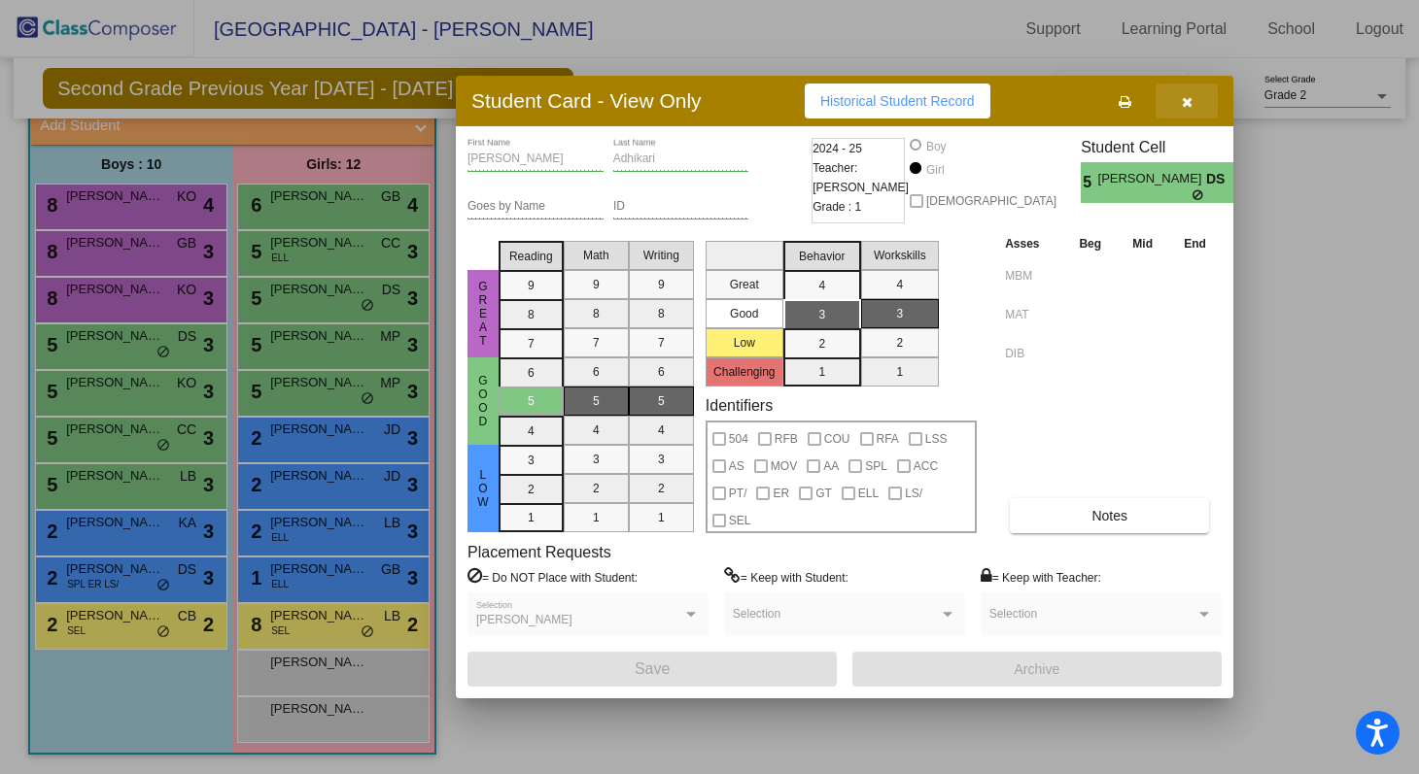
click at [685, 109] on icon "button" at bounding box center [1187, 102] width 11 height 14
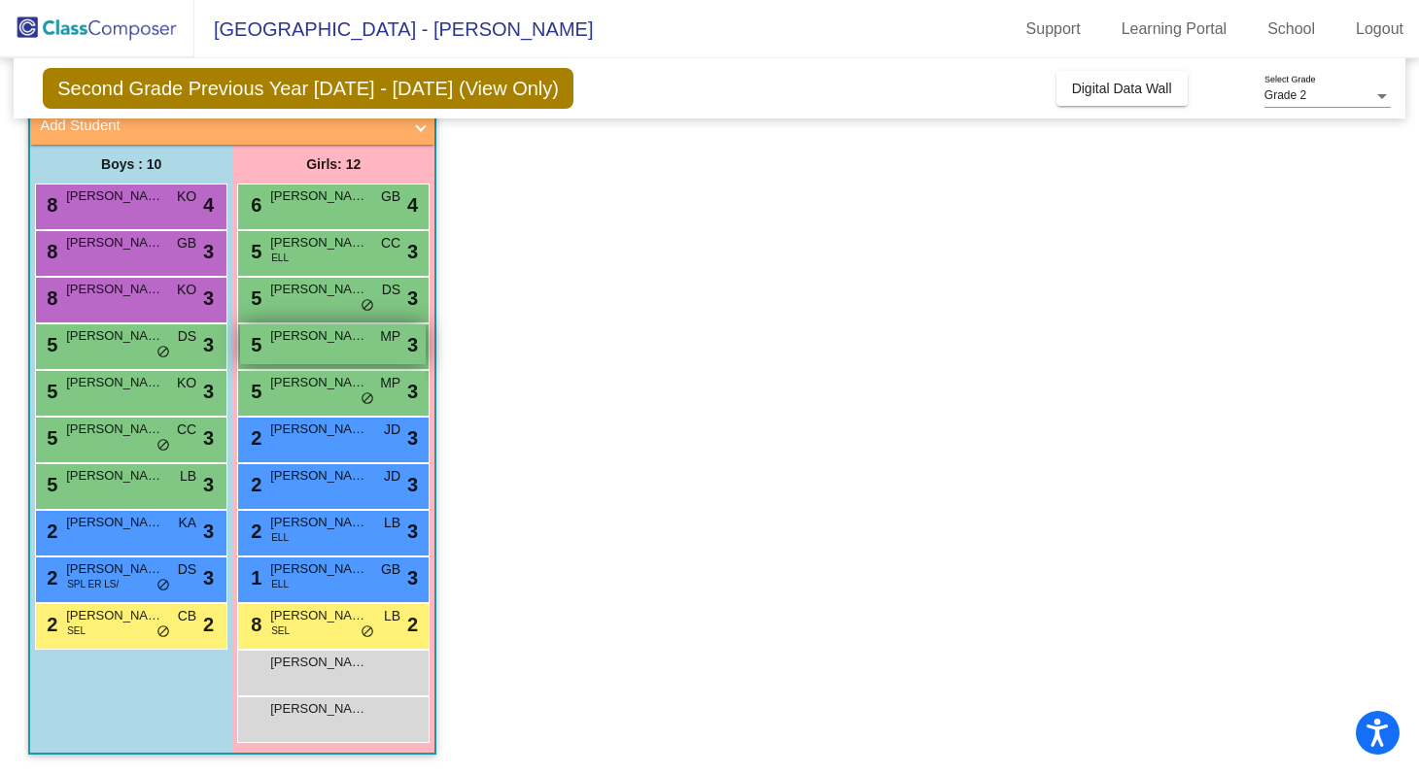
click at [350, 350] on div "5 [PERSON_NAME] MP lock do_not_disturb_alt 3" at bounding box center [333, 345] width 186 height 40
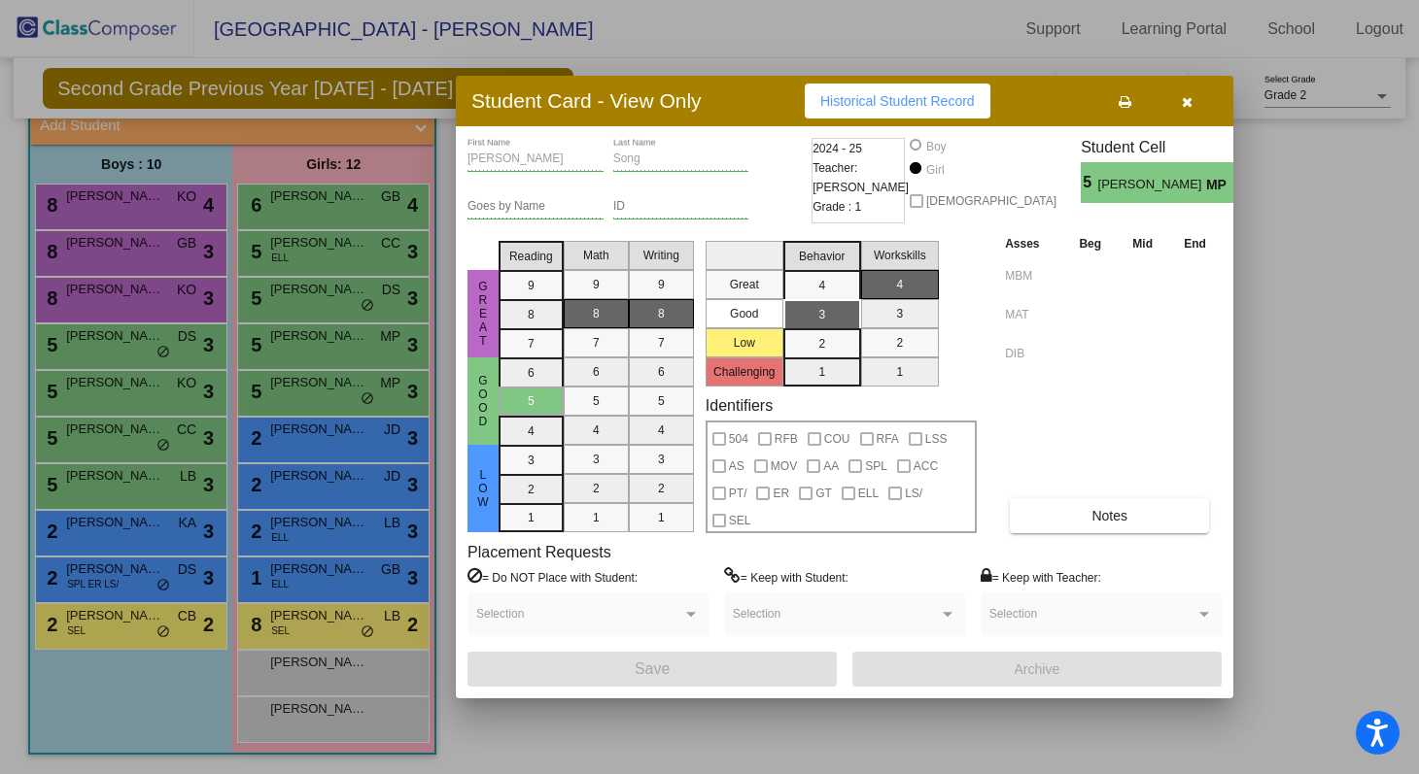
click at [685, 108] on button "button" at bounding box center [1186, 101] width 62 height 35
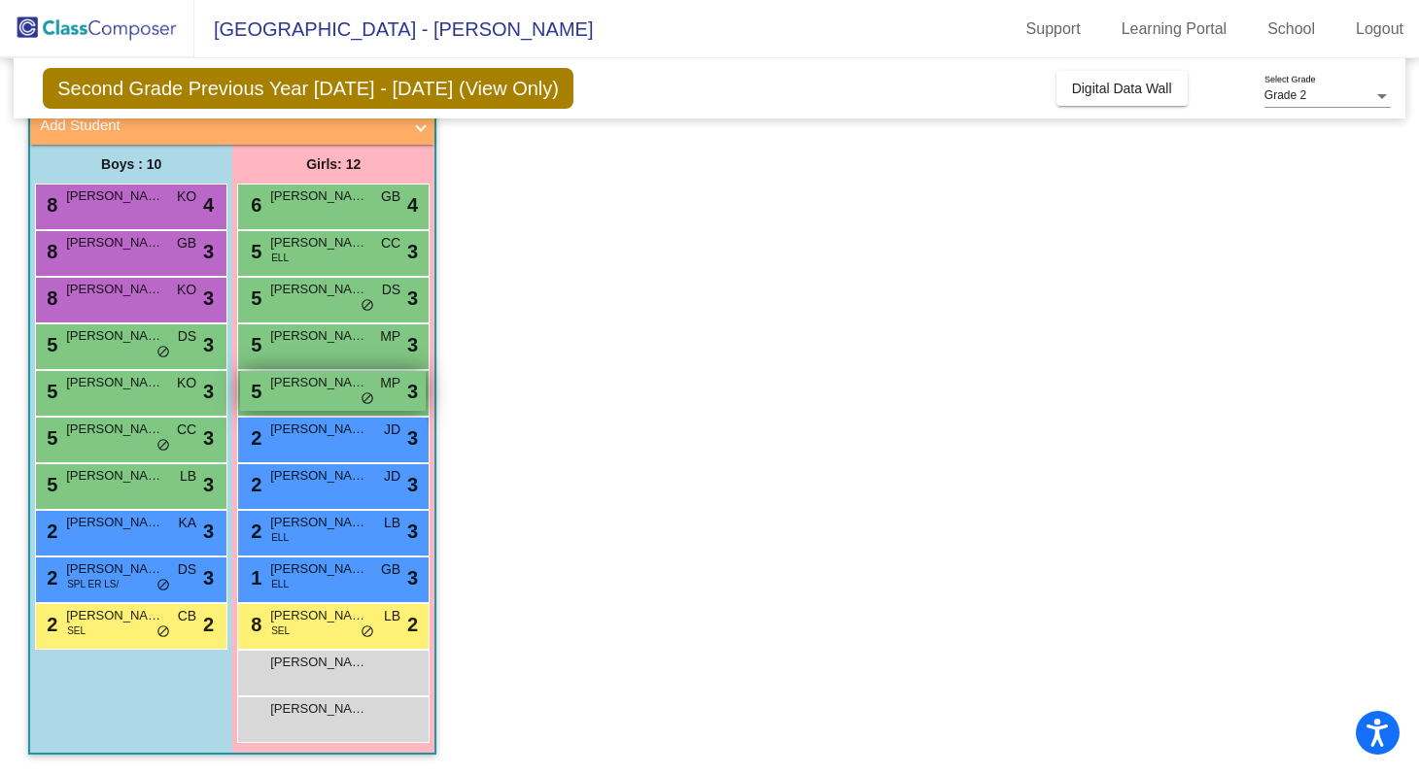
click at [299, 380] on span "[PERSON_NAME]" at bounding box center [318, 382] width 97 height 19
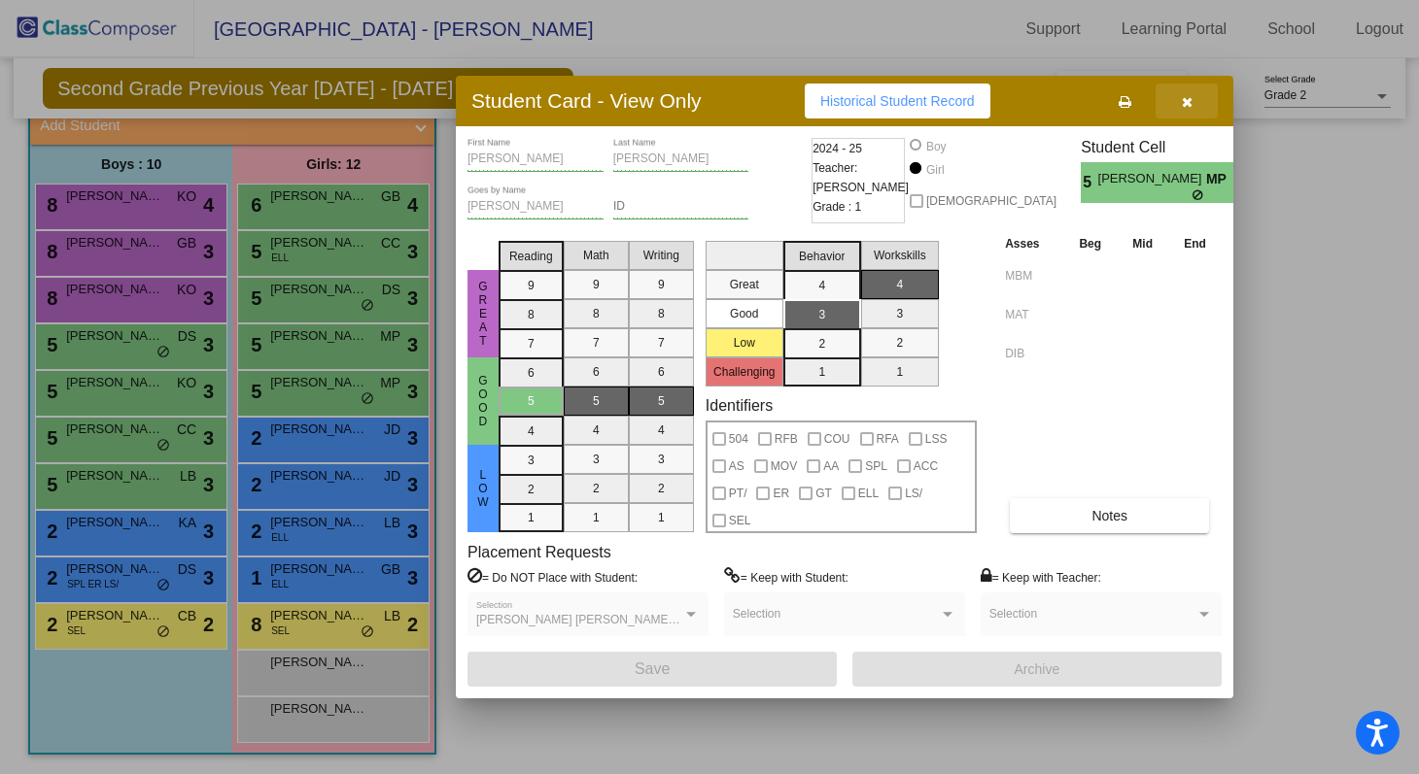
click at [685, 96] on icon "button" at bounding box center [1187, 102] width 11 height 14
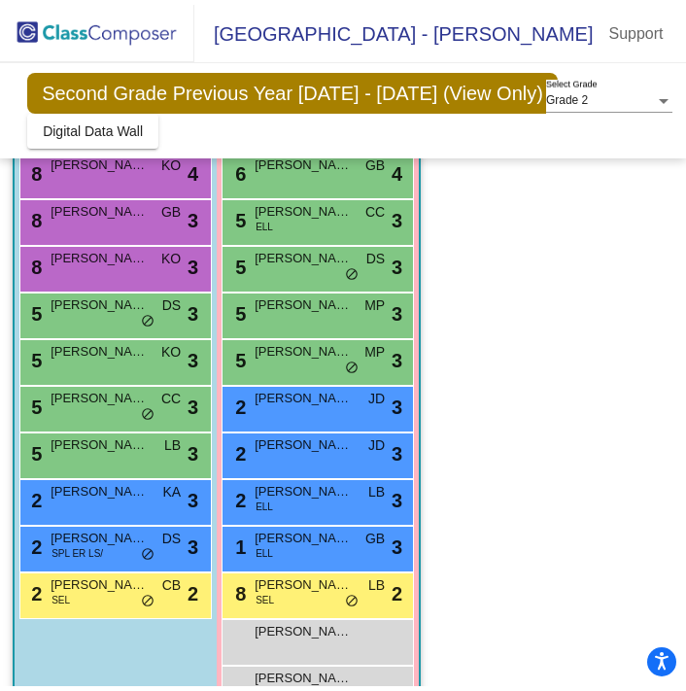
scroll to position [220, 1]
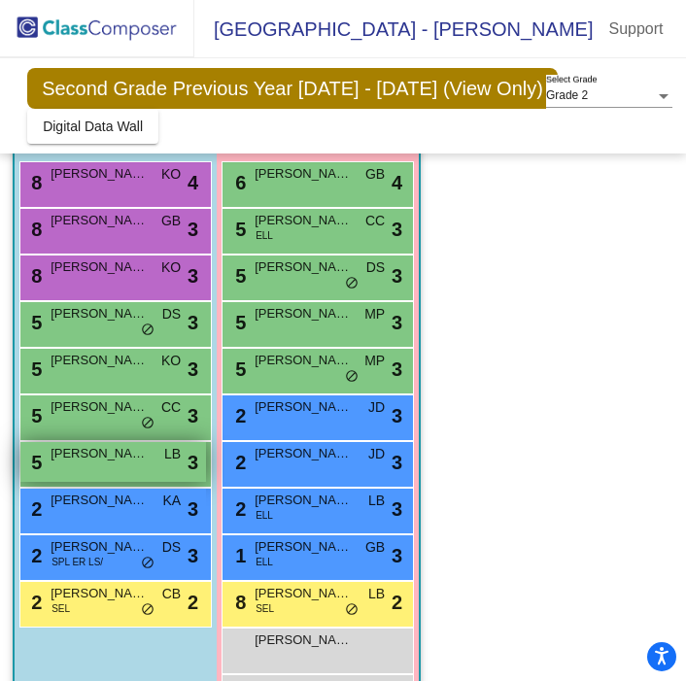
click at [133, 459] on span "[PERSON_NAME]" at bounding box center [99, 453] width 97 height 19
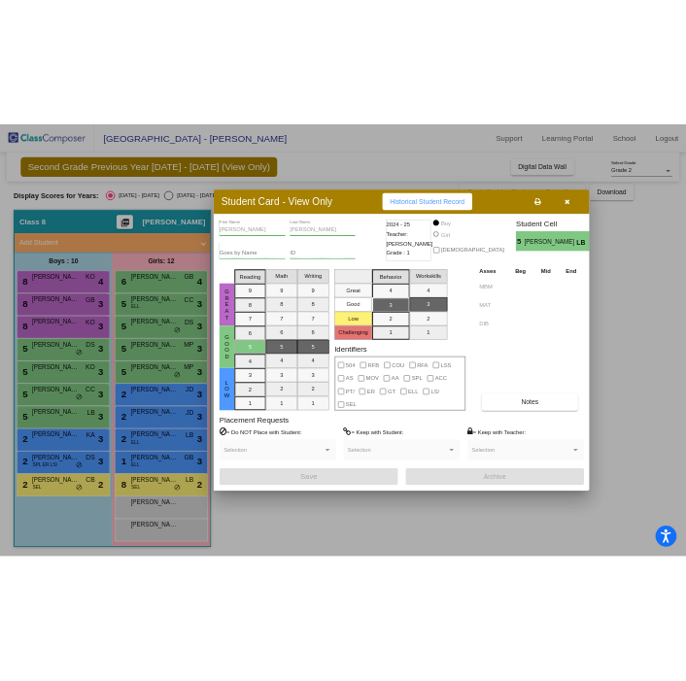
scroll to position [127, 0]
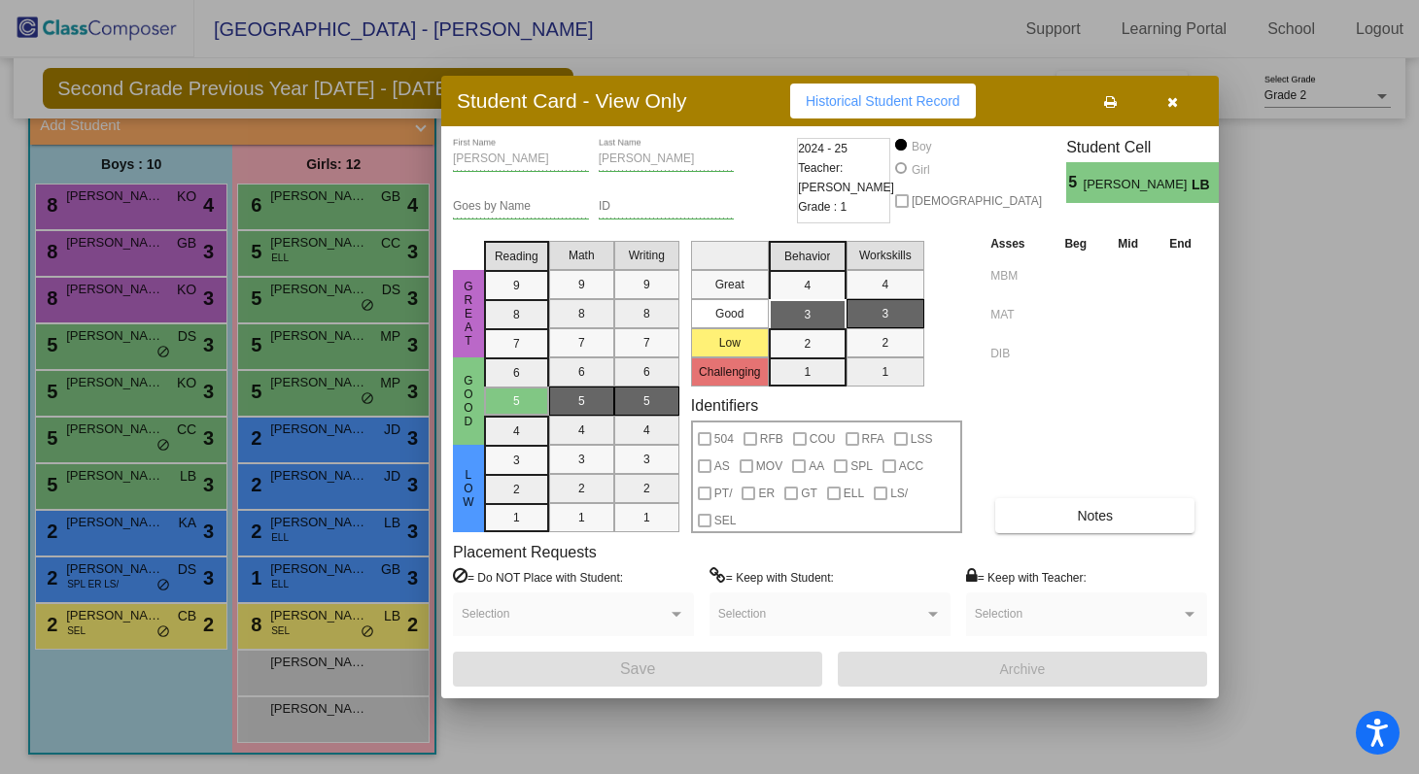
click at [685, 101] on button "button" at bounding box center [1172, 101] width 62 height 35
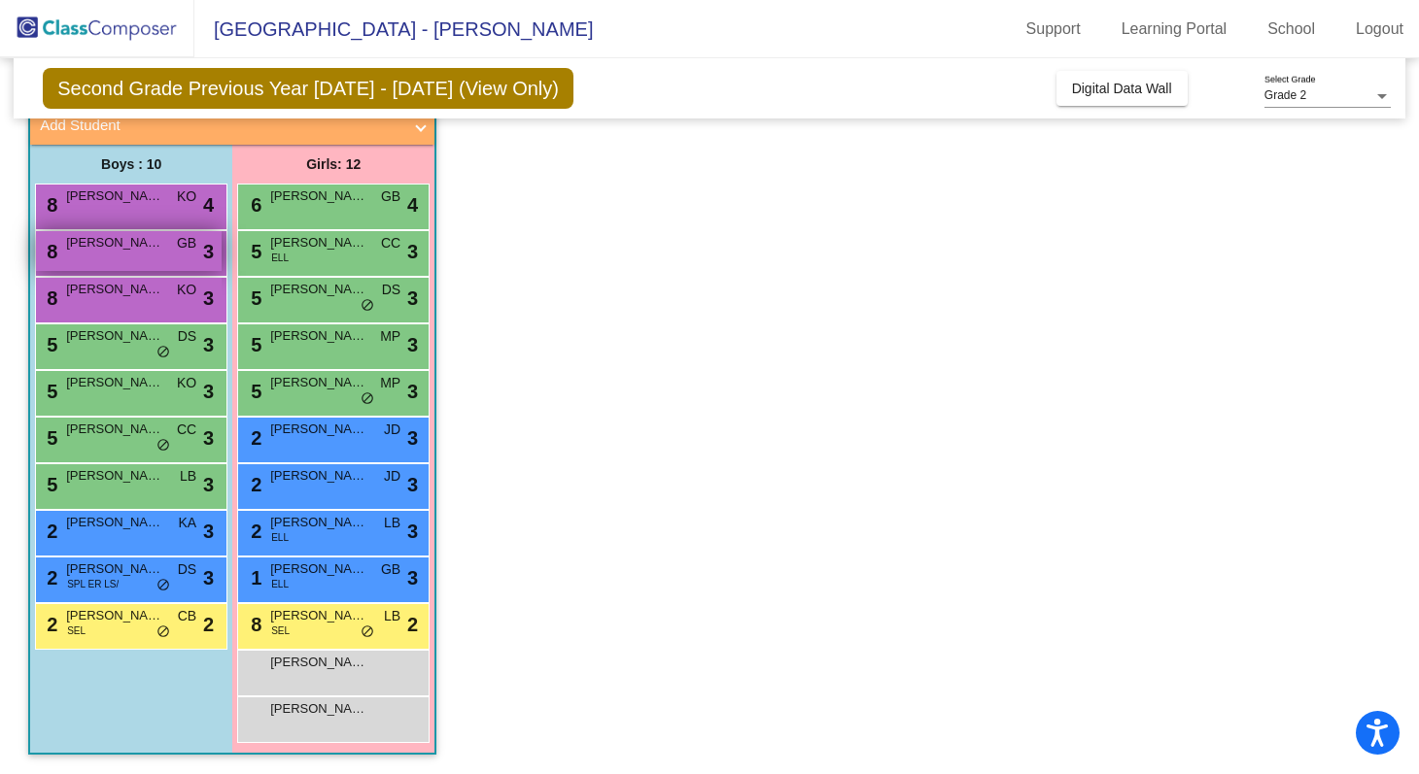
click at [154, 256] on div "8 [PERSON_NAME] GB lock do_not_disturb_alt 3" at bounding box center [129, 251] width 186 height 40
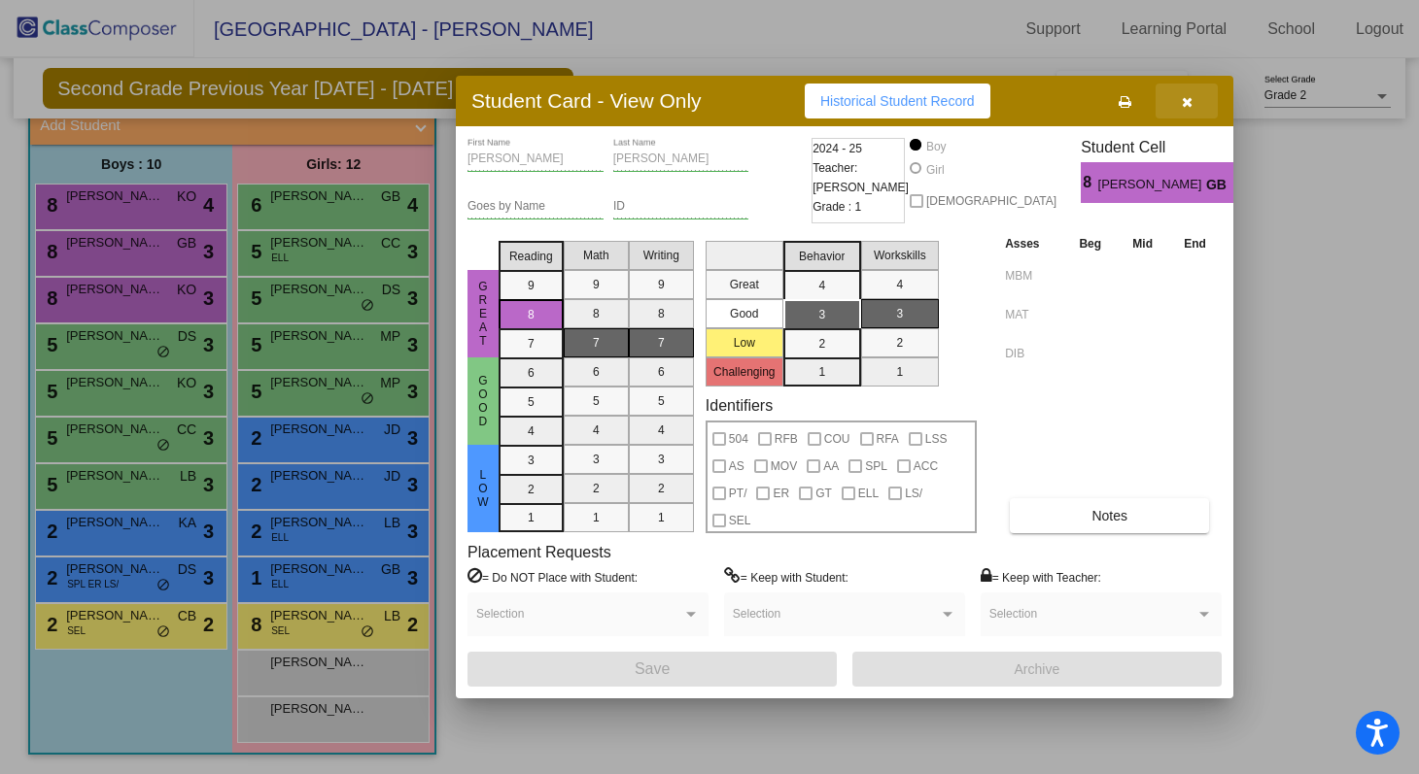
click at [685, 105] on button "button" at bounding box center [1186, 101] width 62 height 35
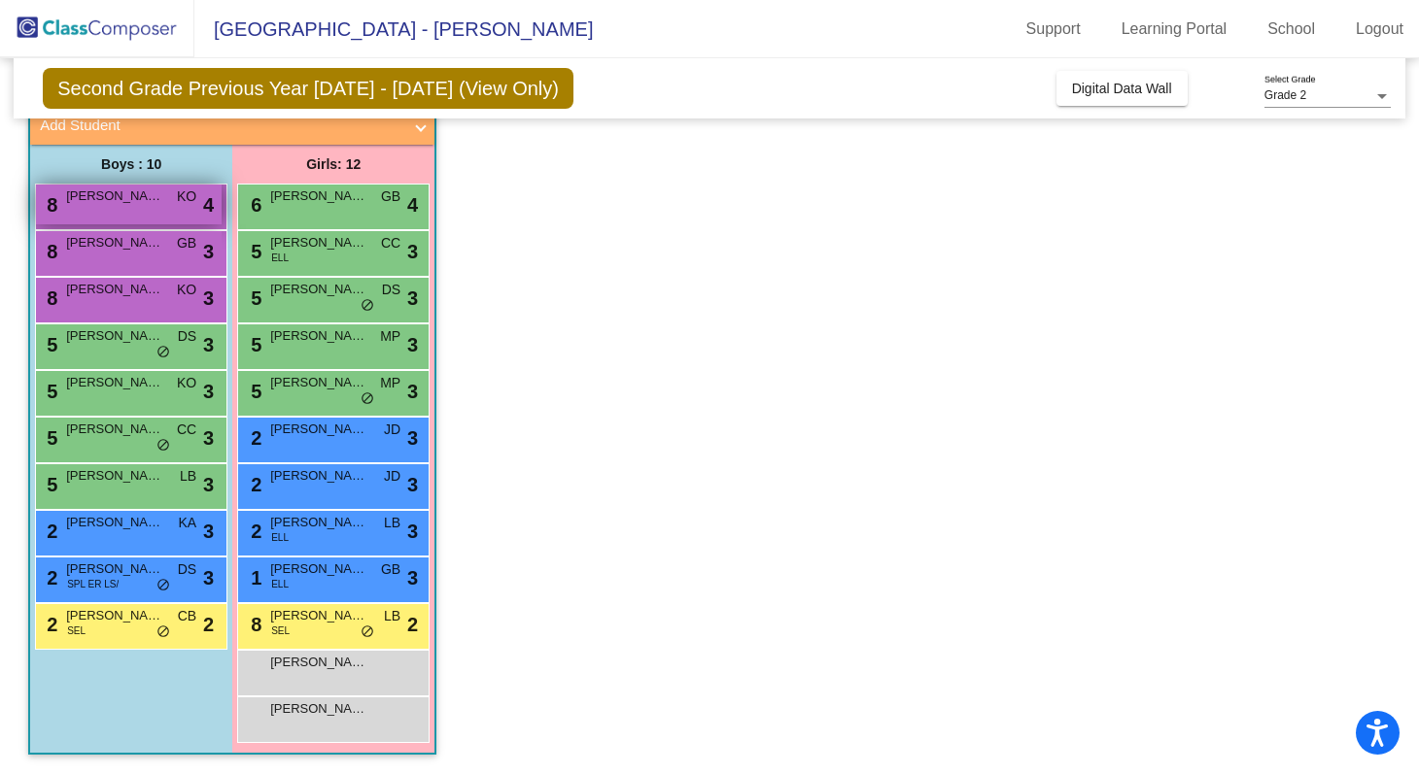
click at [104, 197] on span "[PERSON_NAME]" at bounding box center [114, 196] width 97 height 19
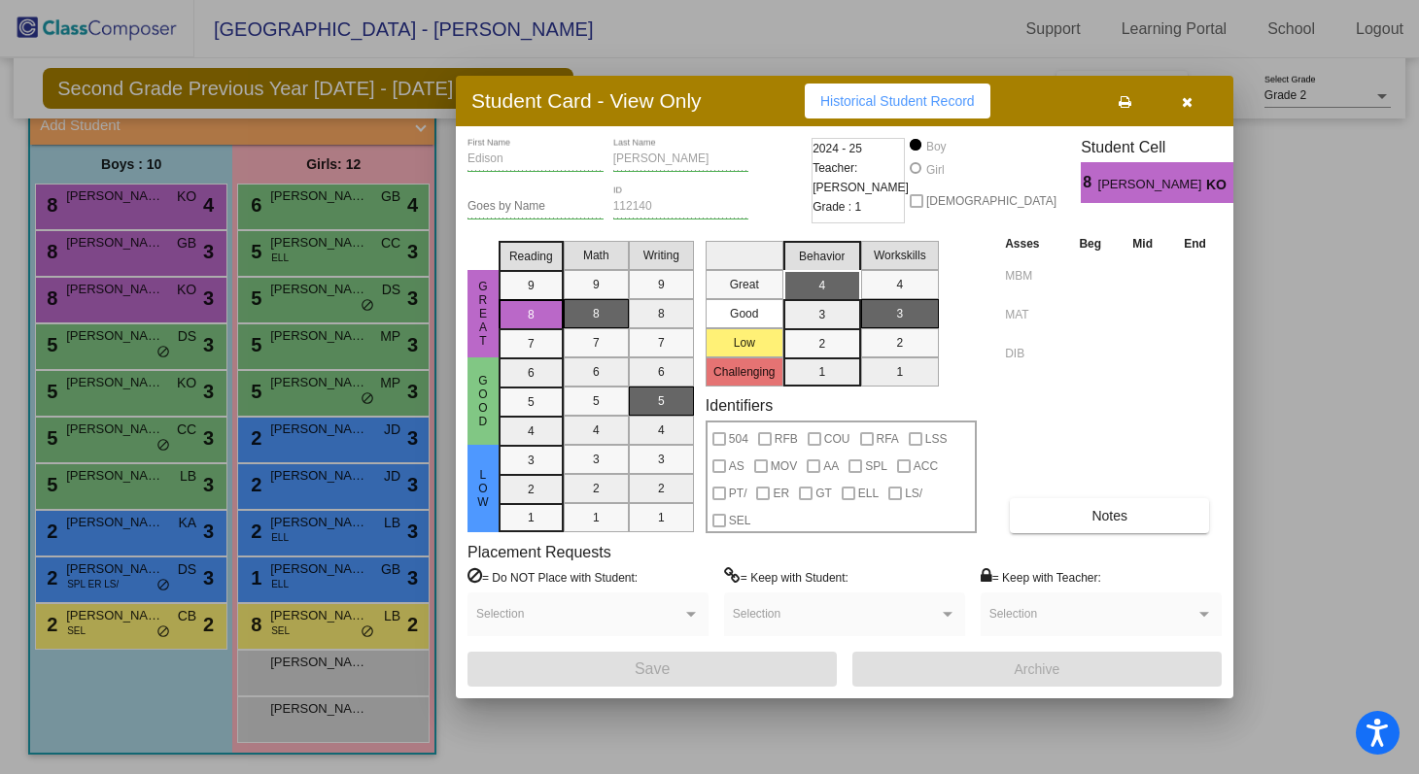
click at [685, 108] on button "button" at bounding box center [1186, 101] width 62 height 35
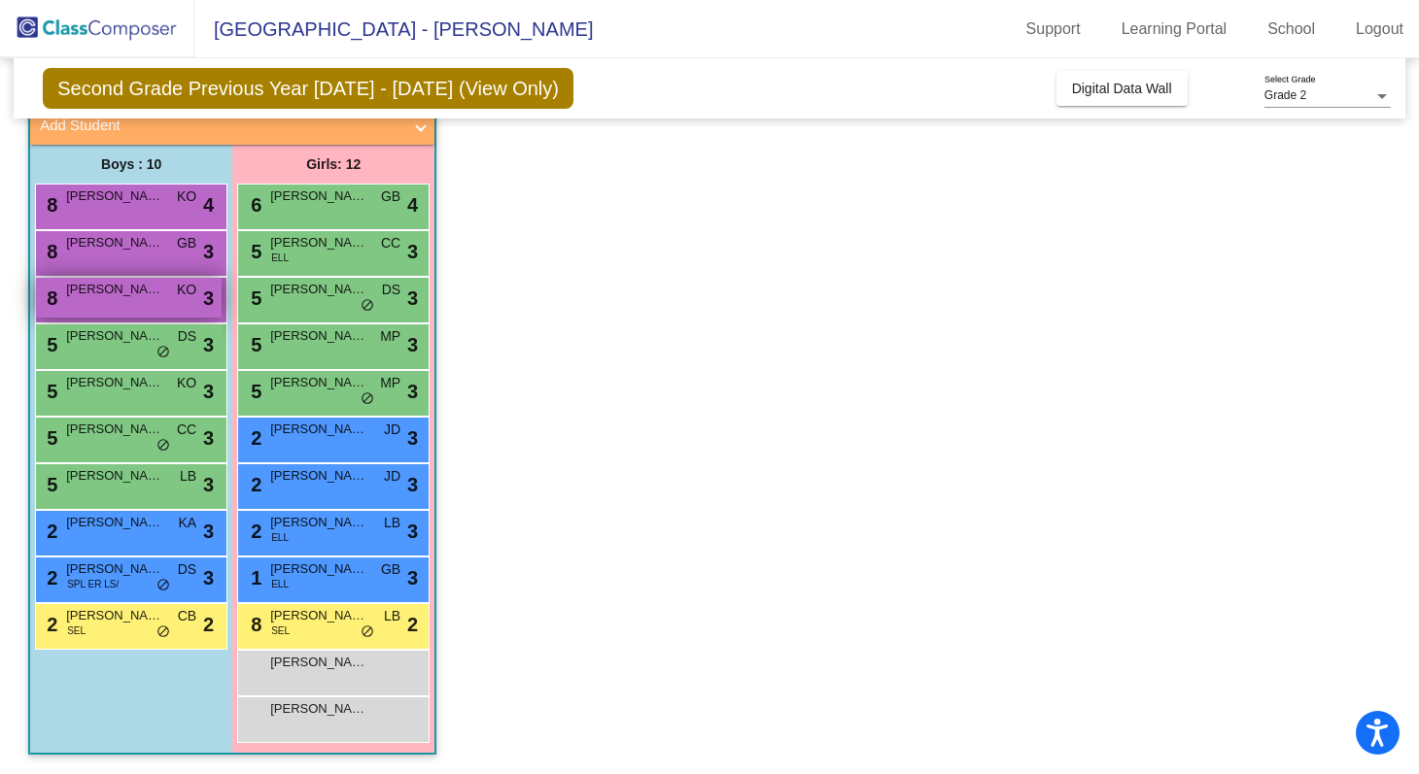
click at [135, 303] on div "8 [PERSON_NAME] [PERSON_NAME] KO lock do_not_disturb_alt 3" at bounding box center [129, 298] width 186 height 40
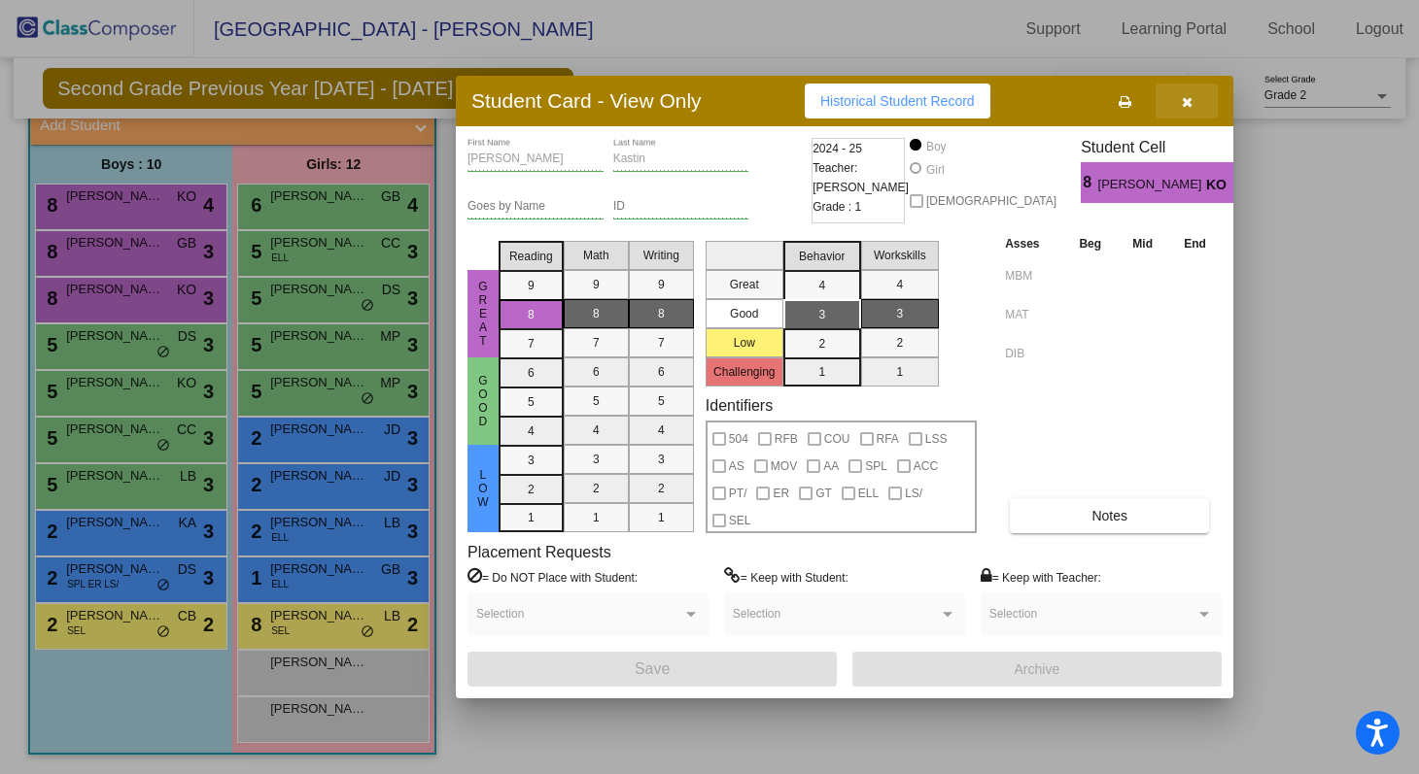
click at [685, 114] on button "button" at bounding box center [1186, 101] width 62 height 35
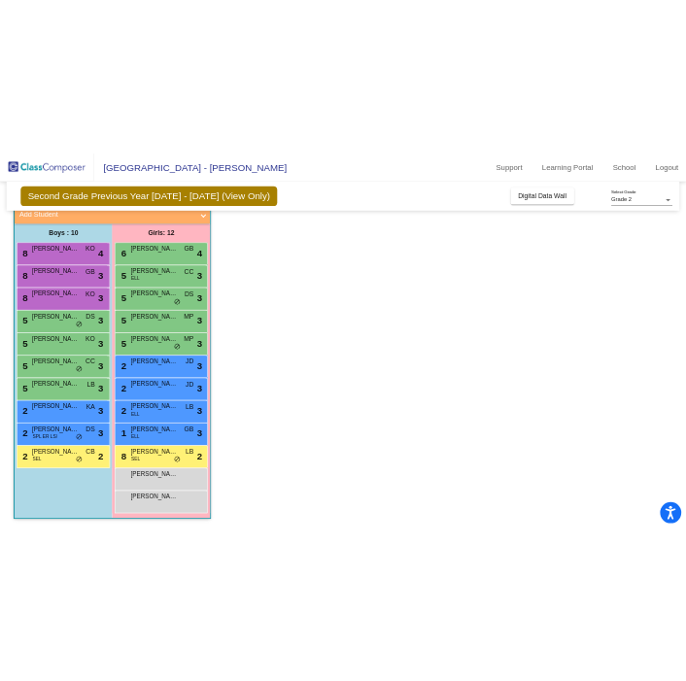
scroll to position [198, 0]
